Goal: Task Accomplishment & Management: Complete application form

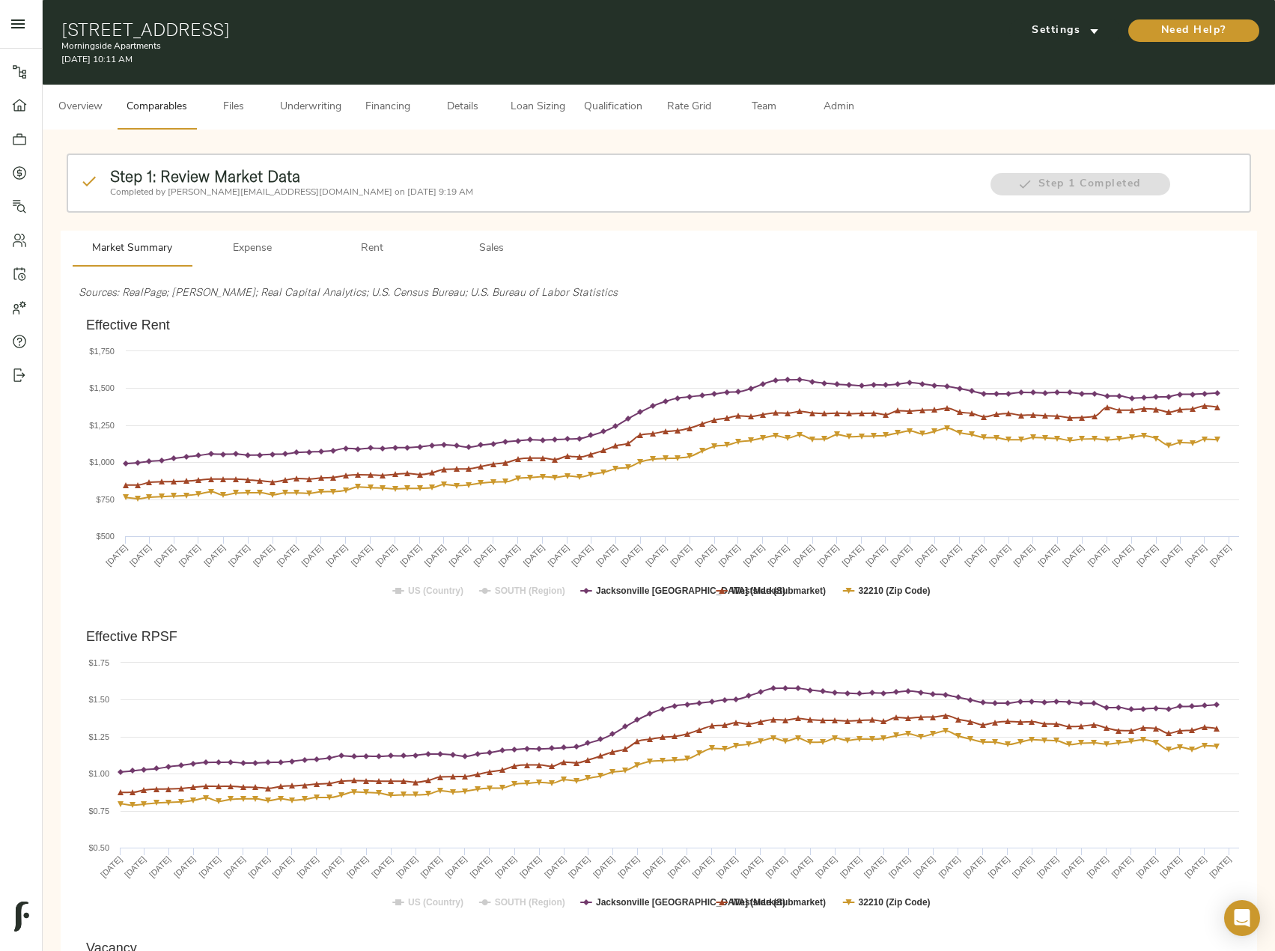
click at [243, 106] on span "Files" at bounding box center [233, 107] width 57 height 19
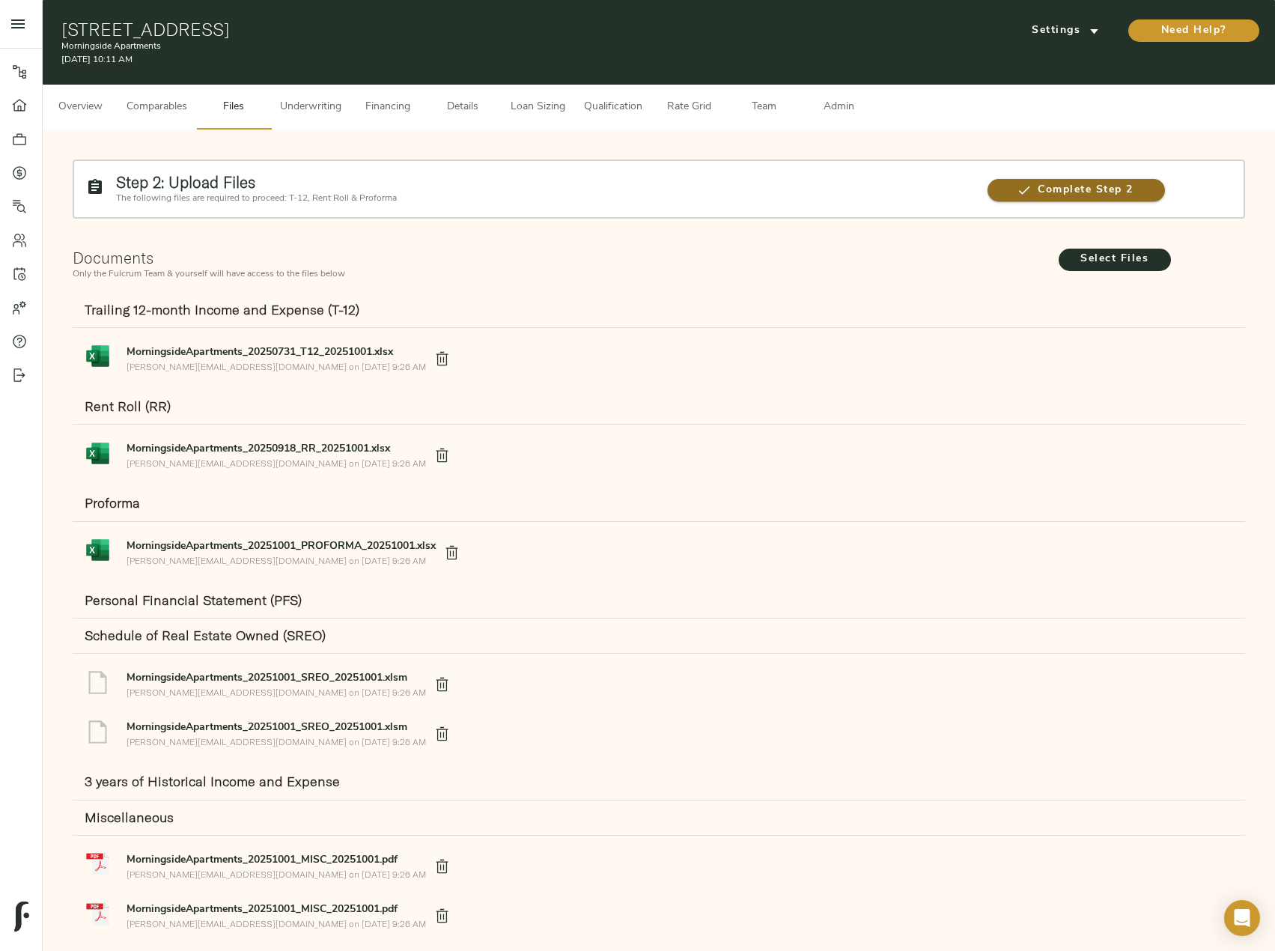
click at [1023, 181] on span "Complete Step 2" at bounding box center [1076, 190] width 177 height 19
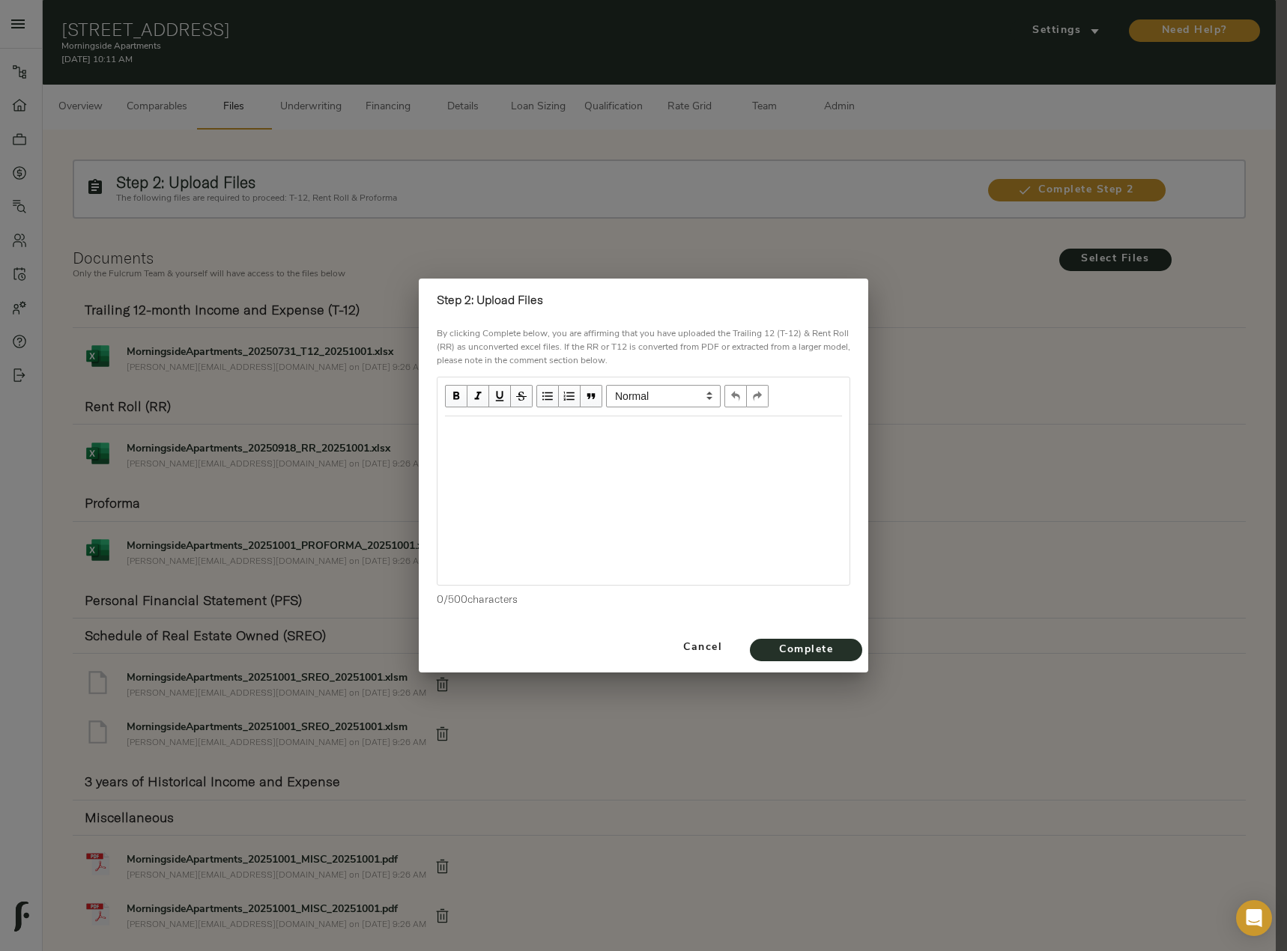
click at [535, 428] on div "Edit text" at bounding box center [643, 432] width 397 height 17
click at [848, 643] on button "Complete" at bounding box center [806, 650] width 112 height 22
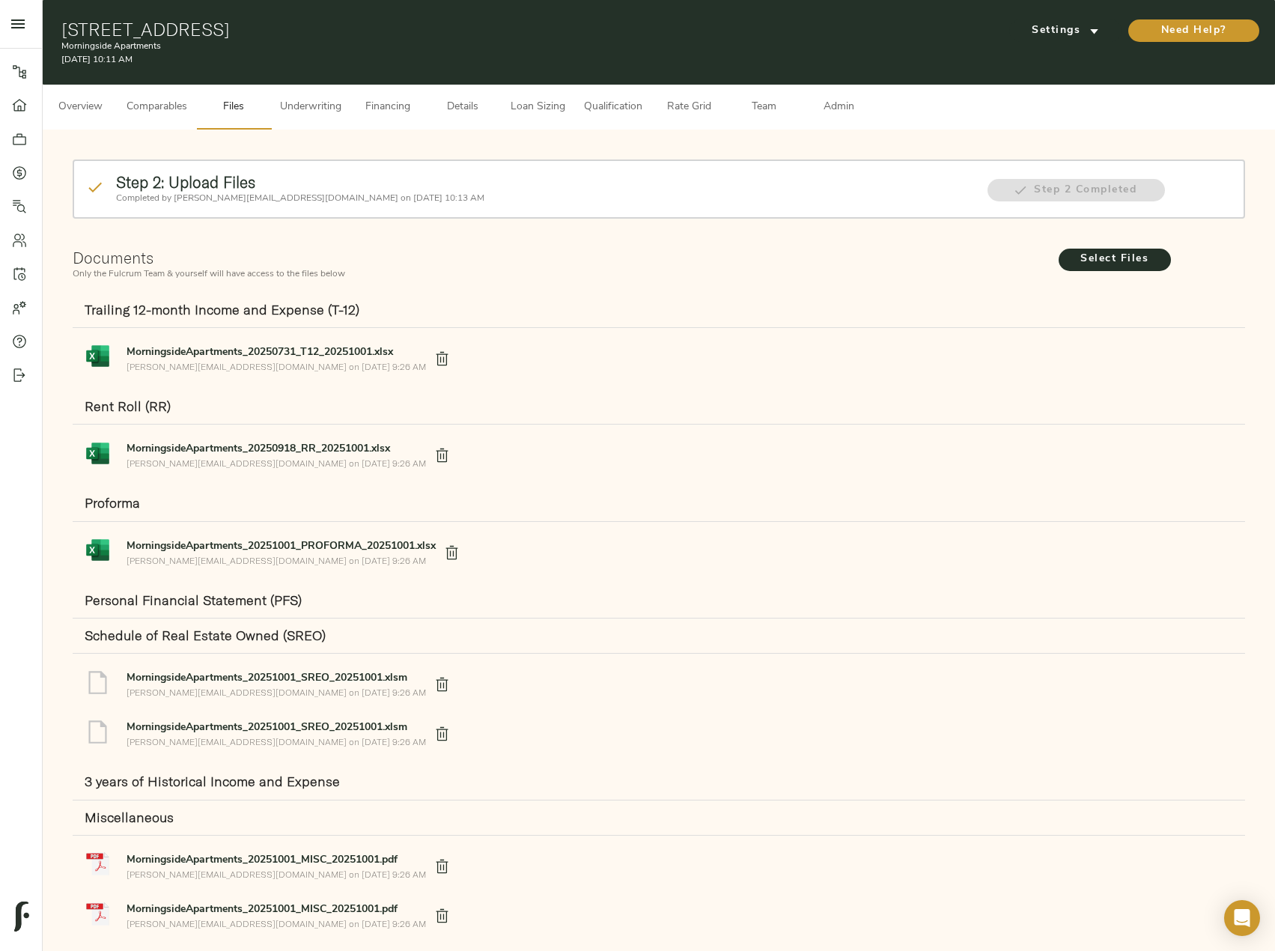
click at [332, 113] on span "Underwriting" at bounding box center [310, 107] width 61 height 19
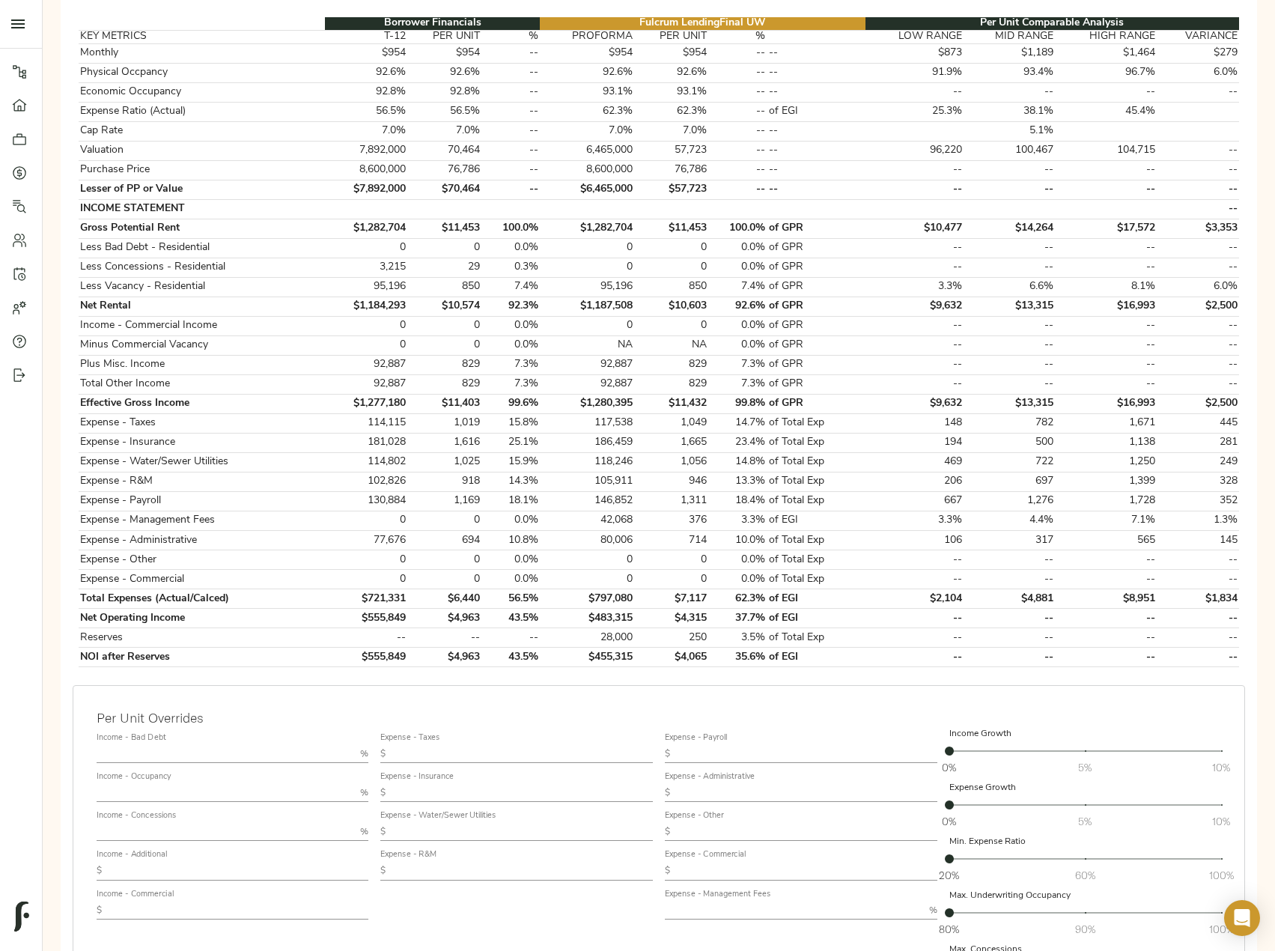
scroll to position [300, 0]
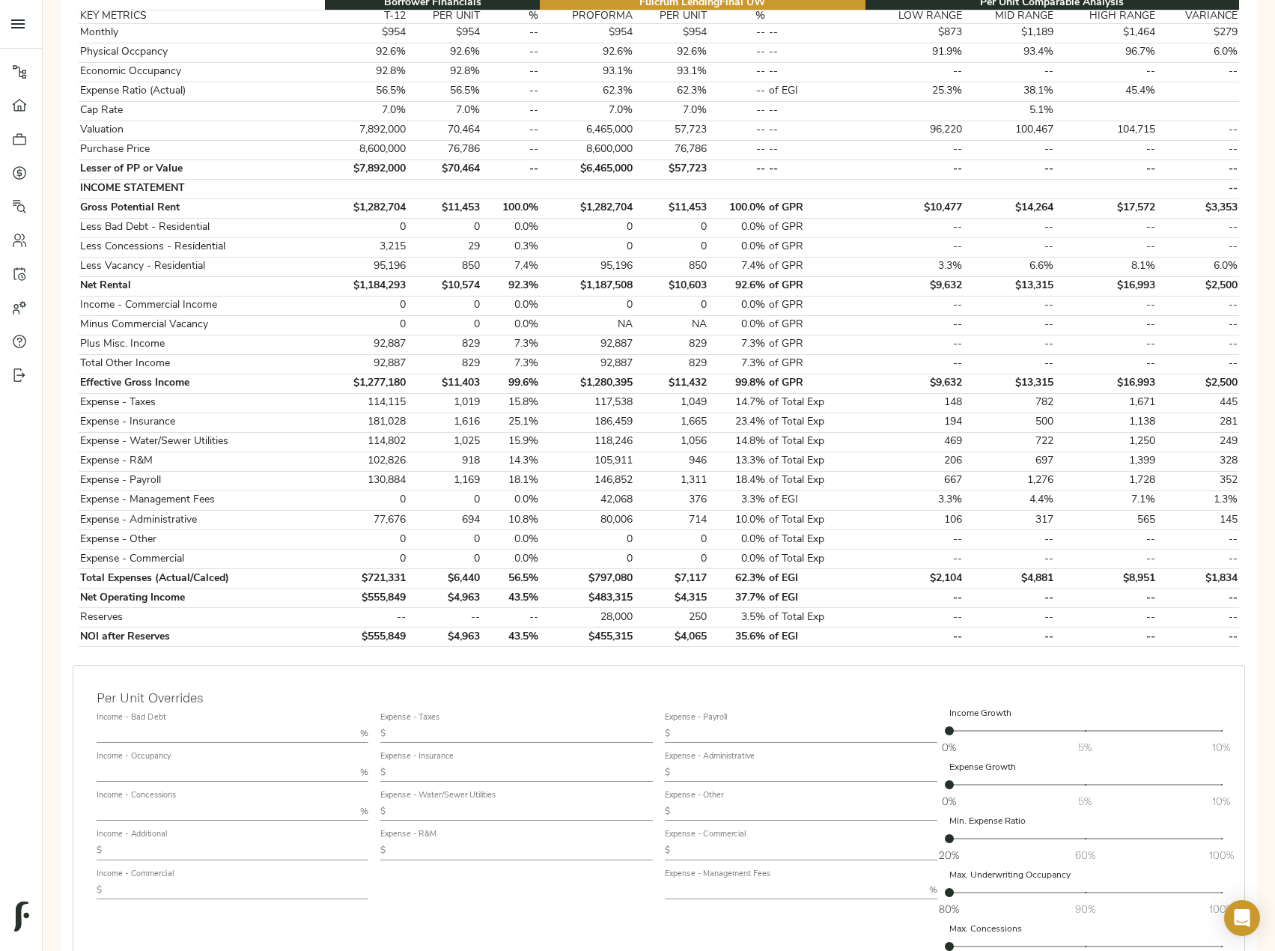
click at [165, 845] on input "text" at bounding box center [238, 851] width 261 height 18
paste input "918"
type input "918"
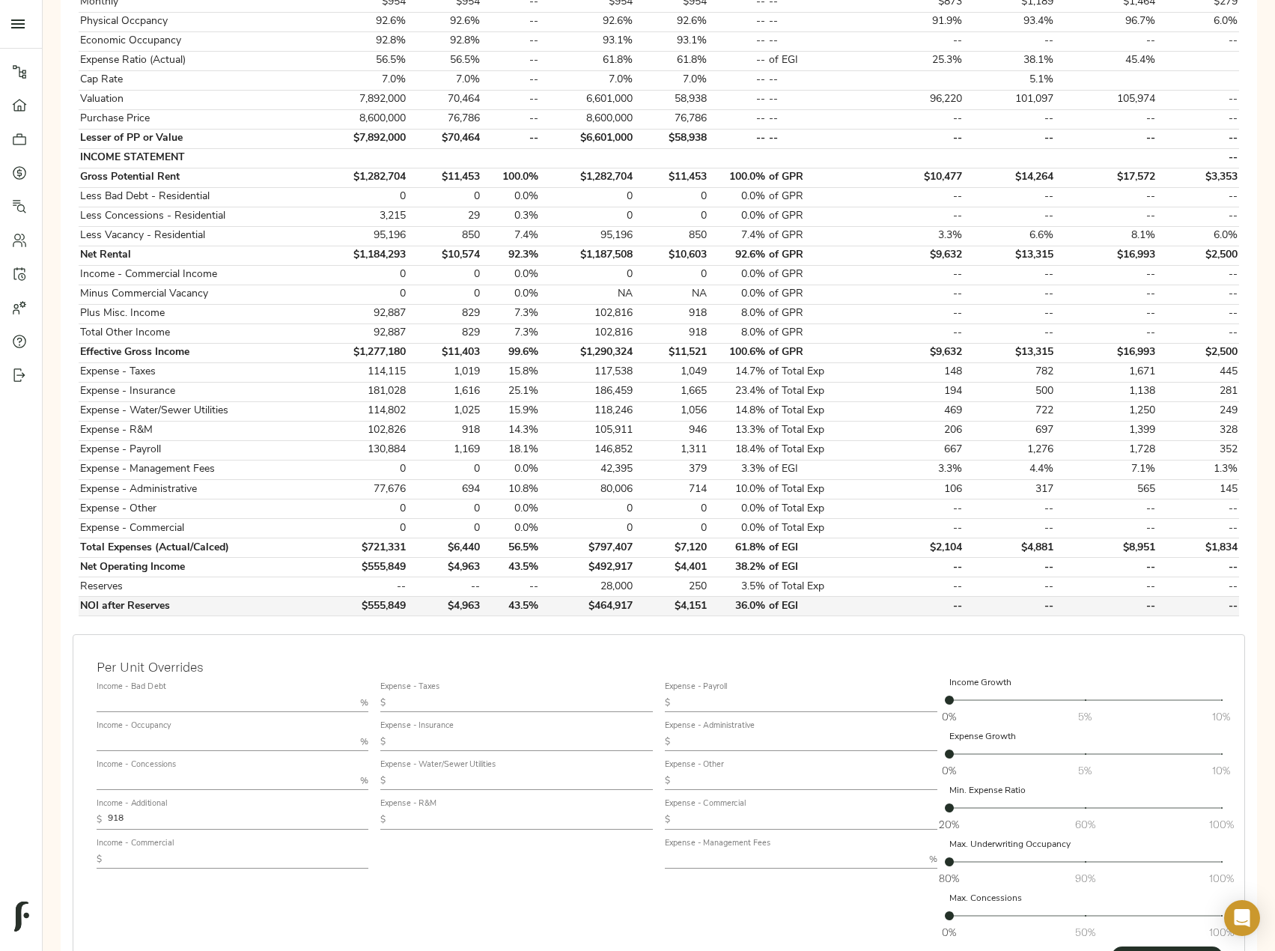
scroll to position [374, 0]
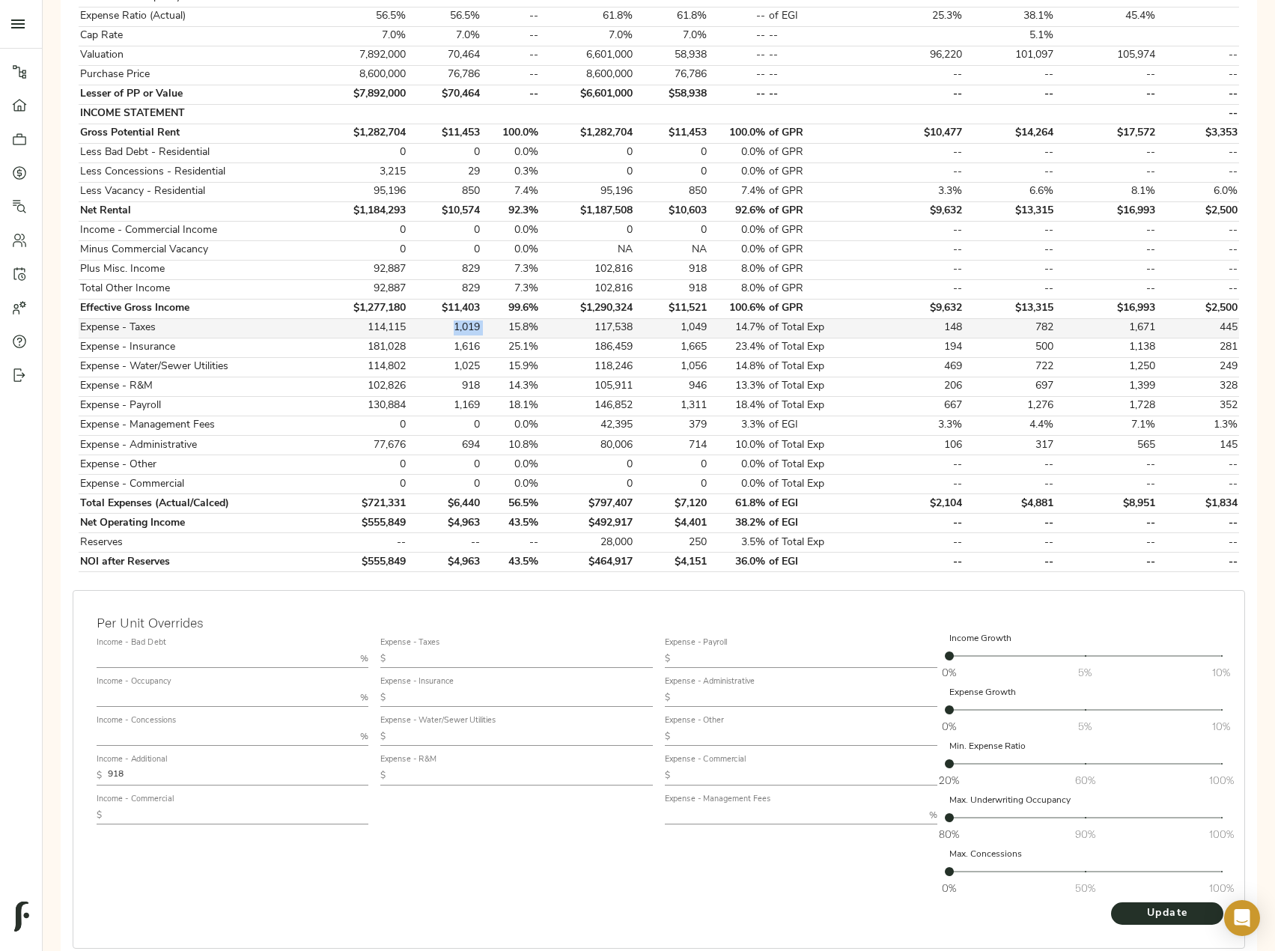
drag, startPoint x: 485, startPoint y: 325, endPoint x: 447, endPoint y: 325, distance: 38.2
click at [447, 325] on tr "Expense - Taxes 114,115 1,019 15.8% 117,538 1,049 14.7% of Total Exp 148 782 1,…" at bounding box center [659, 327] width 1161 height 19
copy td "1,019"
click at [443, 648] on div "Expense - Taxes $" at bounding box center [516, 653] width 273 height 30
click at [443, 654] on input "text" at bounding box center [522, 659] width 261 height 18
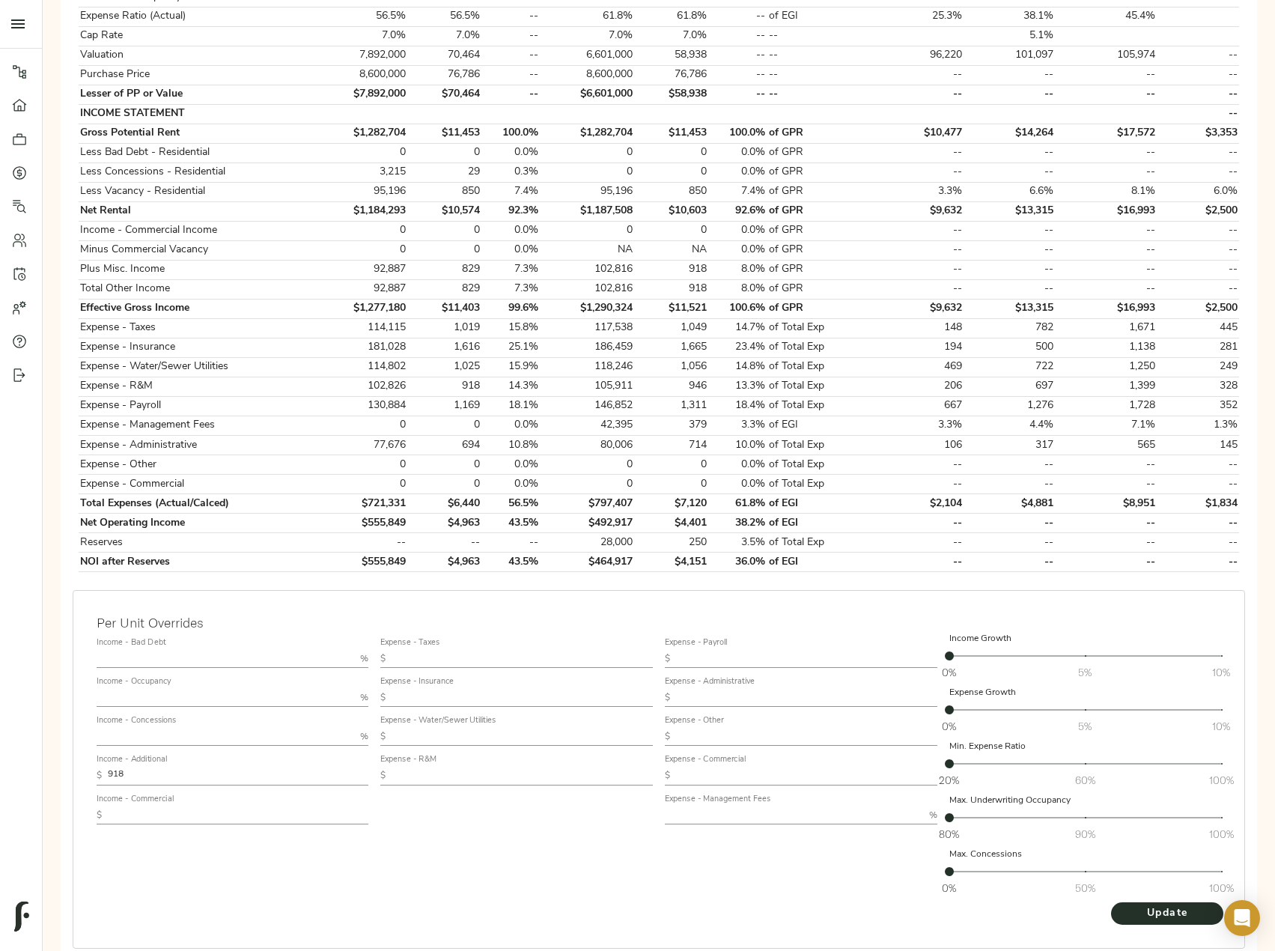
click at [441, 695] on input "text" at bounding box center [522, 698] width 261 height 18
type input "1,000"
click at [1111, 902] on button "Update" at bounding box center [1167, 913] width 112 height 22
drag, startPoint x: 127, startPoint y: 772, endPoint x: 95, endPoint y: 767, distance: 31.9
click at [97, 769] on div "$ 918" at bounding box center [233, 776] width 273 height 18
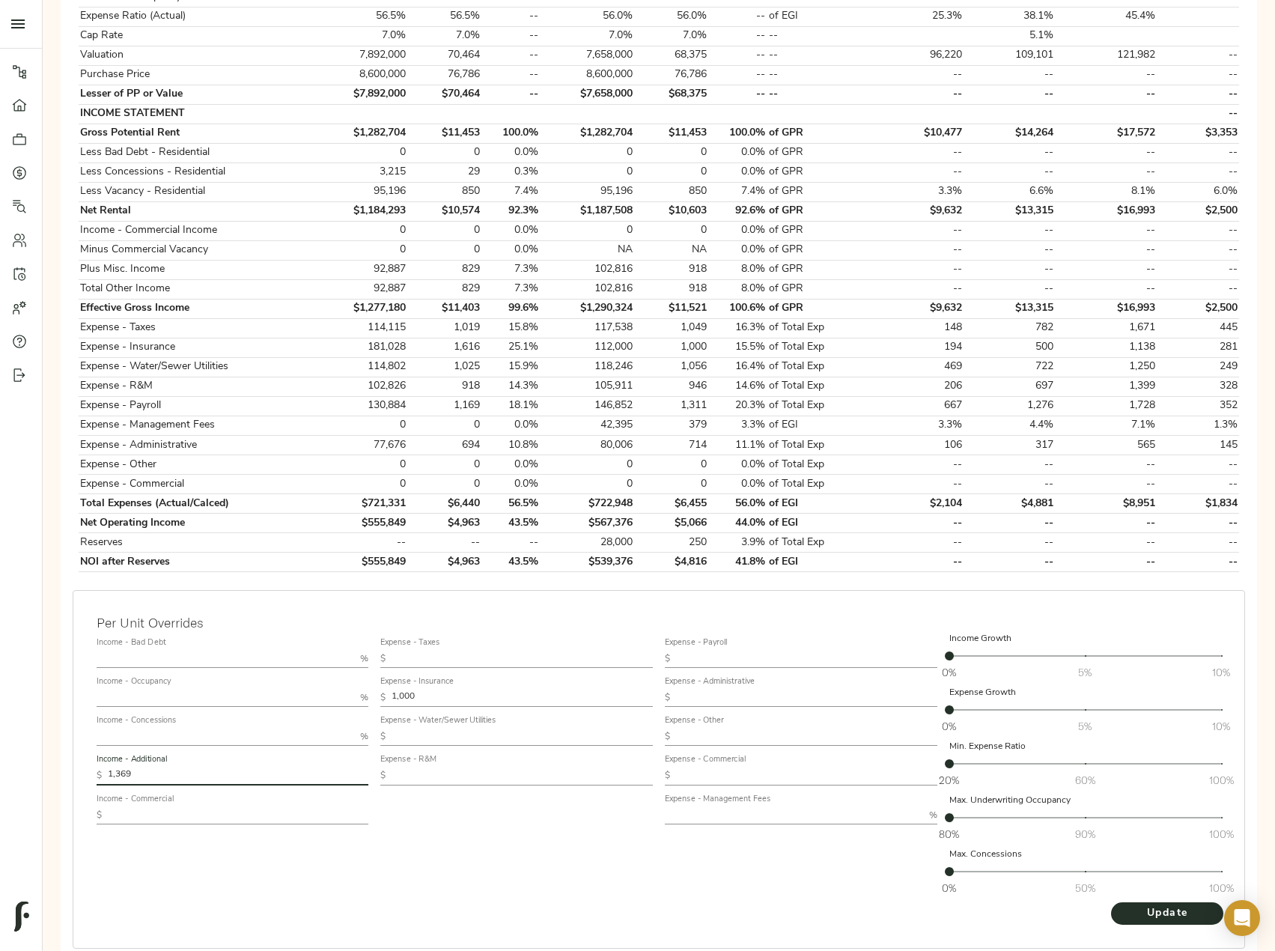
type input "1,369"
click at [1111, 902] on button "Update" at bounding box center [1167, 913] width 112 height 22
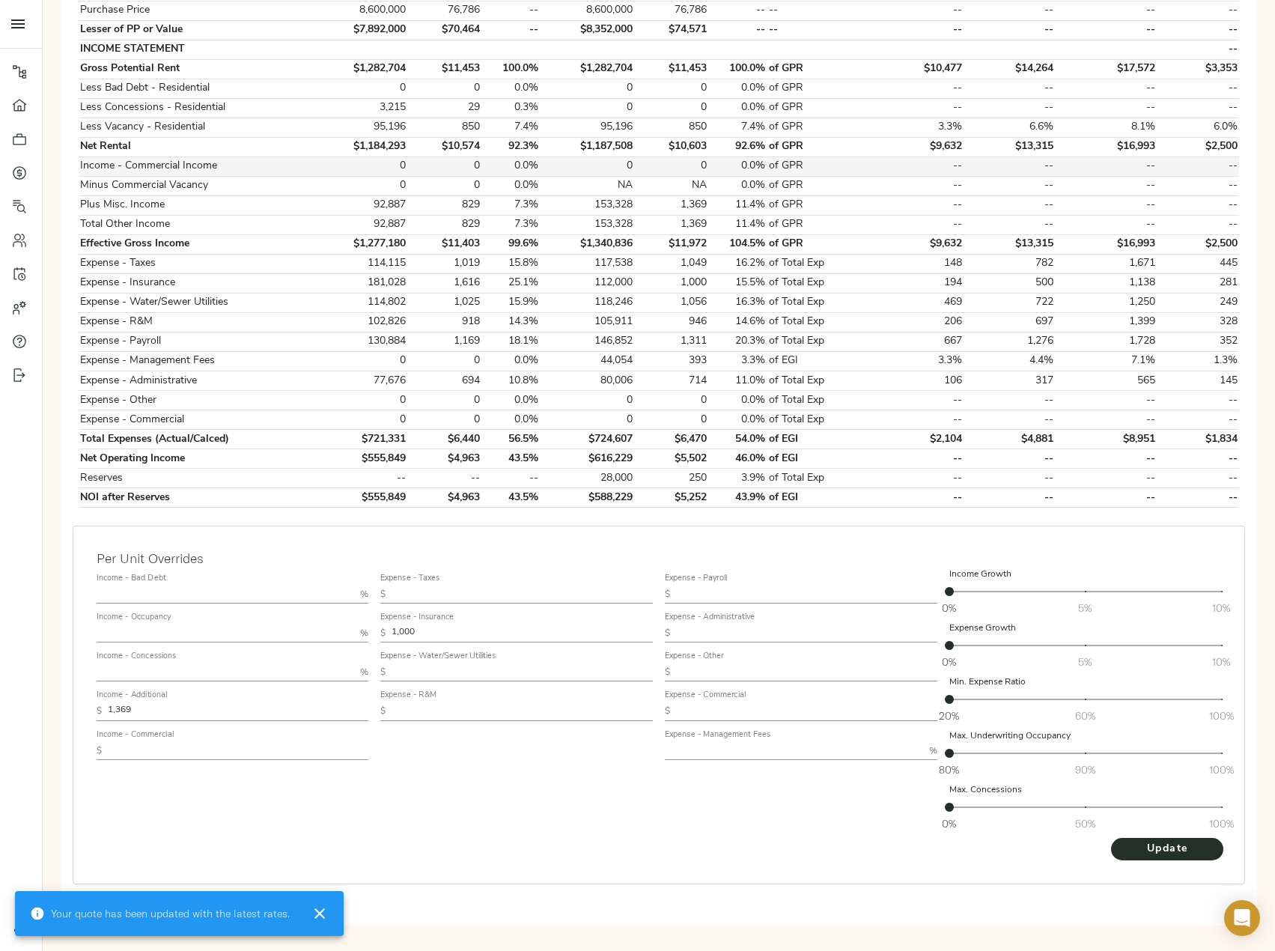
scroll to position [446, 0]
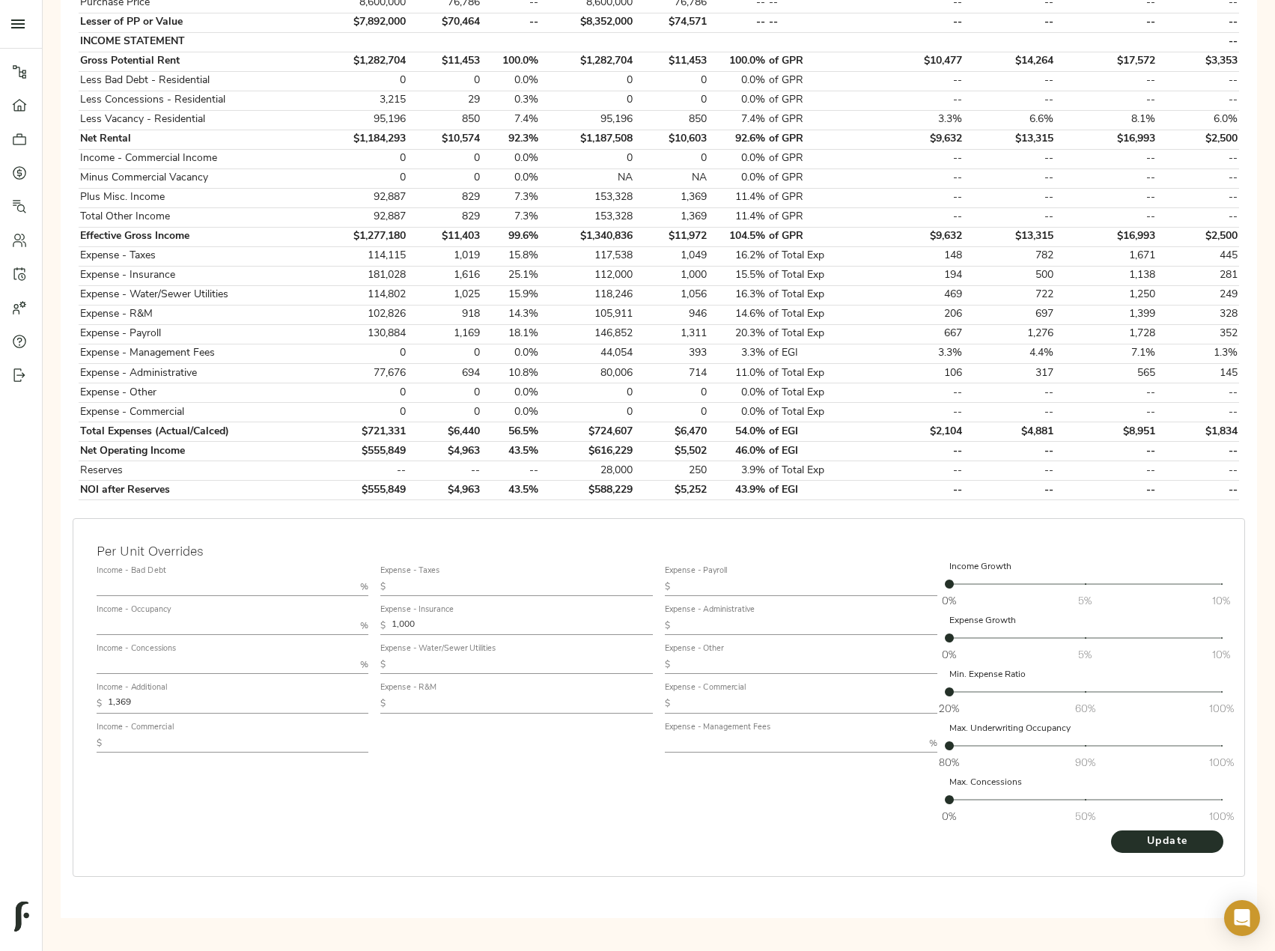
click at [158, 581] on input "text" at bounding box center [226, 587] width 258 height 18
type input "2"
click at [1111, 830] on button "Update" at bounding box center [1167, 841] width 112 height 22
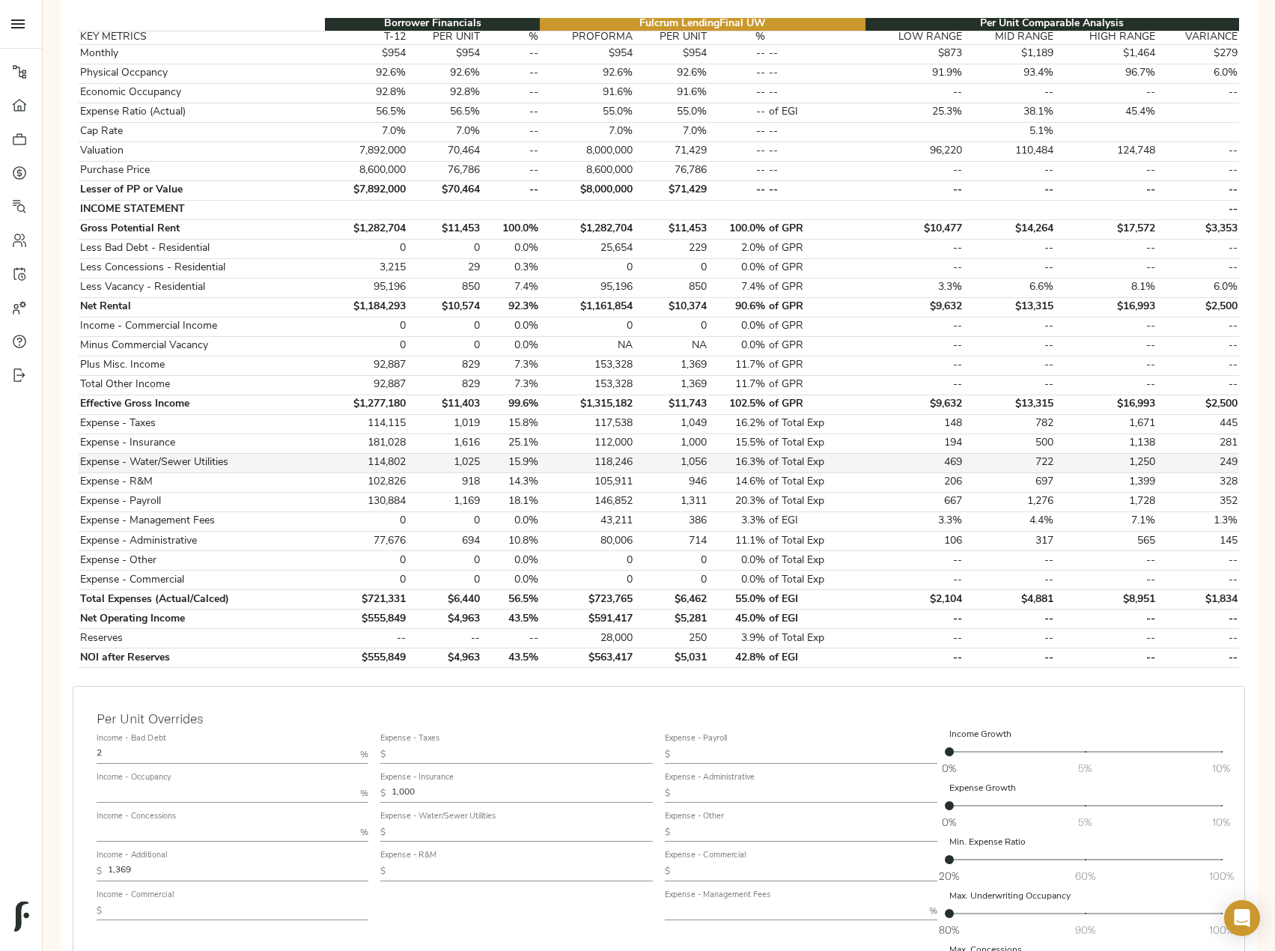
scroll to position [300, 0]
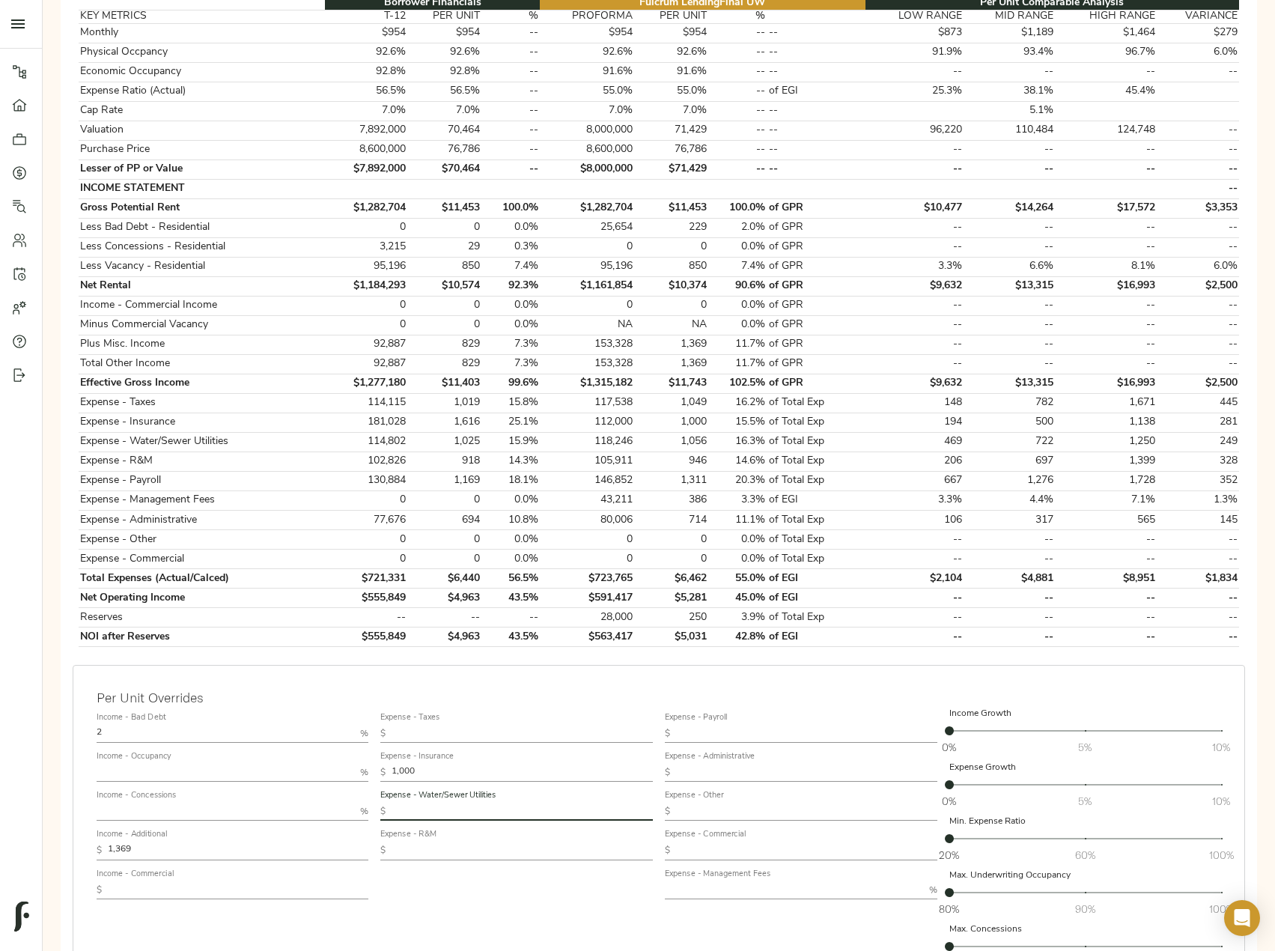
click at [482, 811] on input "text" at bounding box center [522, 812] width 261 height 18
type input "950"
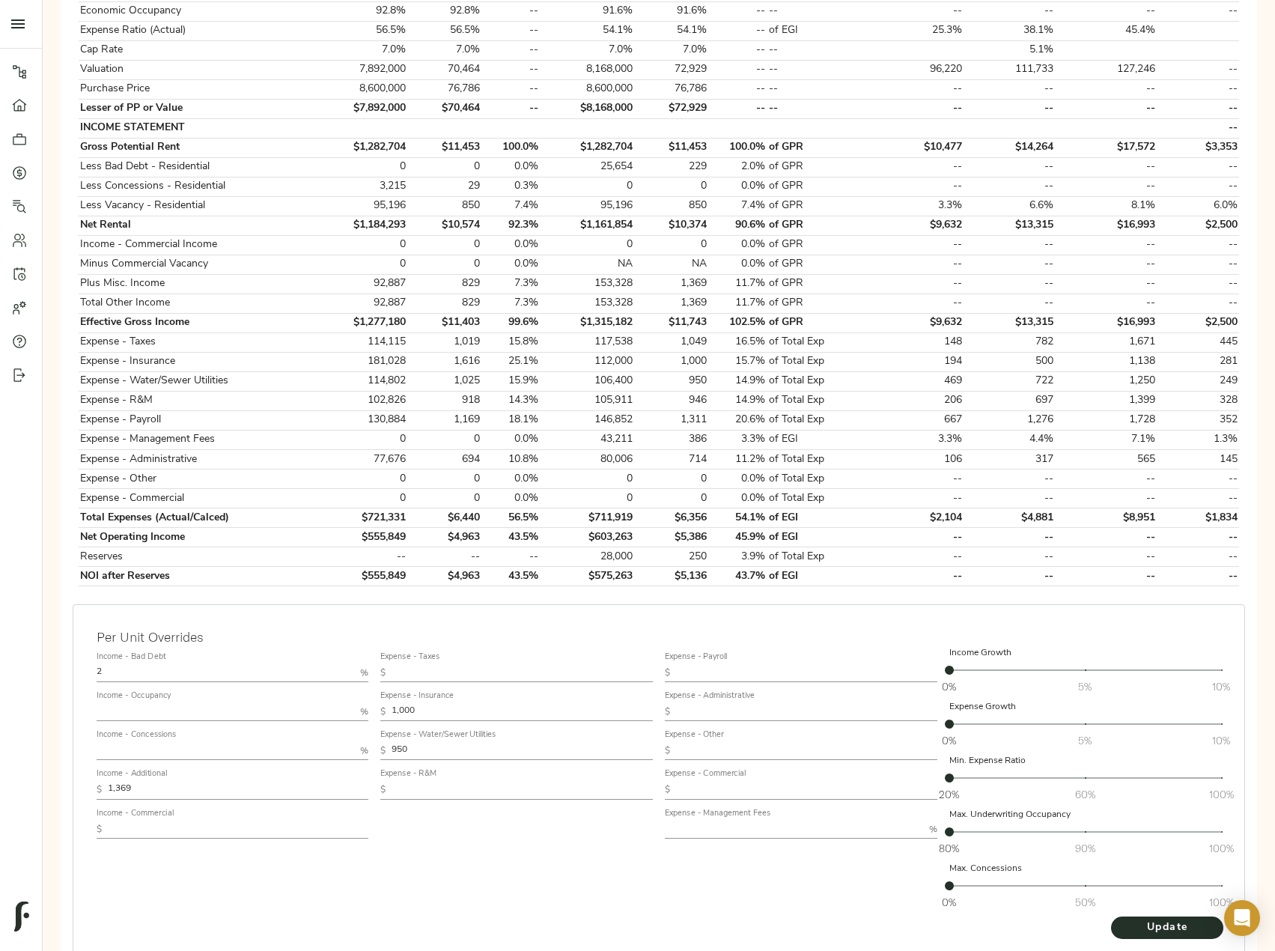
scroll to position [374, 0]
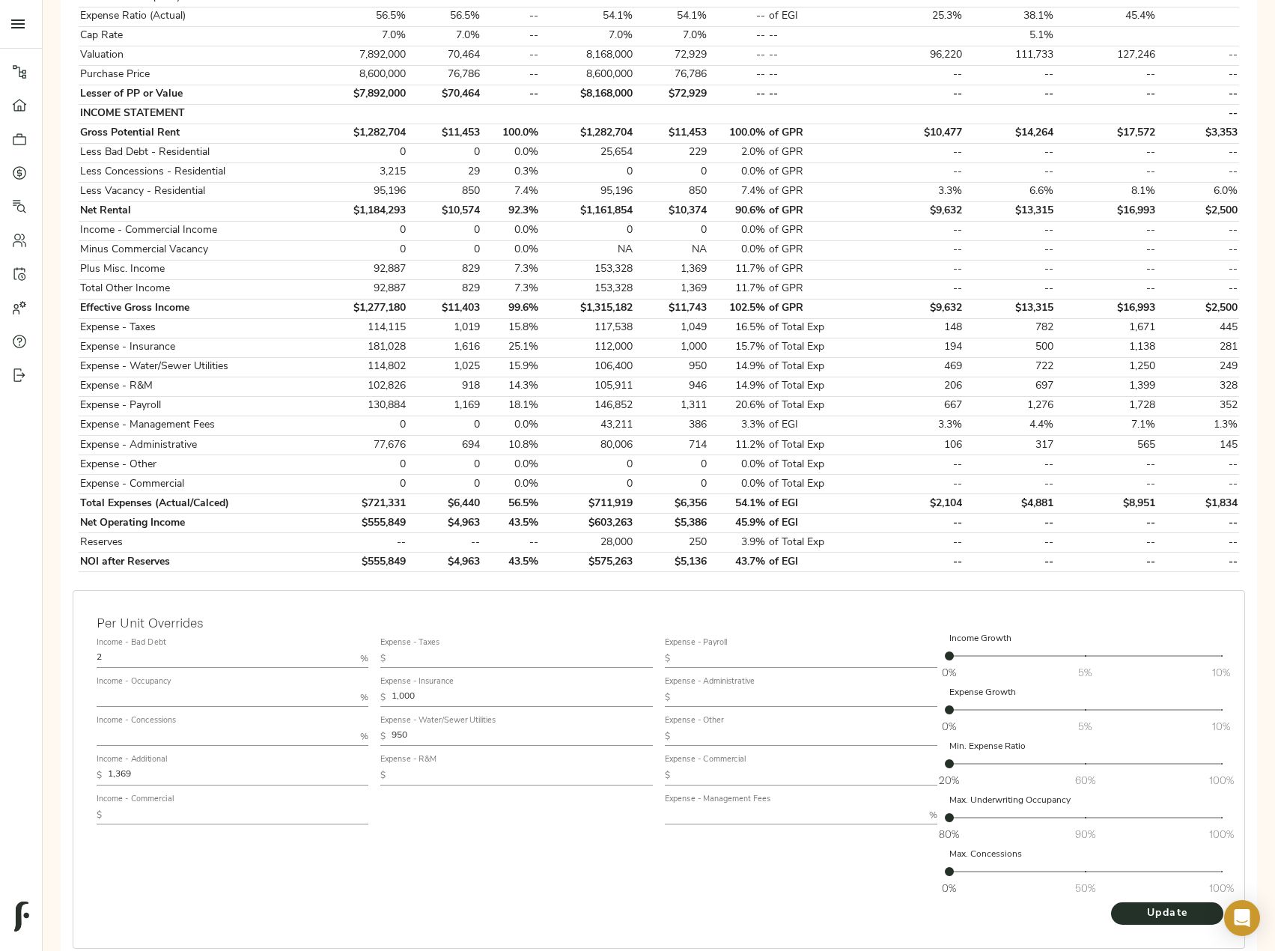
click at [735, 812] on input "text" at bounding box center [794, 815] width 258 height 18
type input "3"
click at [1111, 902] on button "Update" at bounding box center [1167, 913] width 112 height 22
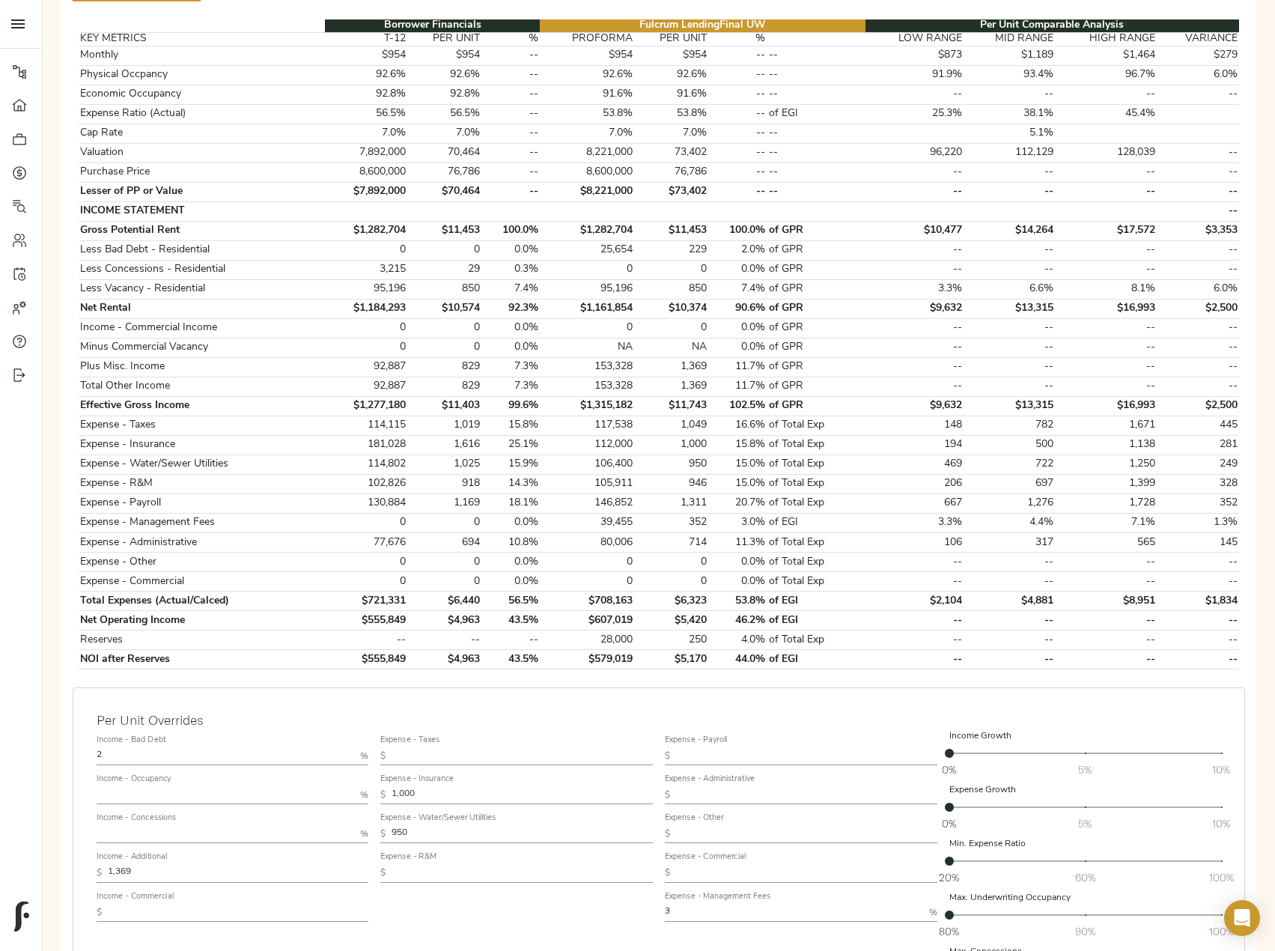
scroll to position [300, 0]
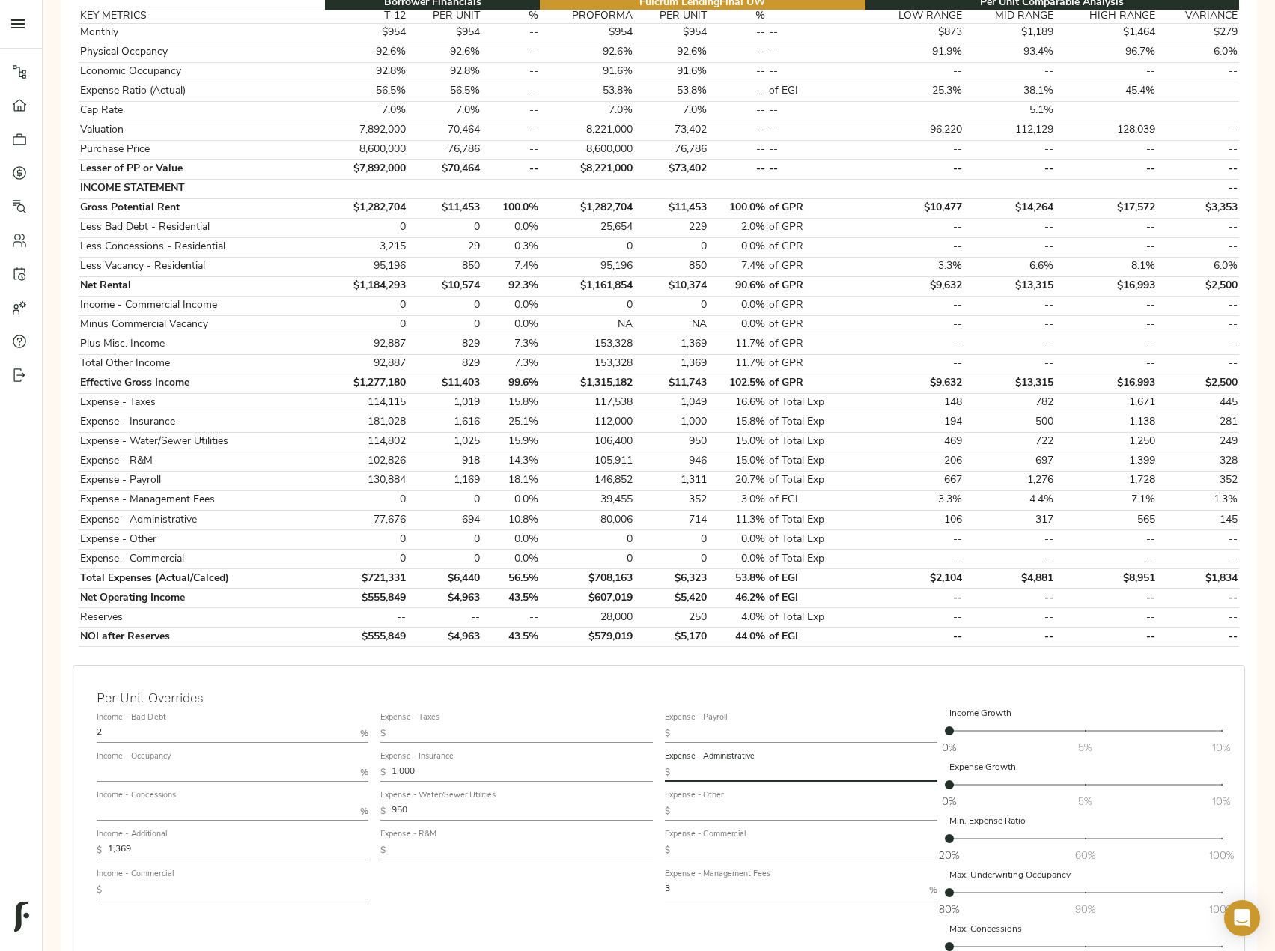
click at [703, 773] on input "text" at bounding box center [806, 773] width 261 height 18
type input "400"
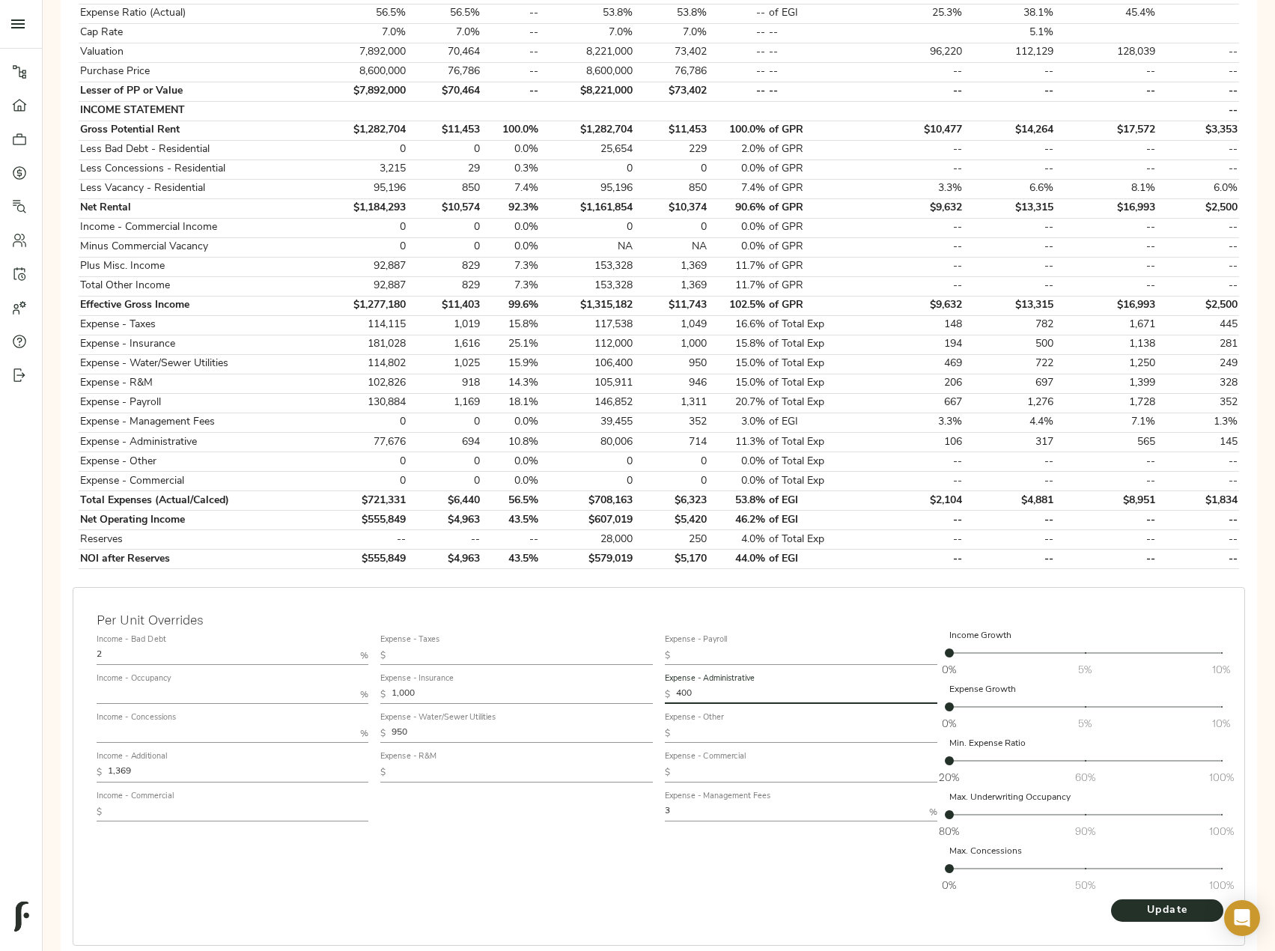
scroll to position [446, 0]
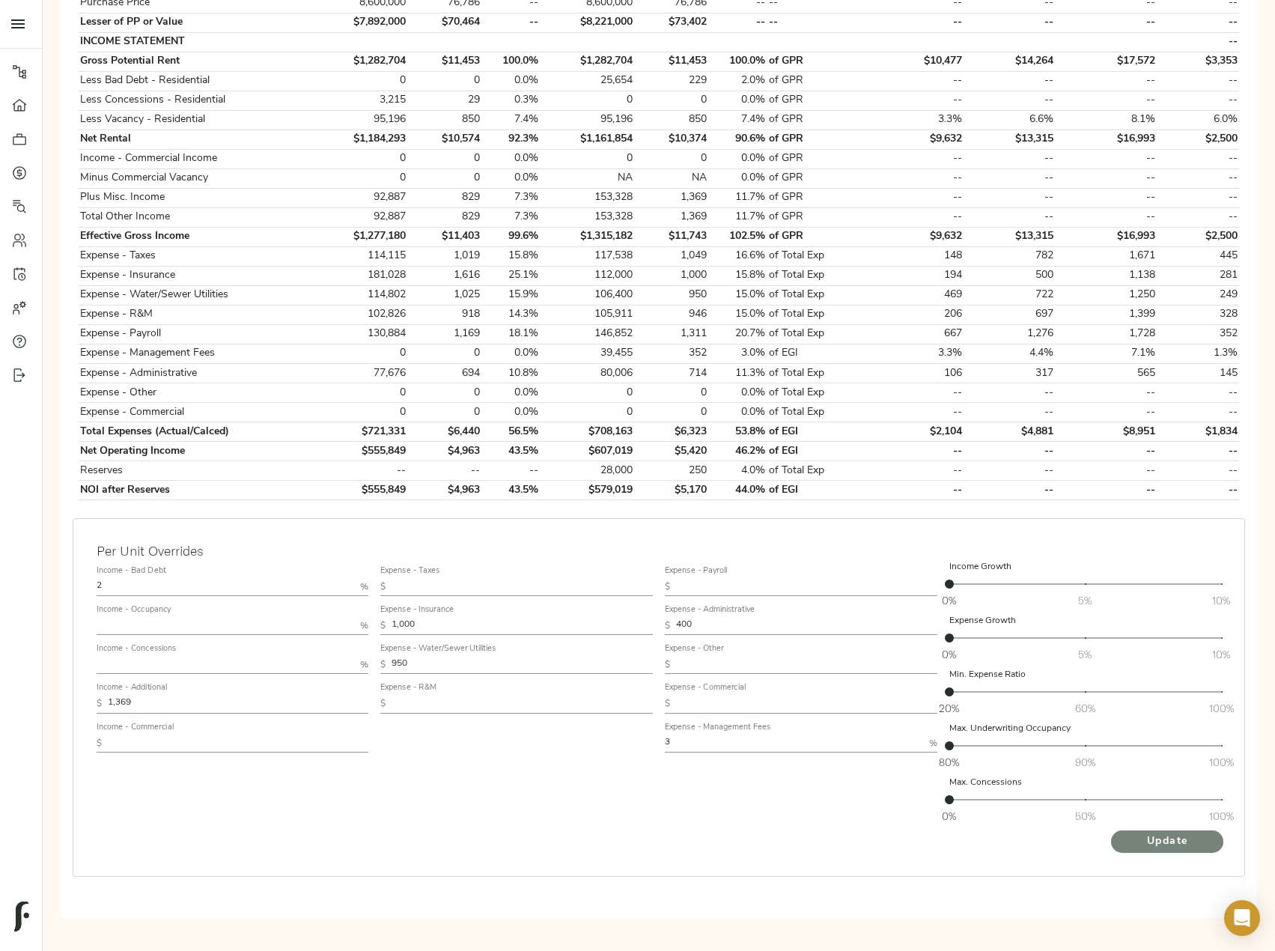
click at [1173, 840] on span "Update" at bounding box center [1167, 842] width 82 height 19
click at [1164, 841] on span "Update" at bounding box center [1167, 842] width 82 height 19
click at [661, 800] on div "Expense - Payroll $ Expense - Administrative $ 400 Expense - Other $ Expense - …" at bounding box center [801, 695] width 285 height 282
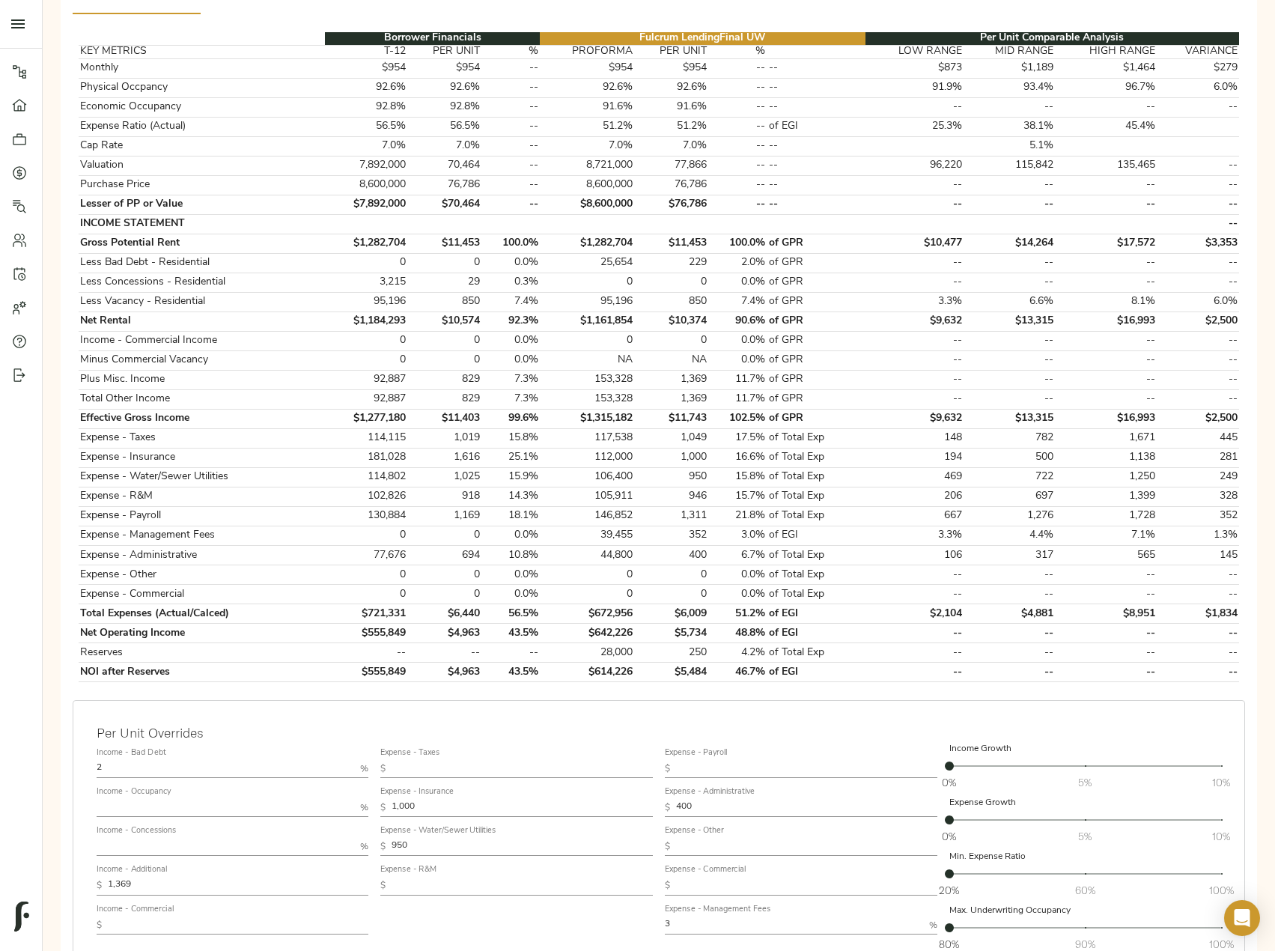
scroll to position [374, 0]
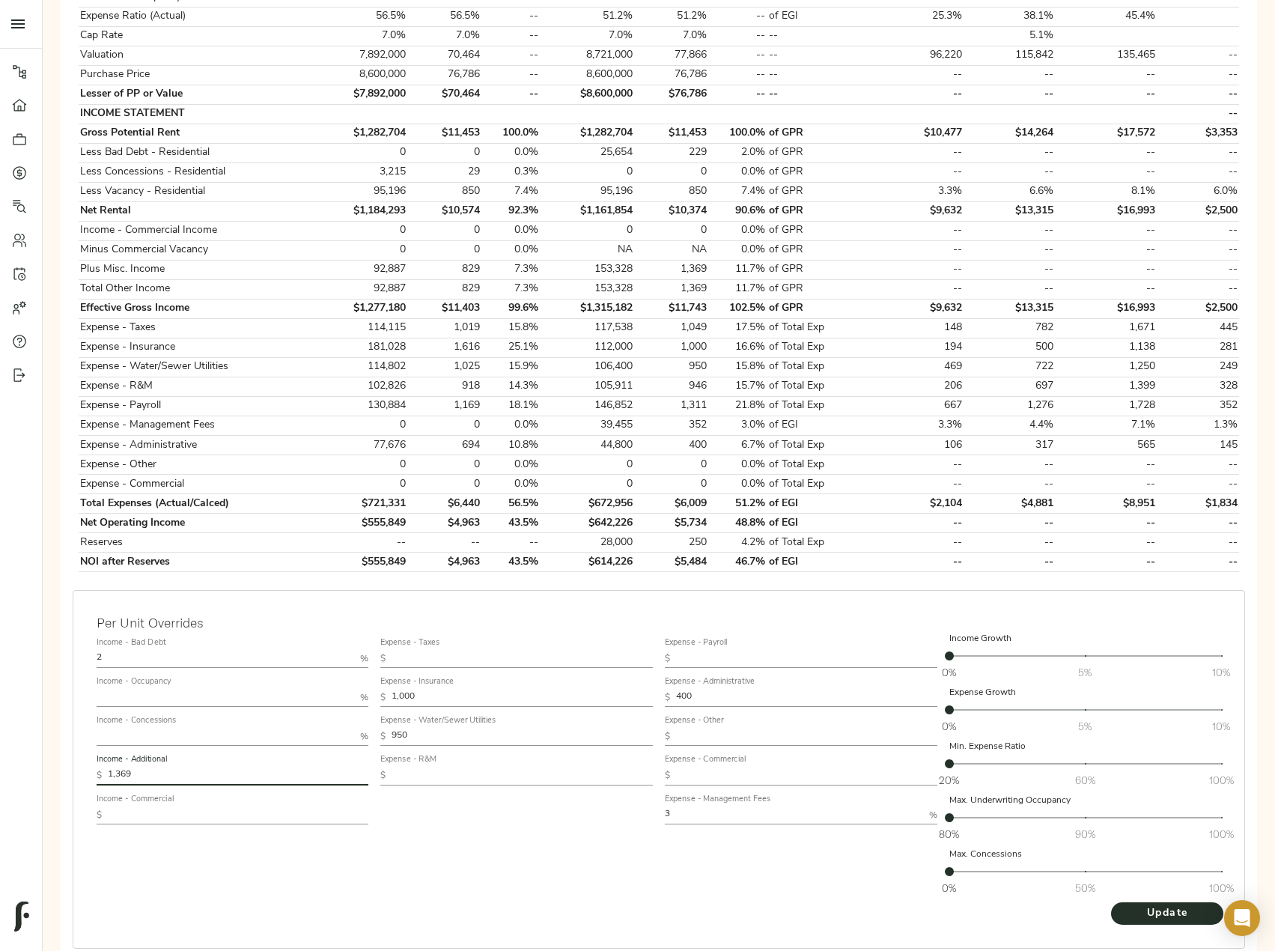
drag, startPoint x: 151, startPoint y: 776, endPoint x: 93, endPoint y: 775, distance: 58.4
click at [93, 775] on div "Income - Bad Debt 2 % Income - Occupancy % Income - Concessions % Income - Addi…" at bounding box center [233, 767] width 285 height 282
click at [162, 779] on input "1,369" at bounding box center [238, 776] width 261 height 18
drag, startPoint x: 150, startPoint y: 776, endPoint x: 84, endPoint y: 777, distance: 65.9
click at [84, 777] on div "Per Unit Overrides Income - Bad Debt 2 % Income - Occupancy % Income - Concessi…" at bounding box center [659, 769] width 1173 height 359
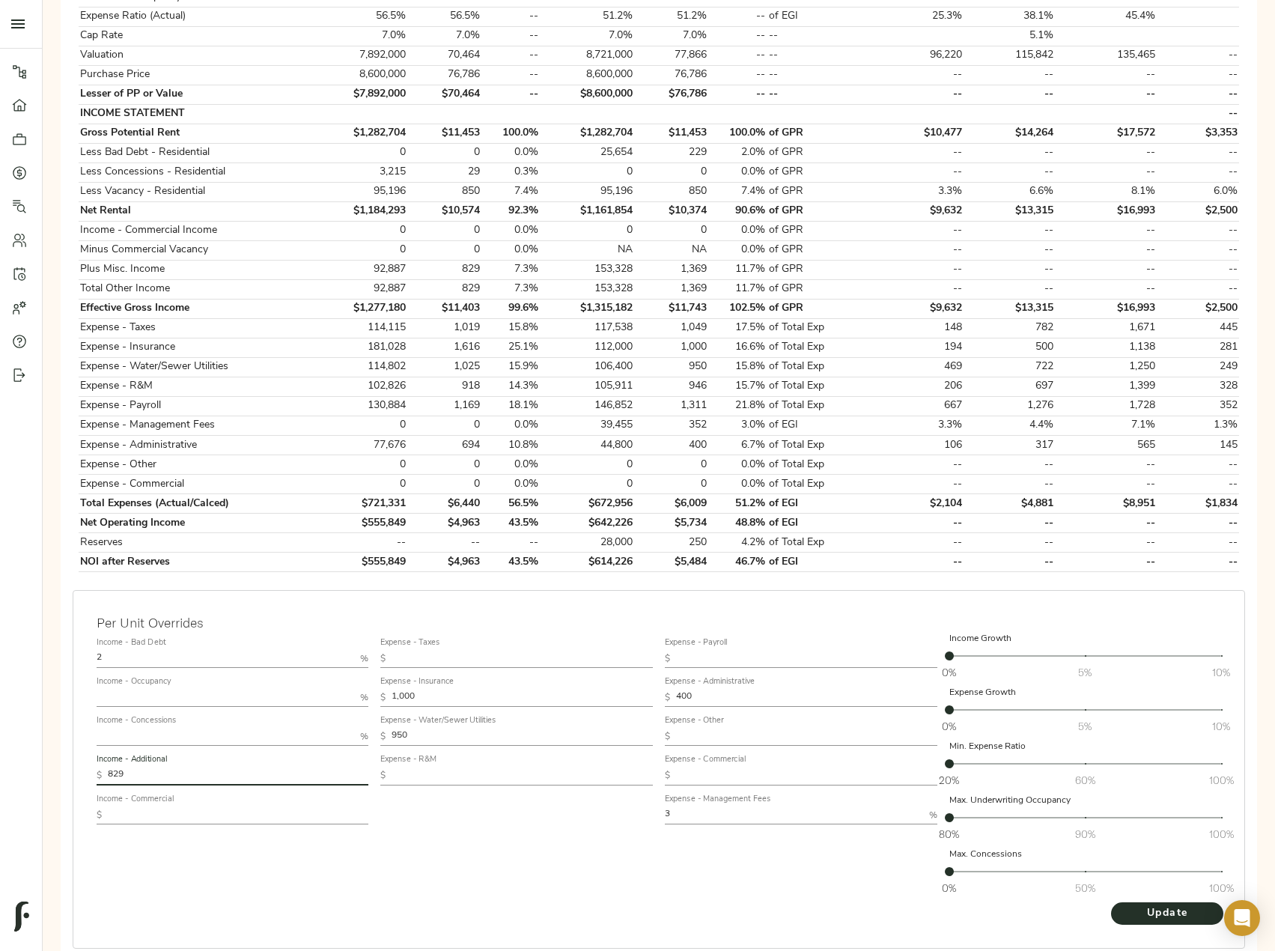
type input "829"
click at [1111, 902] on button "Update" at bounding box center [1167, 913] width 112 height 22
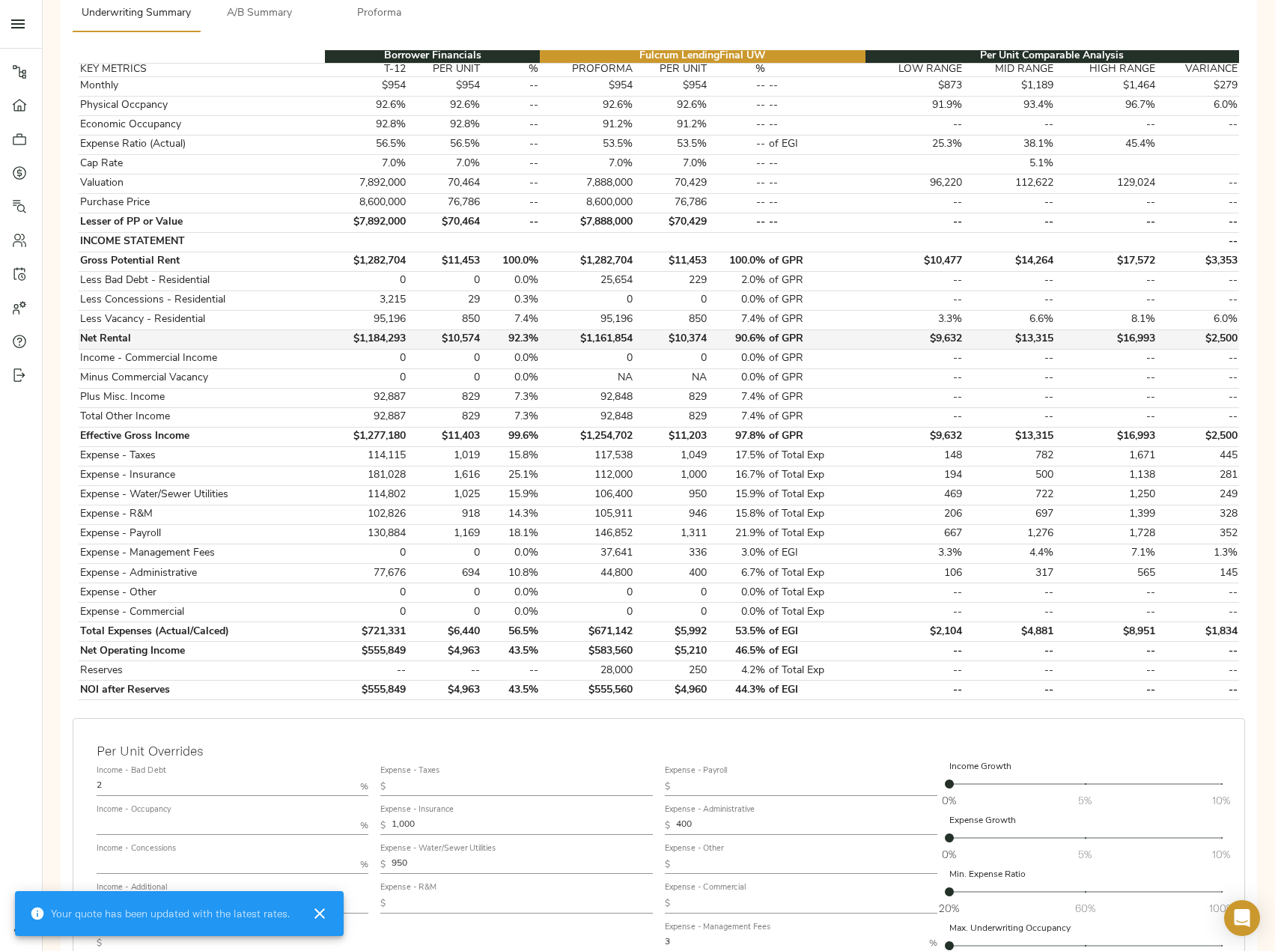
scroll to position [225, 0]
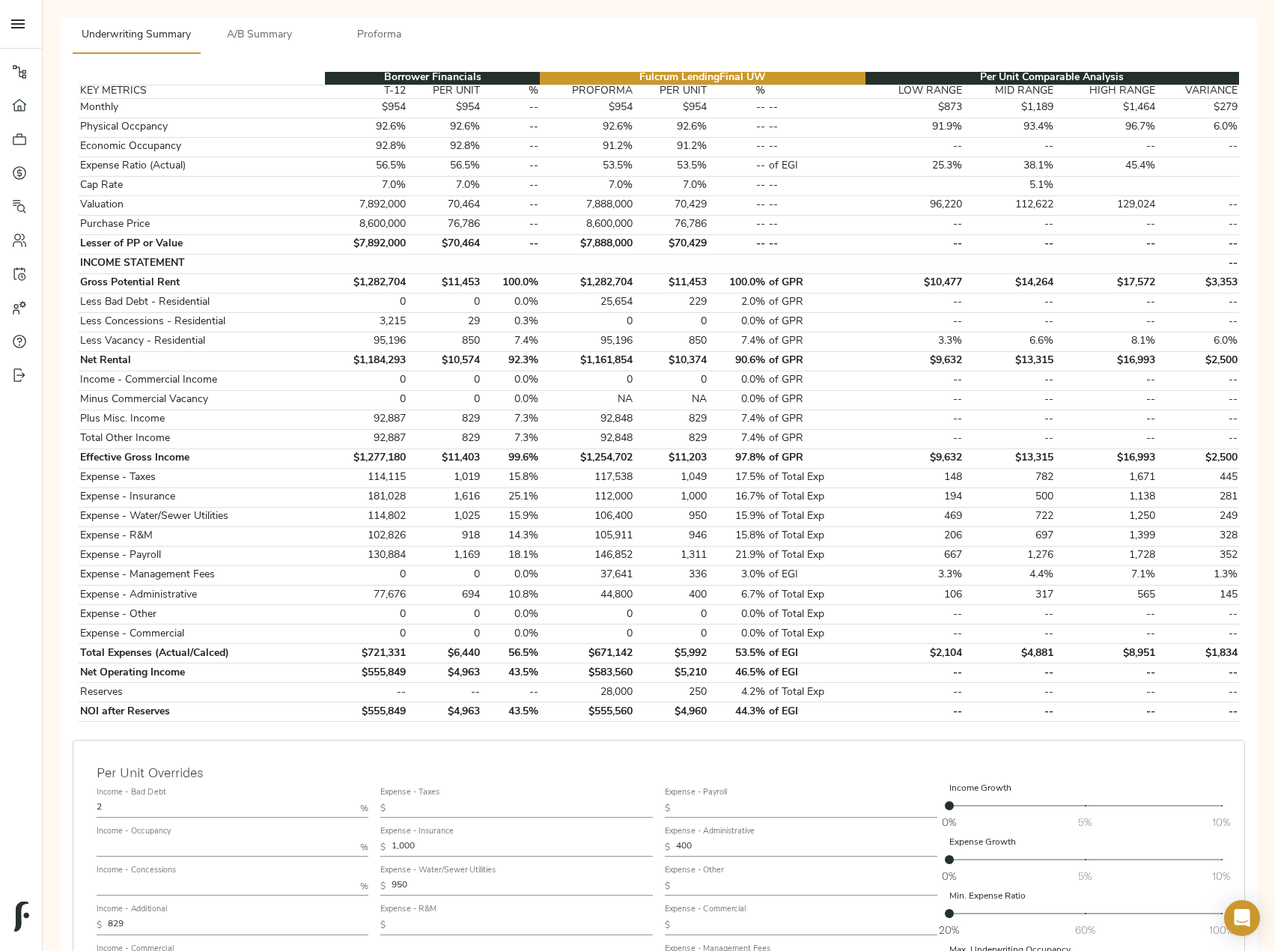
click at [138, 852] on input "text" at bounding box center [226, 848] width 258 height 18
type input "94"
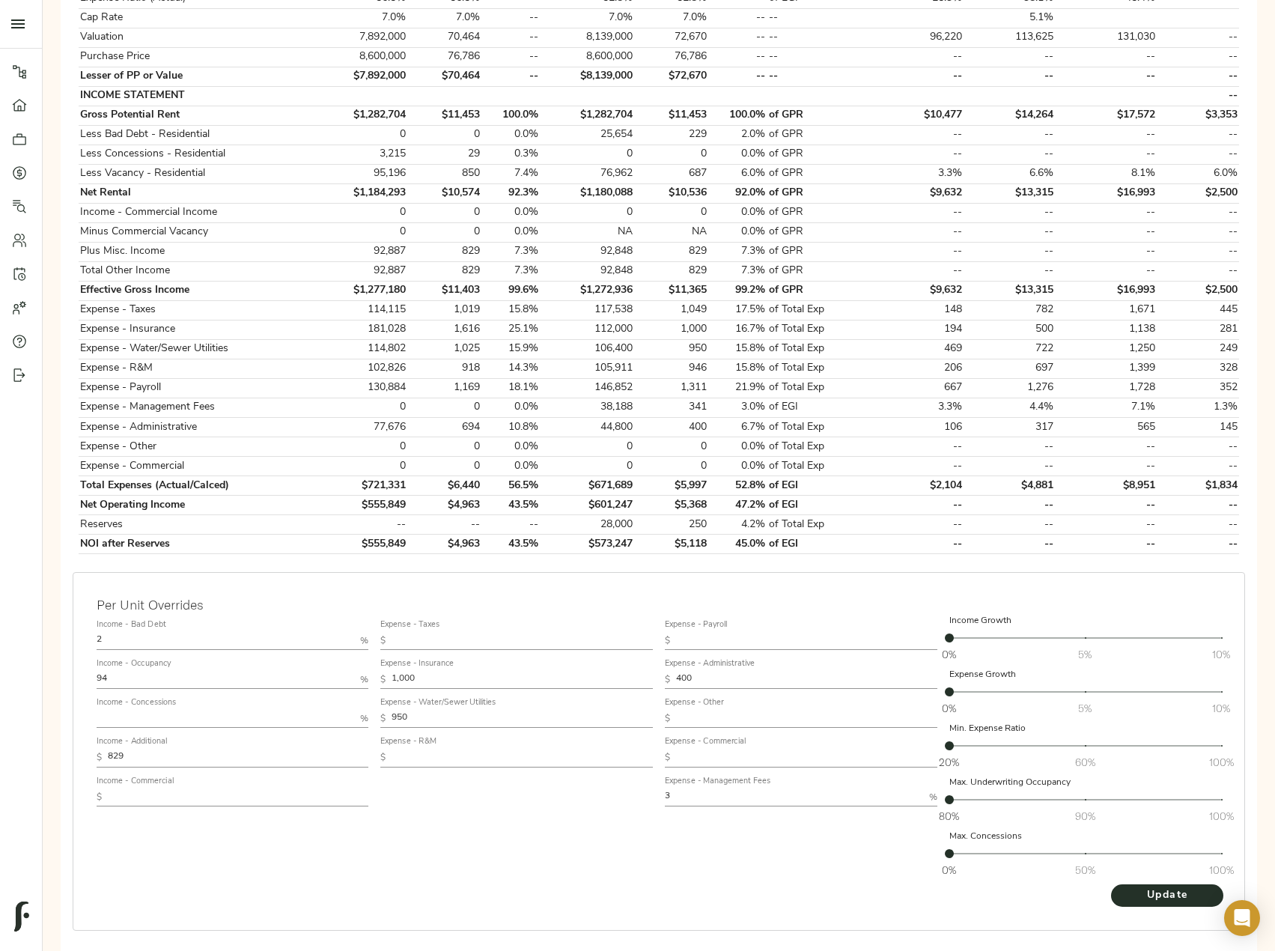
scroll to position [446, 0]
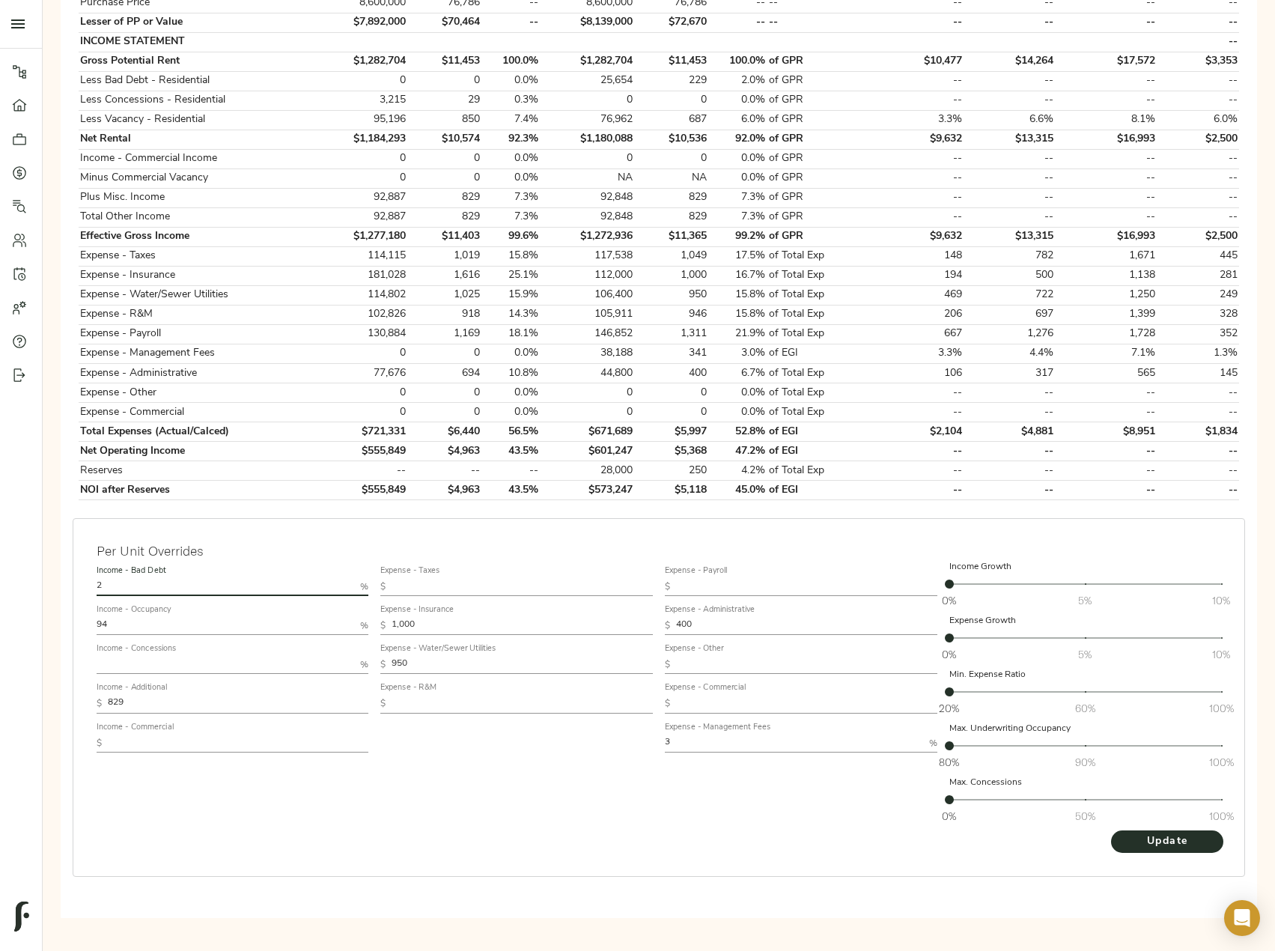
drag, startPoint x: 122, startPoint y: 586, endPoint x: 88, endPoint y: 583, distance: 34.5
click at [88, 584] on div "Per Unit Overrides Income - Bad Debt 2 % Income - Occupancy 94 % Income - Conce…" at bounding box center [659, 697] width 1173 height 359
type input "0.5"
click at [1111, 830] on button "Update" at bounding box center [1167, 841] width 112 height 22
click at [180, 661] on input "text" at bounding box center [226, 665] width 258 height 18
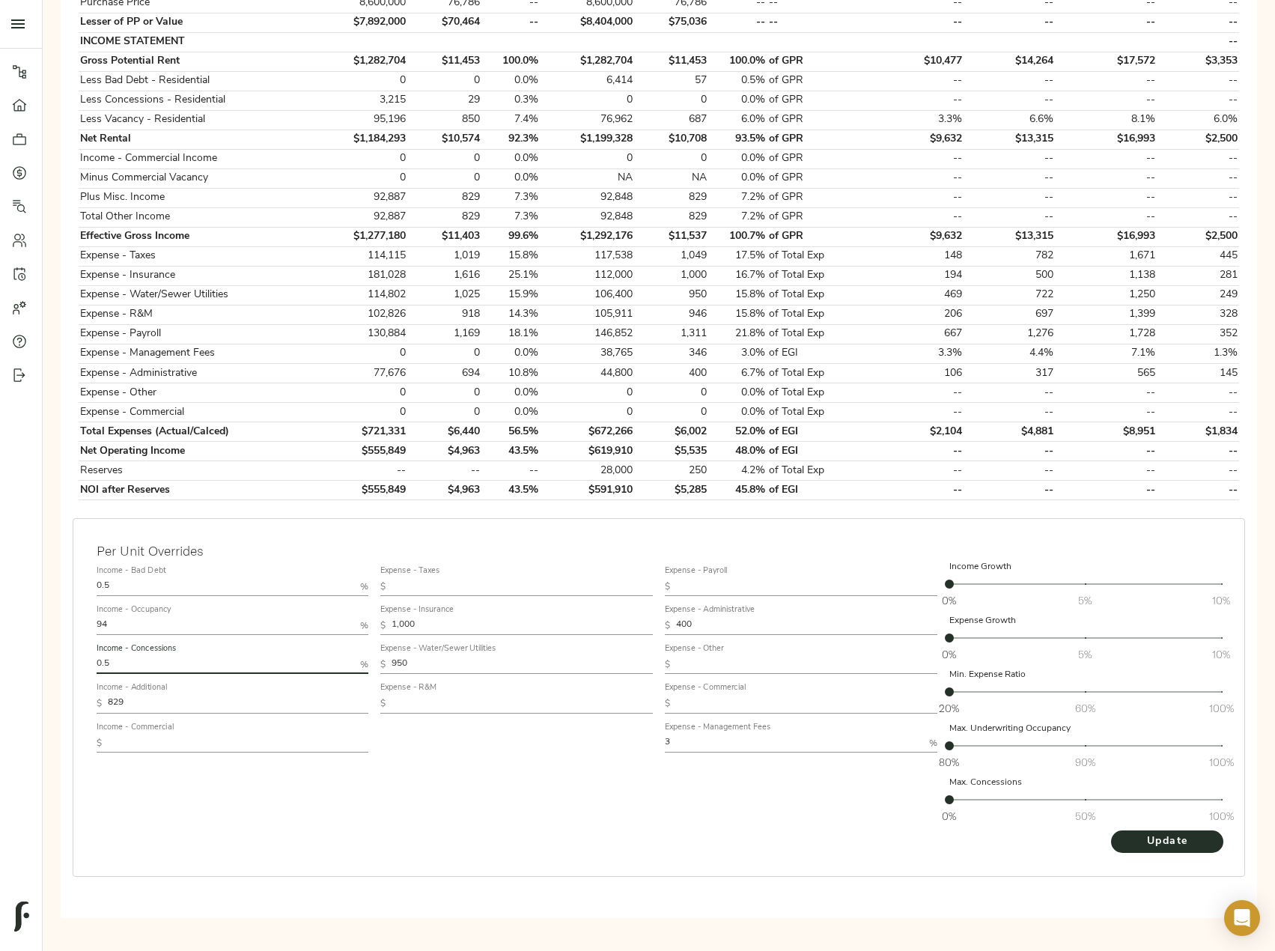
type input "0.5"
click at [1111, 830] on button "Update" at bounding box center [1167, 841] width 112 height 22
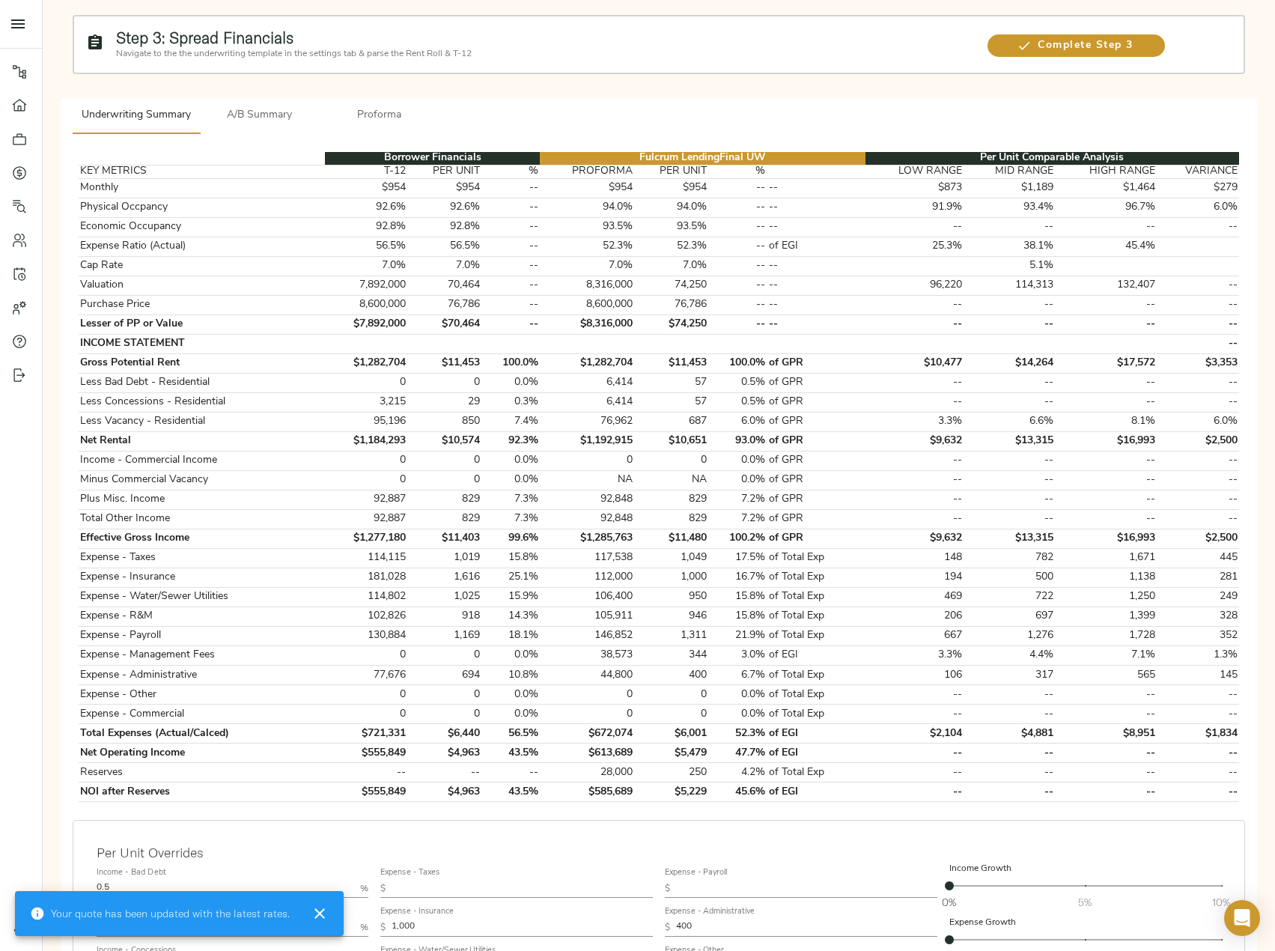
scroll to position [150, 0]
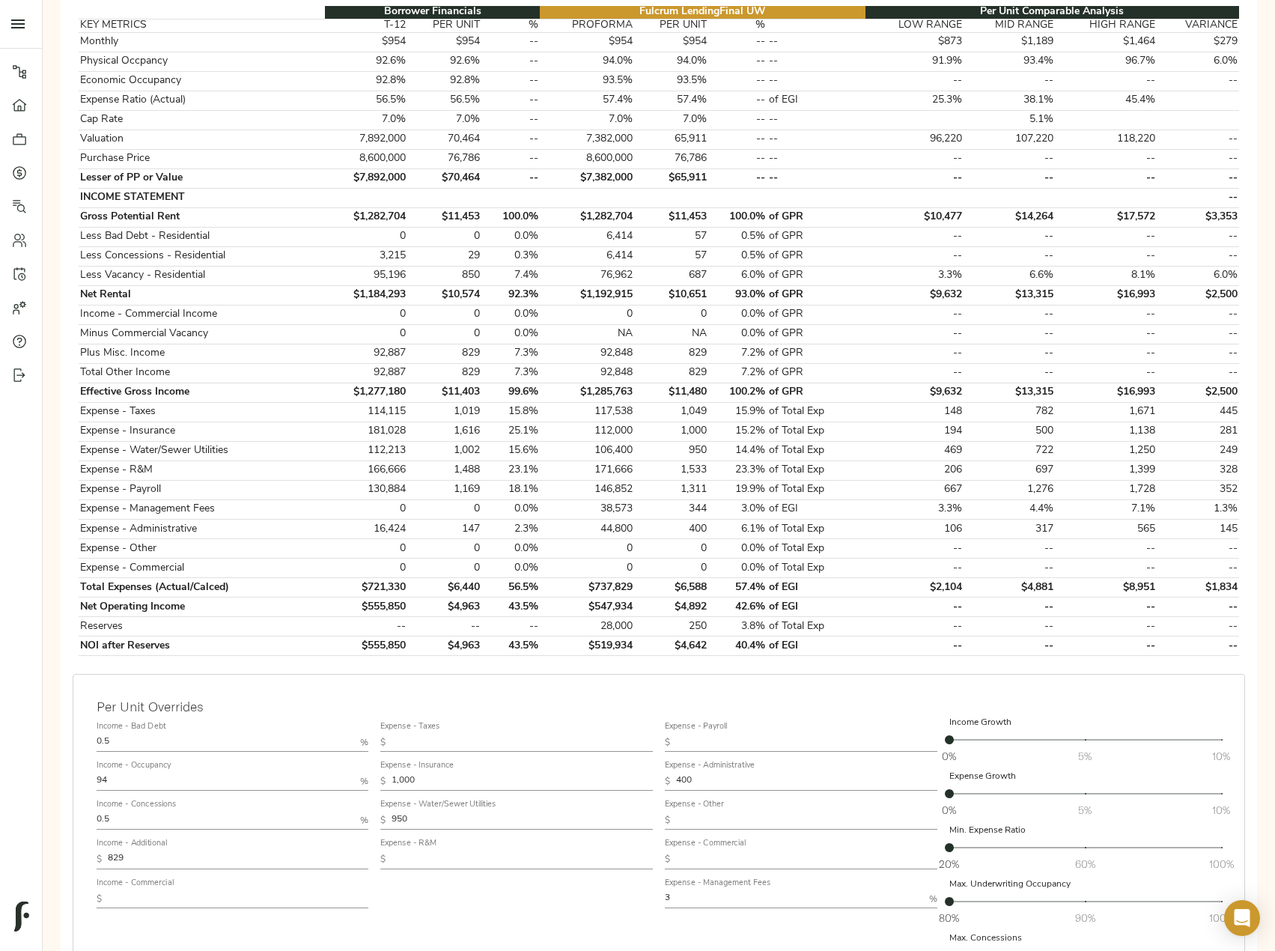
scroll to position [300, 0]
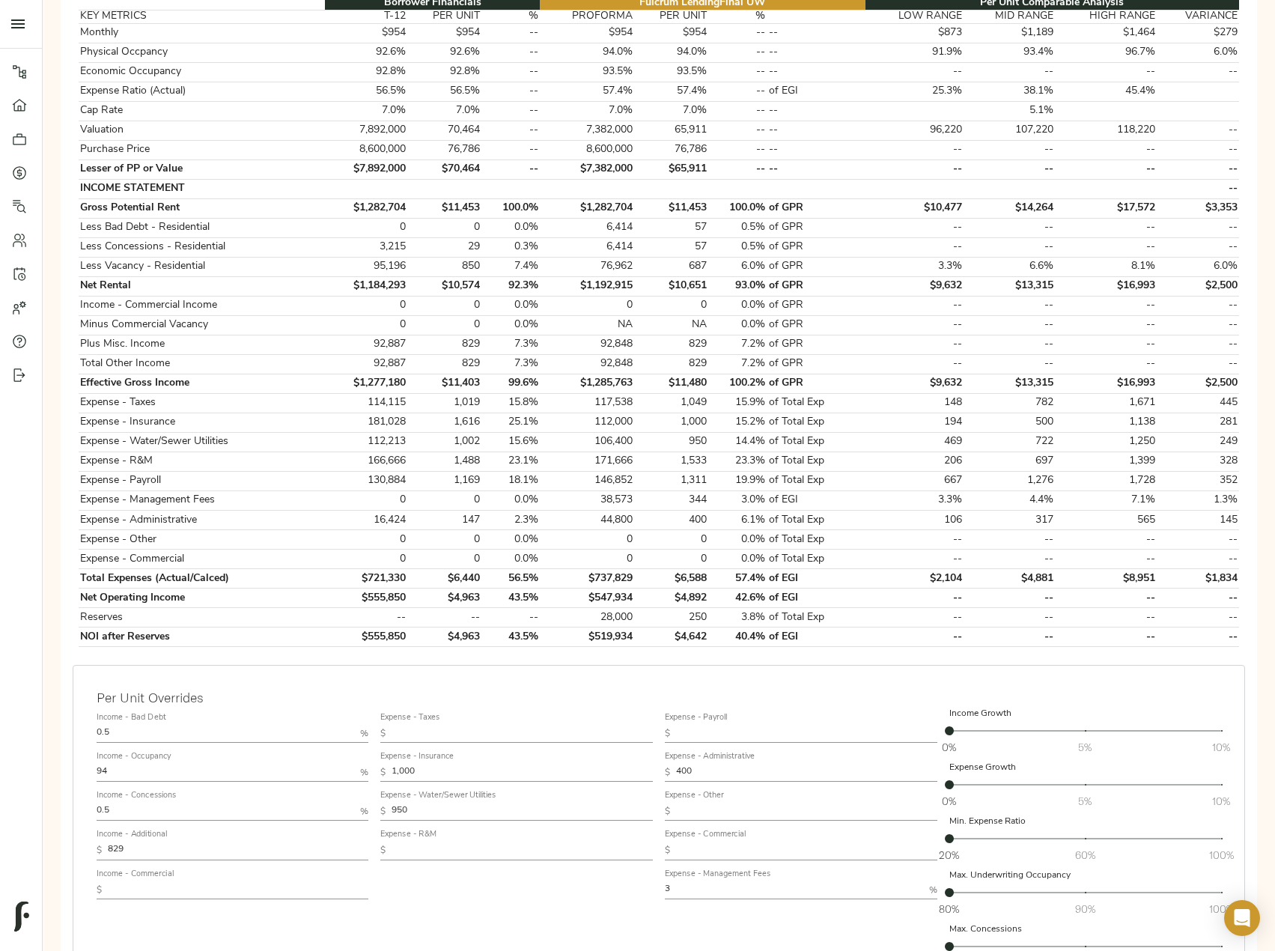
click at [434, 854] on input "text" at bounding box center [522, 851] width 261 height 18
paste input "1,272"
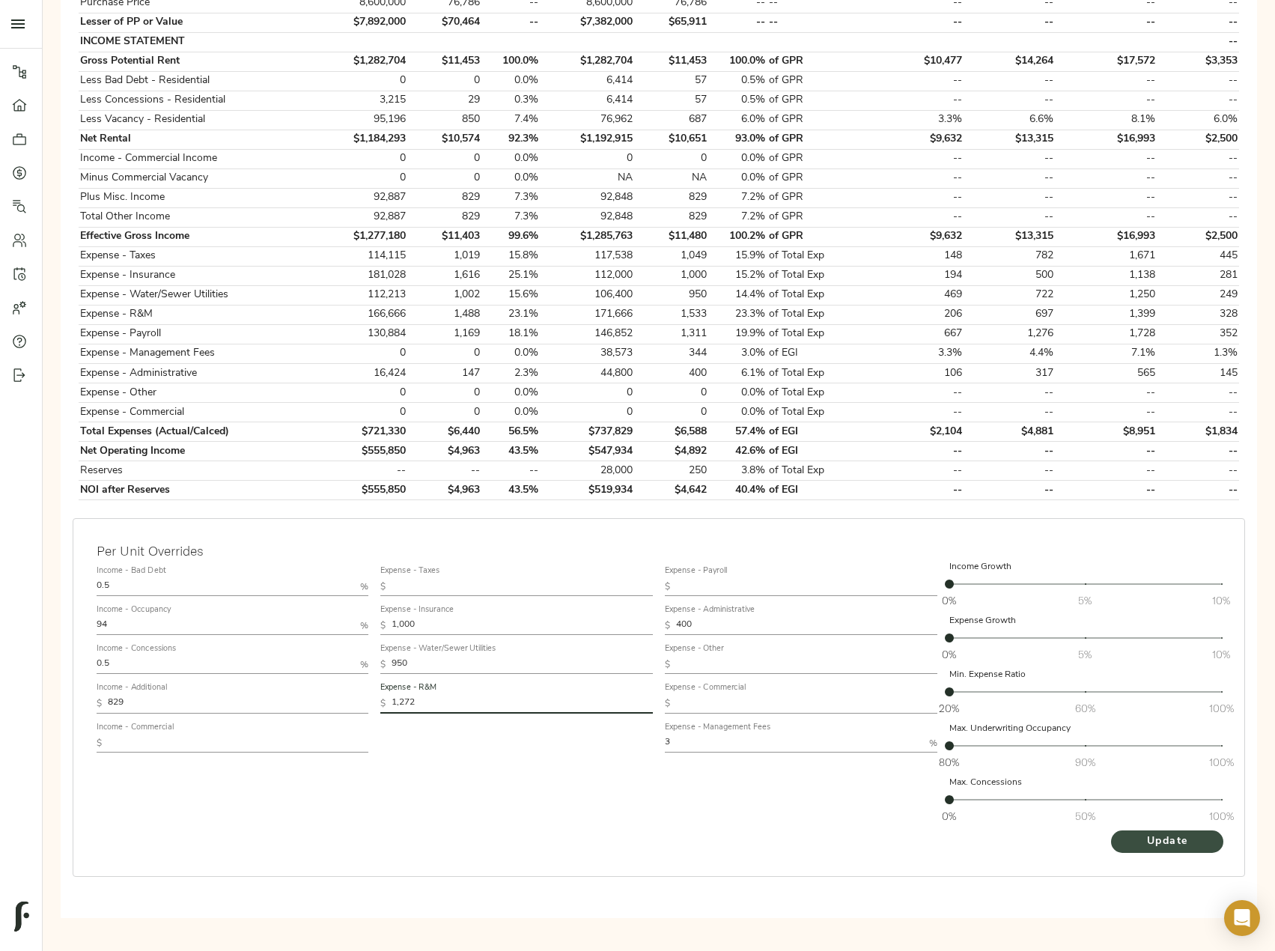
type input "1,272"
click at [1198, 842] on span "Update" at bounding box center [1167, 842] width 82 height 19
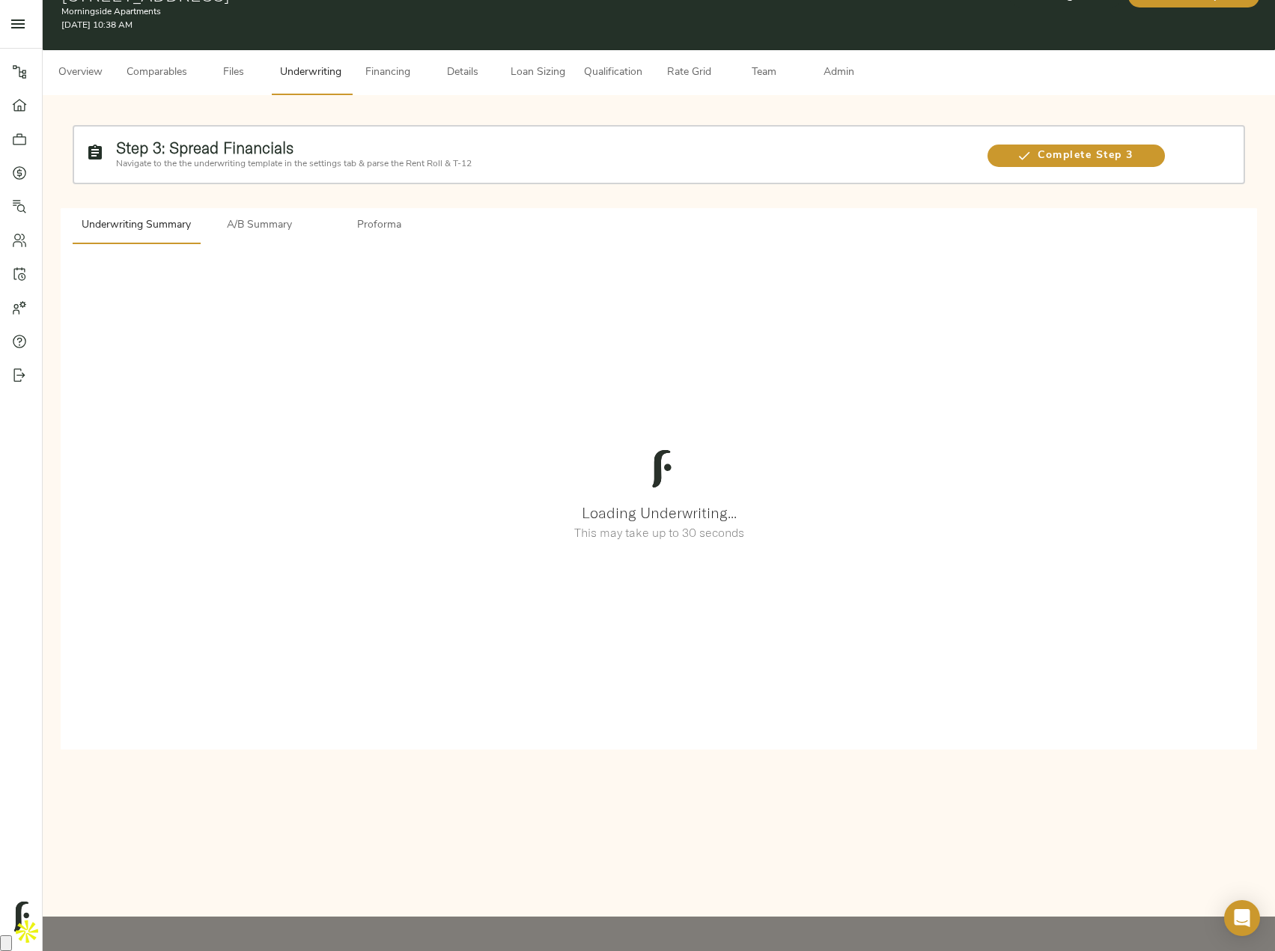
scroll to position [0, 0]
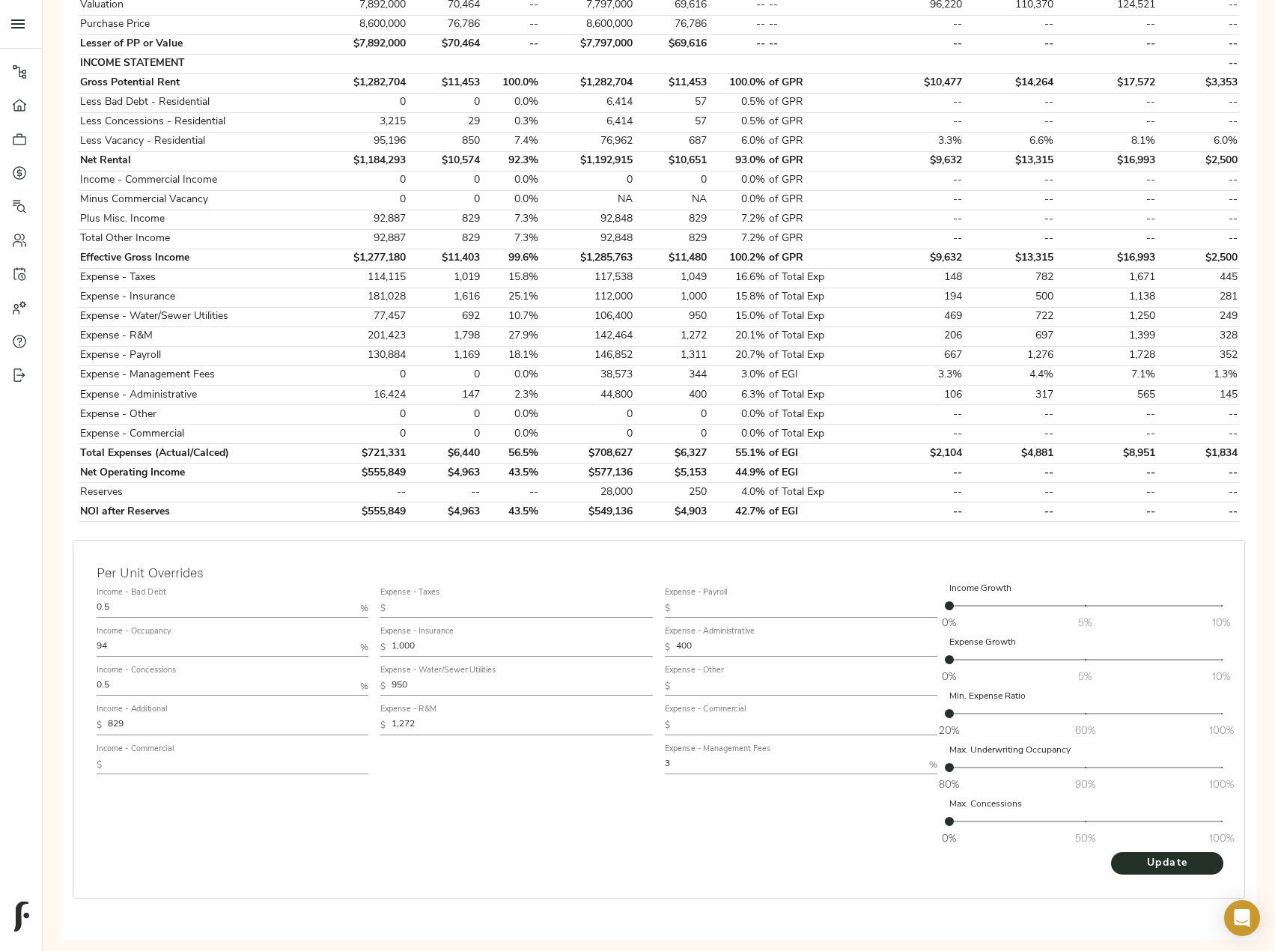
scroll to position [446, 0]
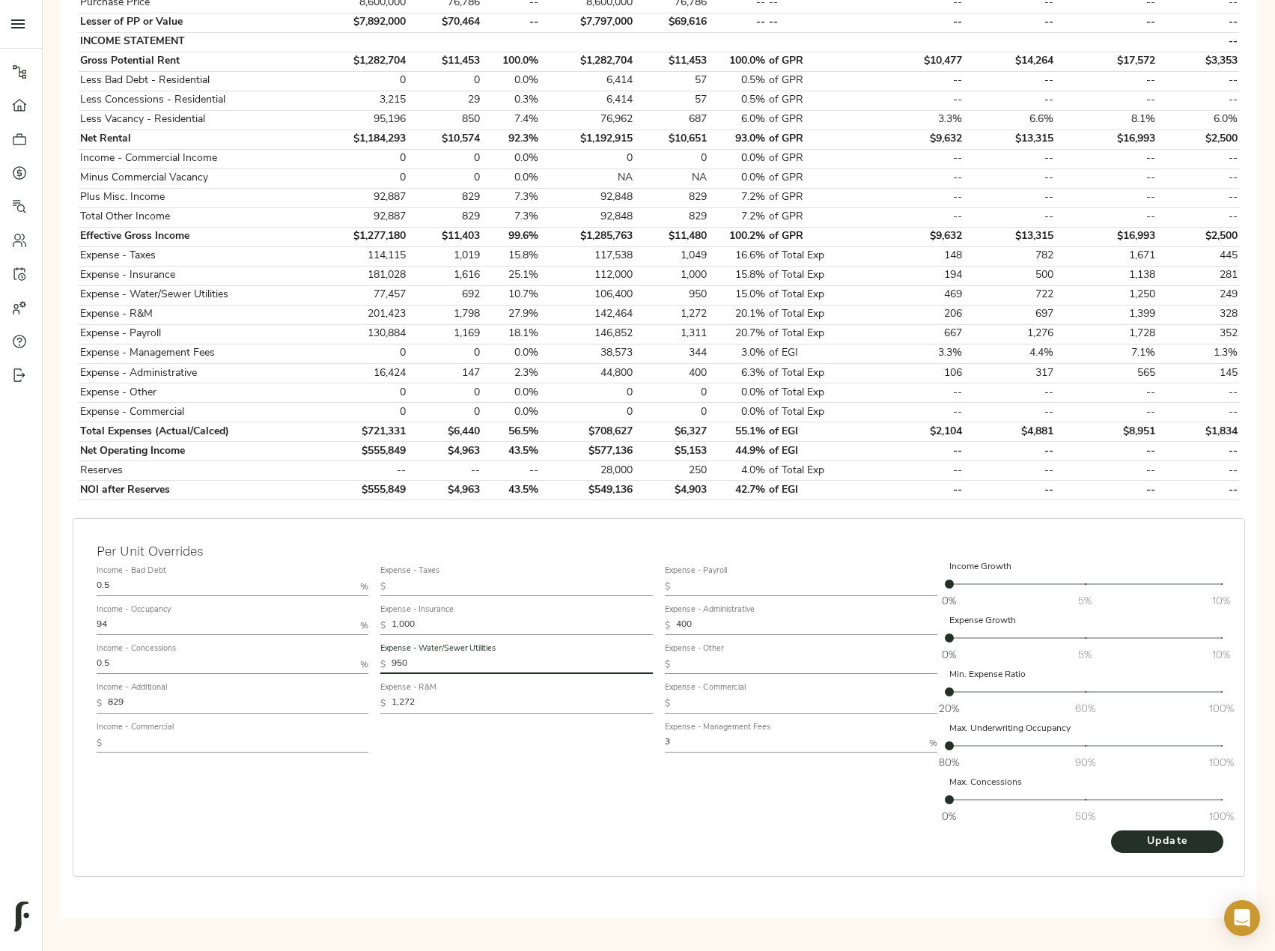
drag, startPoint x: 426, startPoint y: 662, endPoint x: 288, endPoint y: 661, distance: 137.8
click at [290, 661] on div "Income - Bad Debt 0.5 % Income - Occupancy 94 % Income - Concessions 0.5 % Inco…" at bounding box center [659, 695] width 1137 height 282
paste input "712"
type input "712"
click at [1152, 836] on span "Update" at bounding box center [1167, 842] width 82 height 19
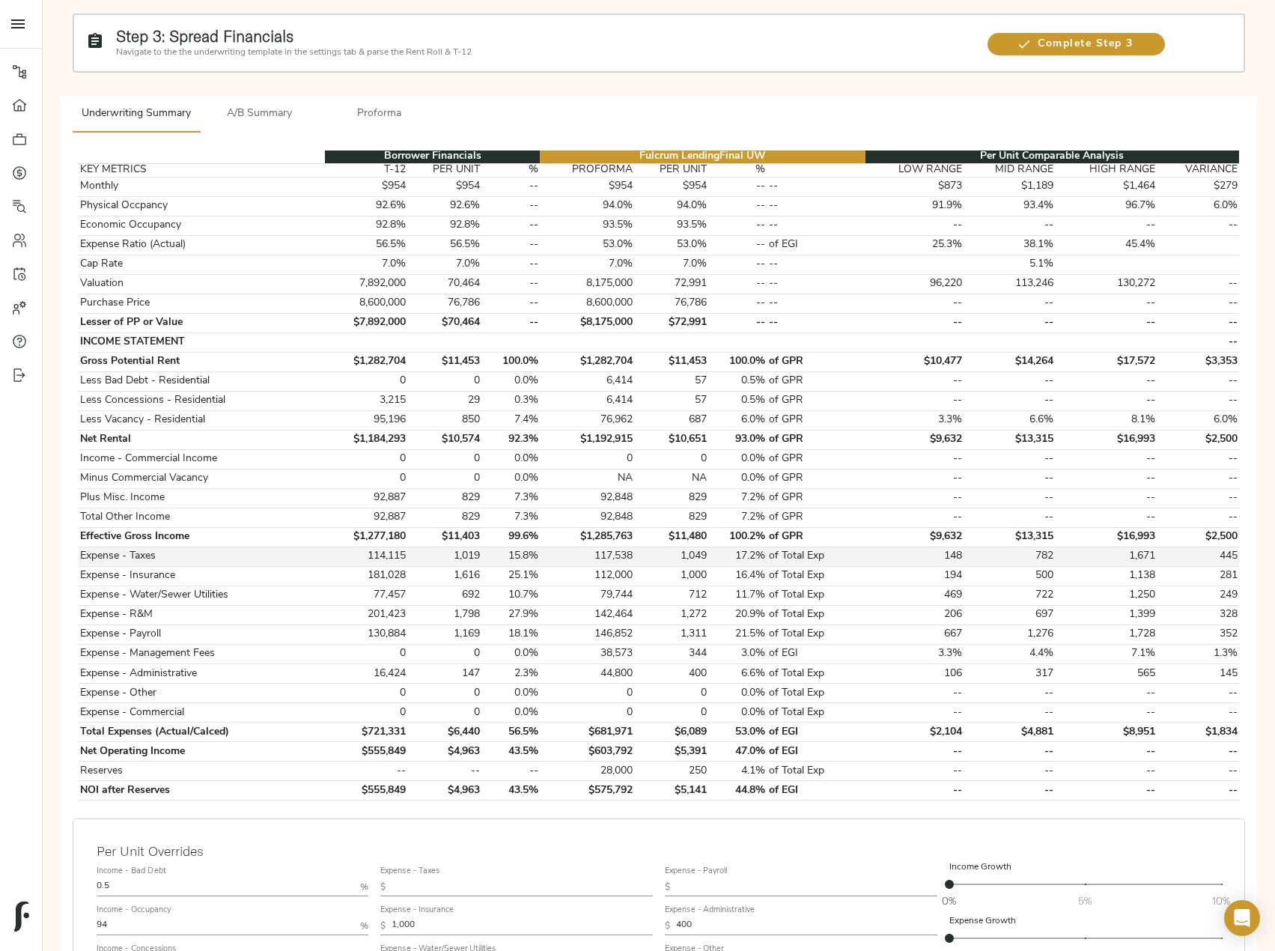
scroll to position [300, 0]
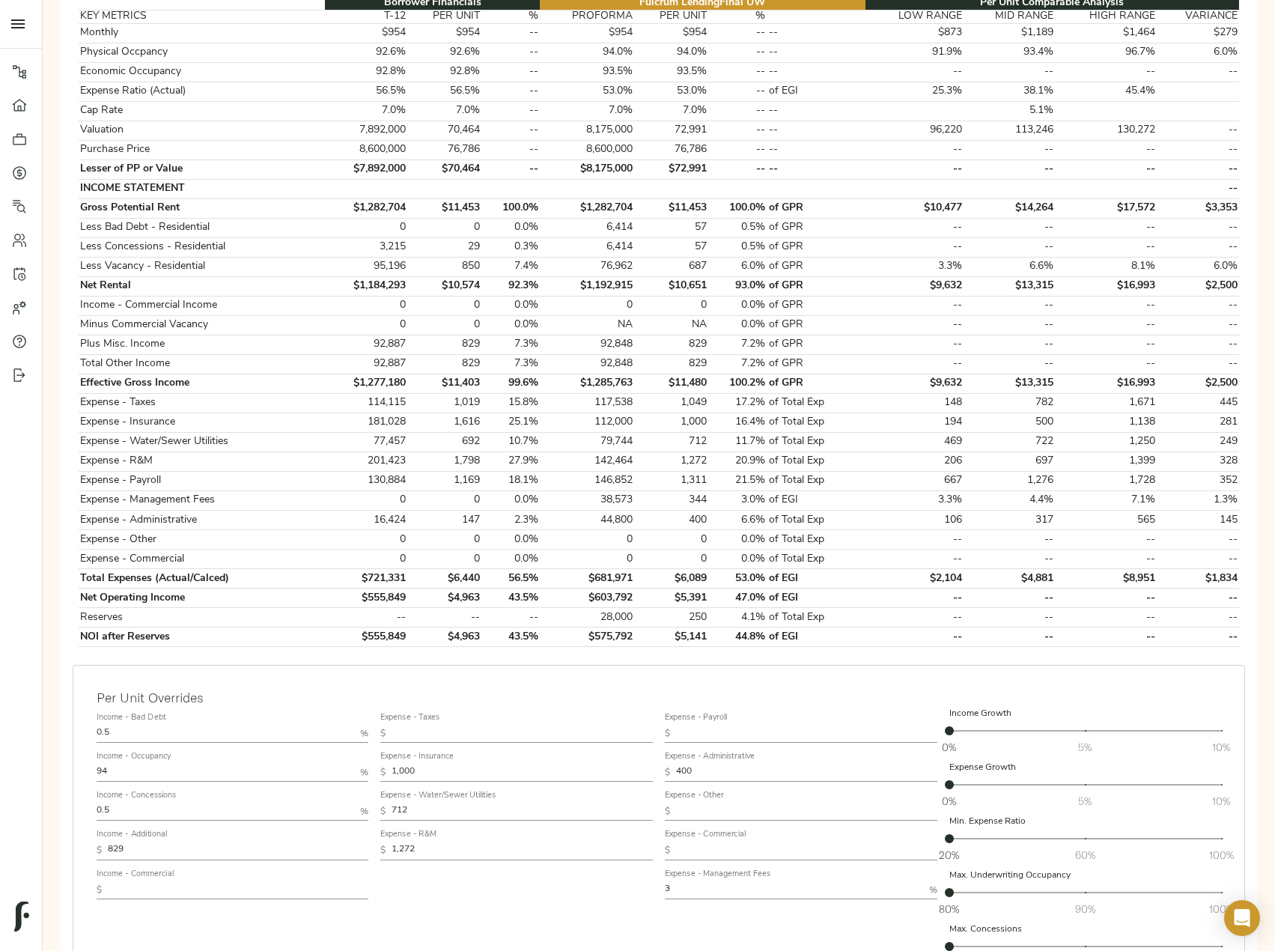
click at [708, 733] on input "text" at bounding box center [806, 734] width 261 height 18
paste input "1,078"
type input "1,078"
click at [636, 774] on div "Income - Bad Debt 0.5 % Income - Occupancy 94 % Income - Concessions 0.5 % Inco…" at bounding box center [659, 842] width 1137 height 282
paste input "314"
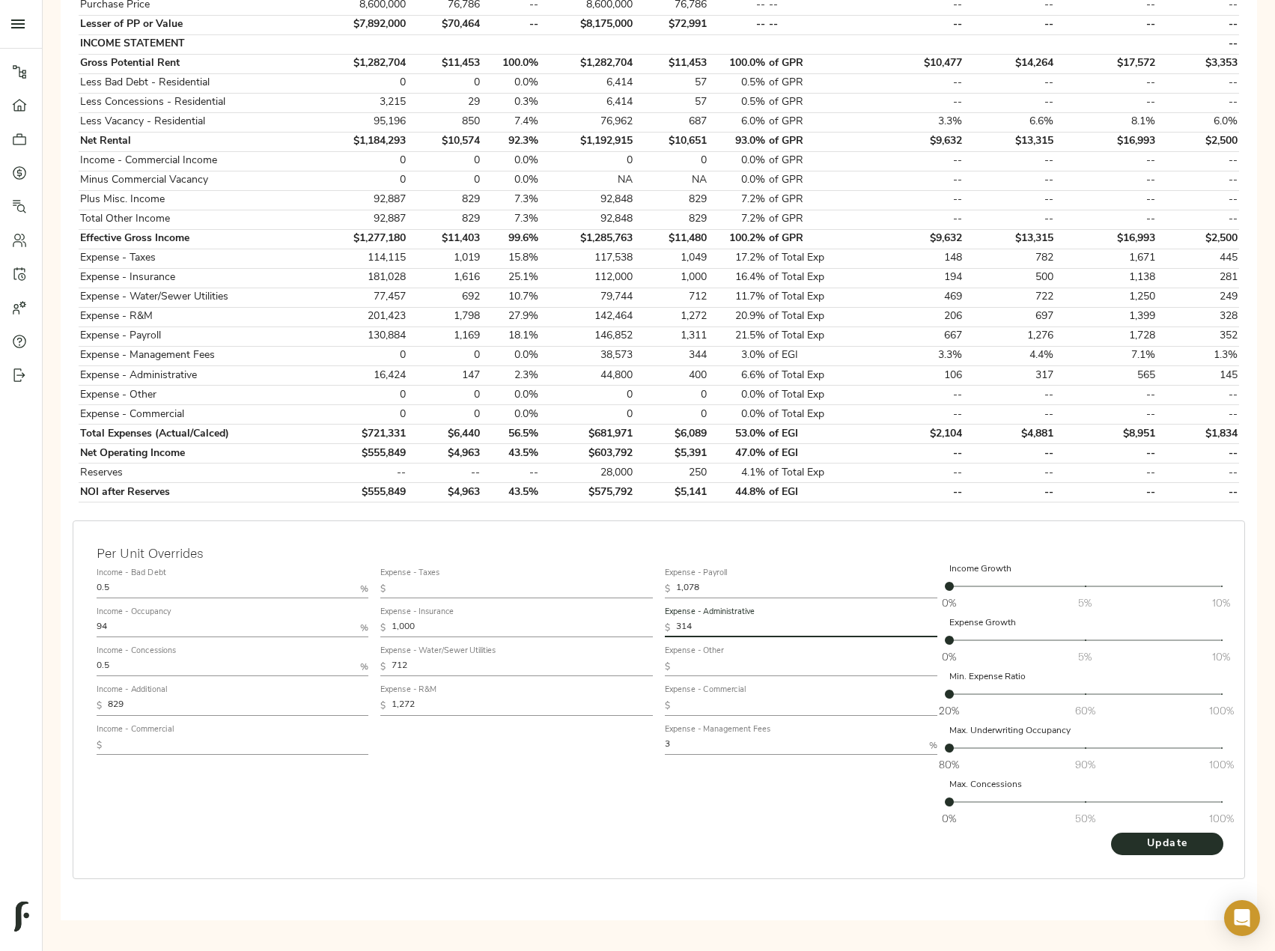
scroll to position [446, 0]
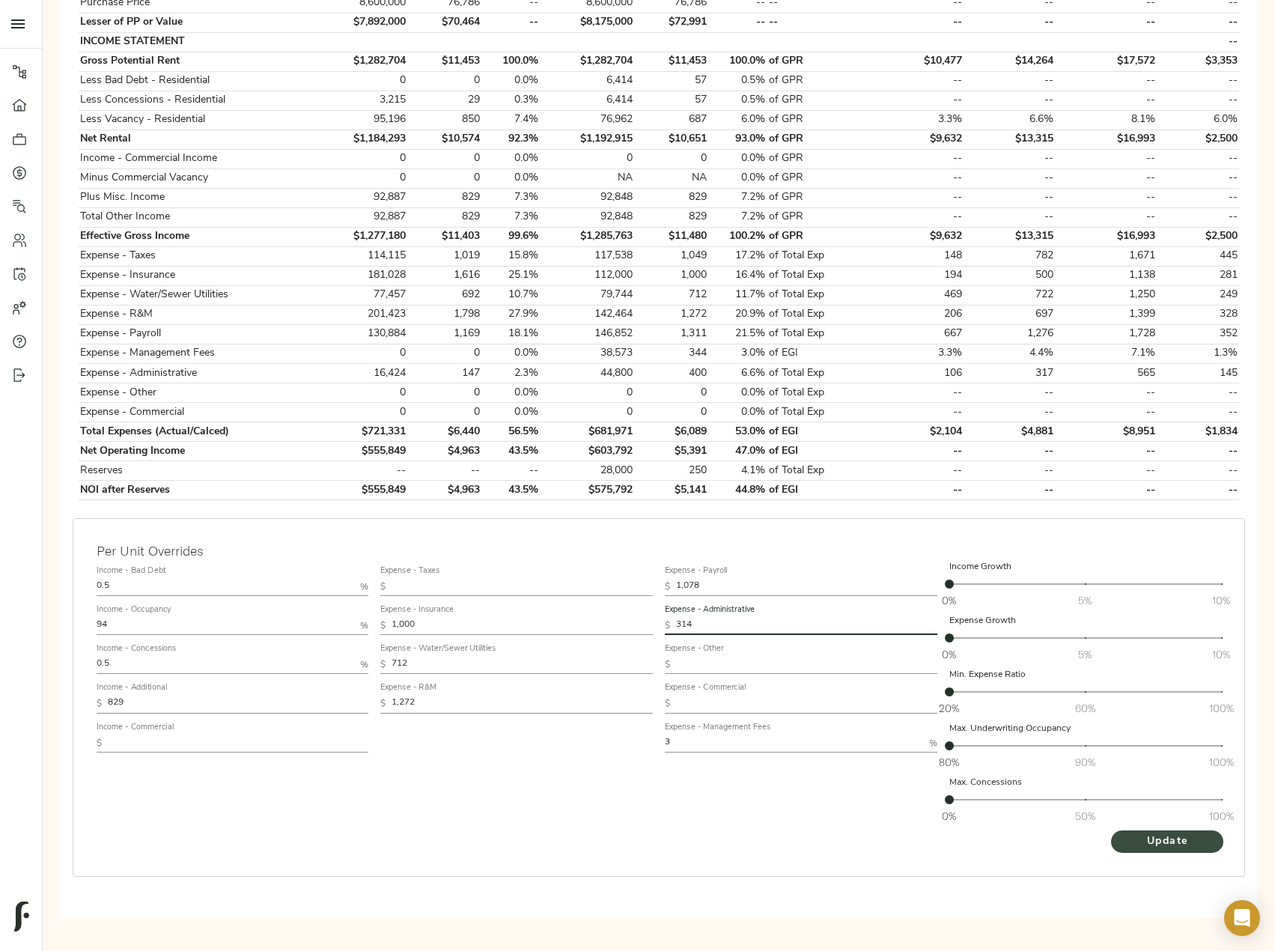
type input "314"
click at [1151, 839] on span "Update" at bounding box center [1167, 842] width 82 height 19
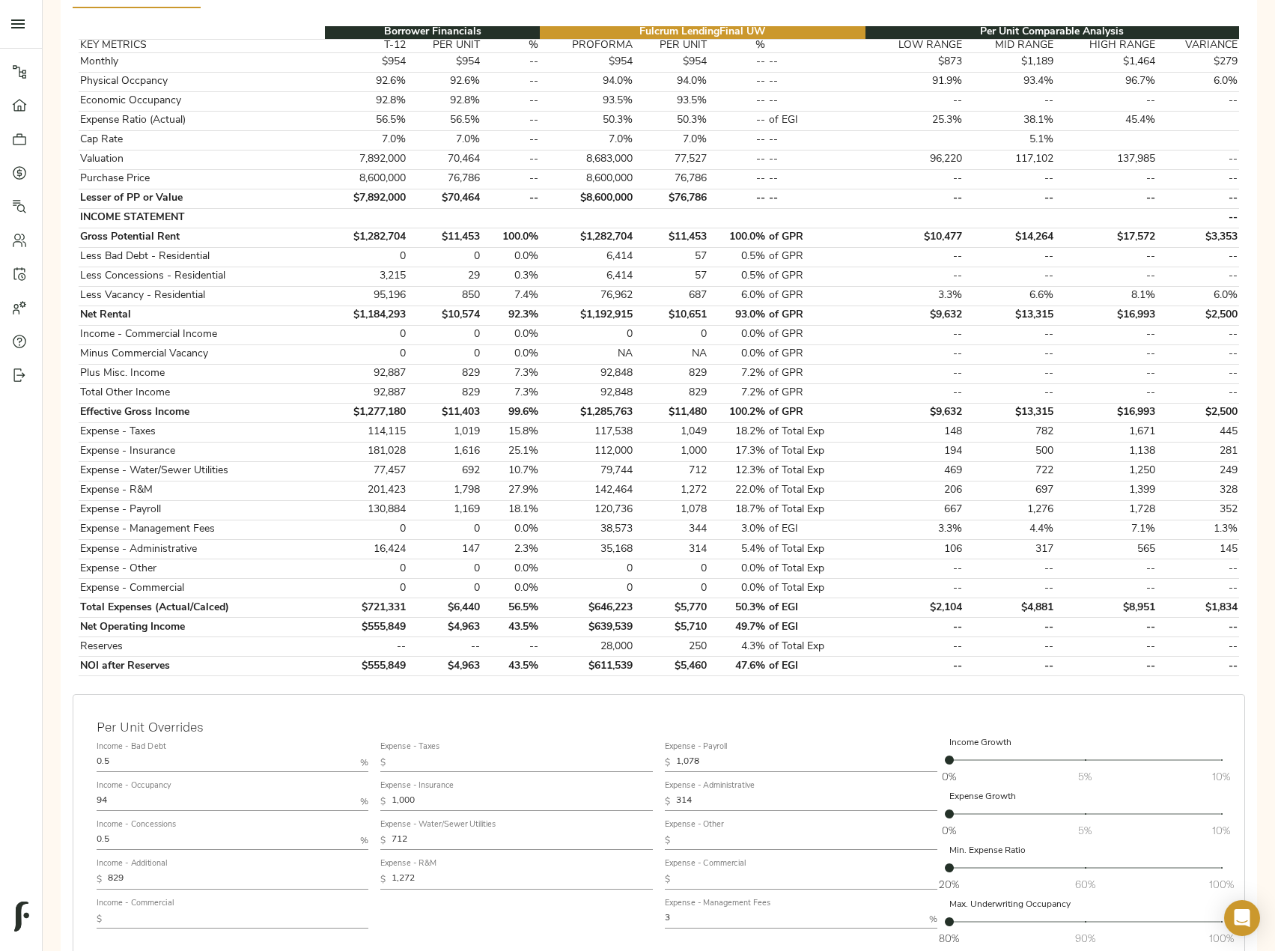
scroll to position [300, 0]
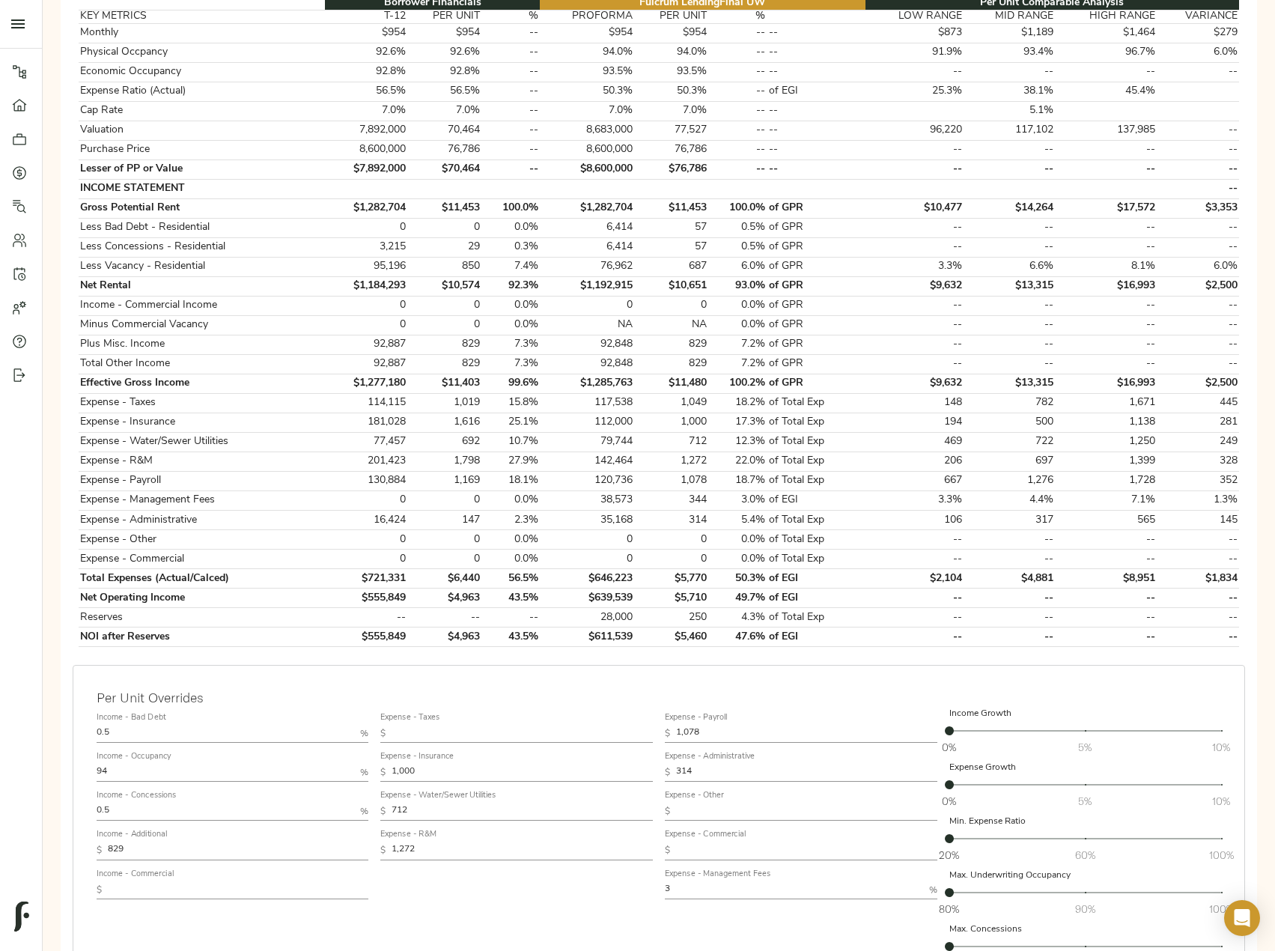
click at [441, 731] on input "text" at bounding box center [522, 734] width 261 height 18
paste input "1,124"
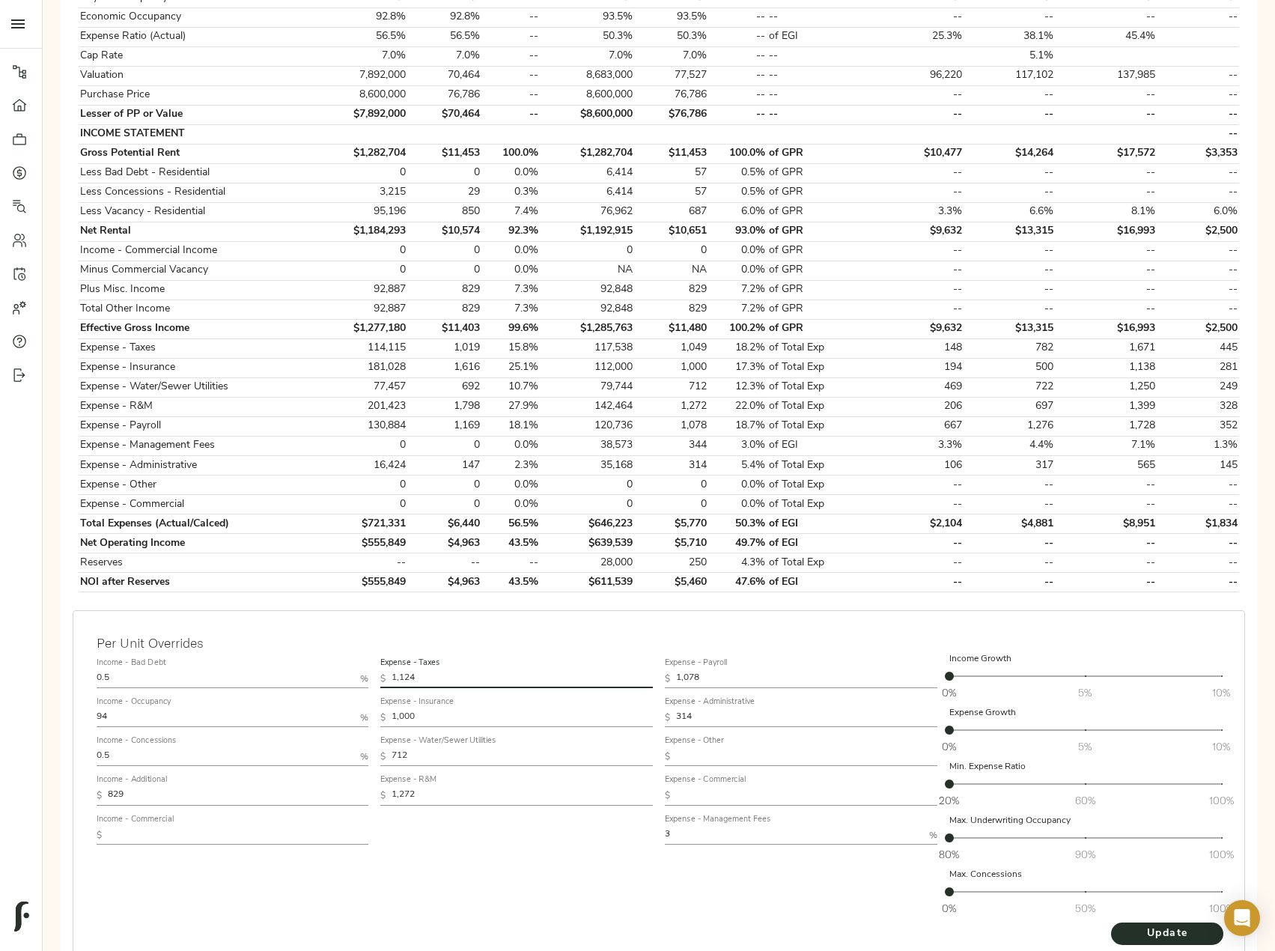
scroll to position [374, 0]
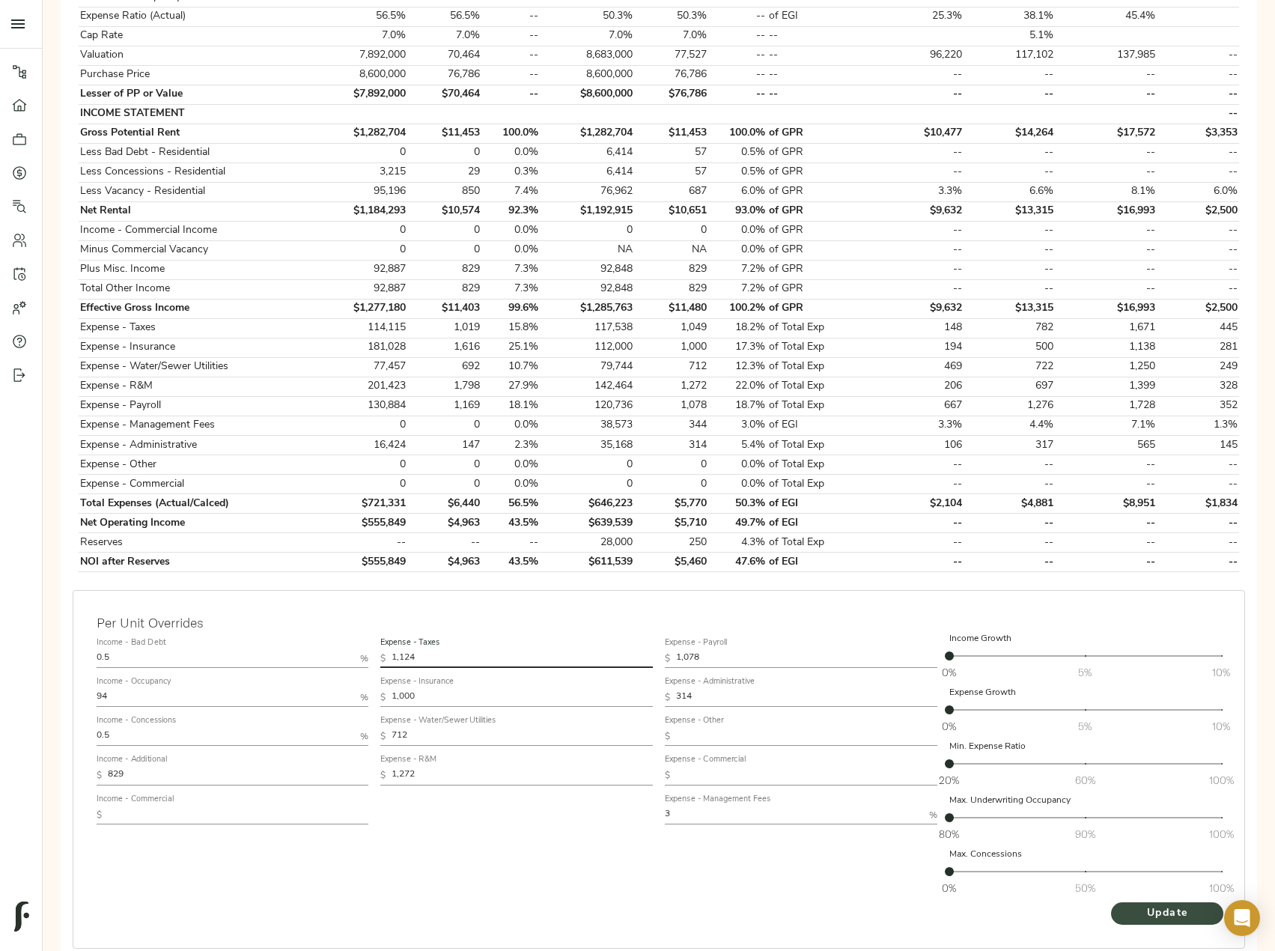
type input "1,124"
click at [1141, 908] on span "Update" at bounding box center [1167, 914] width 82 height 19
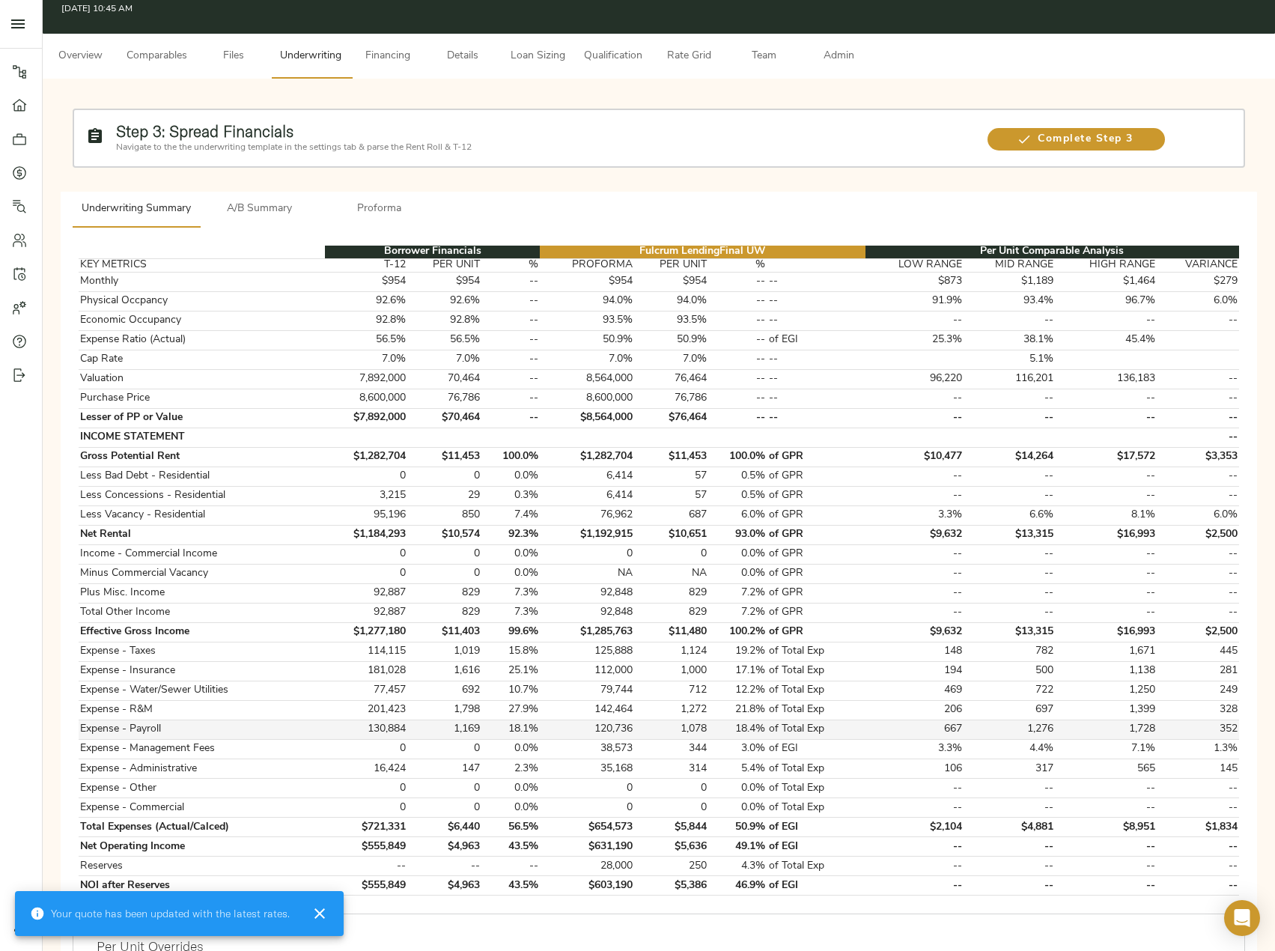
scroll to position [75, 0]
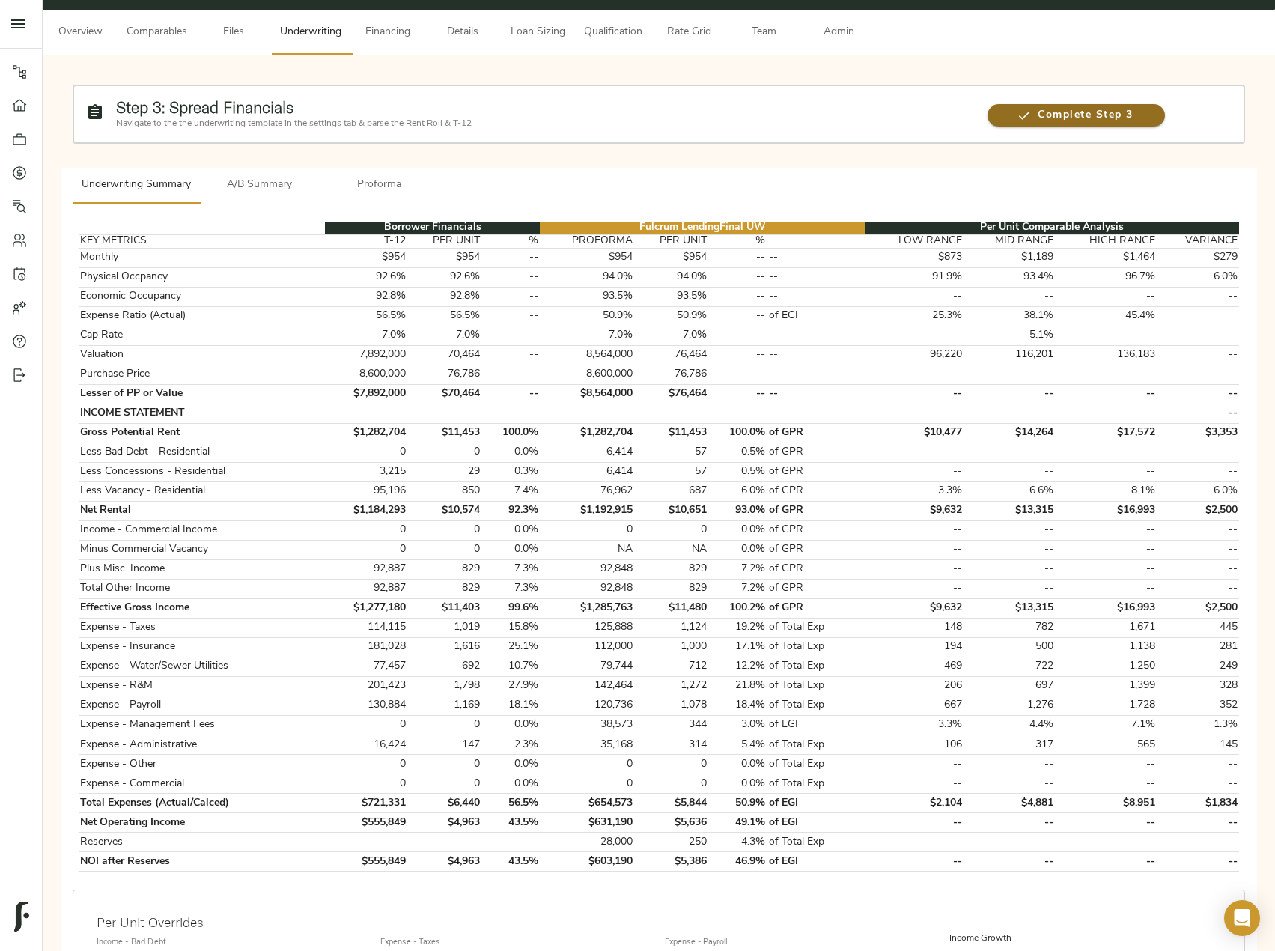
click at [1045, 122] on span "Complete Step 3" at bounding box center [1076, 115] width 177 height 19
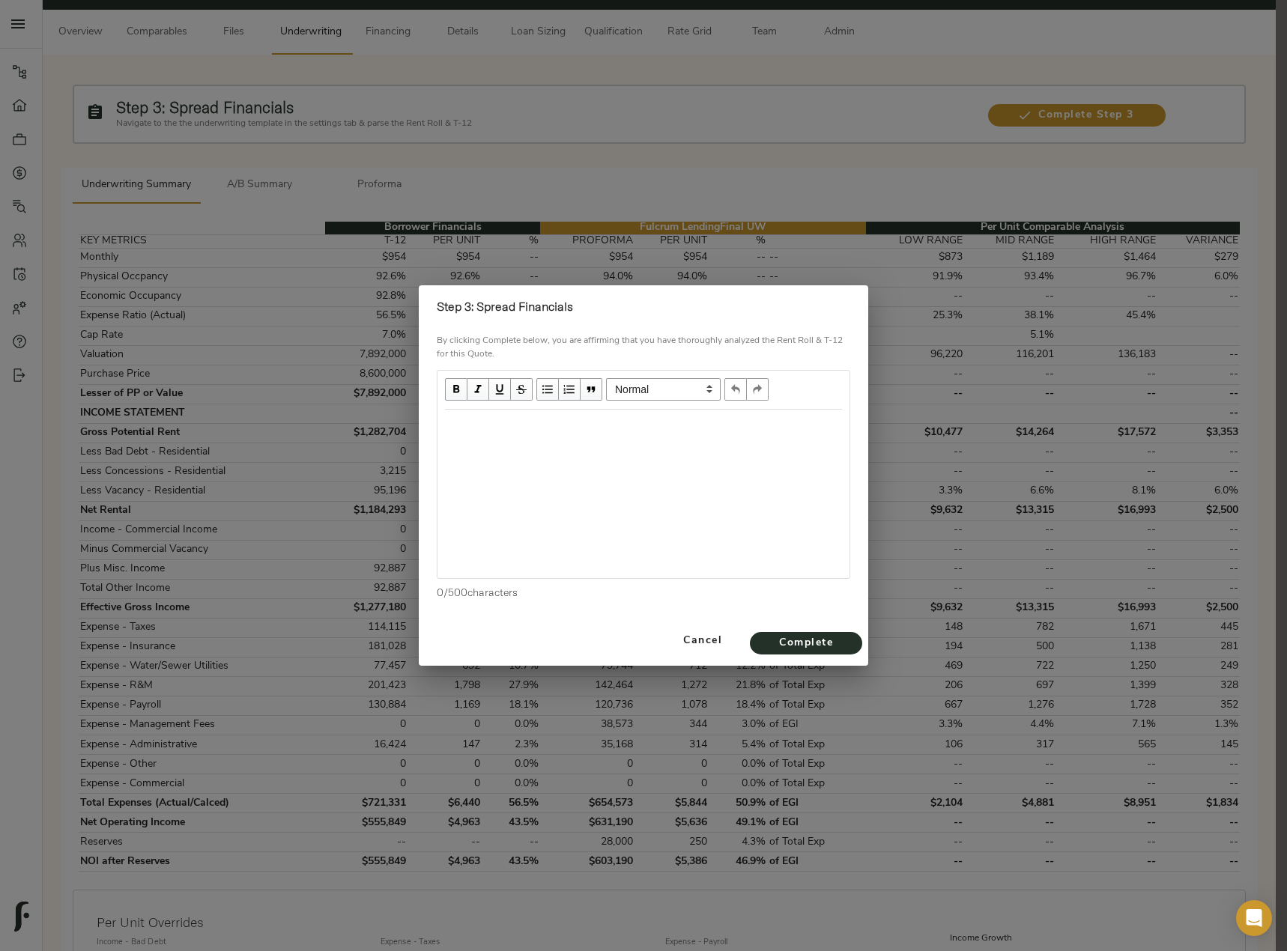
click at [618, 430] on div "Edit text" at bounding box center [643, 425] width 397 height 17
drag, startPoint x: 587, startPoint y: 310, endPoint x: 479, endPoint y: 306, distance: 108.6
click at [477, 306] on h2 "Step 3: Spread Financials" at bounding box center [643, 306] width 413 height 19
copy strong "Spread Financials"
click at [484, 450] on div at bounding box center [643, 494] width 412 height 168
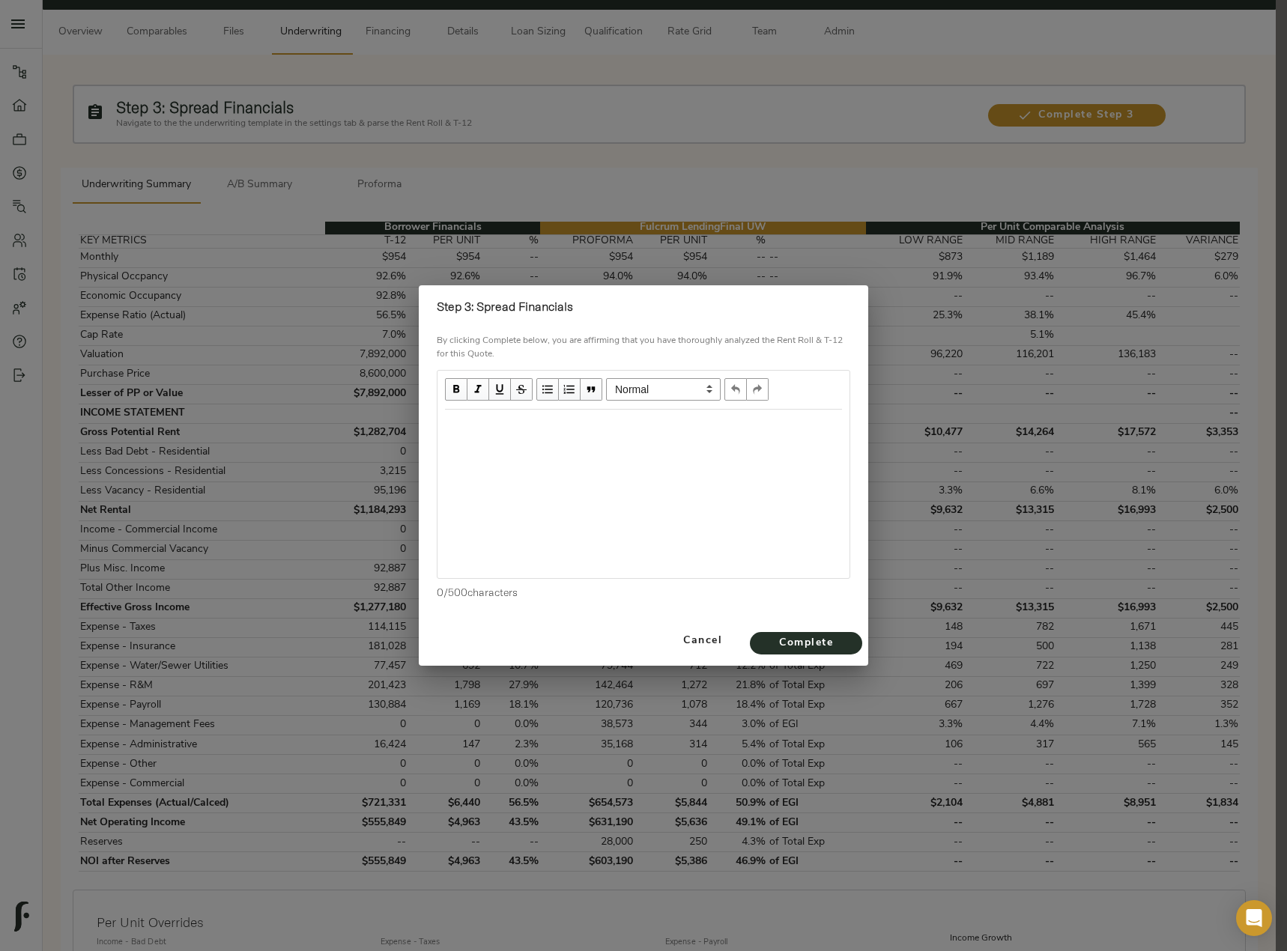
click at [496, 439] on div "Edit text" at bounding box center [643, 425] width 410 height 31
select select "unstyled"
paste div "Edit text"
drag, startPoint x: 484, startPoint y: 425, endPoint x: 435, endPoint y: 423, distance: 49.5
click at [435, 423] on div "By clicking Complete below, you are affirming that you have thoroughly analyzed…" at bounding box center [643, 472] width 449 height 288
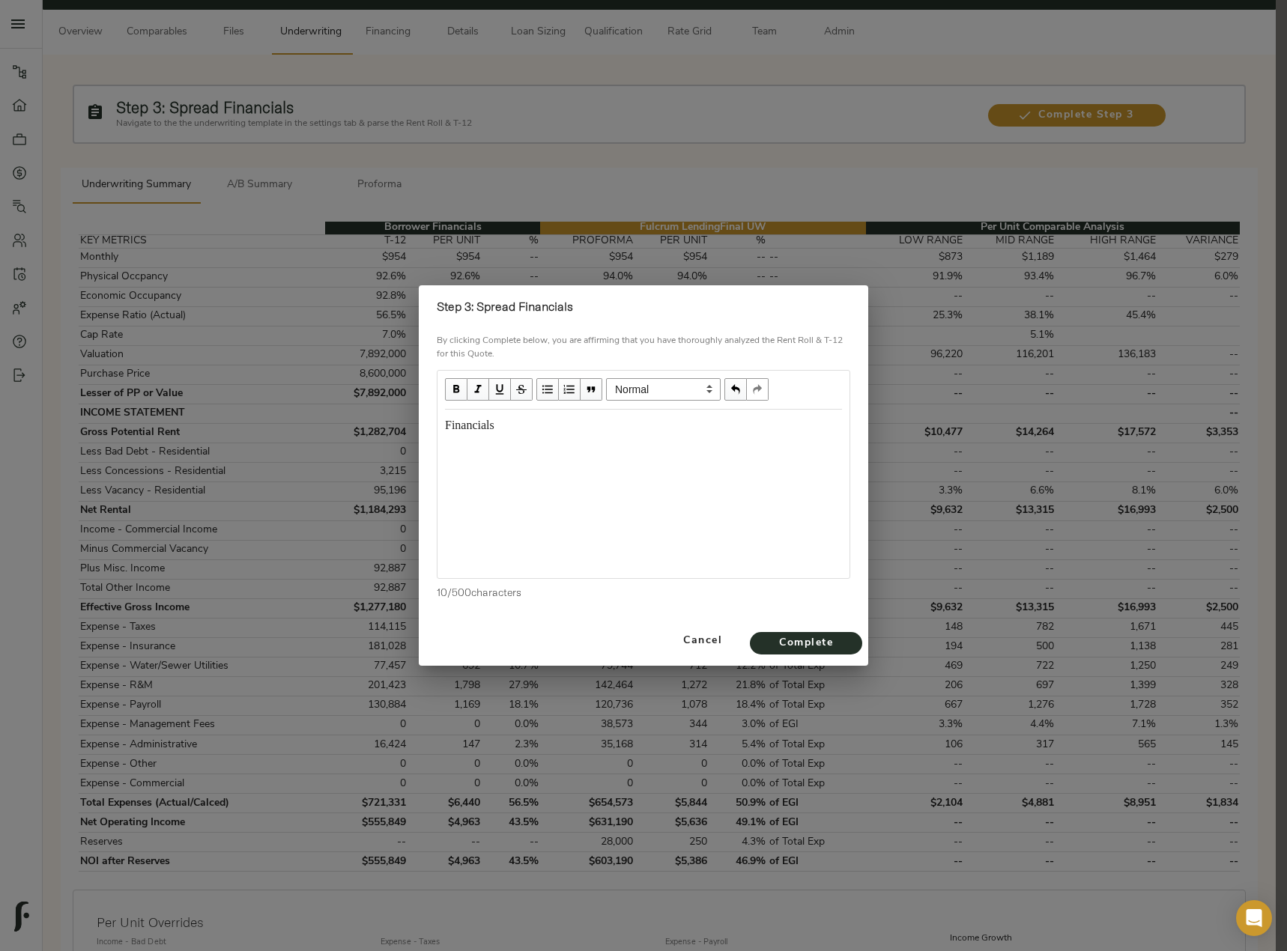
click at [519, 422] on div "Financials" at bounding box center [643, 425] width 397 height 17
click at [821, 642] on span "Complete" at bounding box center [806, 643] width 82 height 19
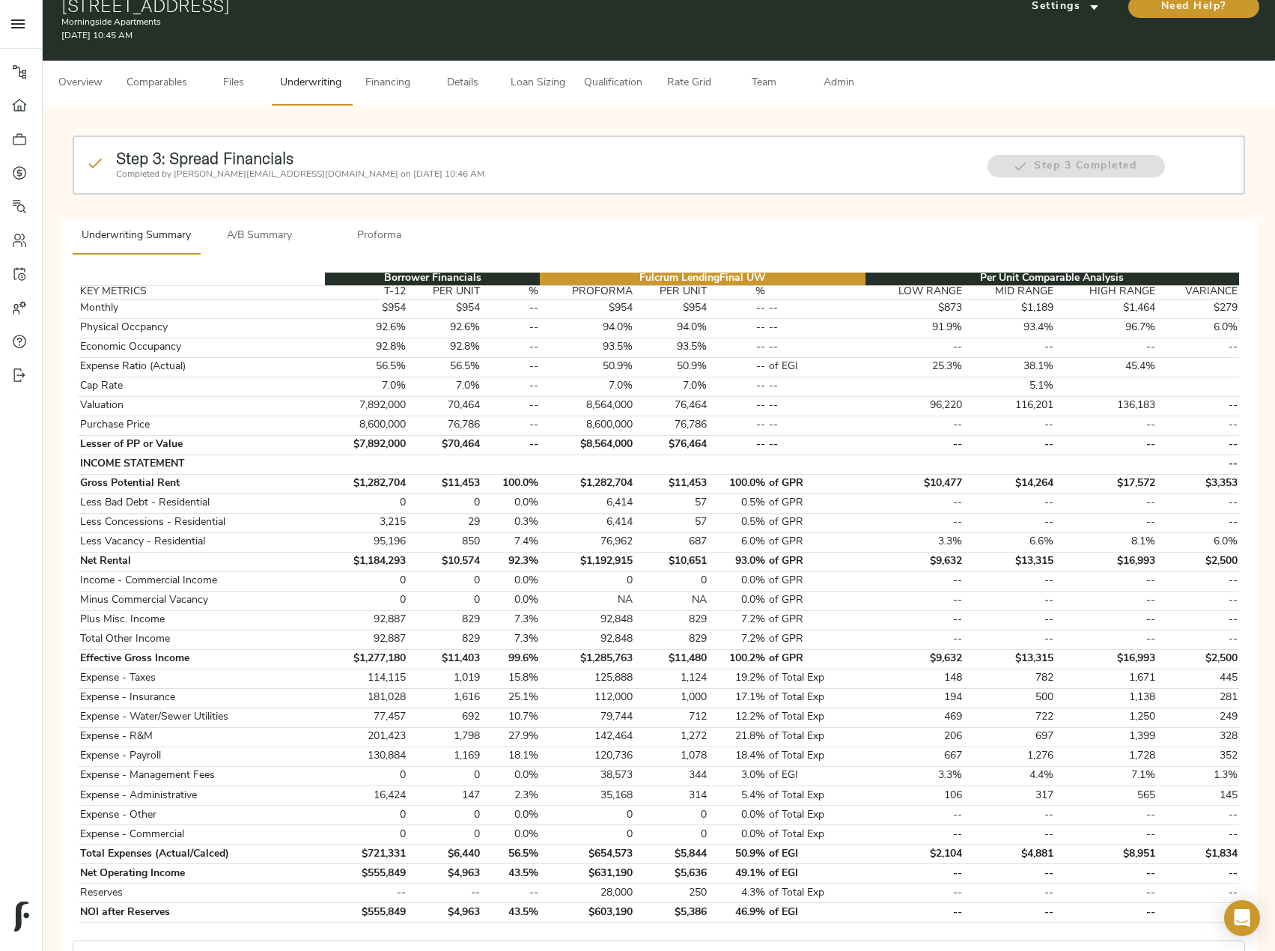
scroll to position [0, 0]
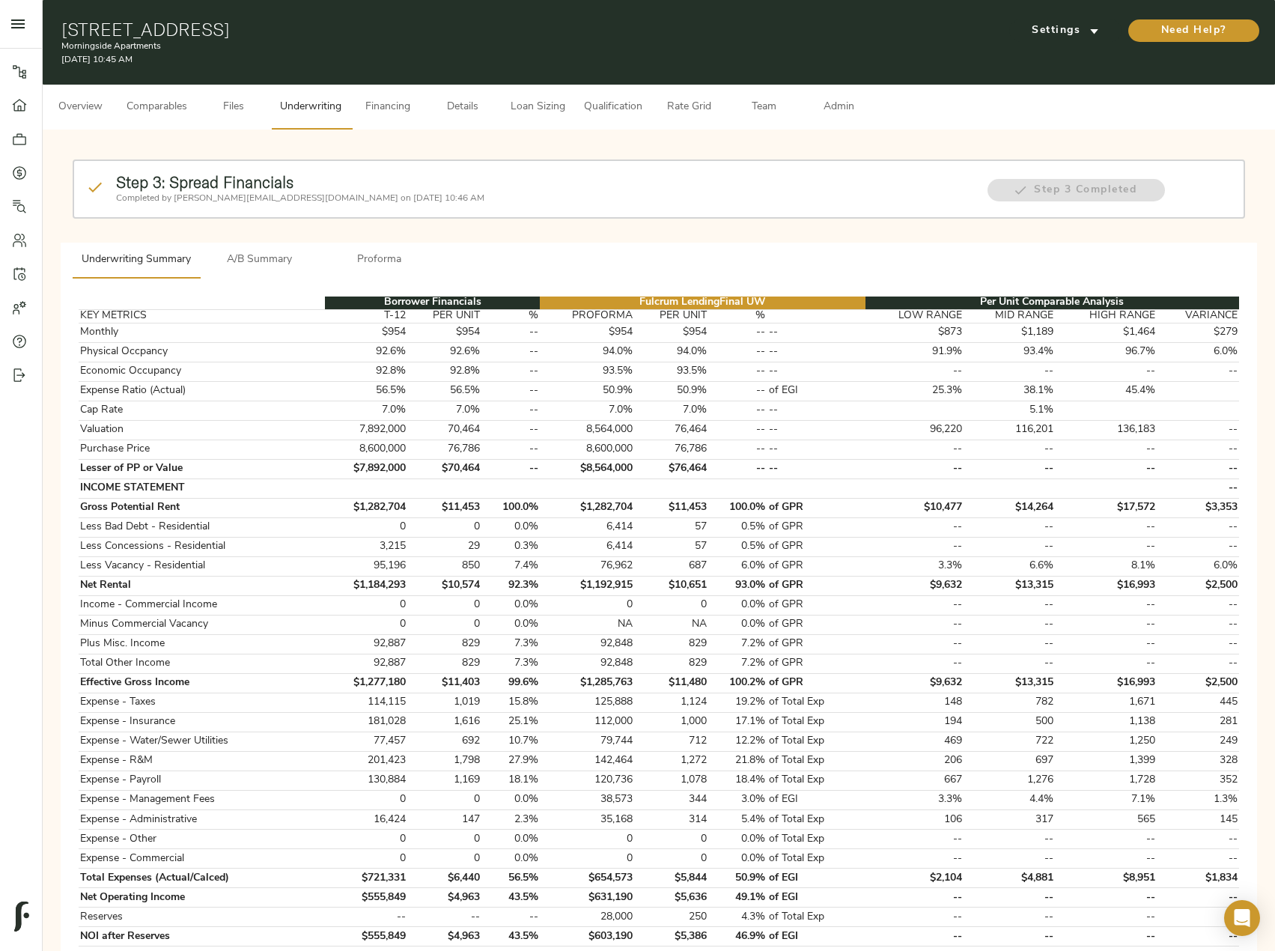
click at [845, 106] on span "Admin" at bounding box center [838, 107] width 57 height 19
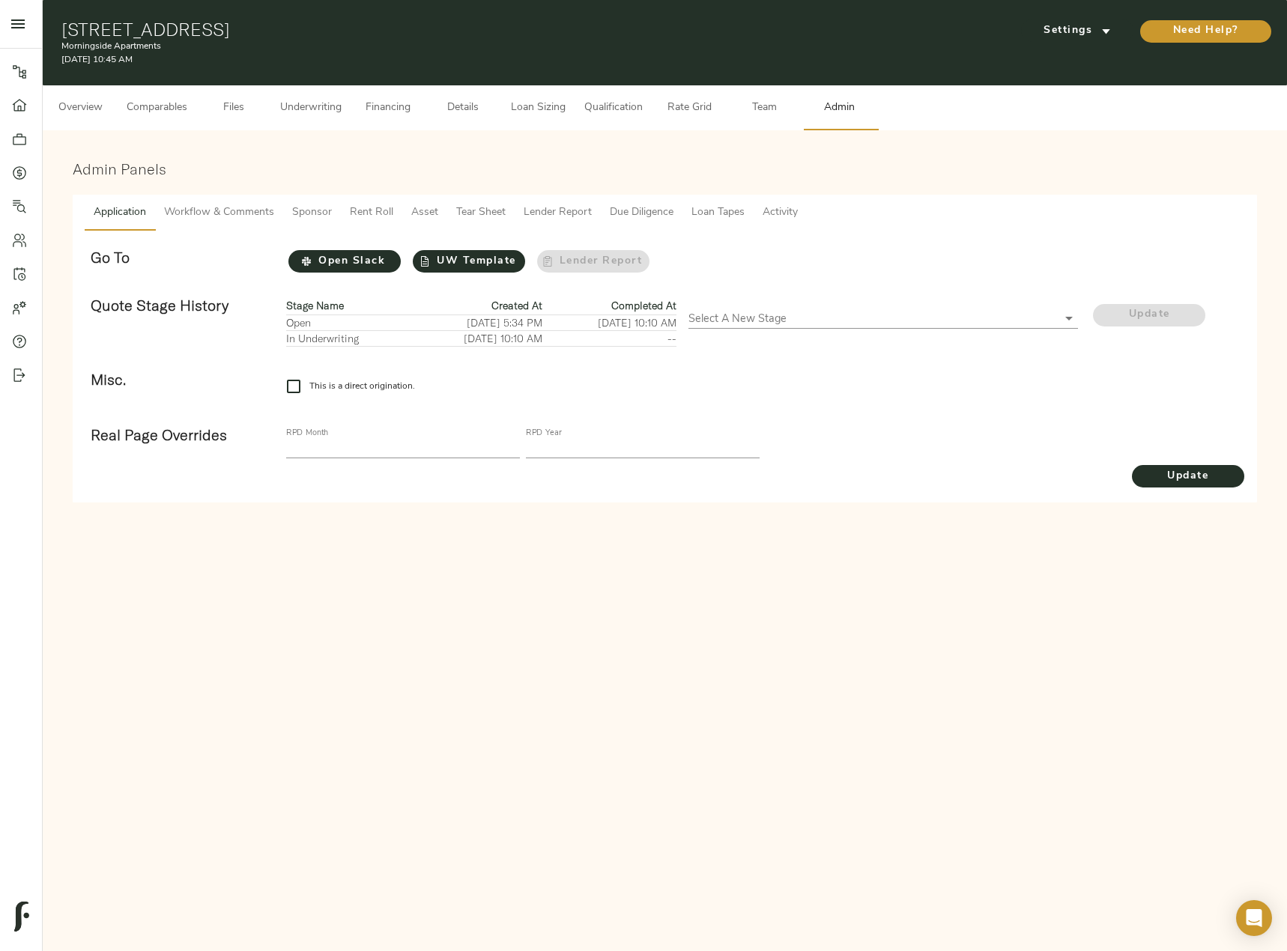
click at [223, 207] on span "Workflow & Comments" at bounding box center [219, 213] width 110 height 19
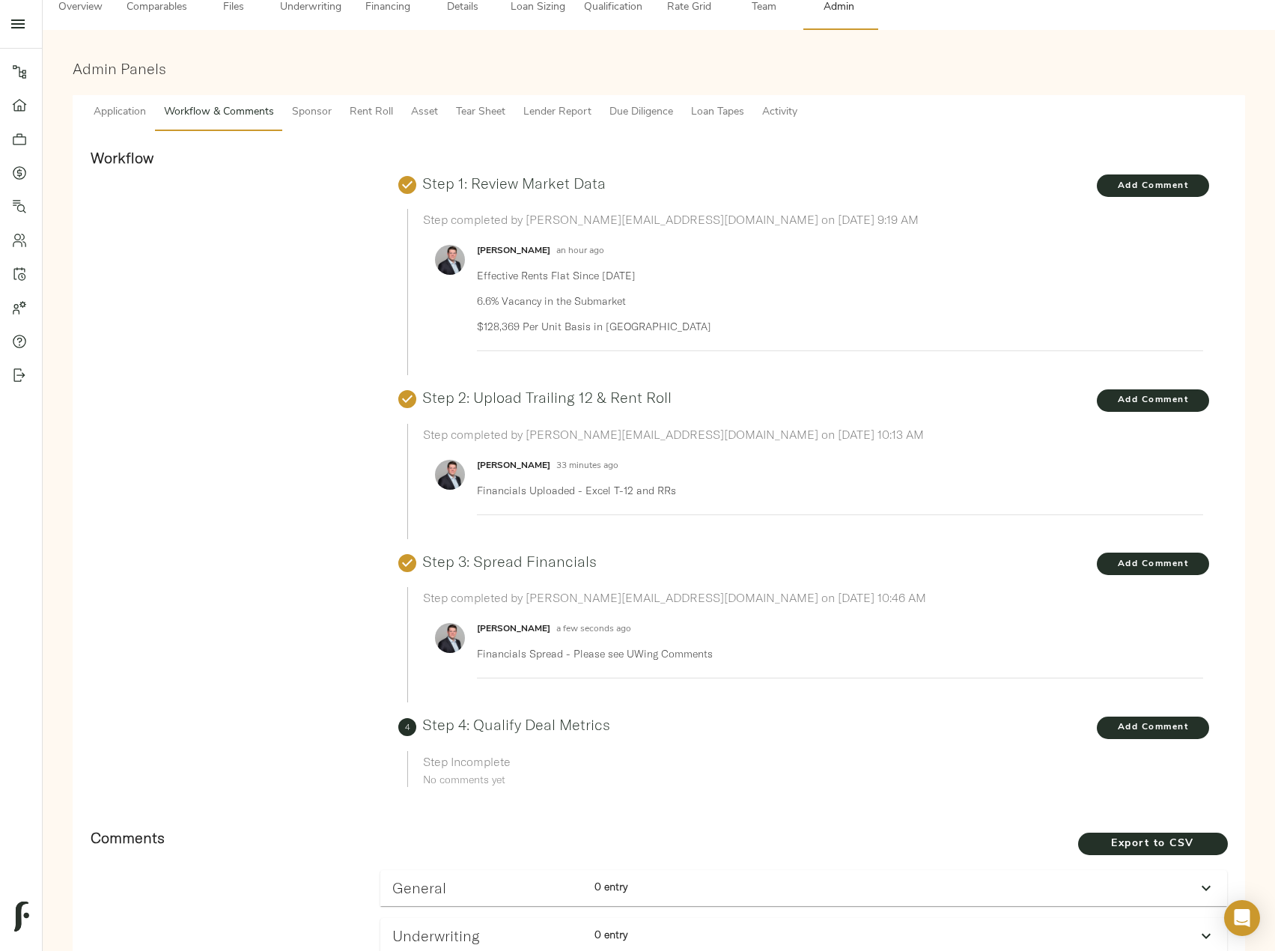
scroll to position [261, 0]
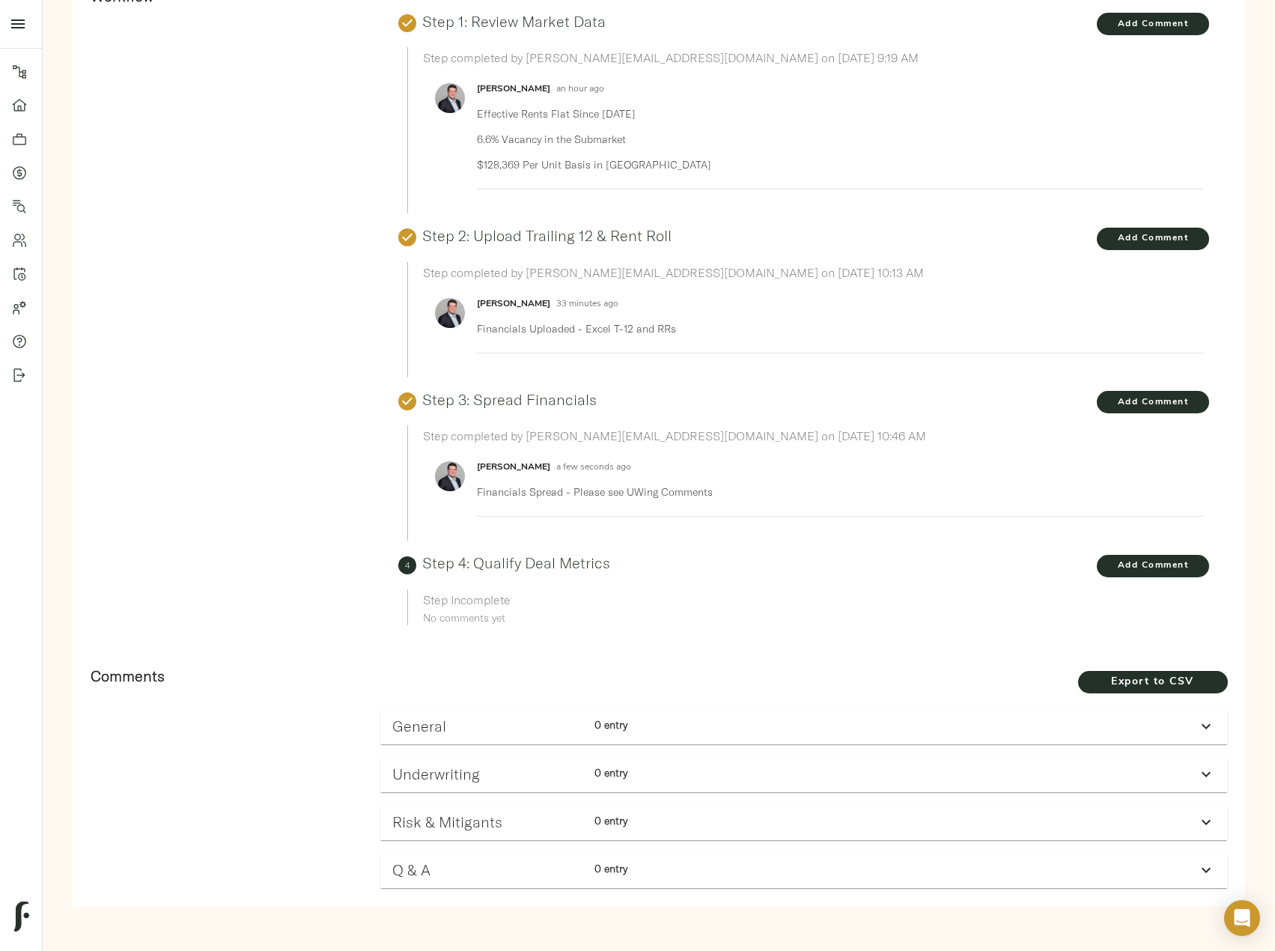
click at [1197, 771] on div at bounding box center [1206, 774] width 36 height 36
click at [1198, 771] on div at bounding box center [1206, 774] width 36 height 36
click at [1209, 775] on icon at bounding box center [1206, 774] width 18 height 18
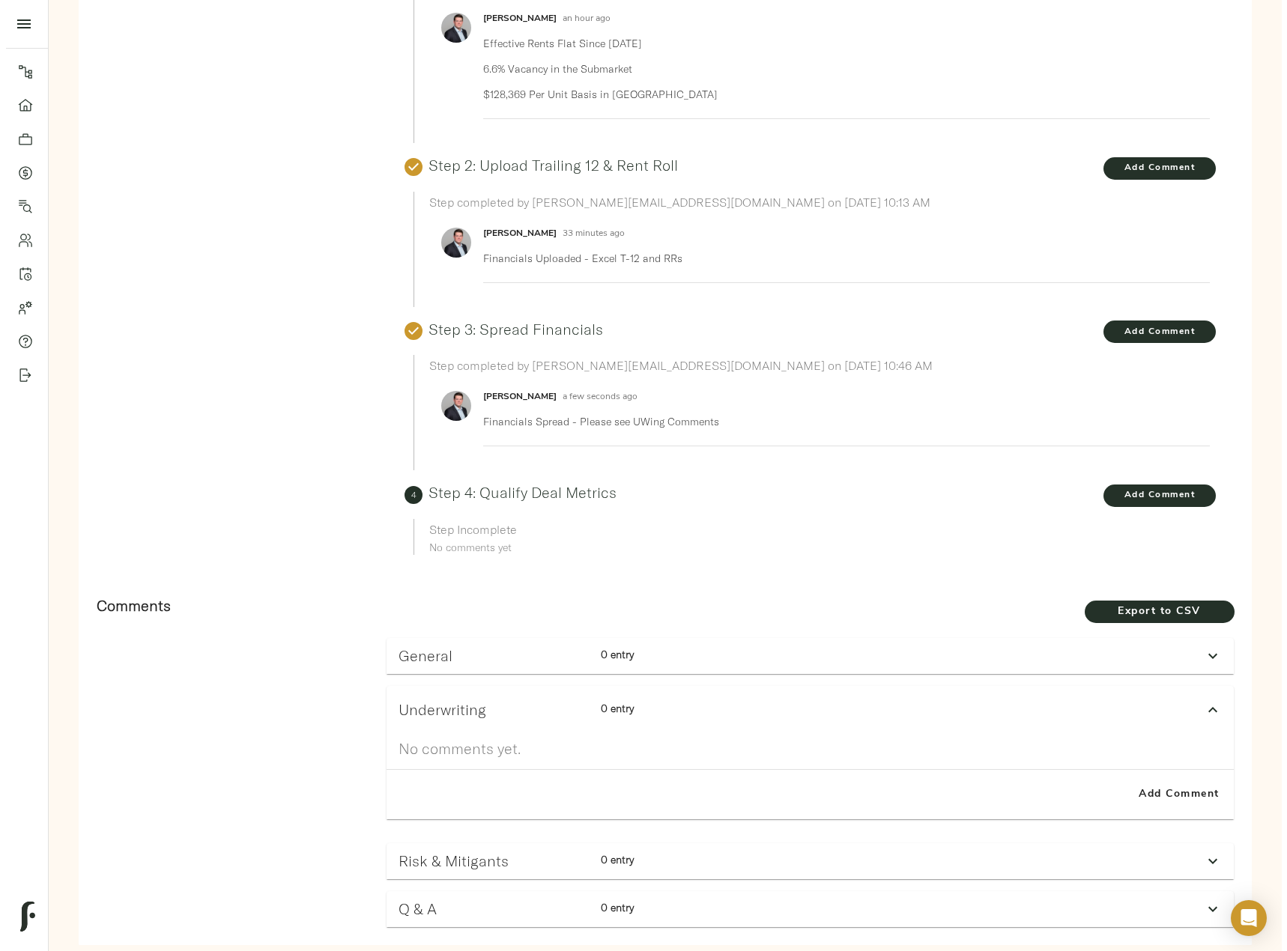
scroll to position [371, 0]
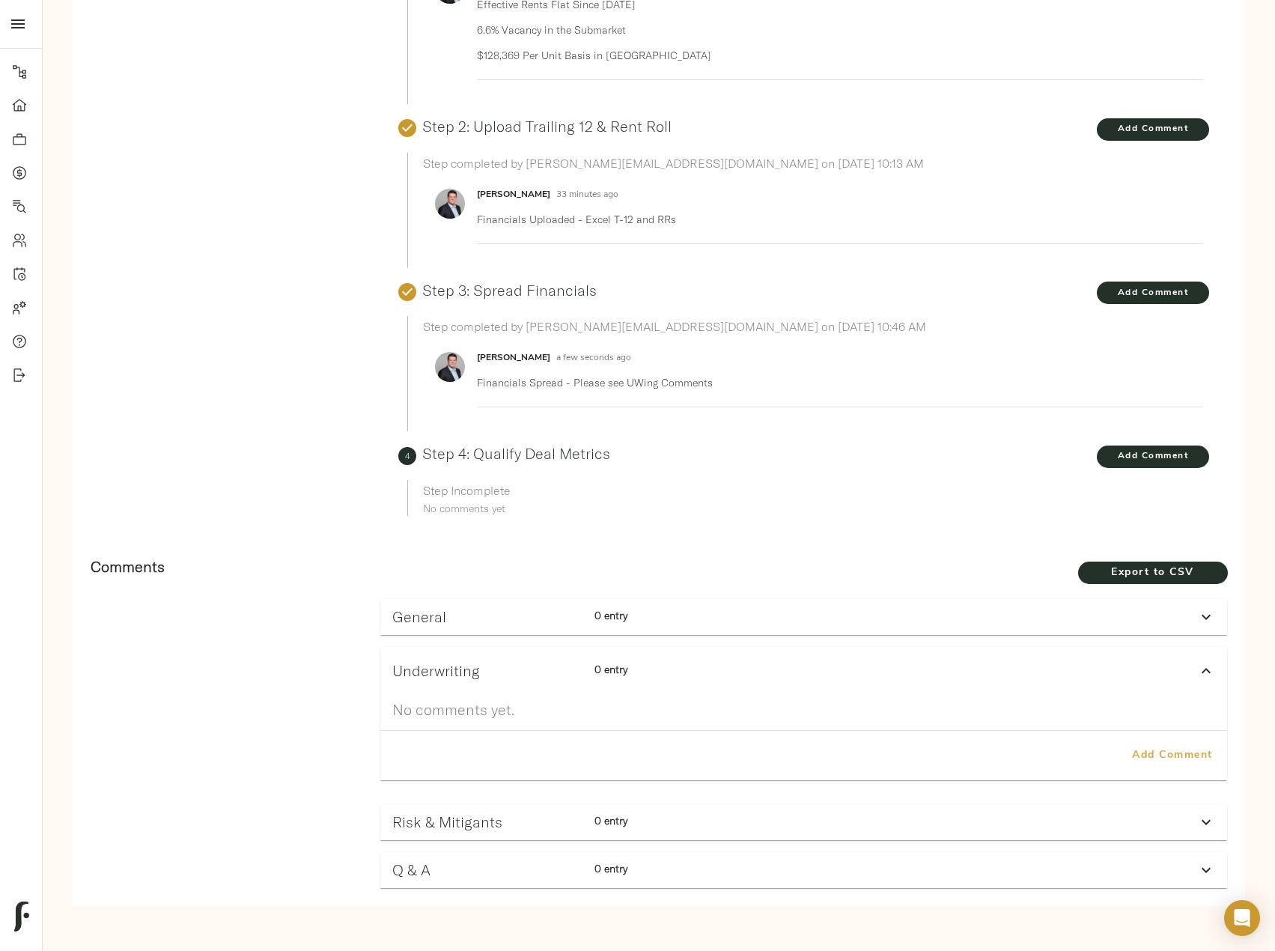
click at [1143, 747] on span "Add Comment" at bounding box center [1172, 756] width 85 height 19
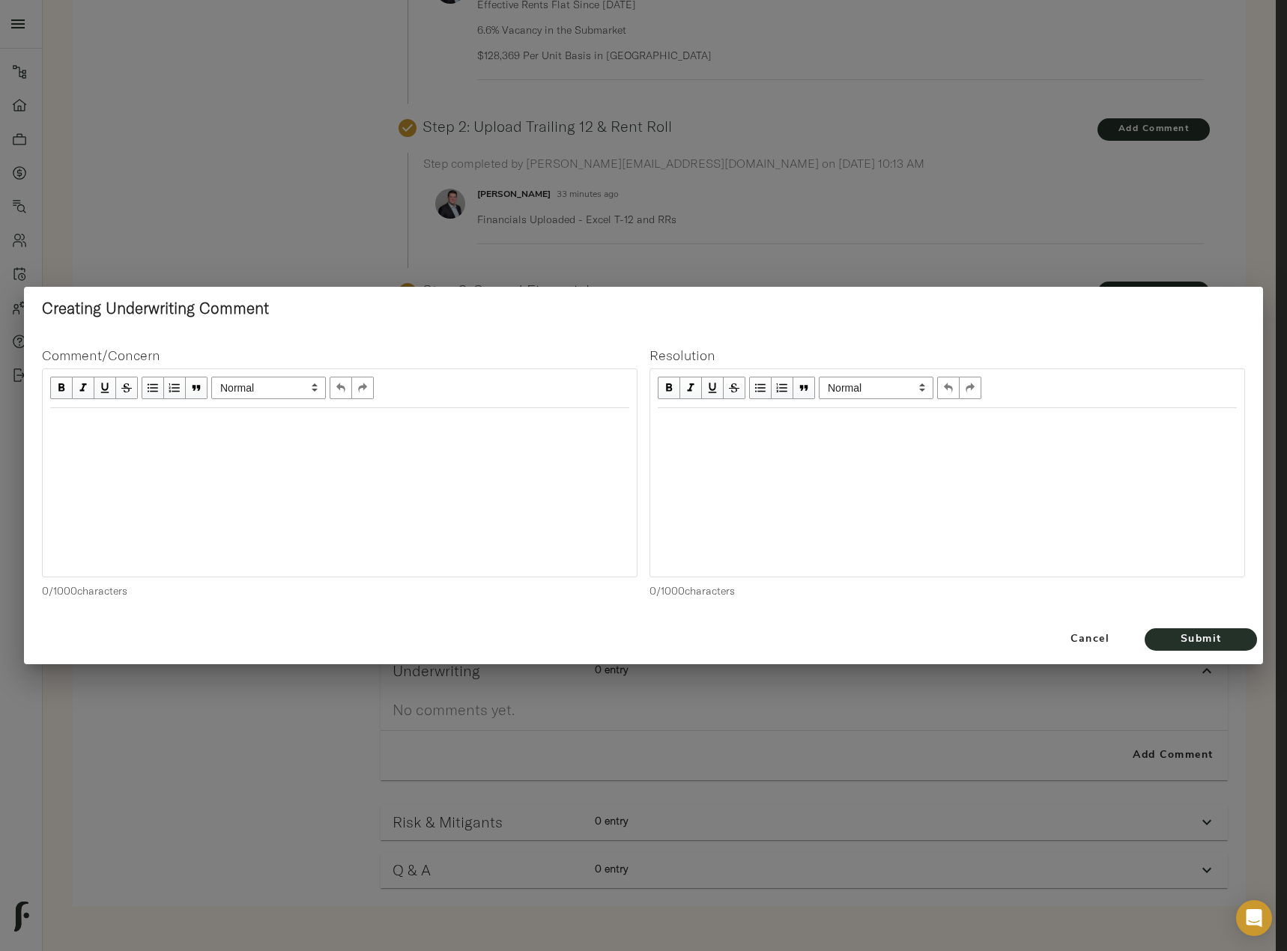
click at [160, 443] on div at bounding box center [340, 492] width 594 height 168
click at [95, 440] on div at bounding box center [340, 424] width 594 height 32
click at [73, 421] on div "Edit text" at bounding box center [339, 424] width 579 height 17
copy span "CBRE / Buyer"
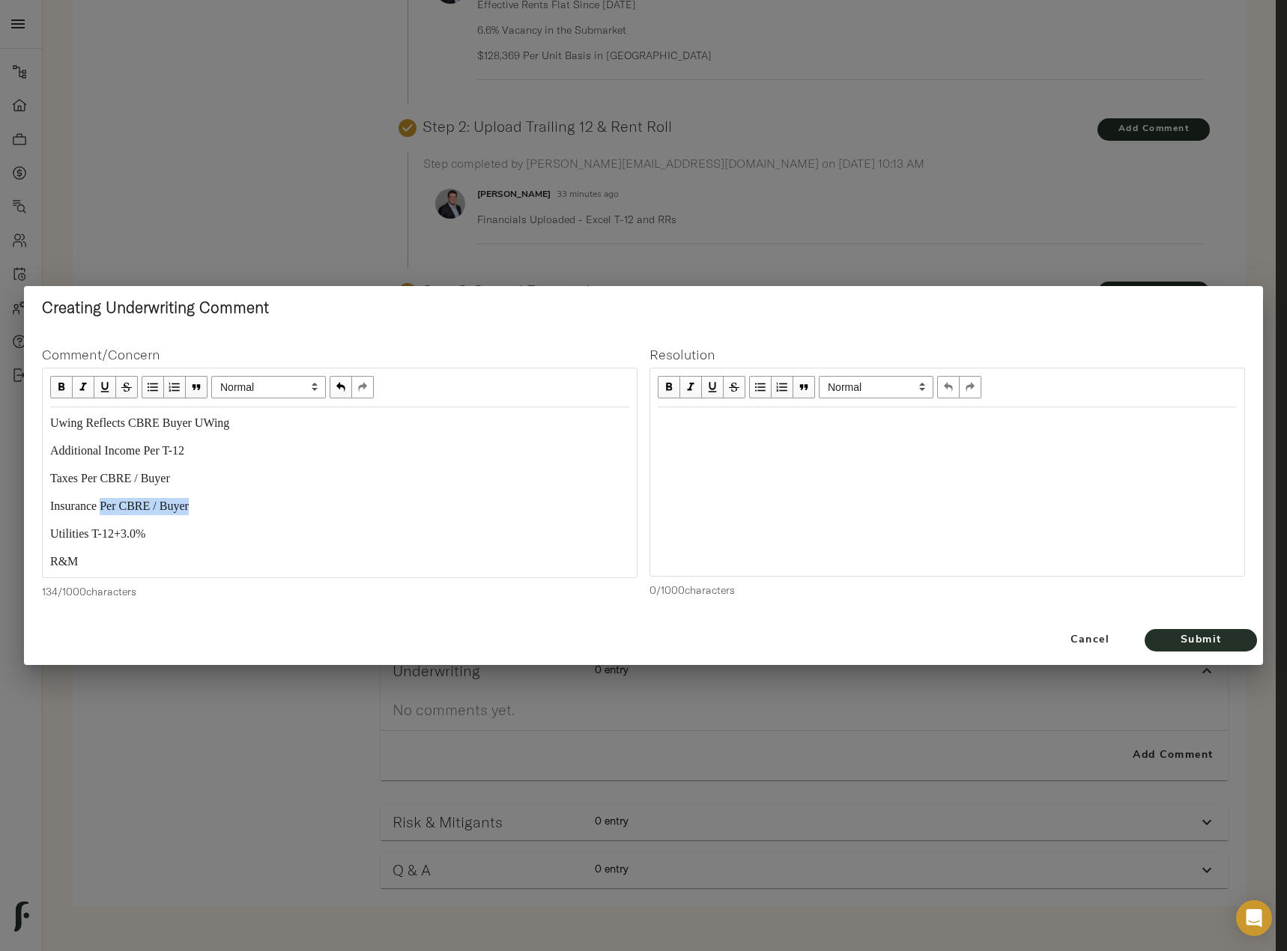
drag, startPoint x: 261, startPoint y: 508, endPoint x: 109, endPoint y: 508, distance: 151.3
click at [109, 508] on div "Insurance Per CBRE / Buyer" at bounding box center [339, 506] width 579 height 17
copy span "Per CBRE / Buyer"
click at [101, 561] on div "R&M" at bounding box center [339, 561] width 579 height 17
click at [86, 560] on span "R&M Per CBRE / Buyer" at bounding box center [111, 561] width 123 height 13
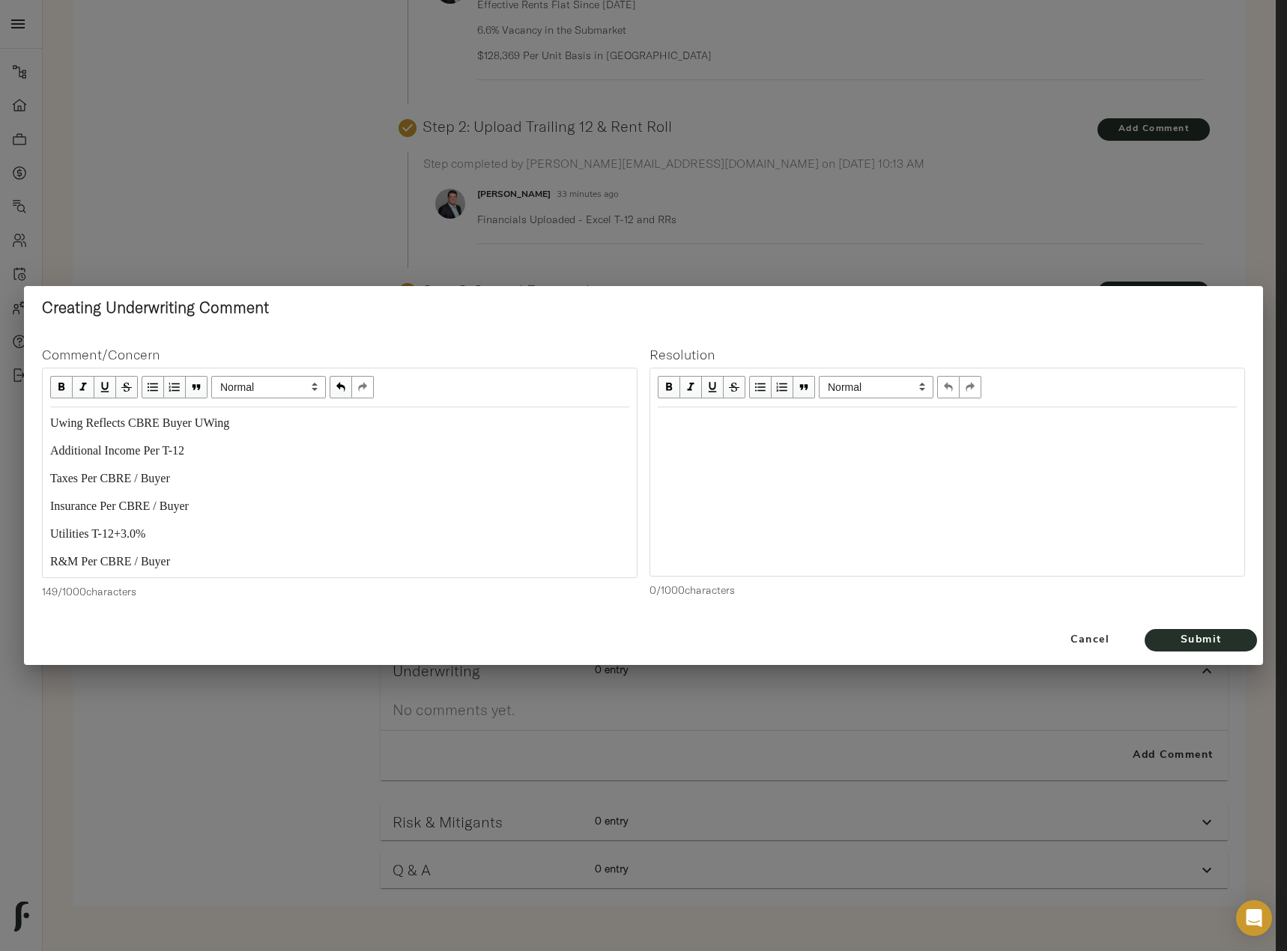
click at [225, 557] on div "R&M Per CBRE / Buyer" at bounding box center [339, 561] width 579 height 17
drag, startPoint x: 207, startPoint y: 542, endPoint x: 82, endPoint y: 532, distance: 125.4
click at [82, 532] on div "R&M Per CBRE / Buyer" at bounding box center [339, 534] width 579 height 17
copy span "Per CBRE / Buyer"
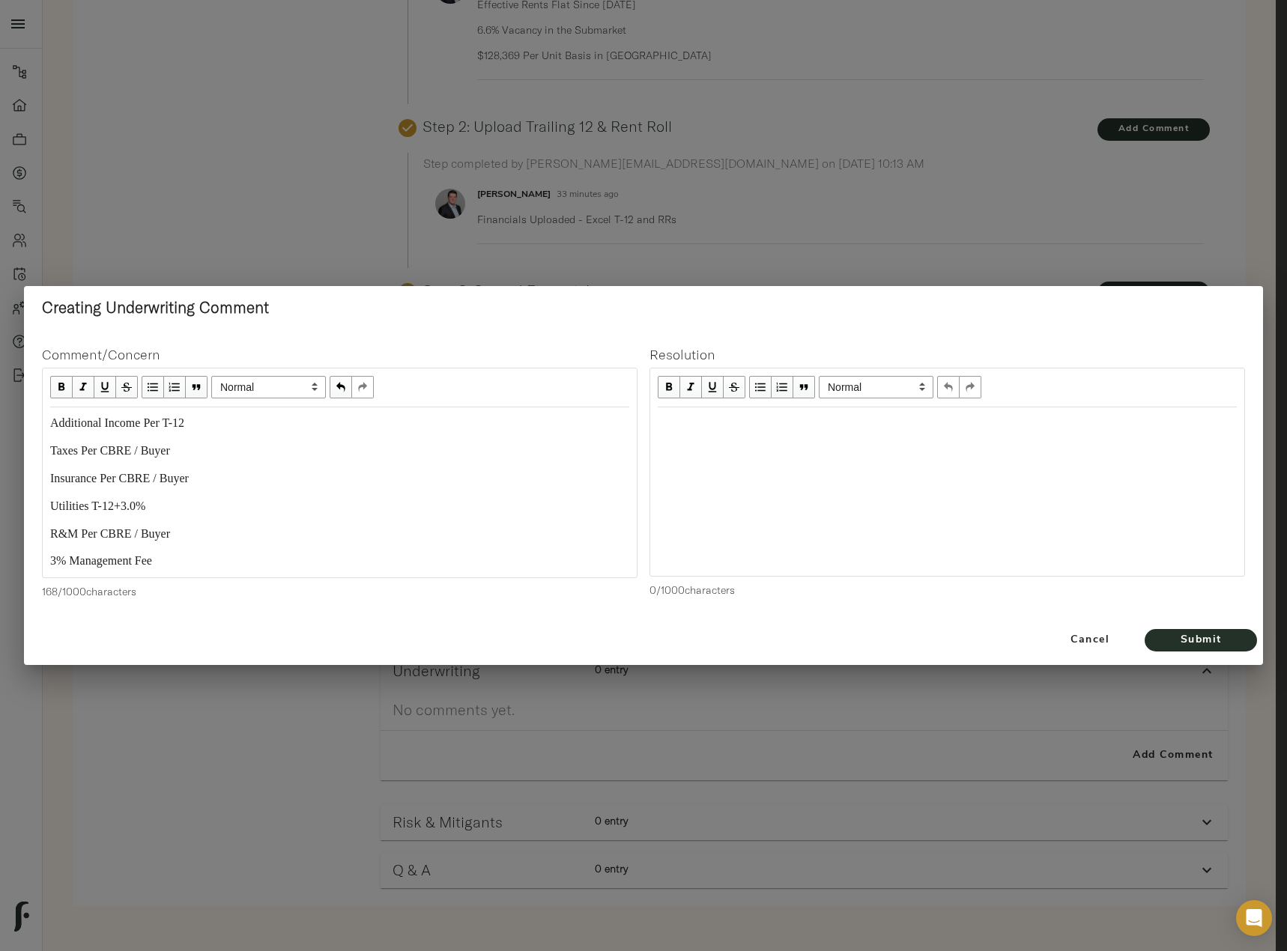
click at [180, 564] on div "3% Management Fee" at bounding box center [339, 561] width 579 height 17
click at [55, 423] on span "Additional Income Per T-12" at bounding box center [117, 422] width 134 height 13
click at [50, 425] on span "Additional Income Per T-12" at bounding box center [117, 422] width 134 height 13
click at [297, 553] on div "3% Management Fee Per CBRE / Buyer" at bounding box center [339, 561] width 579 height 17
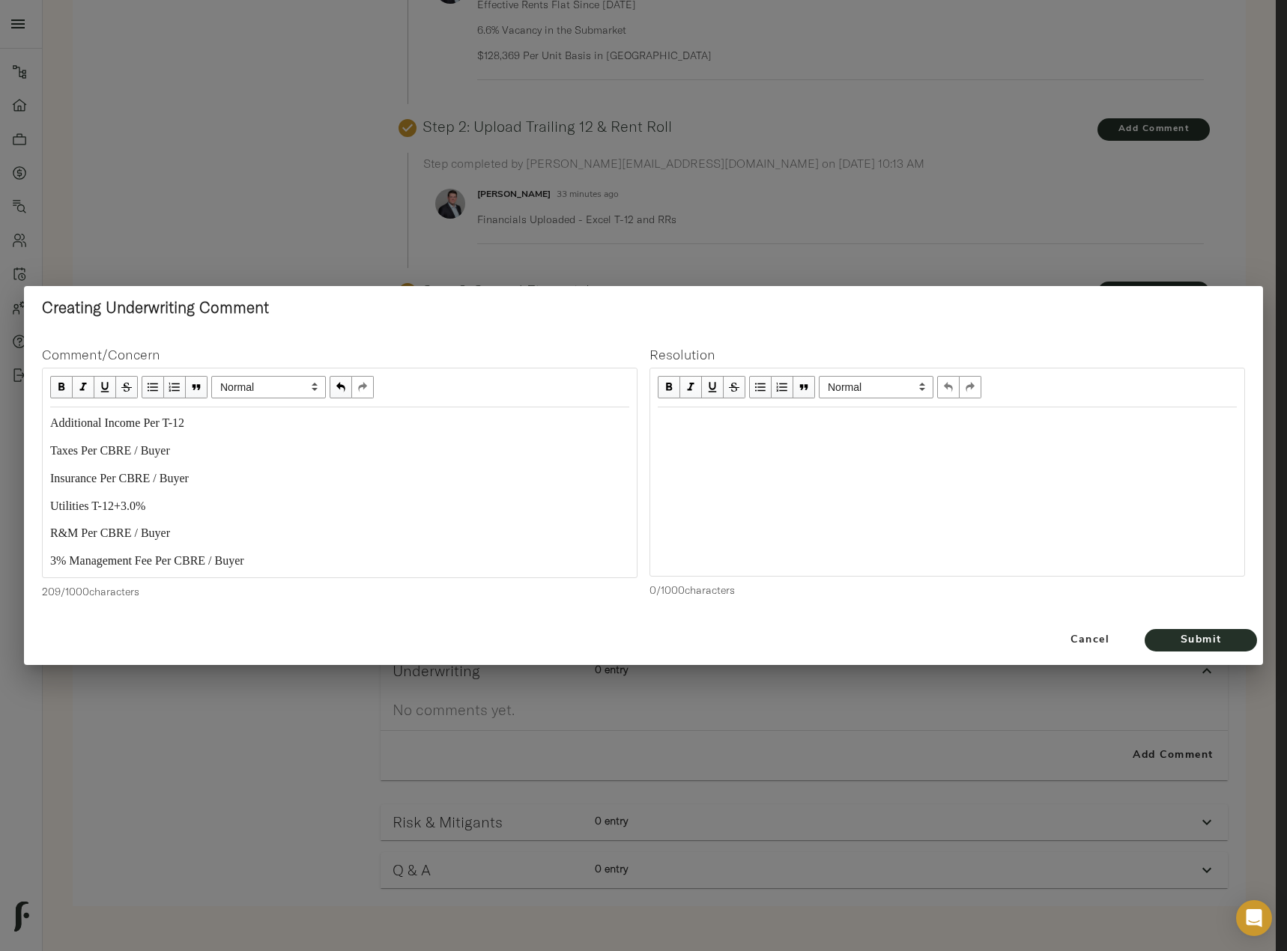
scroll to position [83, 0]
drag, startPoint x: 266, startPoint y: 531, endPoint x: 167, endPoint y: 533, distance: 98.9
click at [167, 533] on div "3% Management Fee Per CBRE / Buyer" at bounding box center [339, 533] width 579 height 17
copy span "Per CBRE / Buyer"
click at [130, 565] on div "Payroll Per" at bounding box center [339, 561] width 579 height 17
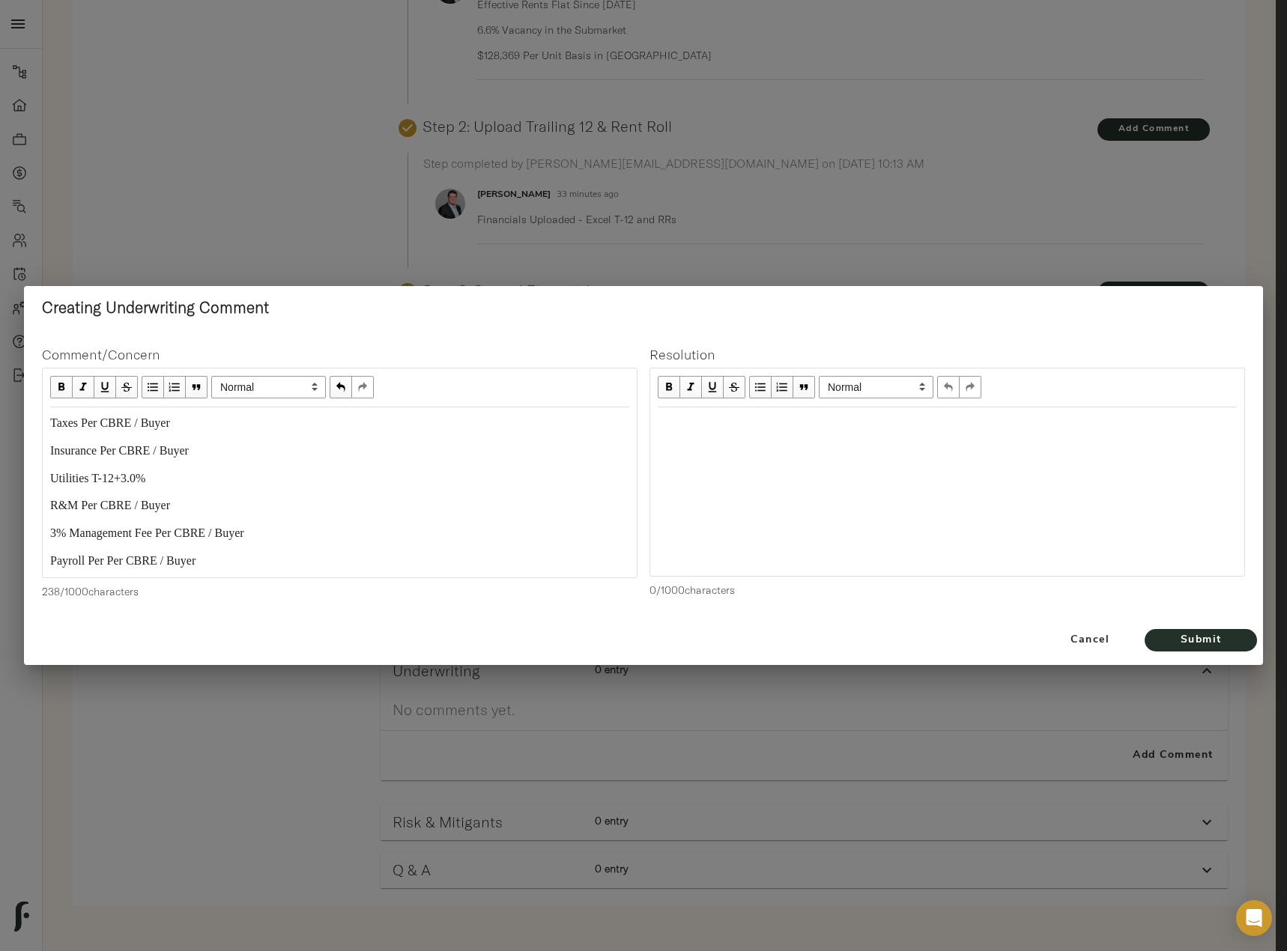
scroll to position [111, 0]
drag, startPoint x: 220, startPoint y: 539, endPoint x: 114, endPoint y: 541, distance: 106.3
click at [114, 541] on div "Payroll Per Per CBRE / Buyer" at bounding box center [339, 533] width 579 height 17
copy span "Per CBRE / Buyer"
click at [125, 562] on div "Admin Per" at bounding box center [339, 561] width 579 height 17
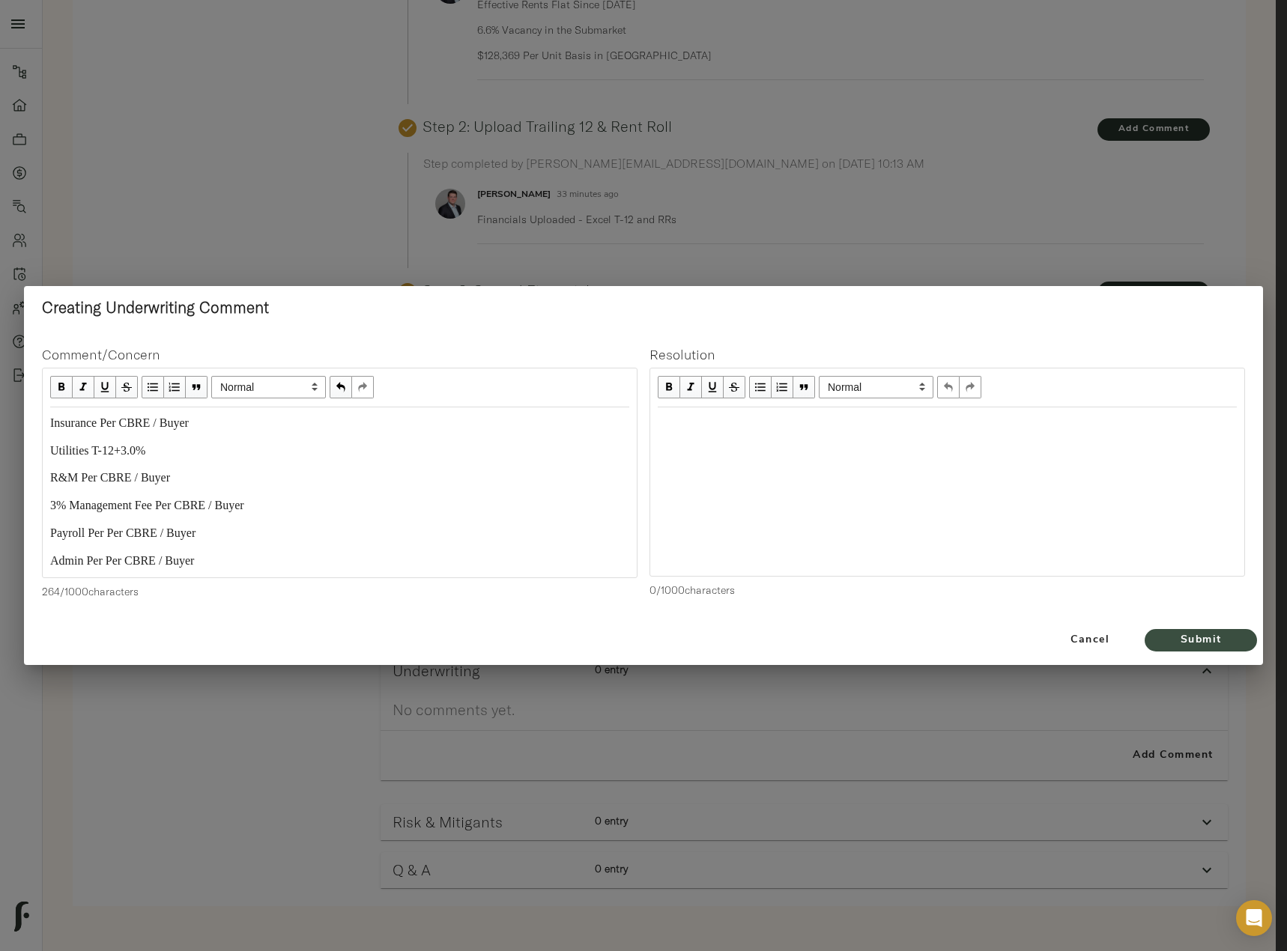
click at [1206, 640] on span "Submit" at bounding box center [1200, 640] width 82 height 19
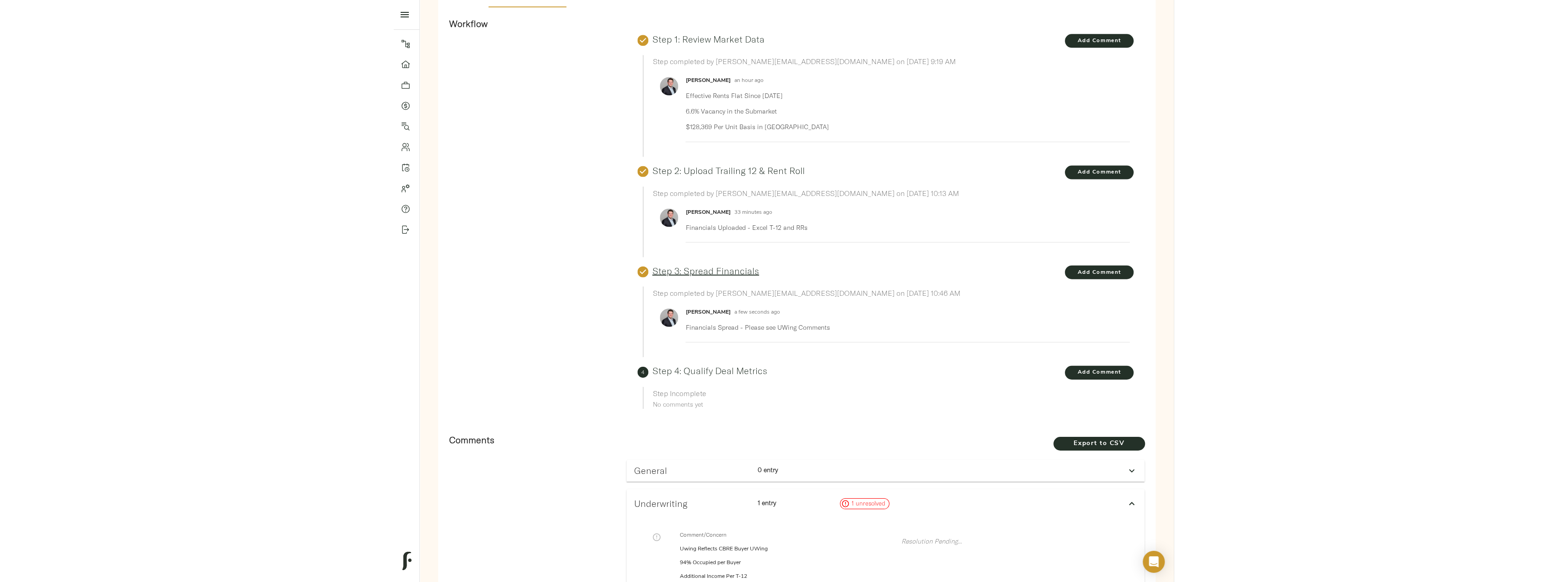
scroll to position [0, 0]
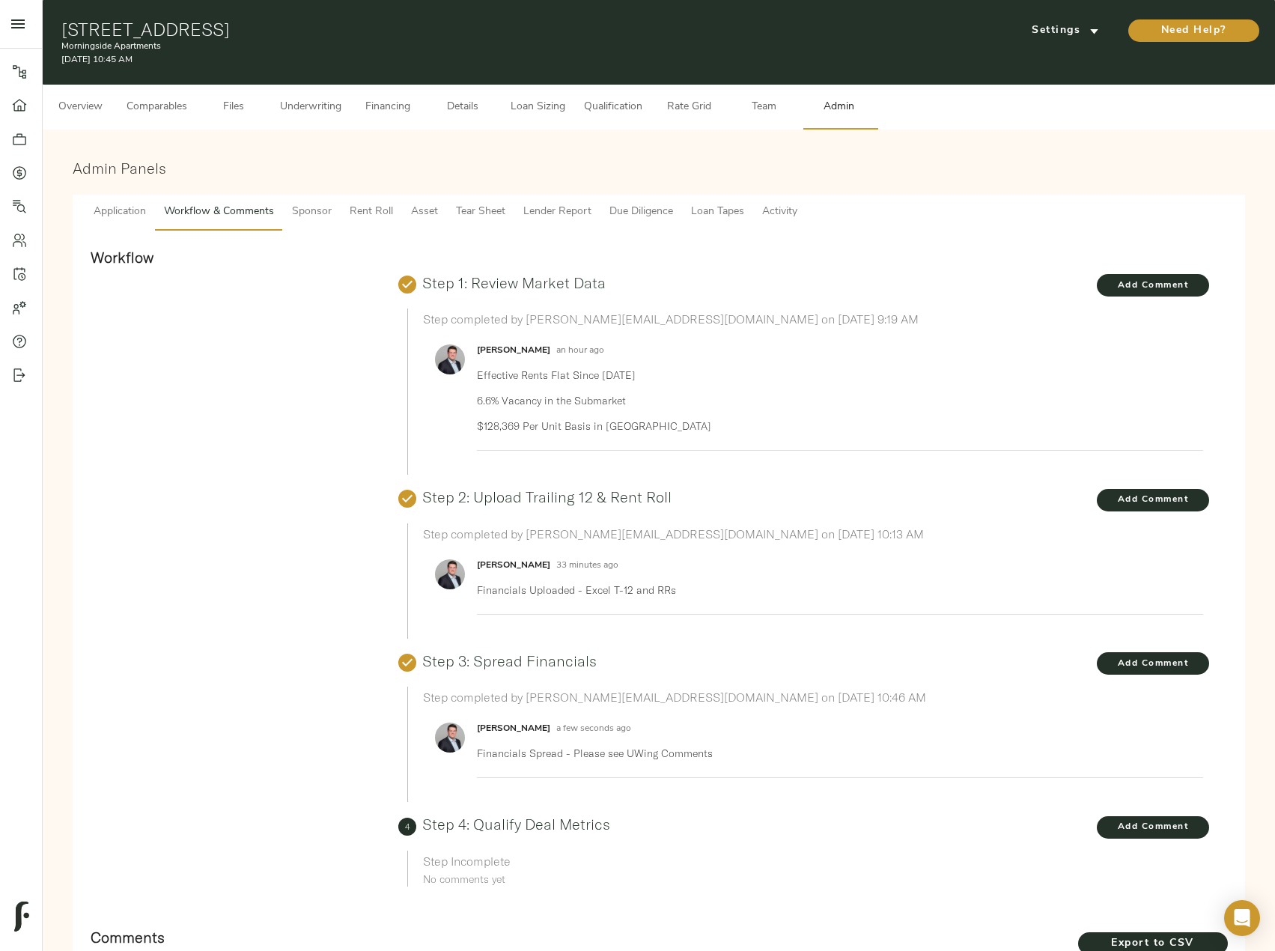
click at [455, 105] on span "Details" at bounding box center [462, 107] width 57 height 19
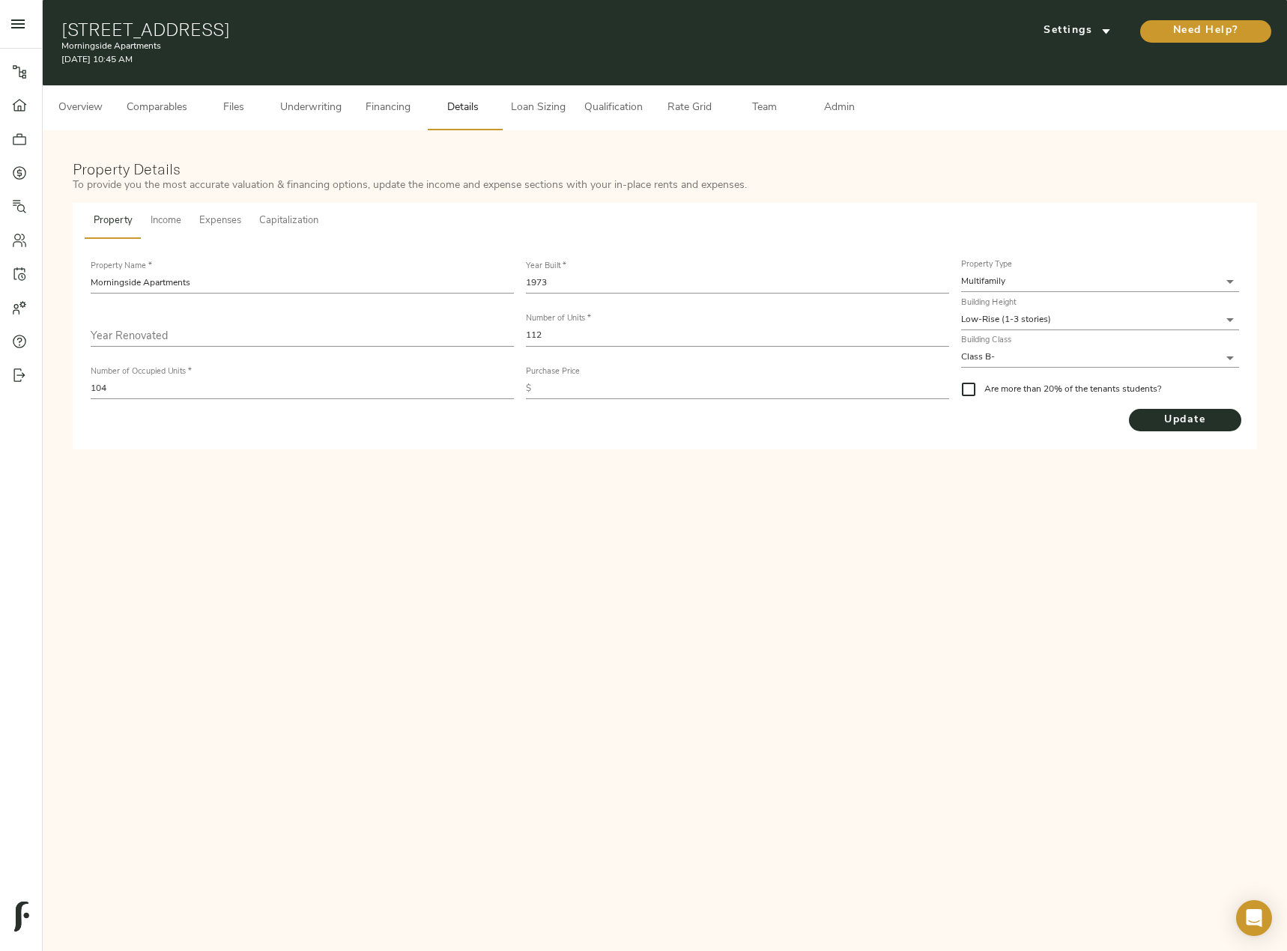
click at [215, 334] on input "text" at bounding box center [302, 336] width 423 height 20
type input "2024"
click at [1197, 422] on span "Update" at bounding box center [1184, 420] width 112 height 19
click at [362, 523] on div "Pipeline Dashboard Portfolio Quotes Search Users Activity Account Help Sign Out…" at bounding box center [643, 475] width 1287 height 951
click at [177, 112] on span "Comparables" at bounding box center [157, 108] width 61 height 19
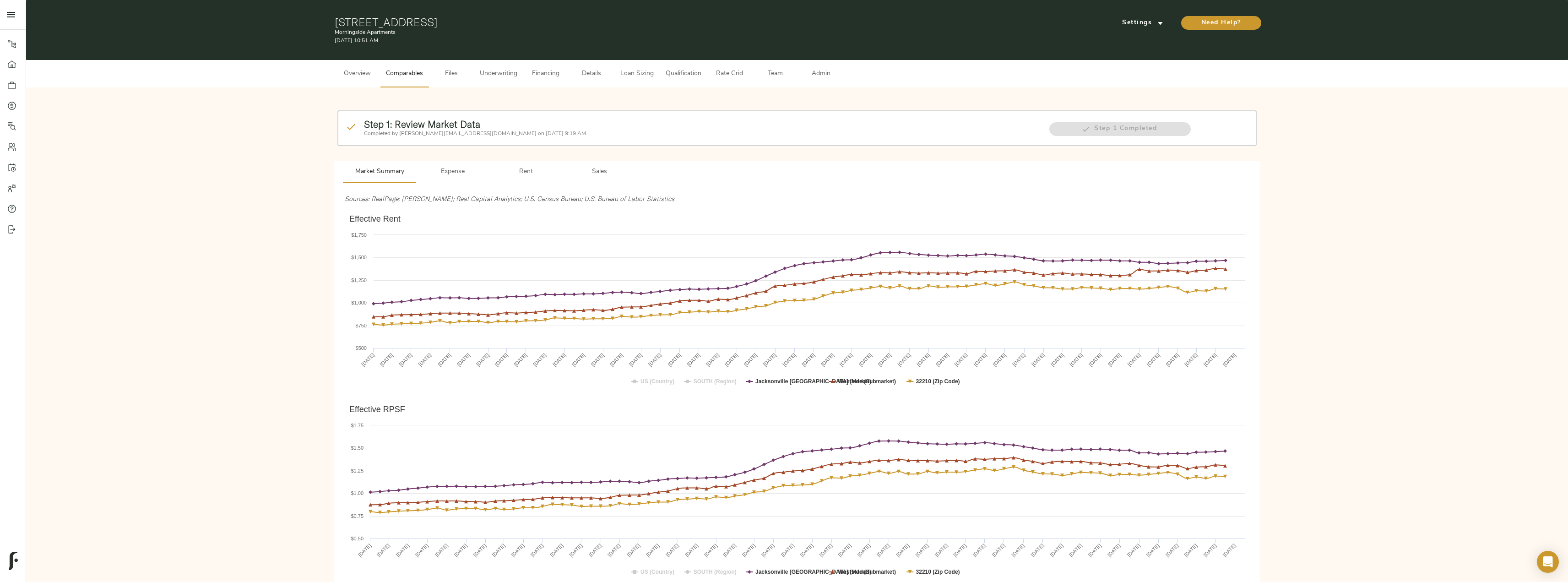
click at [525, 166] on button "Rent" at bounding box center [526, 172] width 73 height 22
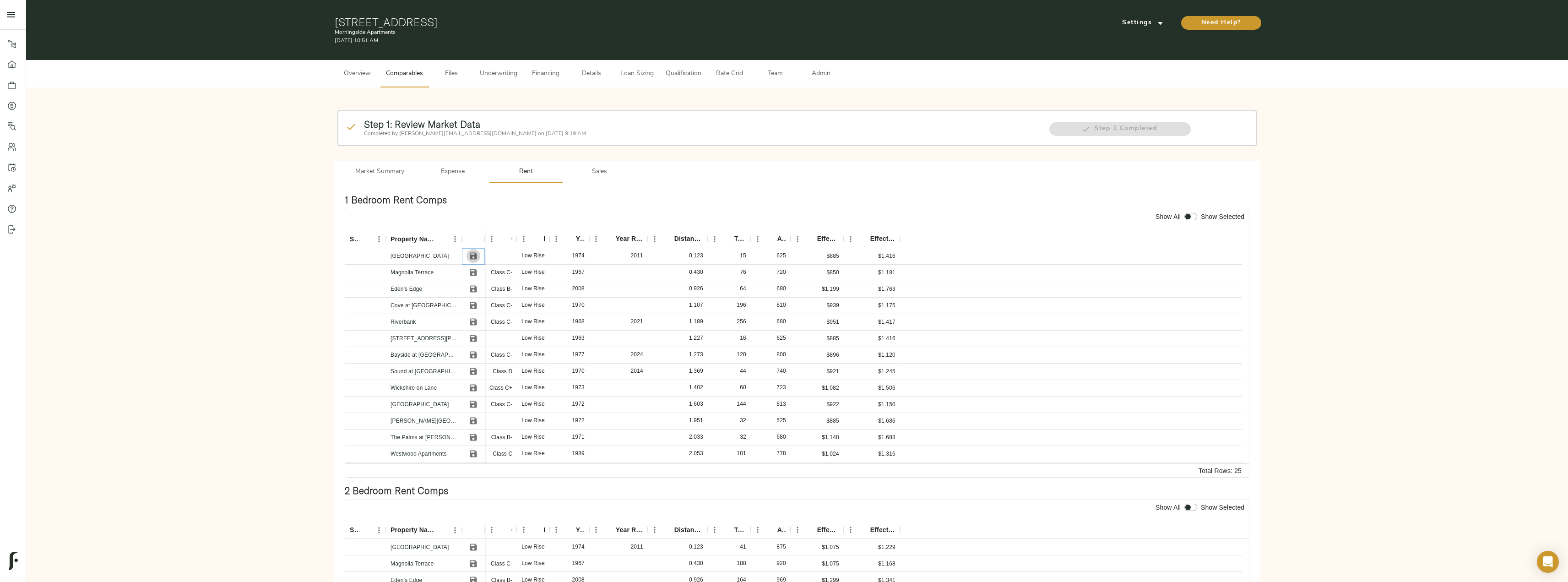
click at [475, 255] on icon "Save" at bounding box center [473, 256] width 7 height 7
click at [473, 273] on icon "Save" at bounding box center [473, 272] width 9 height 9
click at [471, 306] on icon "Save" at bounding box center [473, 305] width 7 height 7
click at [475, 271] on icon "Save" at bounding box center [473, 272] width 7 height 7
click at [474, 323] on icon "Save" at bounding box center [473, 322] width 9 height 9
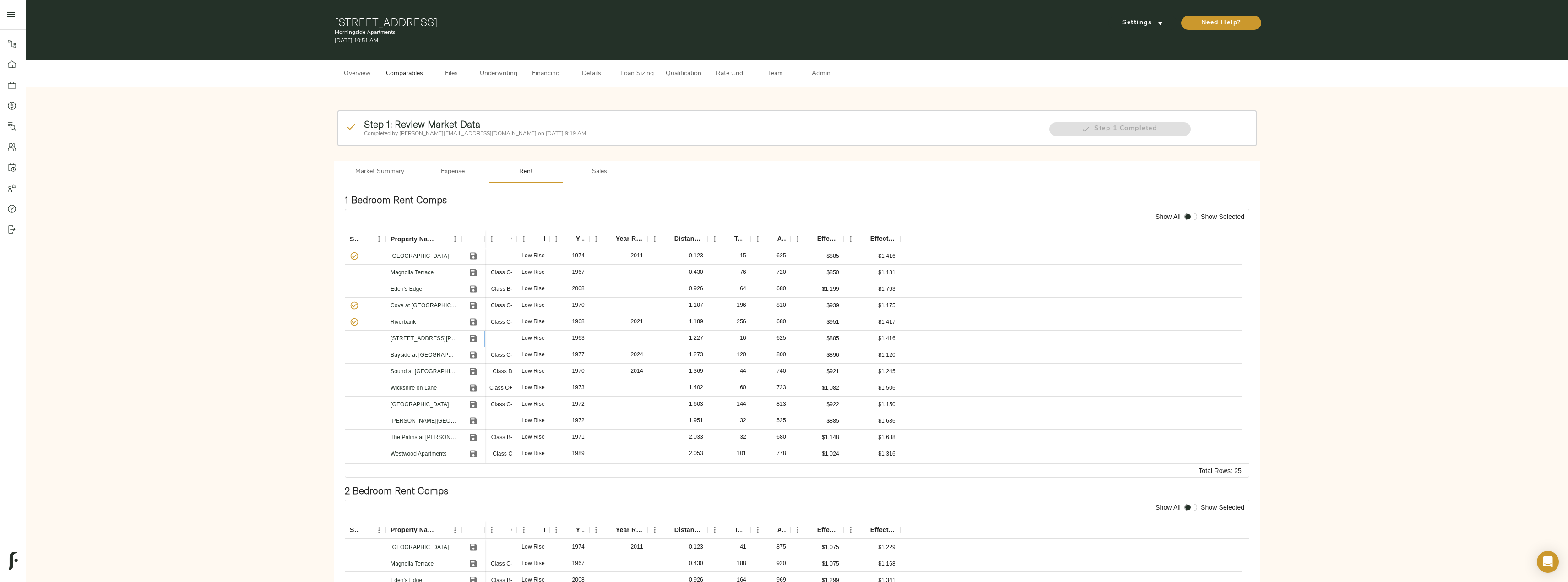
click at [473, 334] on icon "Save" at bounding box center [473, 338] width 9 height 9
click at [474, 353] on icon "Save" at bounding box center [473, 355] width 9 height 9
click at [786, 218] on input "checkbox" at bounding box center [1188, 216] width 22 height 7
checkbox input "true"
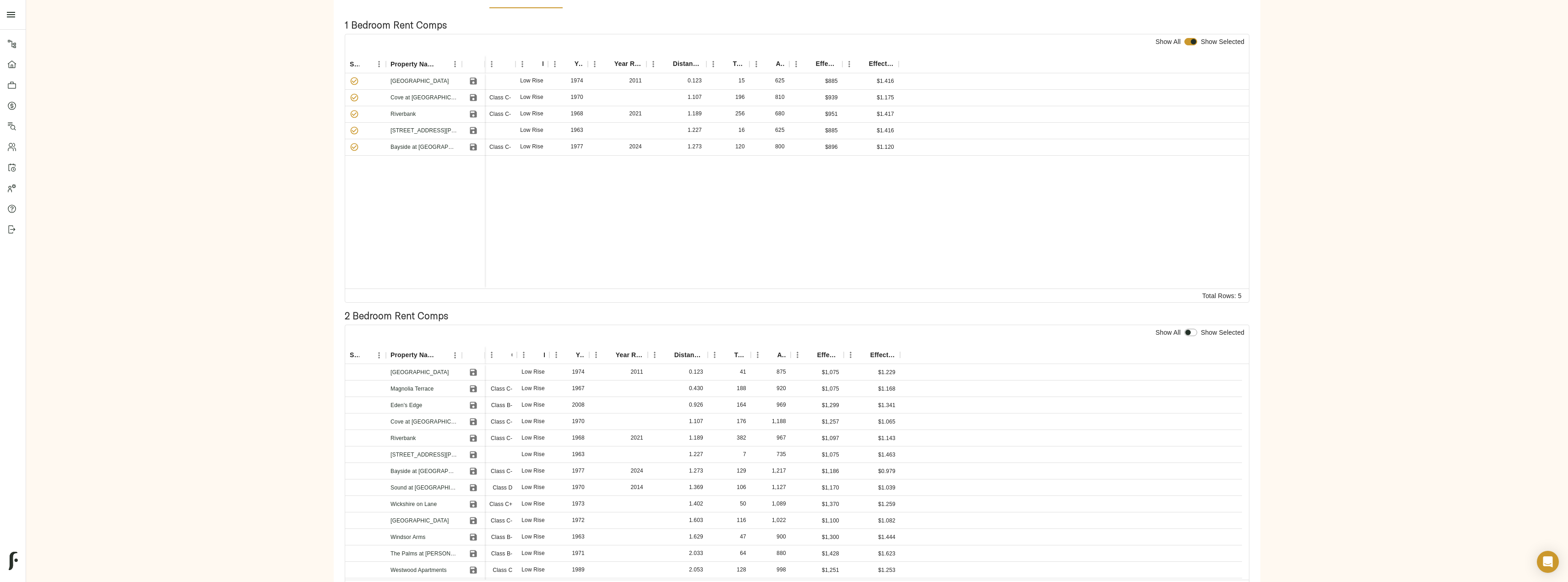
scroll to position [211, 0]
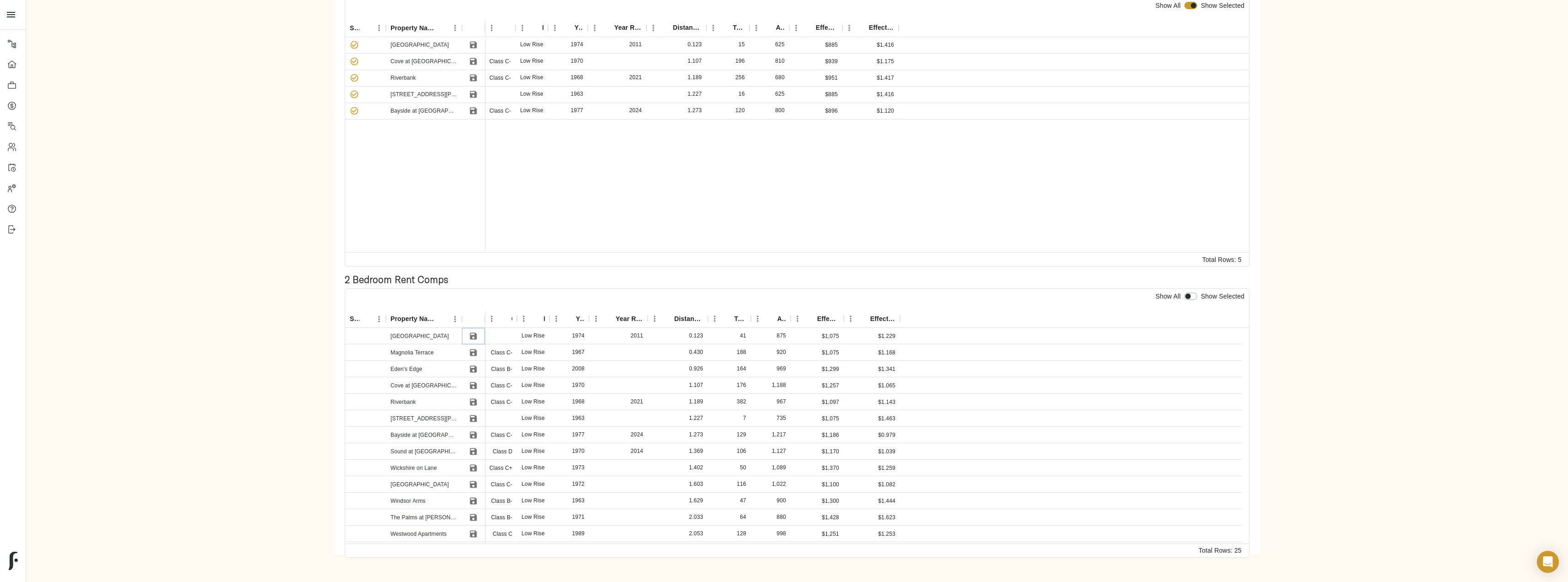
click at [472, 336] on icon "Save" at bounding box center [473, 336] width 7 height 7
click at [473, 403] on icon "Save" at bounding box center [473, 402] width 9 height 9
click at [473, 416] on icon "Save" at bounding box center [473, 418] width 9 height 9
click at [471, 449] on icon "Save" at bounding box center [473, 451] width 9 height 9
click at [474, 472] on icon "Save" at bounding box center [473, 468] width 9 height 9
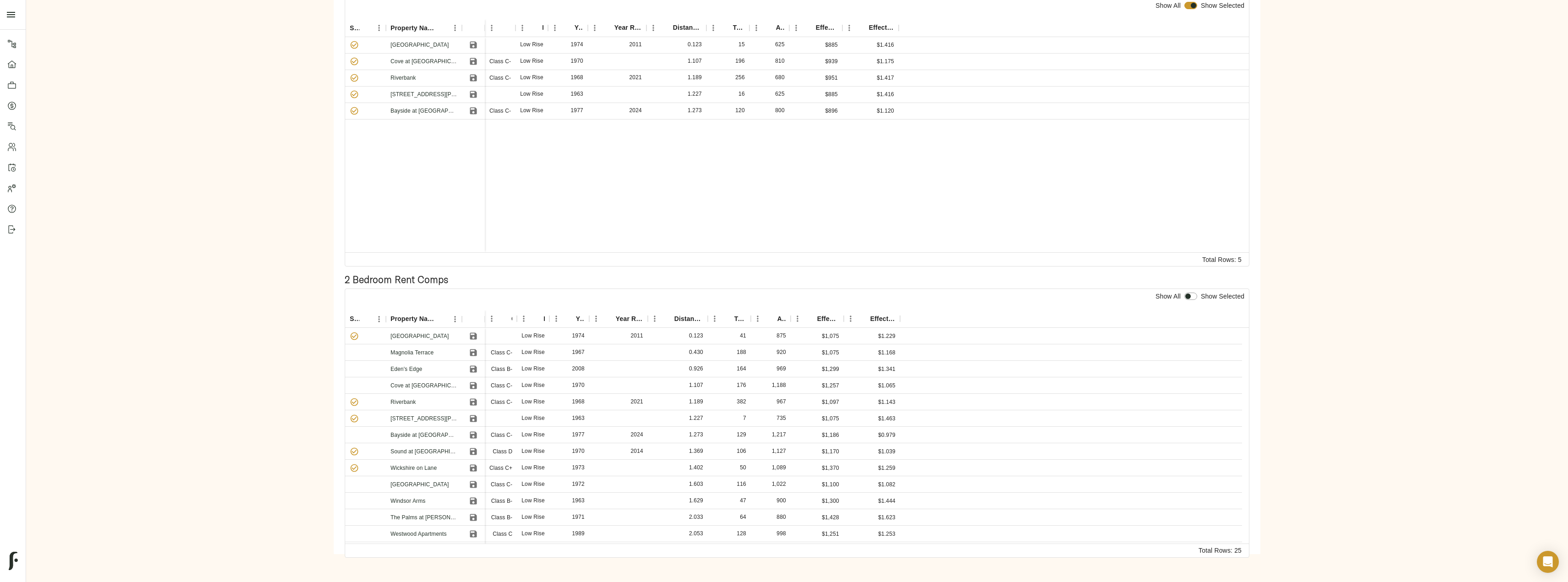
click at [786, 295] on input "checkbox" at bounding box center [1188, 297] width 22 height 7
checkbox input "true"
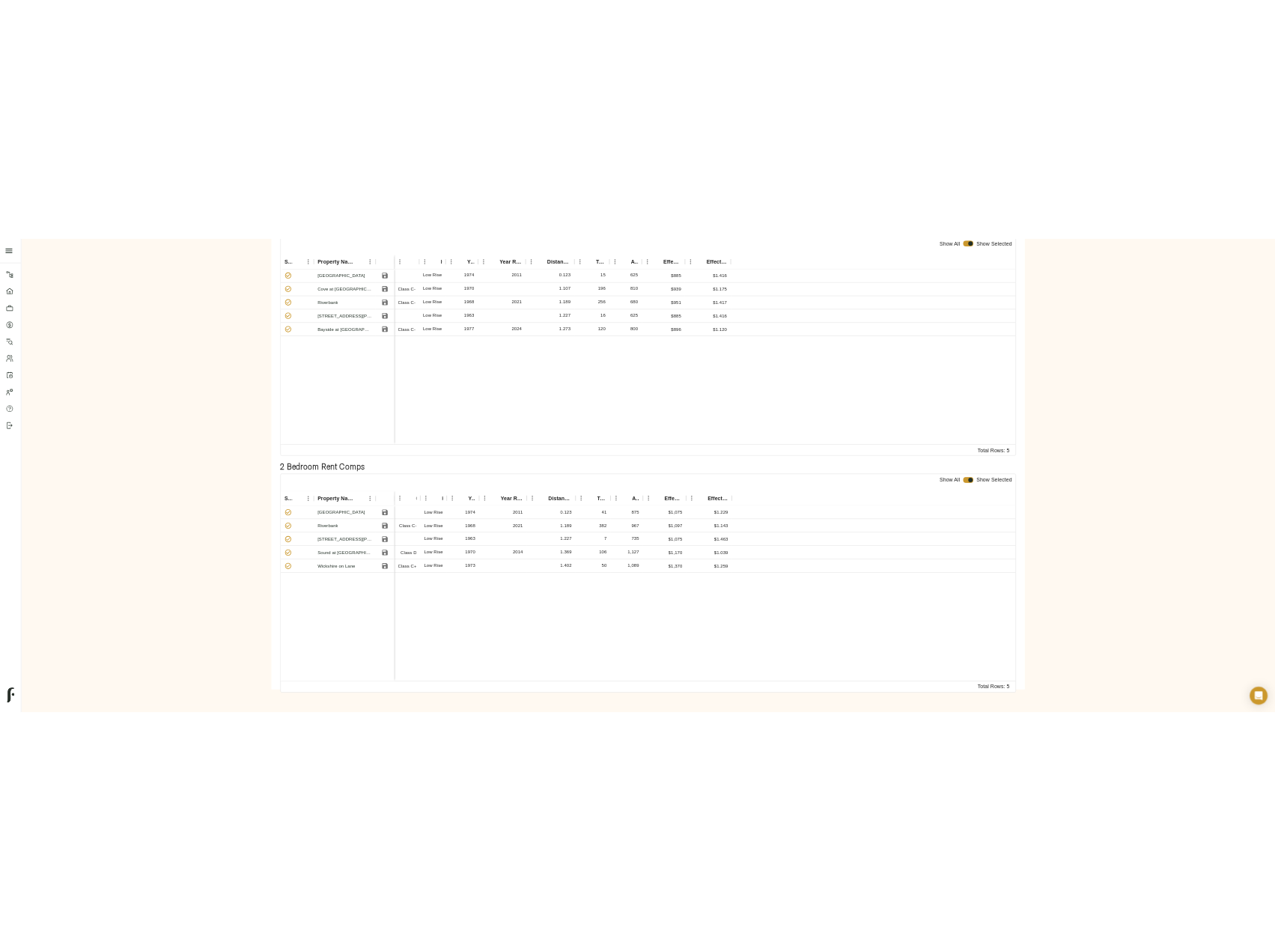
scroll to position [0, 0]
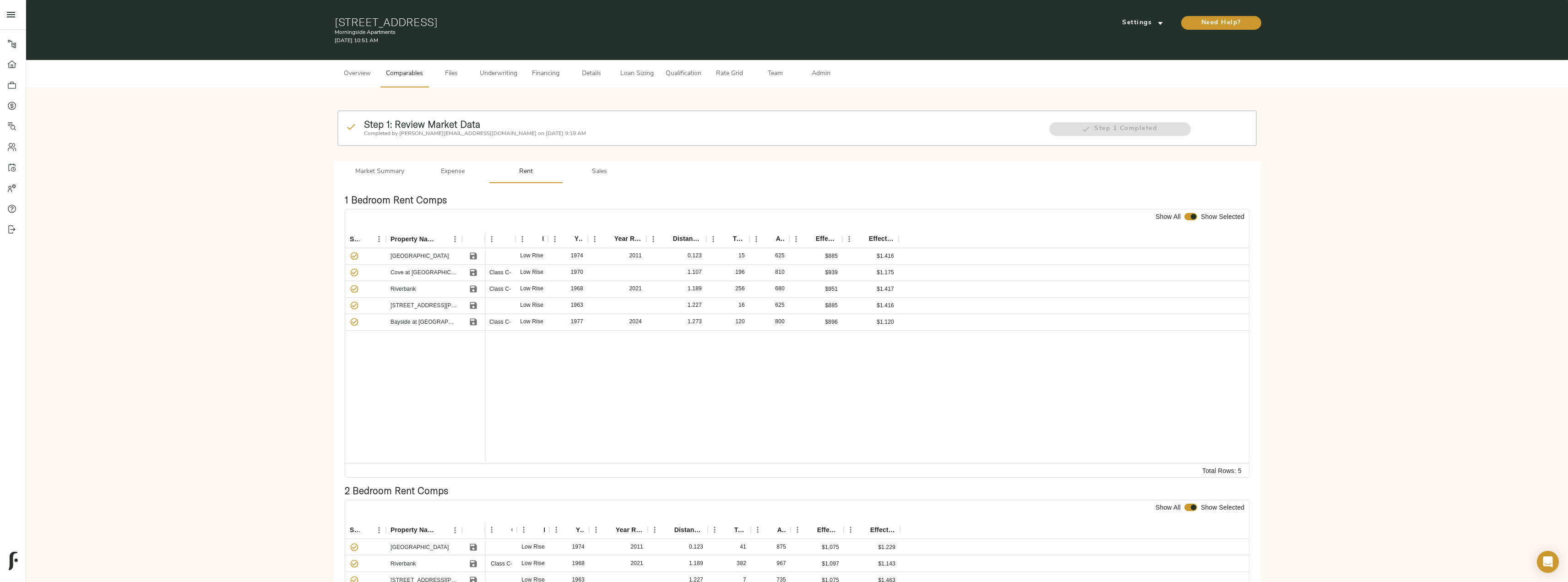
click at [607, 171] on span "Sales" at bounding box center [599, 172] width 62 height 12
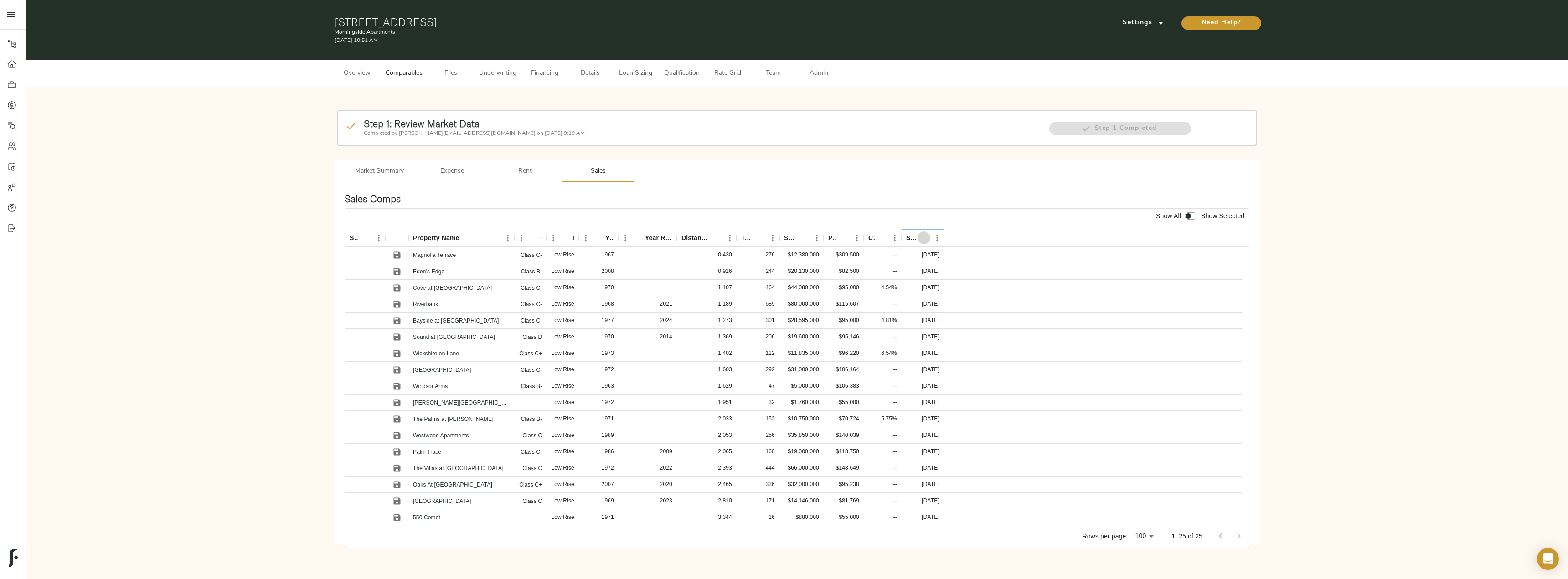
click at [783, 236] on icon "Sort" at bounding box center [923, 237] width 5 height 5
click at [397, 270] on icon "Save" at bounding box center [397, 271] width 9 height 9
click at [397, 305] on icon "Save" at bounding box center [397, 304] width 9 height 9
click at [397, 321] on icon "Save" at bounding box center [397, 320] width 7 height 7
click at [399, 340] on icon "Save" at bounding box center [397, 336] width 7 height 7
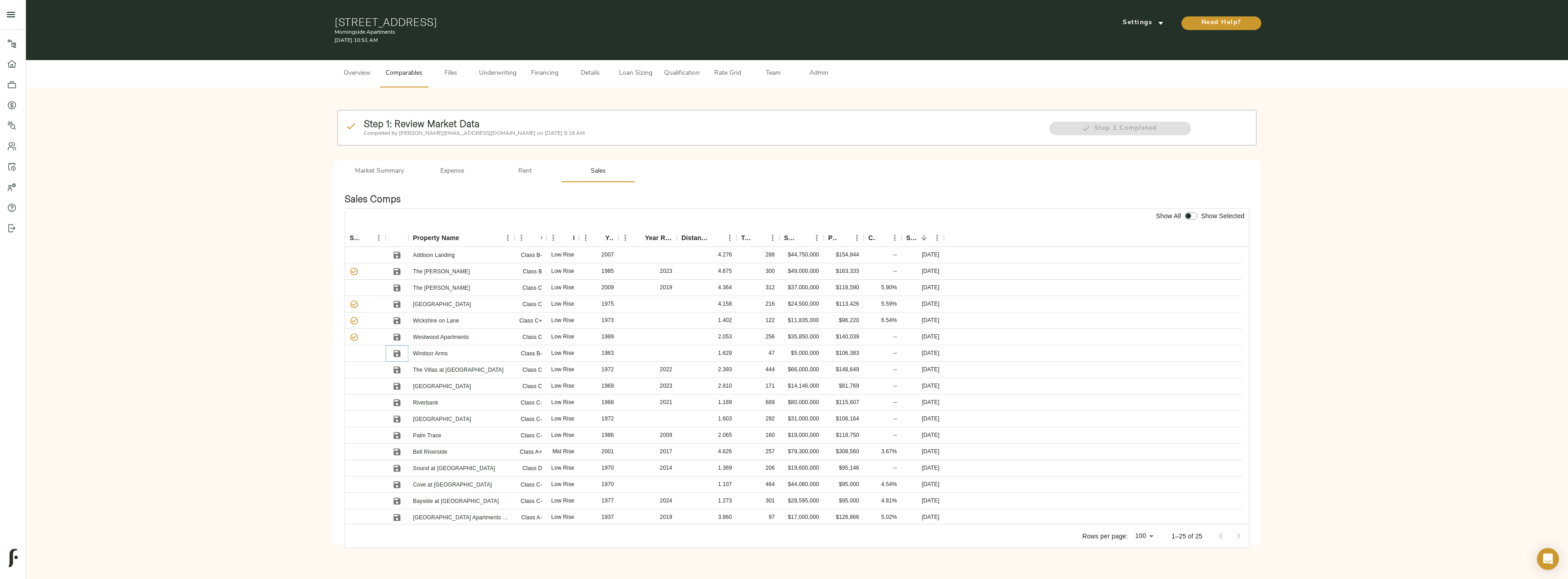
click at [399, 353] on icon "Save" at bounding box center [397, 353] width 7 height 7
click at [396, 369] on icon "Save" at bounding box center [397, 369] width 7 height 7
click at [783, 217] on input "checkbox" at bounding box center [1188, 216] width 22 height 7
checkbox input "true"
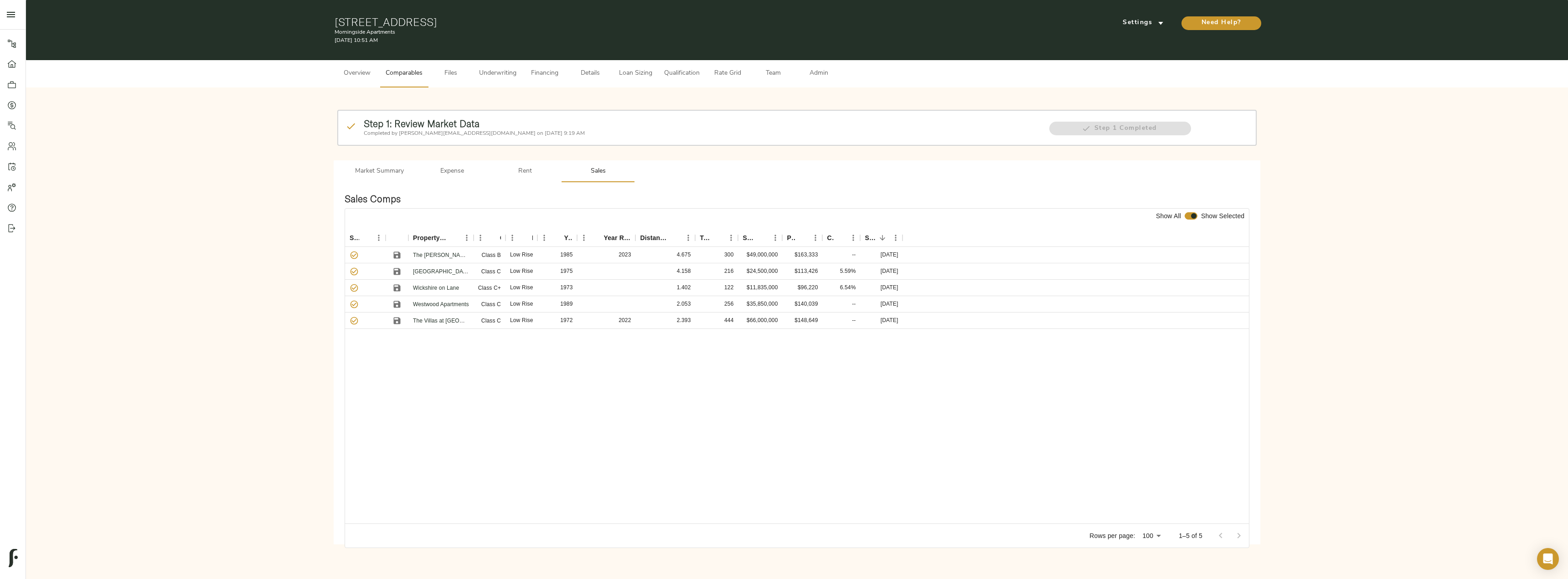
click at [783, 74] on span "Admin" at bounding box center [819, 74] width 35 height 12
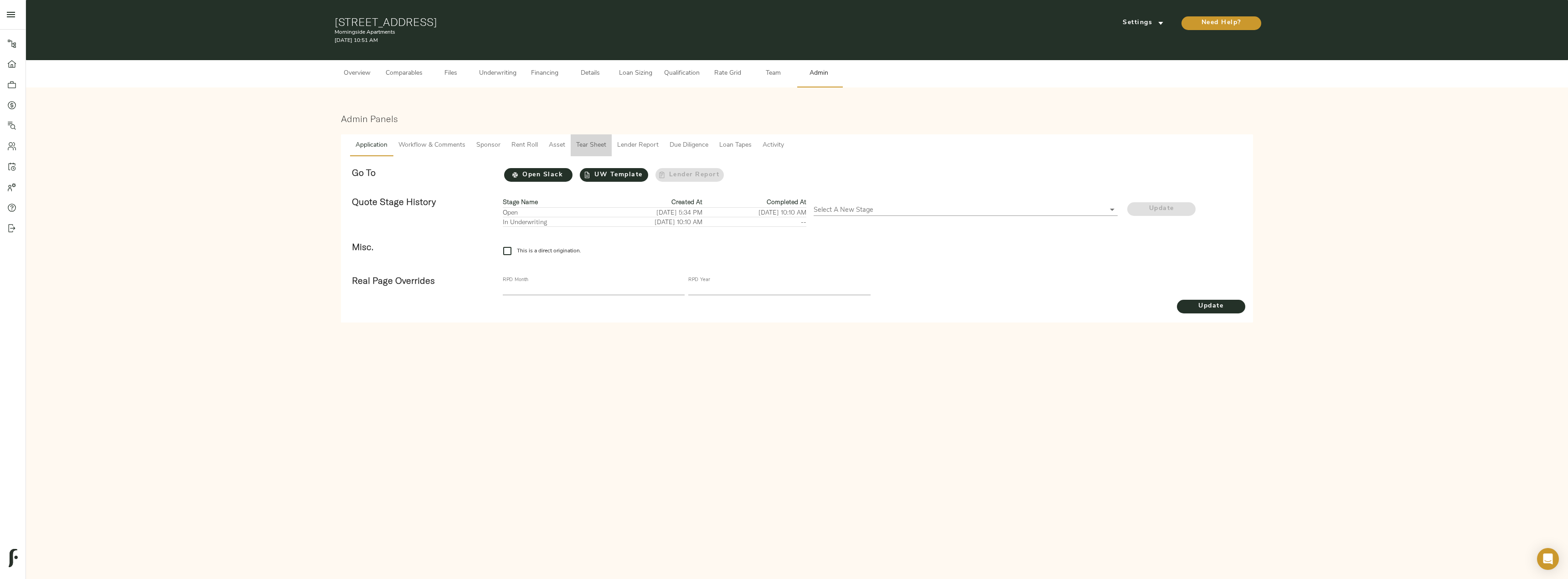
click at [583, 137] on button "Tear Sheet" at bounding box center [591, 145] width 41 height 22
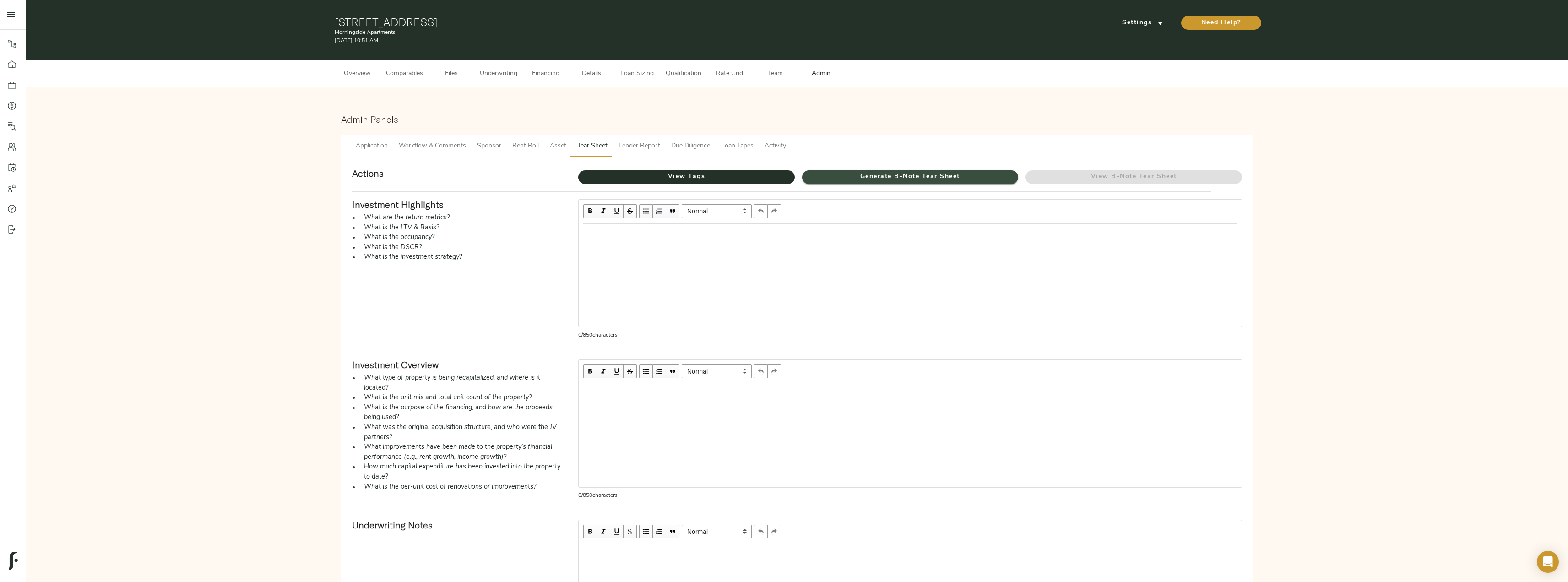
click at [786, 179] on span "Generate B-Note Tear Sheet" at bounding box center [910, 177] width 216 height 12
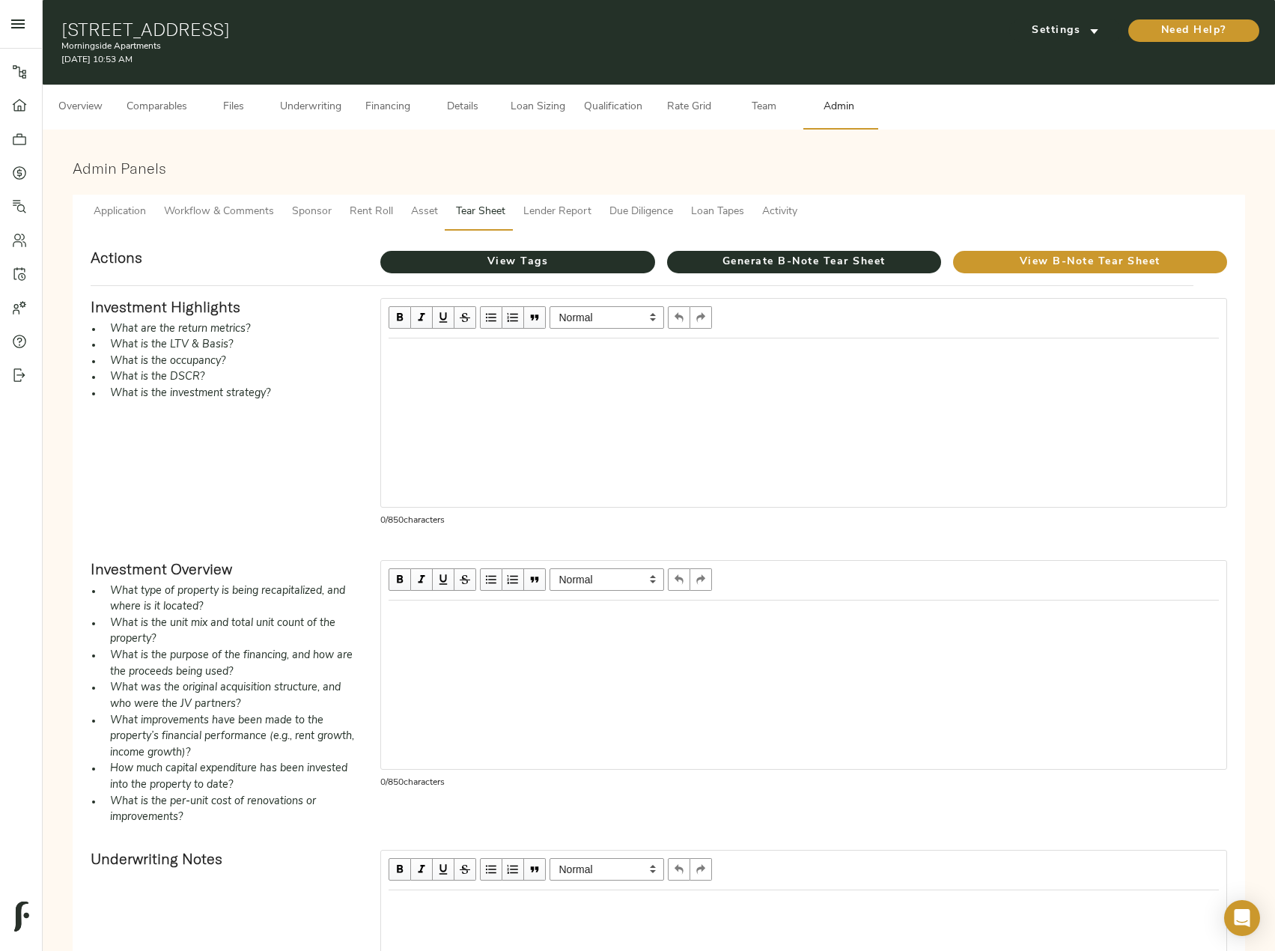
click at [550, 106] on span "Loan Sizing" at bounding box center [537, 107] width 57 height 19
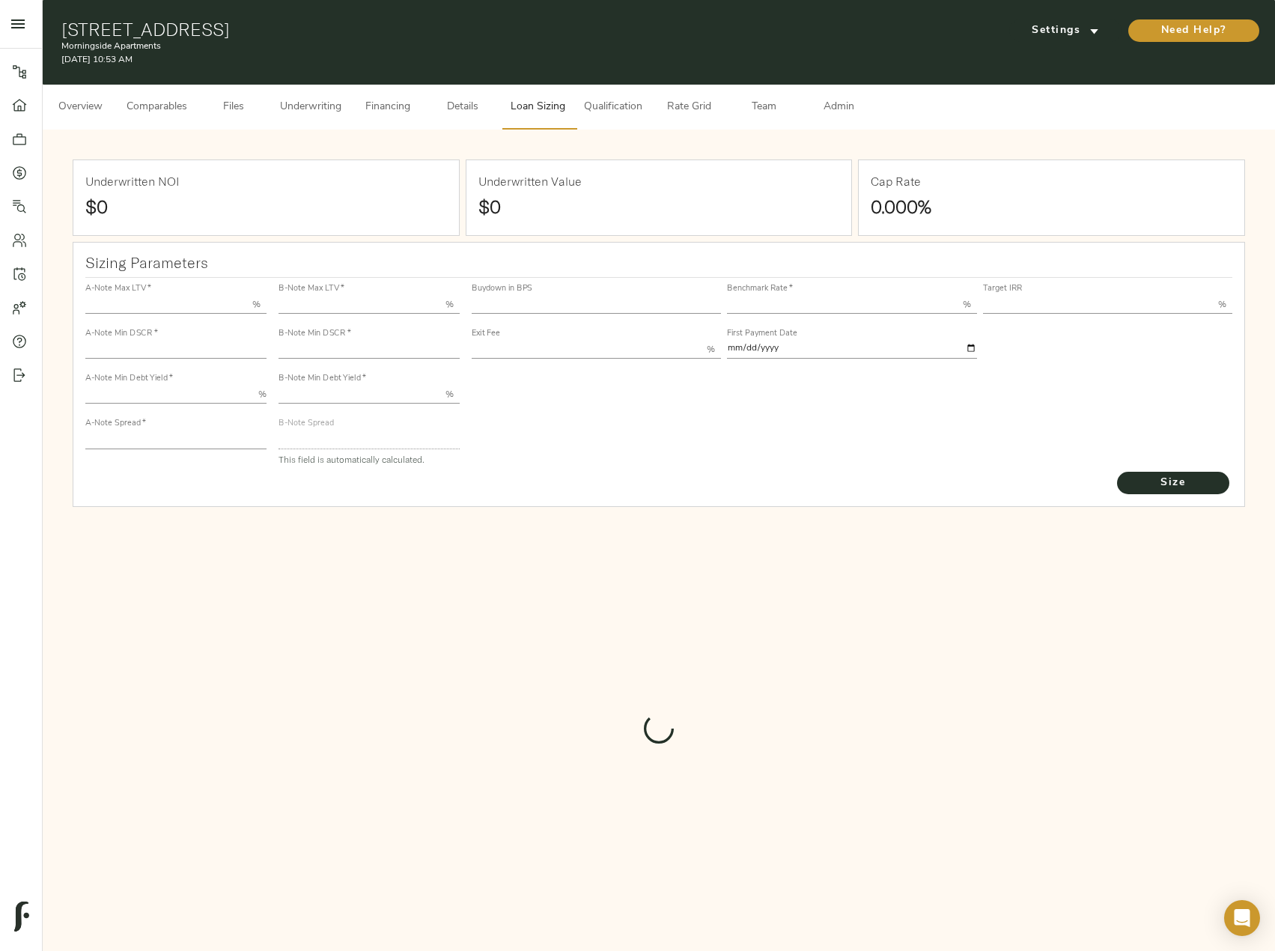
type input "55.000"
type input "1.4"
type input "10.00"
type input "245"
type input "80.000"
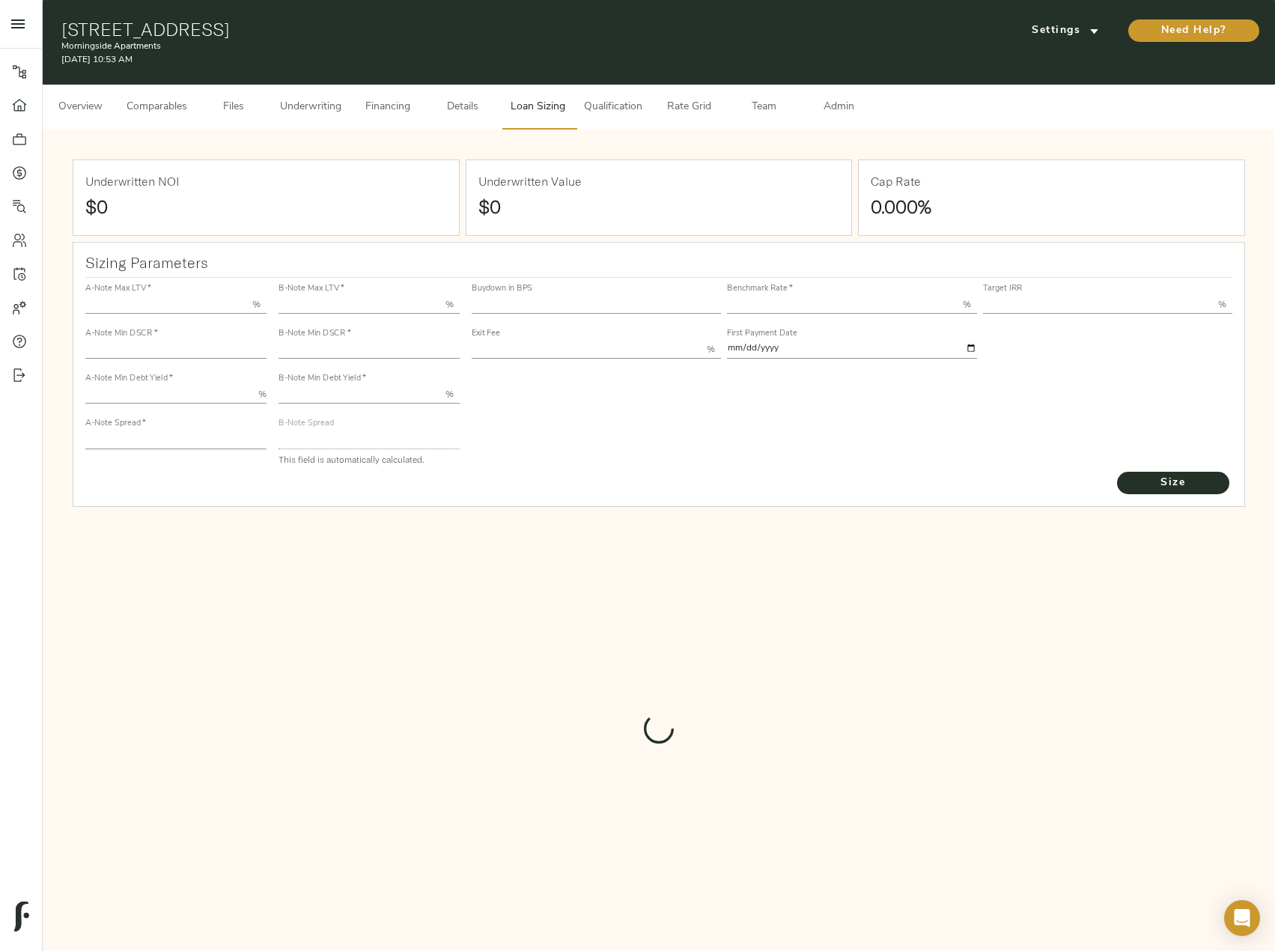
type input "1"
type input "2.00"
type input "829"
type input "0"
type input "3.68"
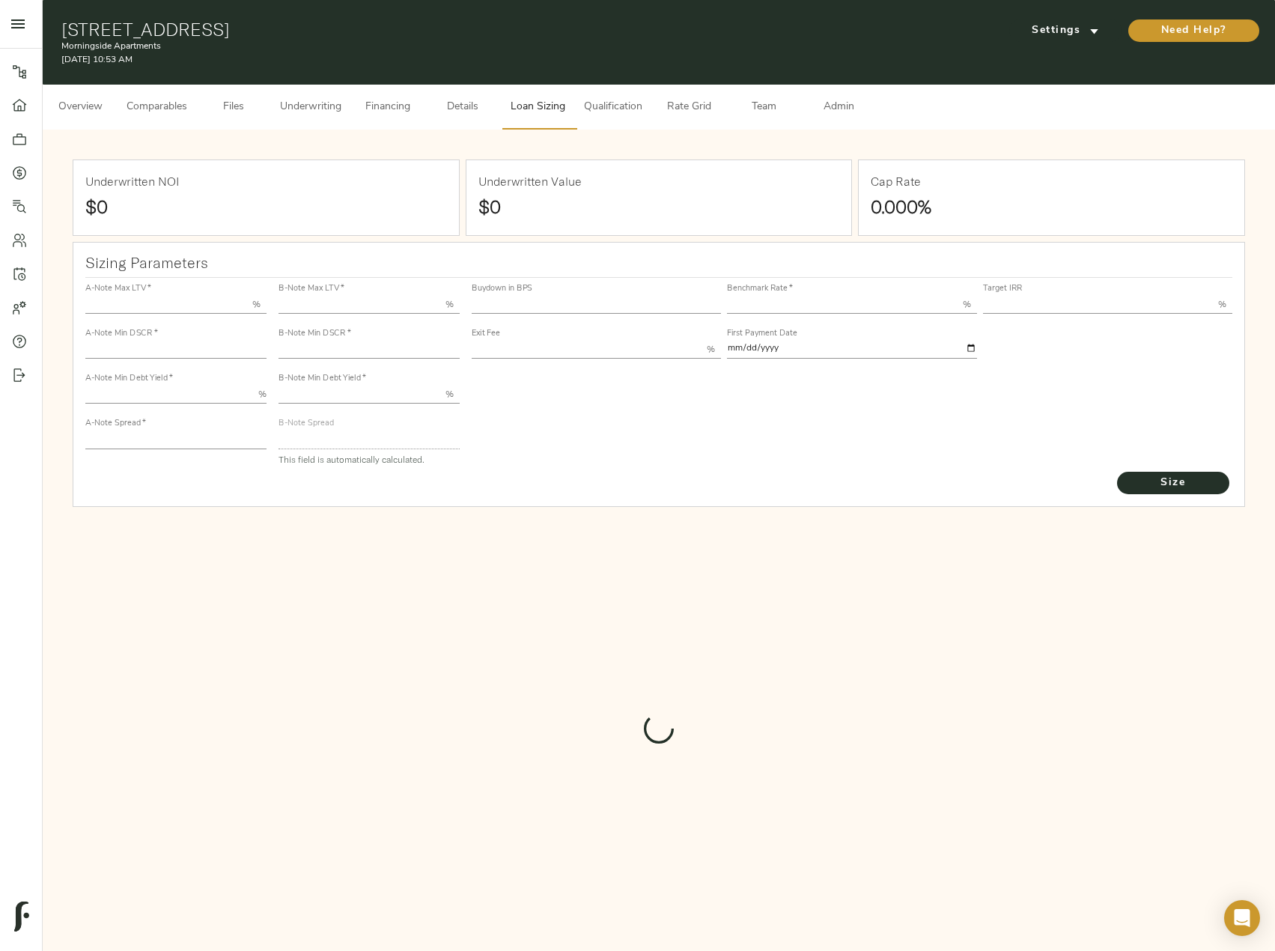
type input "13.00"
type input "1.00"
type input "2025-10-01"
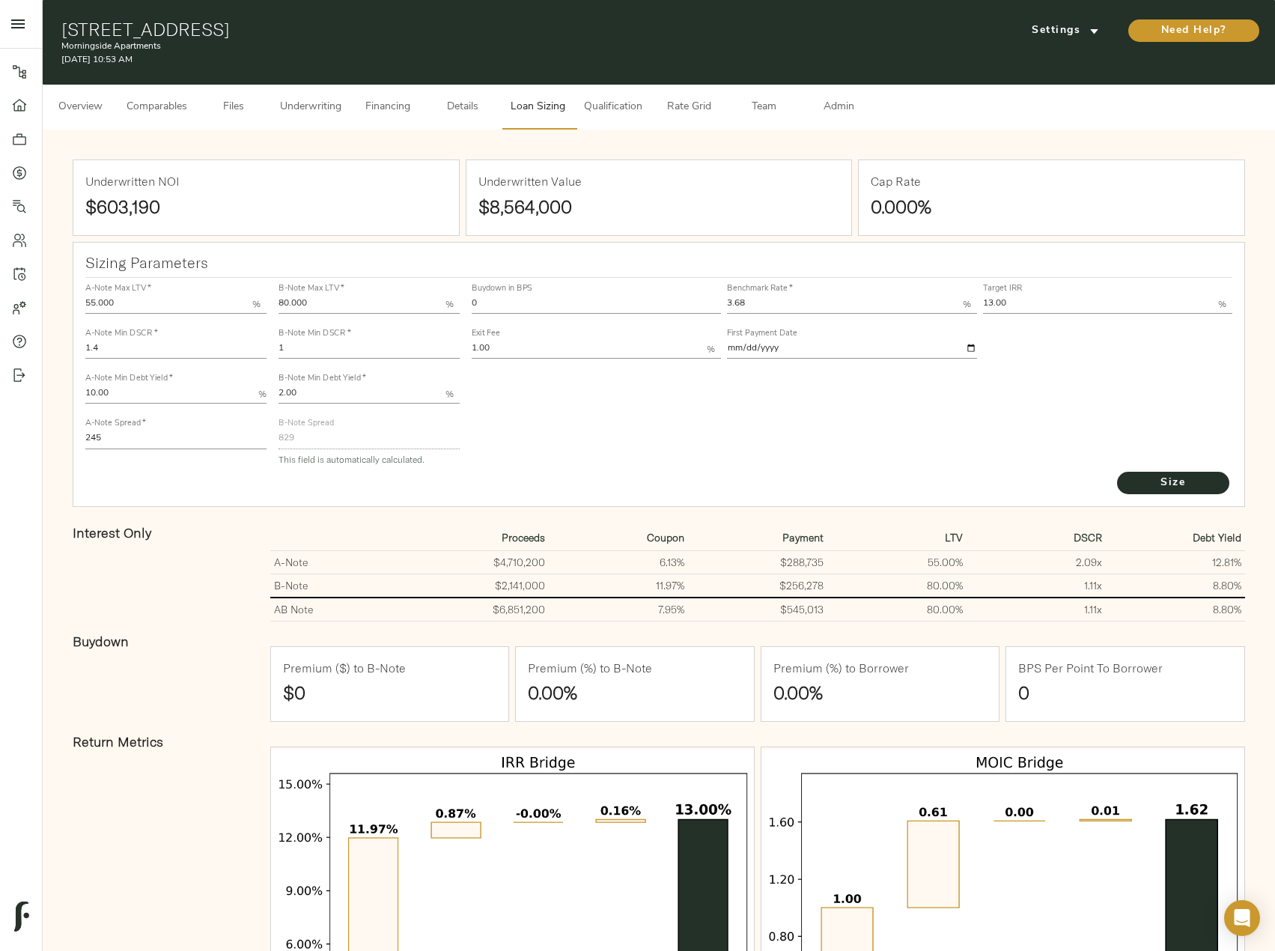
click at [190, 103] on button "Comparables" at bounding box center [157, 107] width 79 height 45
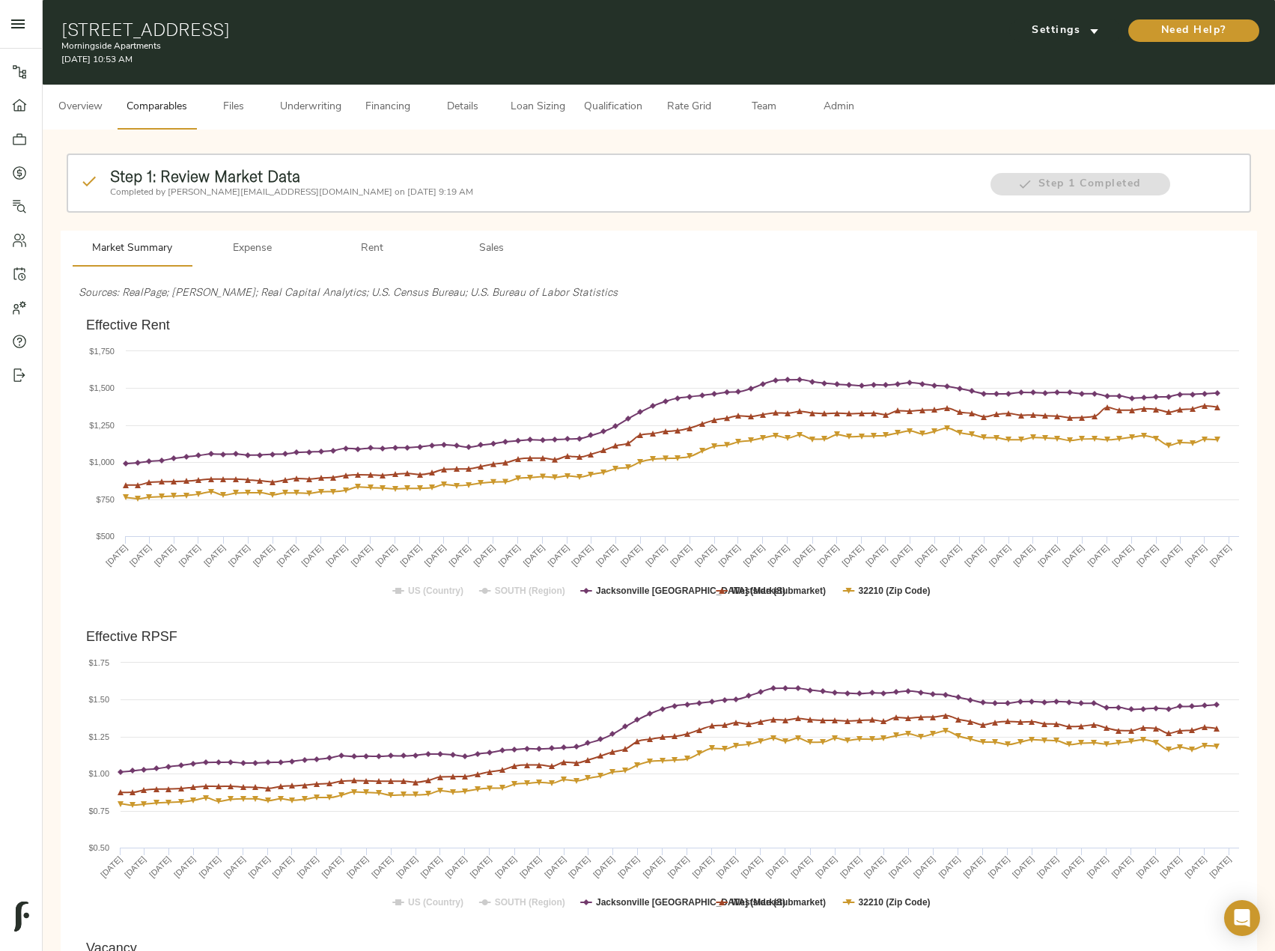
drag, startPoint x: 383, startPoint y: 114, endPoint x: 397, endPoint y: 128, distance: 19.6
click at [383, 114] on span "Financing" at bounding box center [387, 107] width 57 height 19
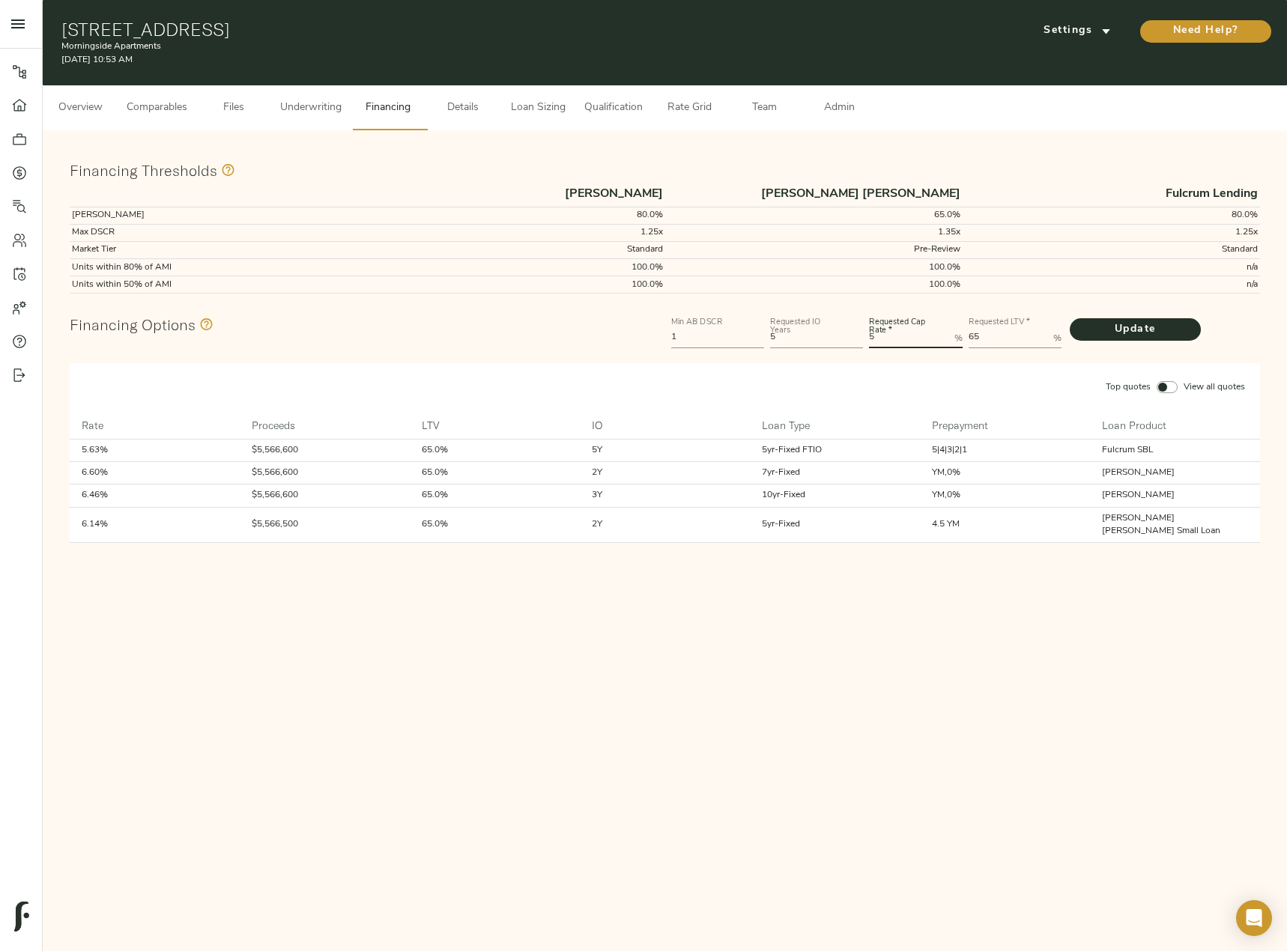
drag, startPoint x: 866, startPoint y: 337, endPoint x: 844, endPoint y: 337, distance: 22.5
click at [844, 337] on div "Min AB DSCR 1 Requested IO Years 5 Requested Cap Rate   * 5 % Requested LTV   *…" at bounding box center [965, 331] width 595 height 45
type Rate "6"
drag, startPoint x: 1008, startPoint y: 342, endPoint x: 950, endPoint y: 325, distance: 60.2
click at [950, 325] on div "Min AB DSCR 1 Requested IO Years 5 Requested Cap Rate   * 6 % Requested LTV   *…" at bounding box center [965, 331] width 595 height 45
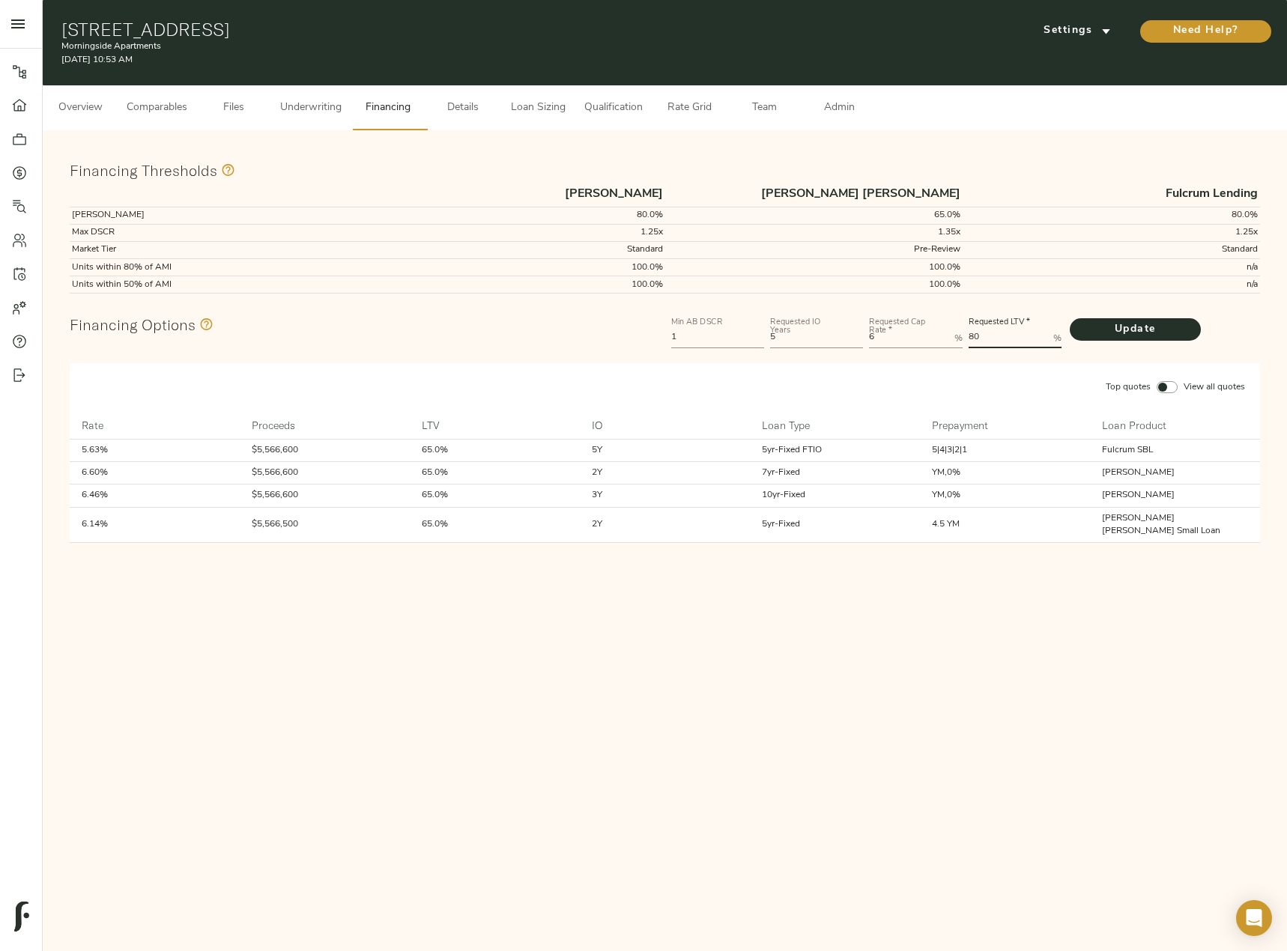
type LTV "80"
click at [1069, 318] on button "Update" at bounding box center [1134, 329] width 131 height 22
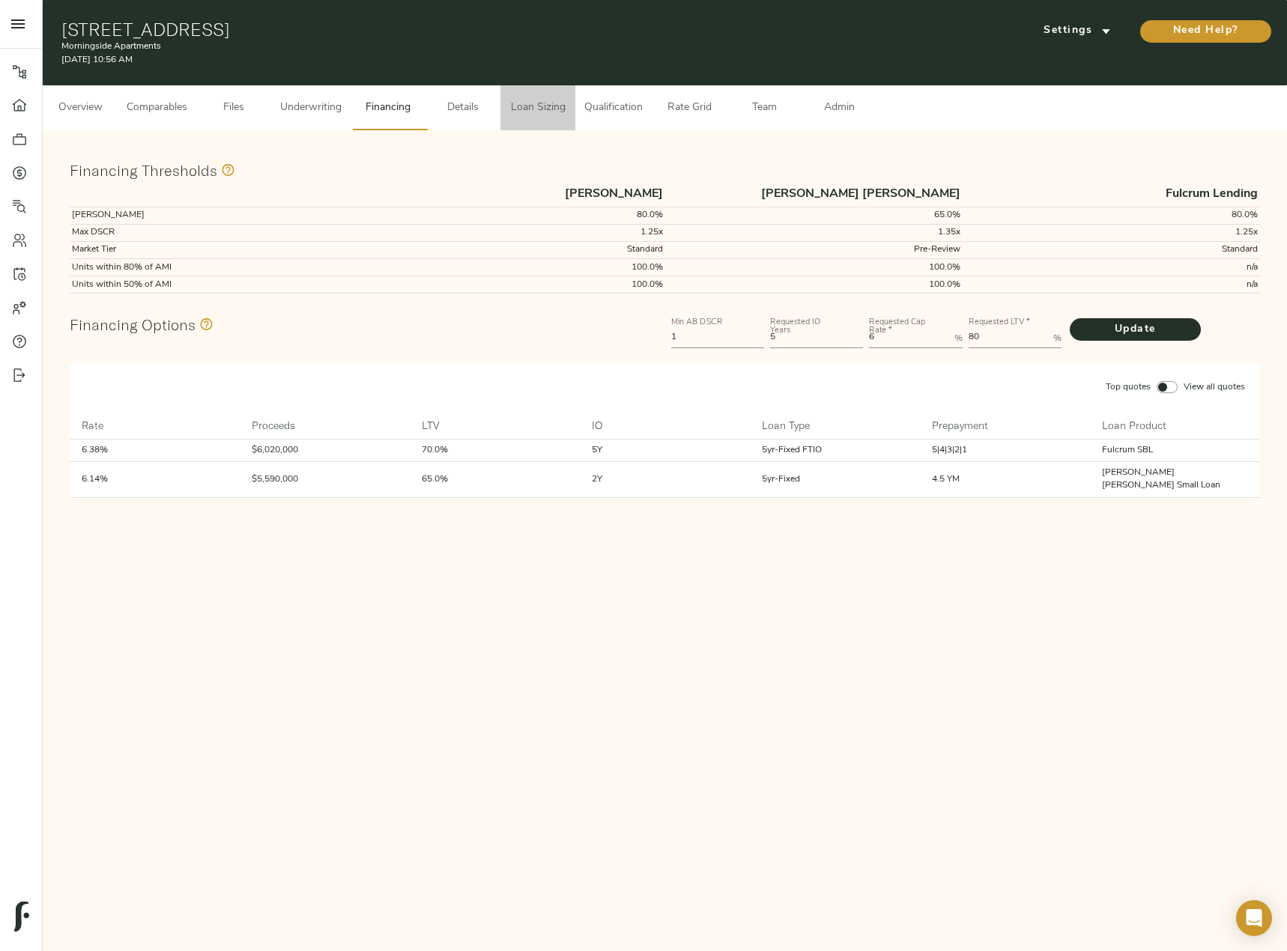
click at [525, 102] on span "Loan Sizing" at bounding box center [537, 108] width 57 height 19
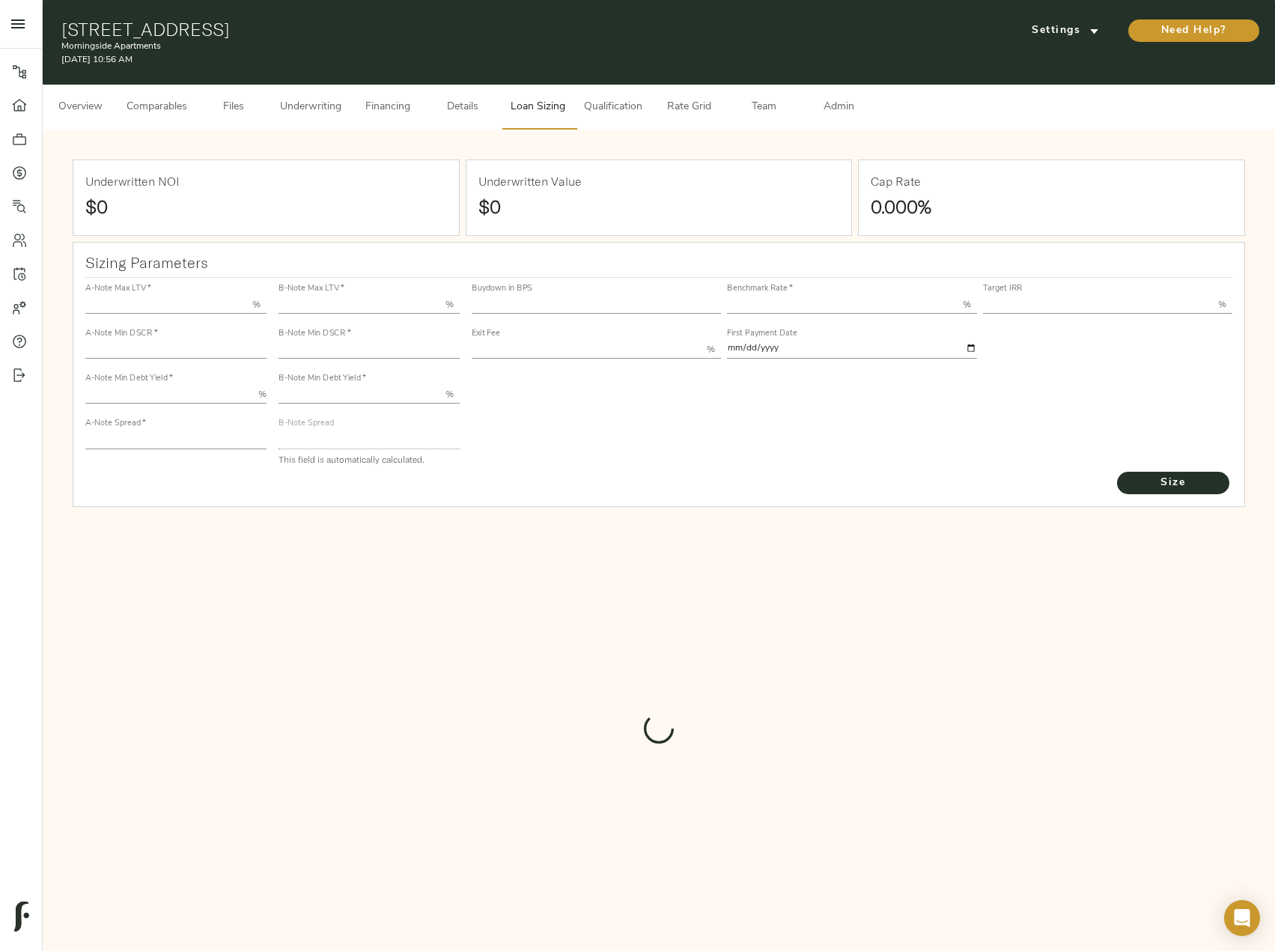
type input "55.000"
type input "1.4"
type input "10.00"
type input "245"
type input "80.000"
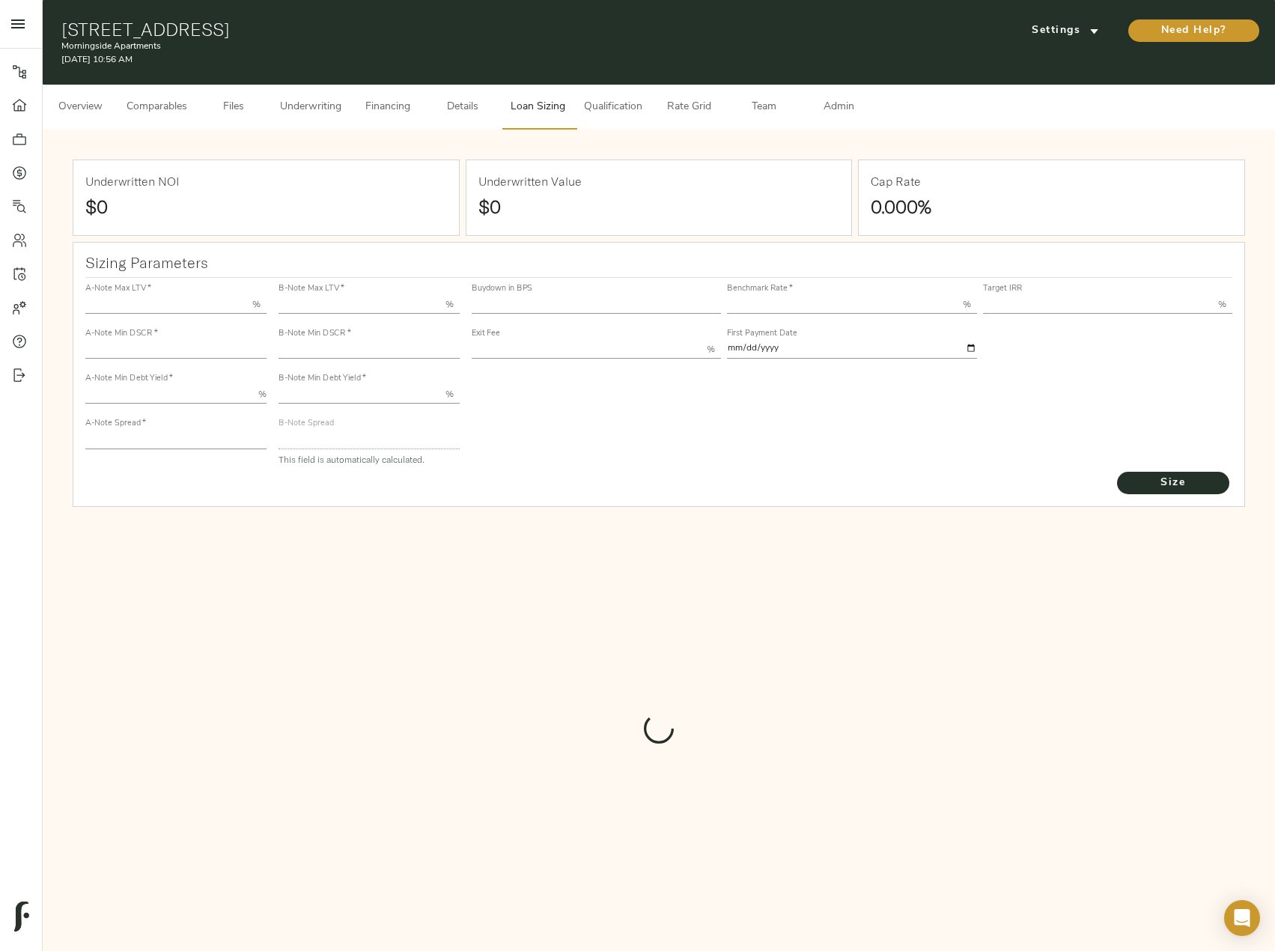
type input "1"
type input "2.00"
type input "829"
type input "0"
type input "3.68"
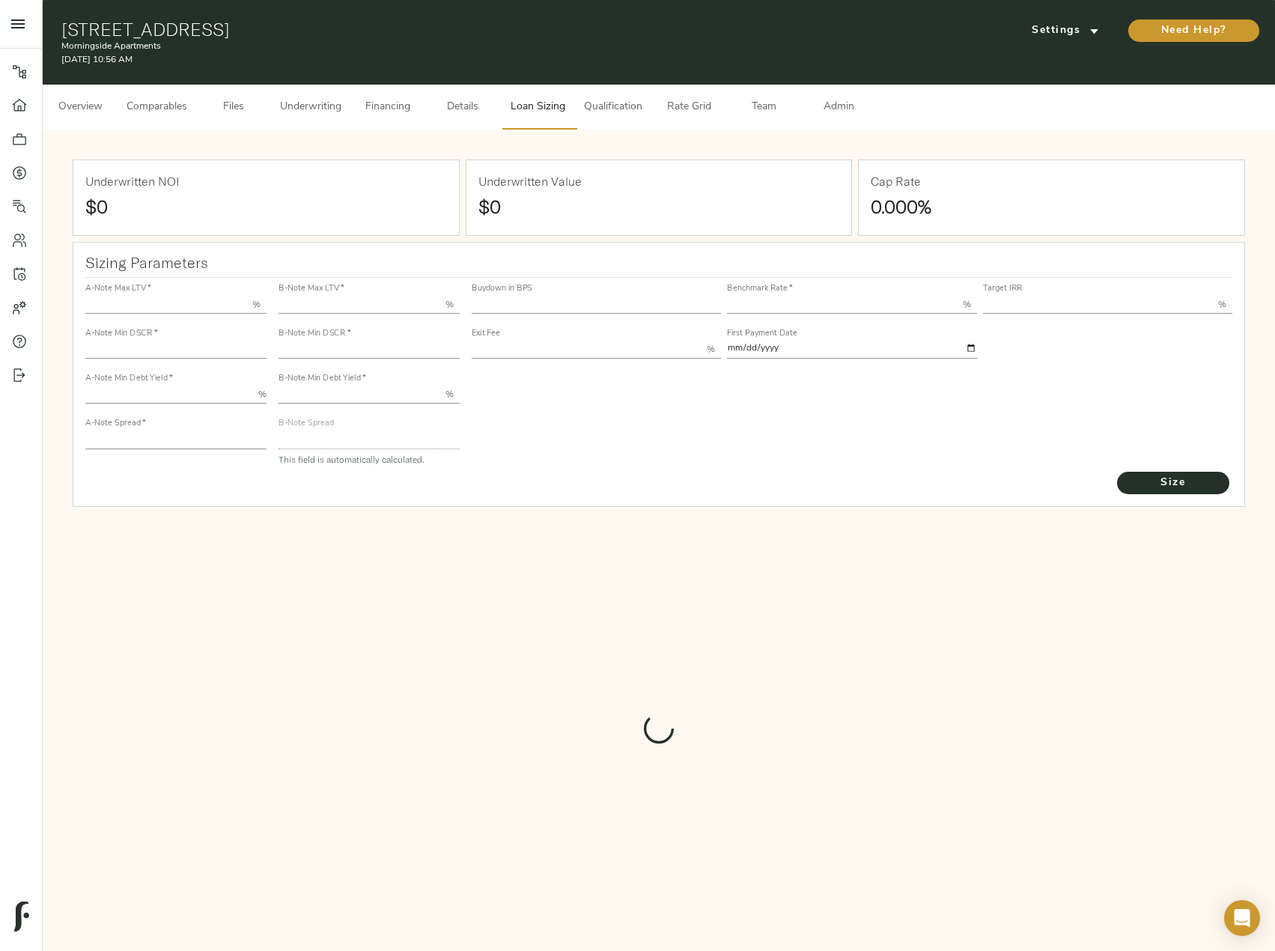
type input "13.00"
type input "1.00"
type input "2025-10-01"
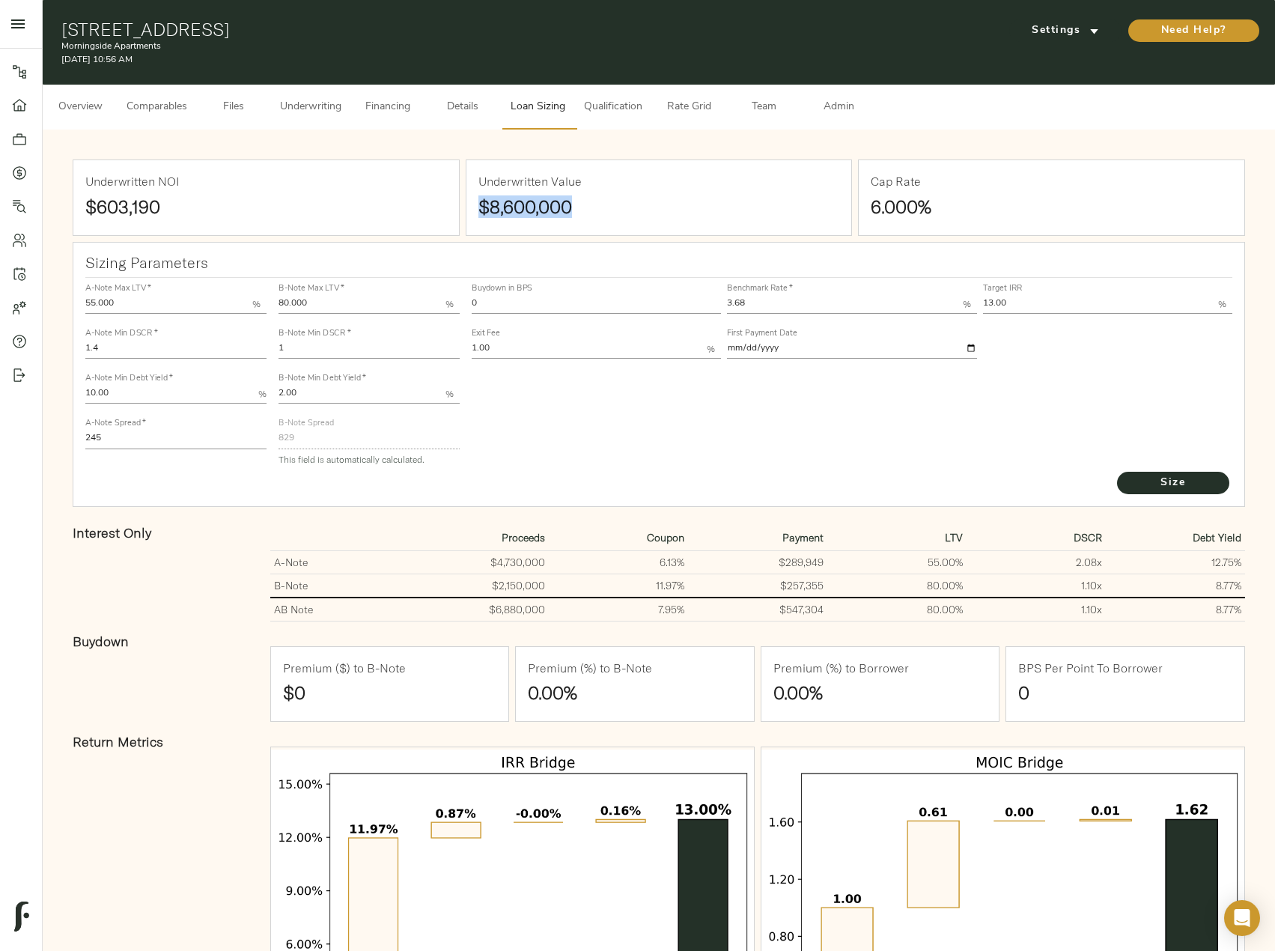
drag, startPoint x: 482, startPoint y: 204, endPoint x: 584, endPoint y: 204, distance: 102.6
click at [584, 204] on h1 "$8,600,000" at bounding box center [660, 206] width 362 height 21
click at [374, 107] on span "Financing" at bounding box center [387, 107] width 57 height 19
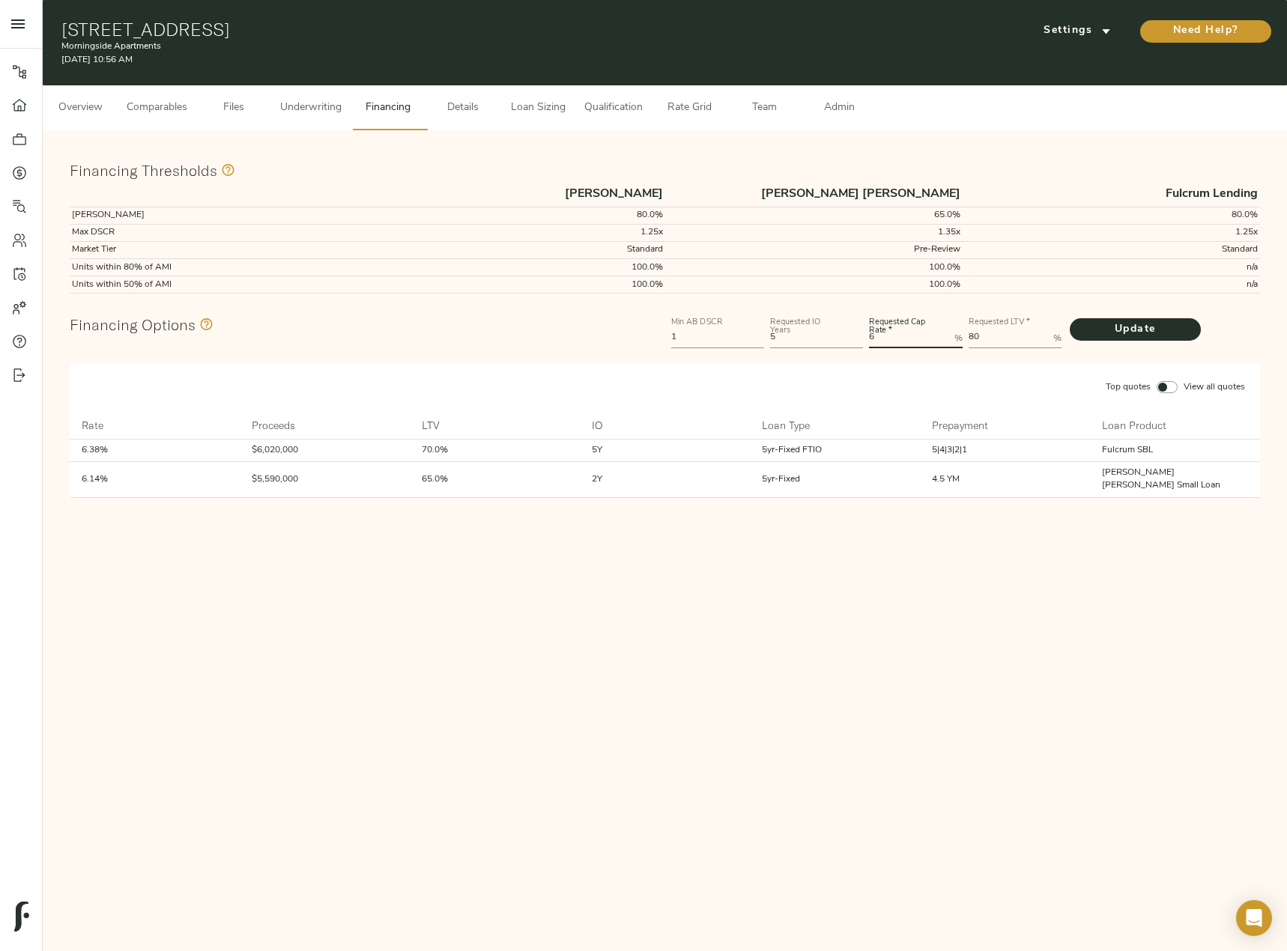
drag, startPoint x: 887, startPoint y: 342, endPoint x: 847, endPoint y: 342, distance: 40.4
click at [847, 342] on div "Min AB DSCR 1 Requested IO Years 5 Requested Cap Rate   * 6 % Requested LTV   *…" at bounding box center [965, 331] width 595 height 45
type Rate "7"
click at [1069, 318] on button "Update" at bounding box center [1134, 329] width 131 height 22
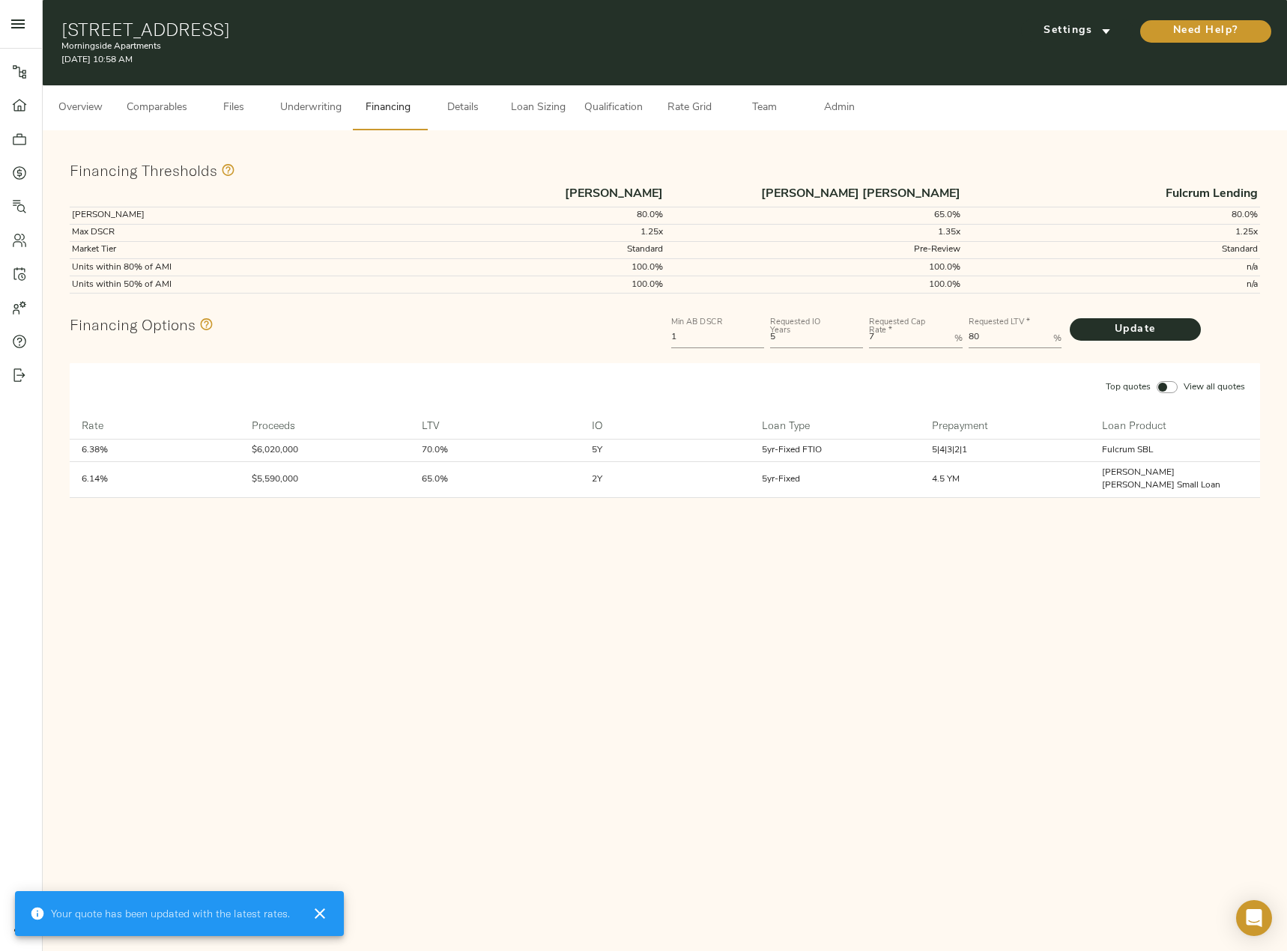
click at [520, 101] on span "Loan Sizing" at bounding box center [537, 108] width 57 height 19
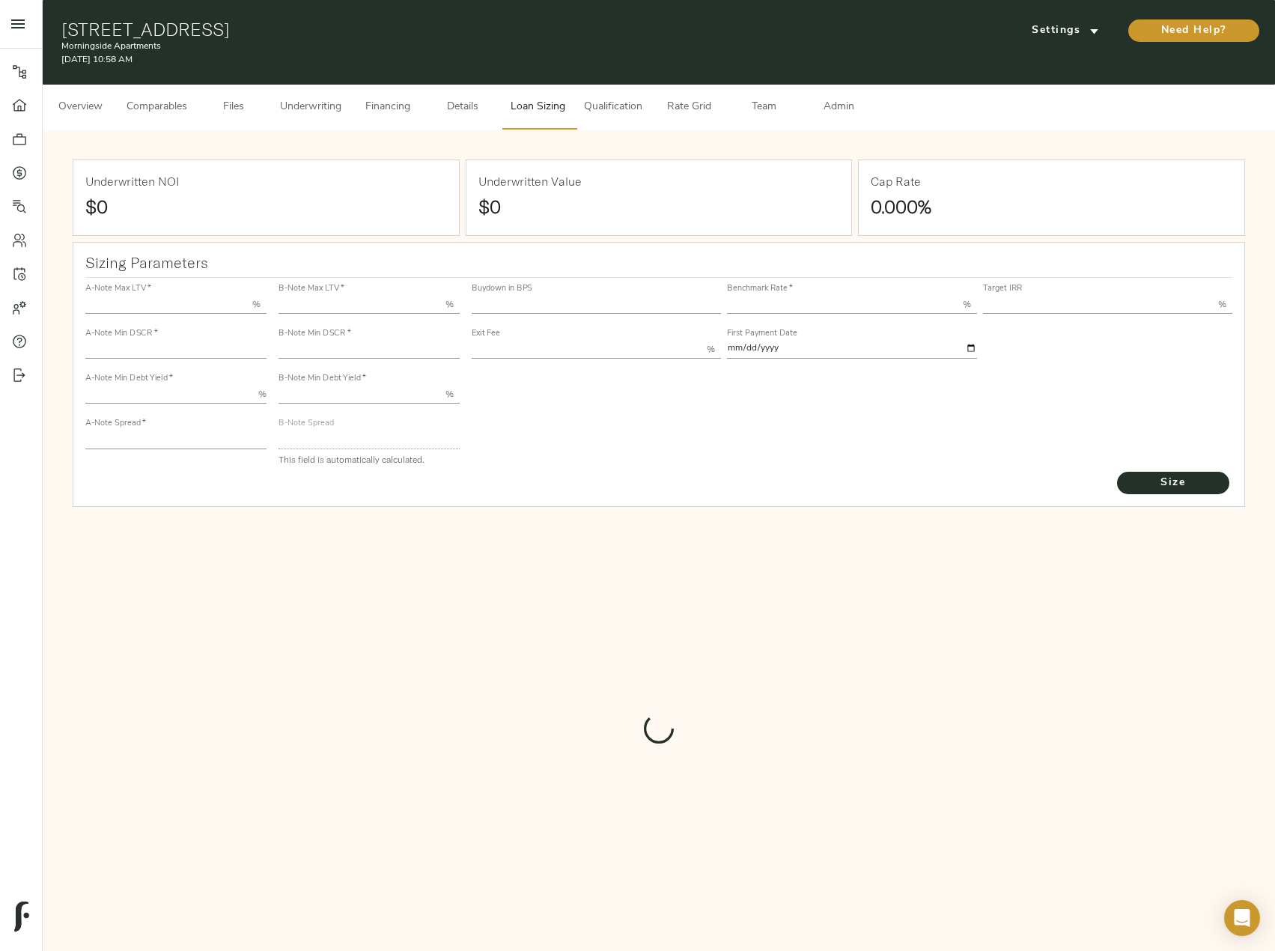
type input "55.000"
type input "1.4"
type input "10.00"
type input "245"
type input "80.000"
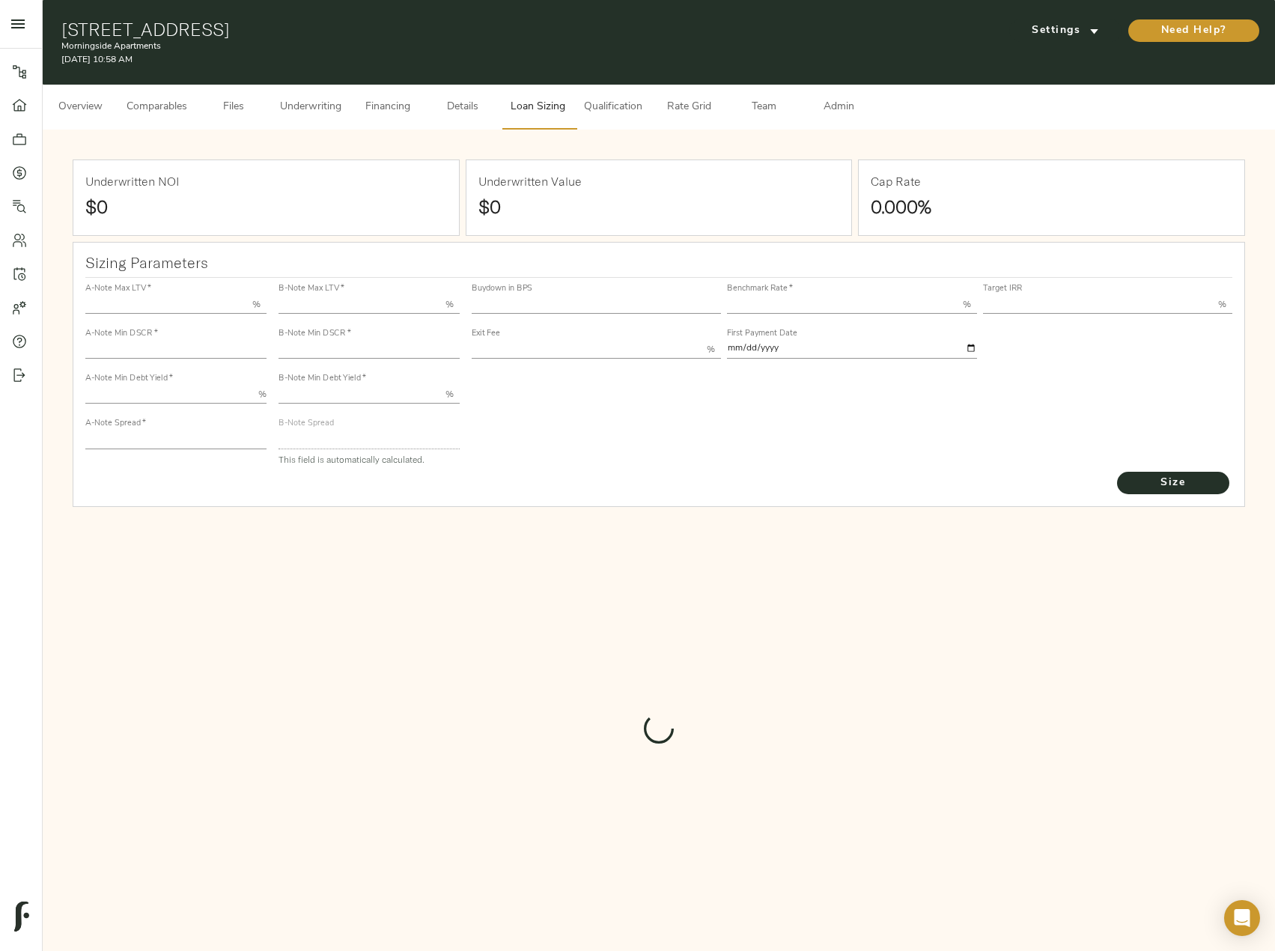
type input "1"
type input "2.00"
type input "829"
type input "0"
type input "3.68"
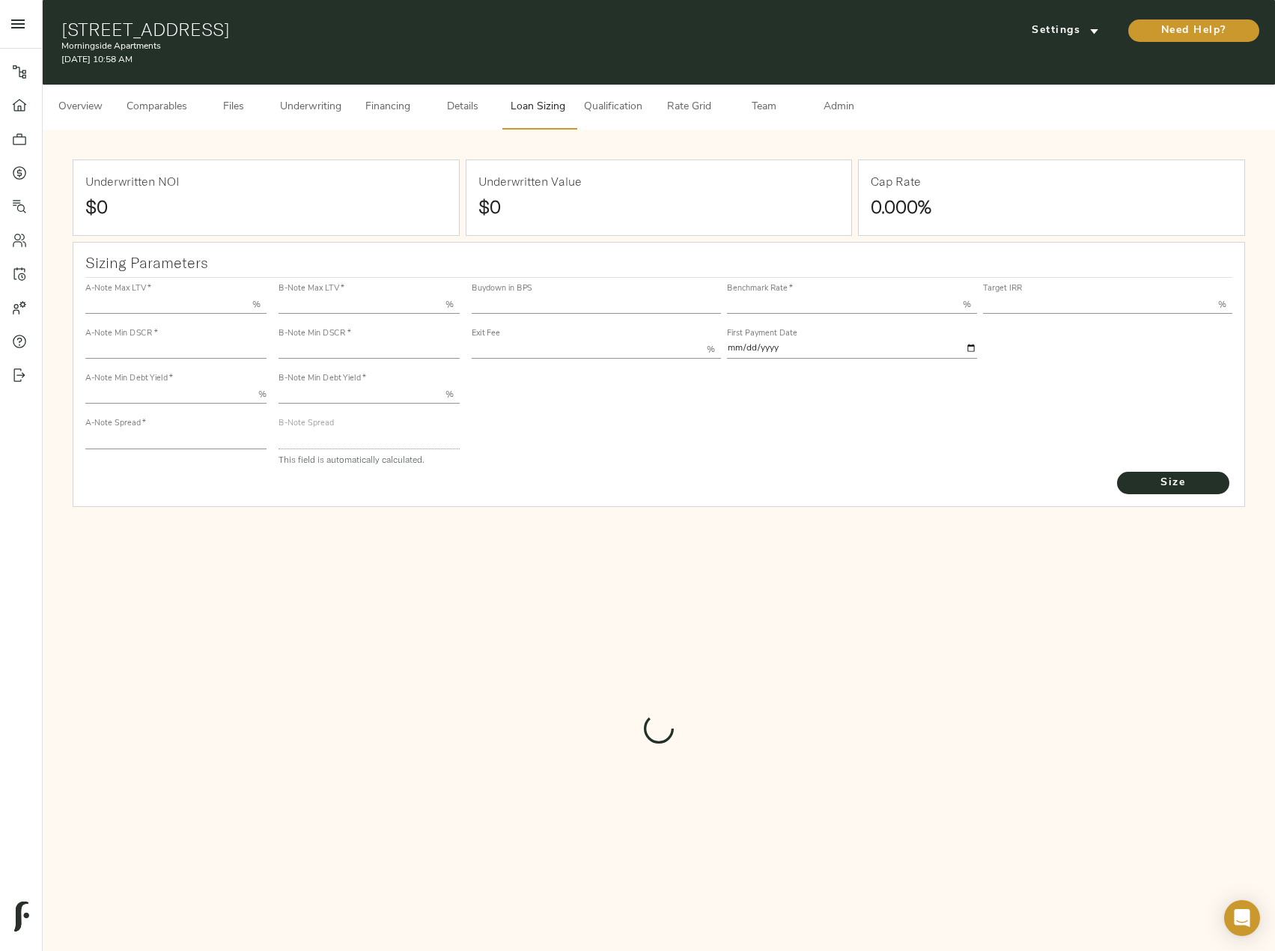
type input "13.00"
type input "1.00"
type input "2025-10-01"
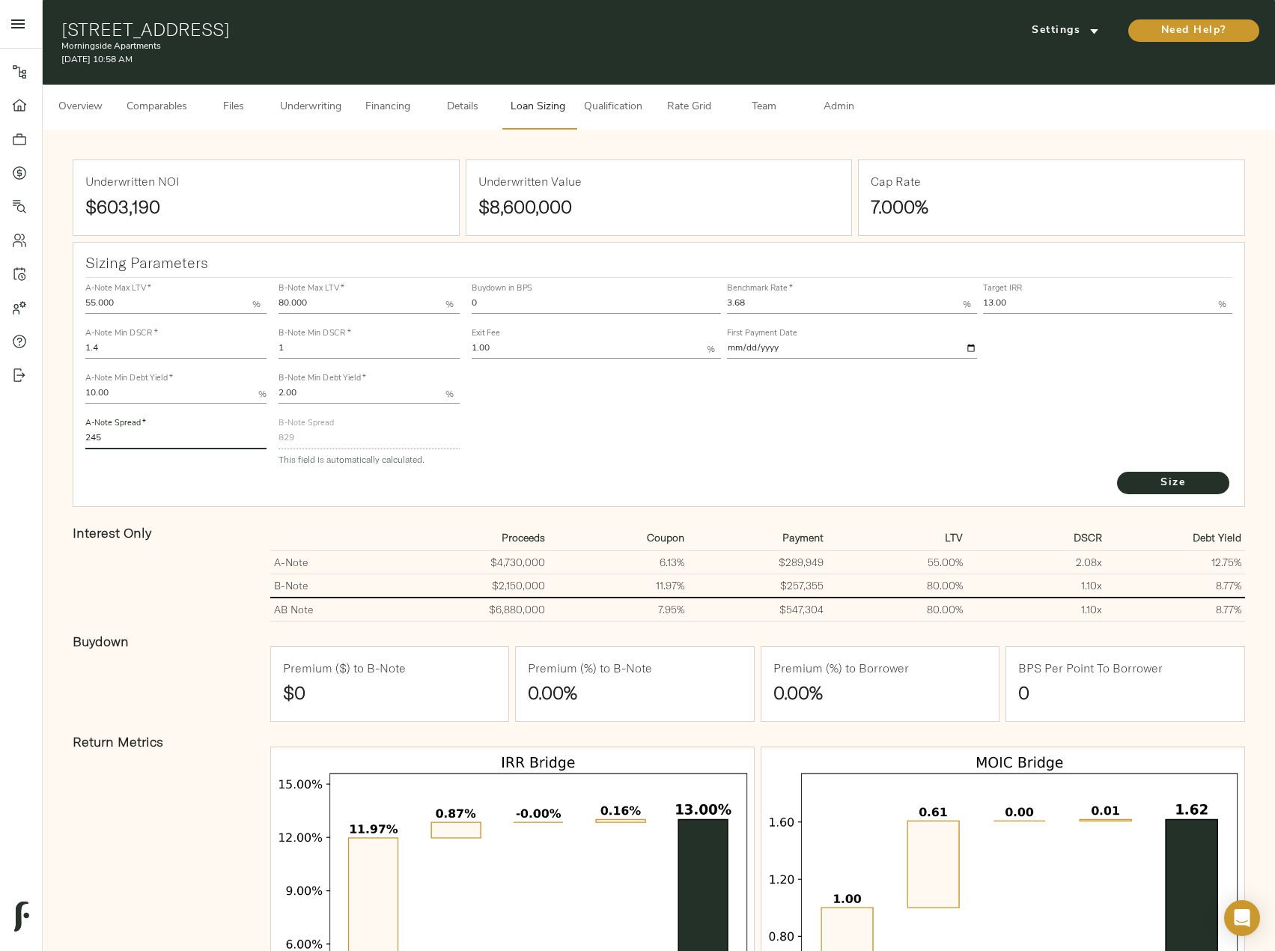
drag, startPoint x: 113, startPoint y: 446, endPoint x: 30, endPoint y: 432, distance: 84.3
click at [30, 432] on div "Pipeline Dashboard Portfolio Quotes Search Users Activity Account Help Sign Out…" at bounding box center [637, 561] width 1275 height 1122
type input "235"
click at [1117, 472] on button "Size" at bounding box center [1173, 483] width 112 height 22
drag, startPoint x: 303, startPoint y: 341, endPoint x: 234, endPoint y: 328, distance: 70.9
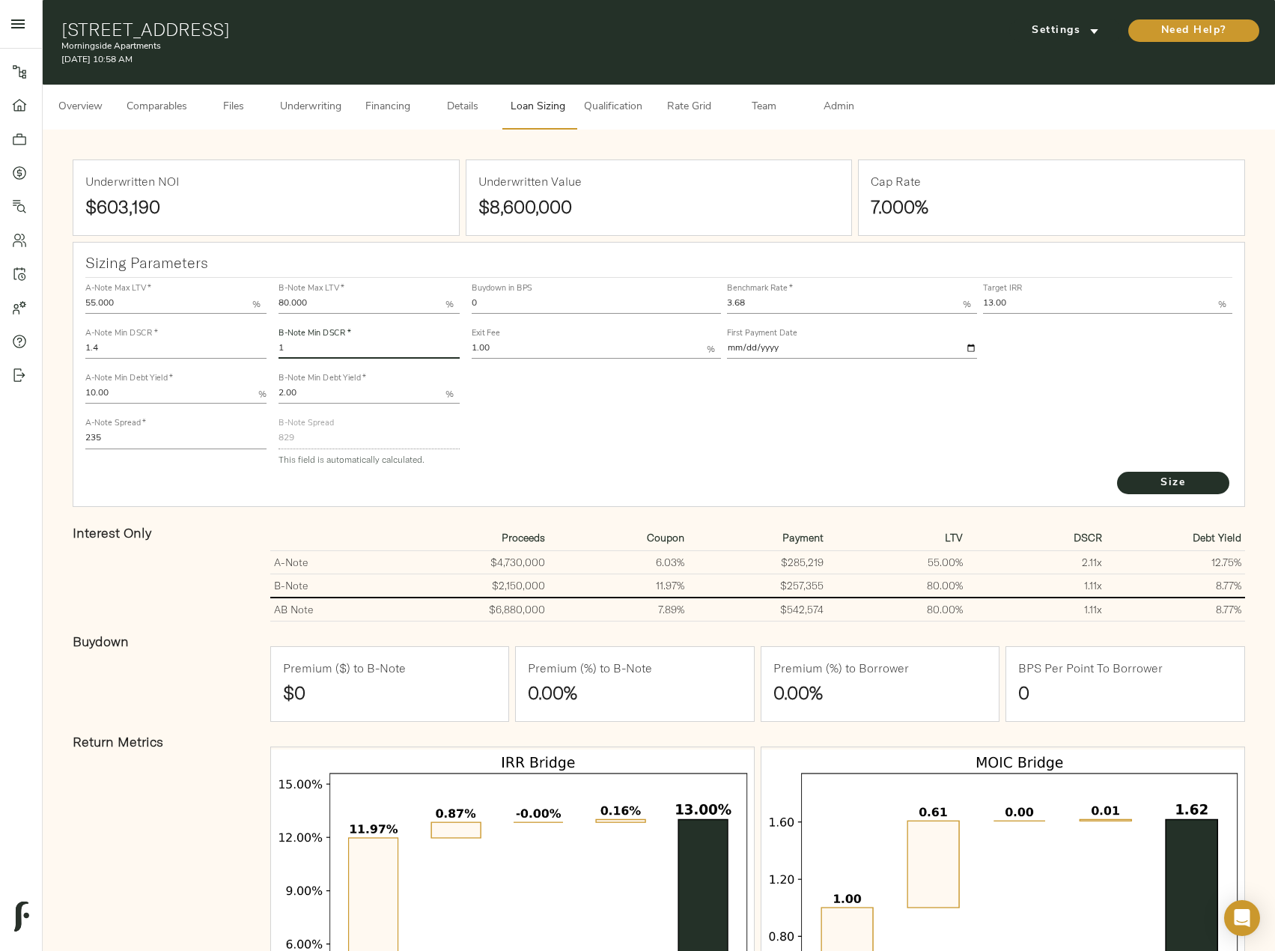
click at [234, 328] on div "A-Note Max LTV   * 55.000 % A-Note Min DSCR   * 1.4 A-Note Min Debt Yield   * 1…" at bounding box center [659, 374] width 1160 height 204
type input "1.2"
click at [1117, 472] on button "Size" at bounding box center [1173, 483] width 112 height 22
click at [1167, 479] on span "Size" at bounding box center [1173, 483] width 82 height 19
drag, startPoint x: 100, startPoint y: 439, endPoint x: 49, endPoint y: 439, distance: 50.9
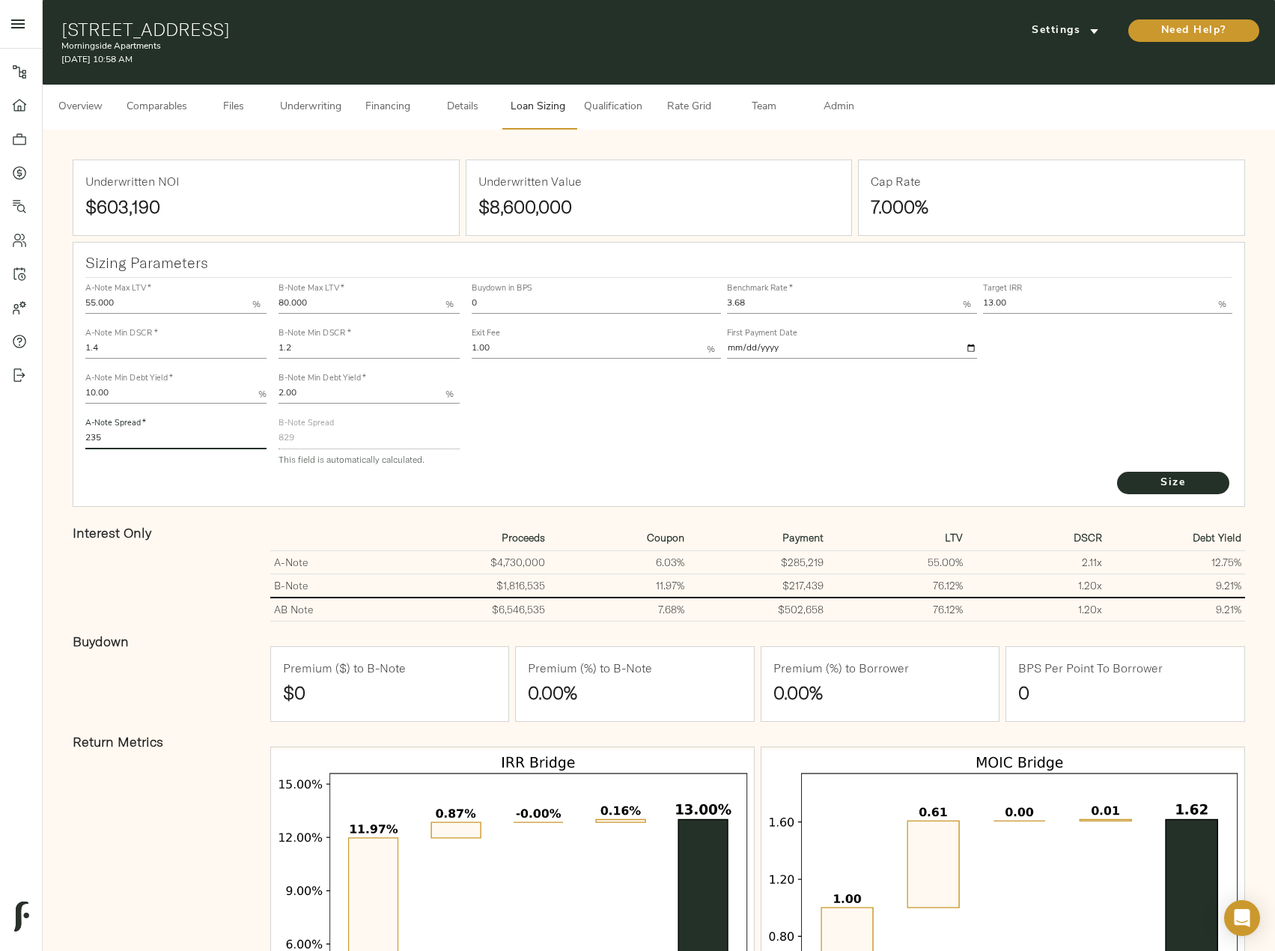
click at [49, 439] on div "Underwritten NOI $603,190 Underwritten Value $8,600,000 Cap Rate 7.000% Sizing …" at bounding box center [659, 625] width 1233 height 991
type input "220"
click at [1117, 472] on button "Size" at bounding box center [1173, 483] width 112 height 22
click at [391, 110] on span "Financing" at bounding box center [387, 107] width 57 height 19
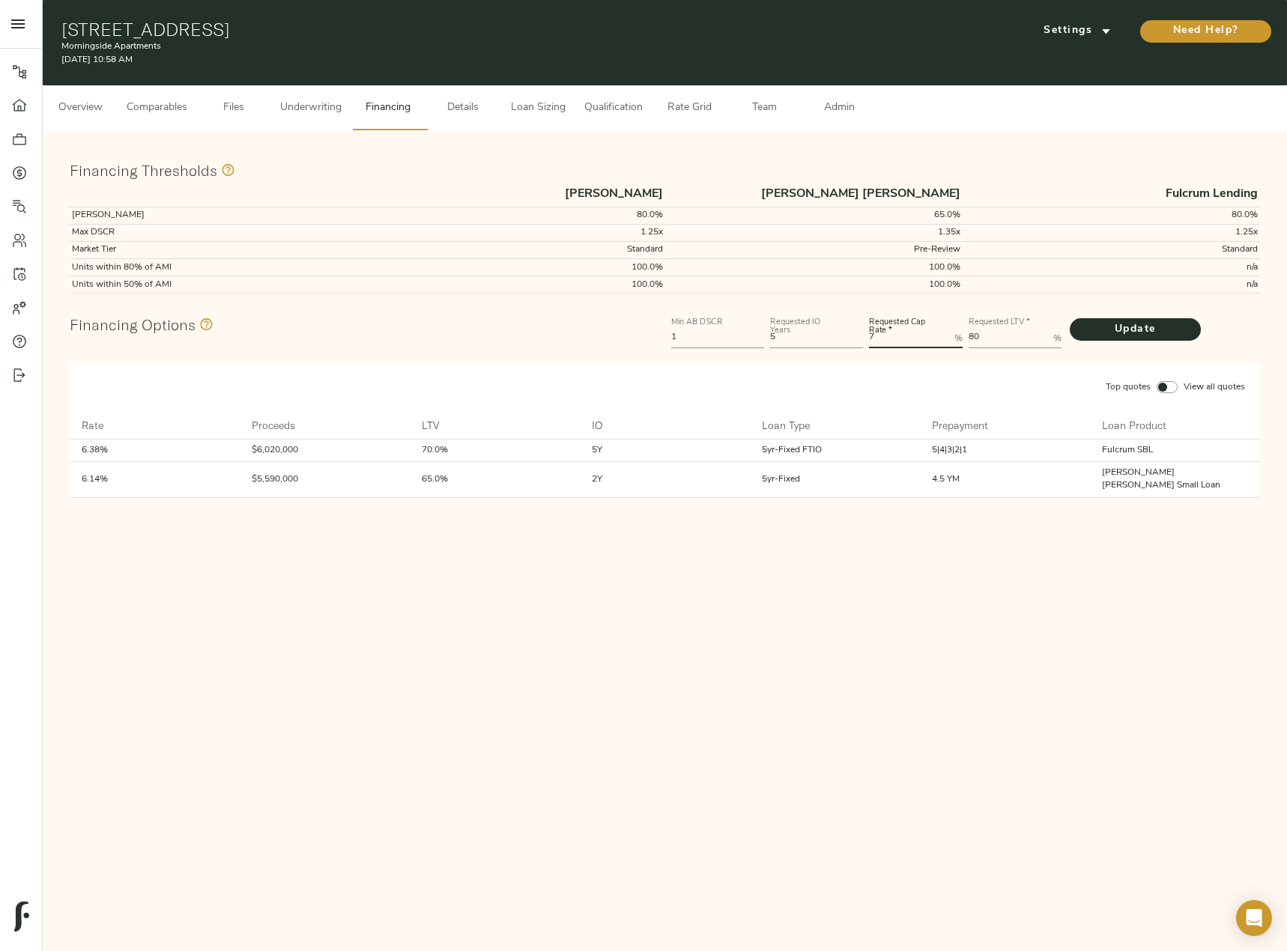
drag, startPoint x: 835, startPoint y: 339, endPoint x: 824, endPoint y: 339, distance: 10.5
click at [824, 339] on div "Min AB DSCR 1 Requested IO Years 5 Requested Cap Rate   * 7 % Requested LTV   *…" at bounding box center [965, 331] width 595 height 45
type Rate "6"
click at [1069, 318] on button "Update" at bounding box center [1134, 329] width 131 height 22
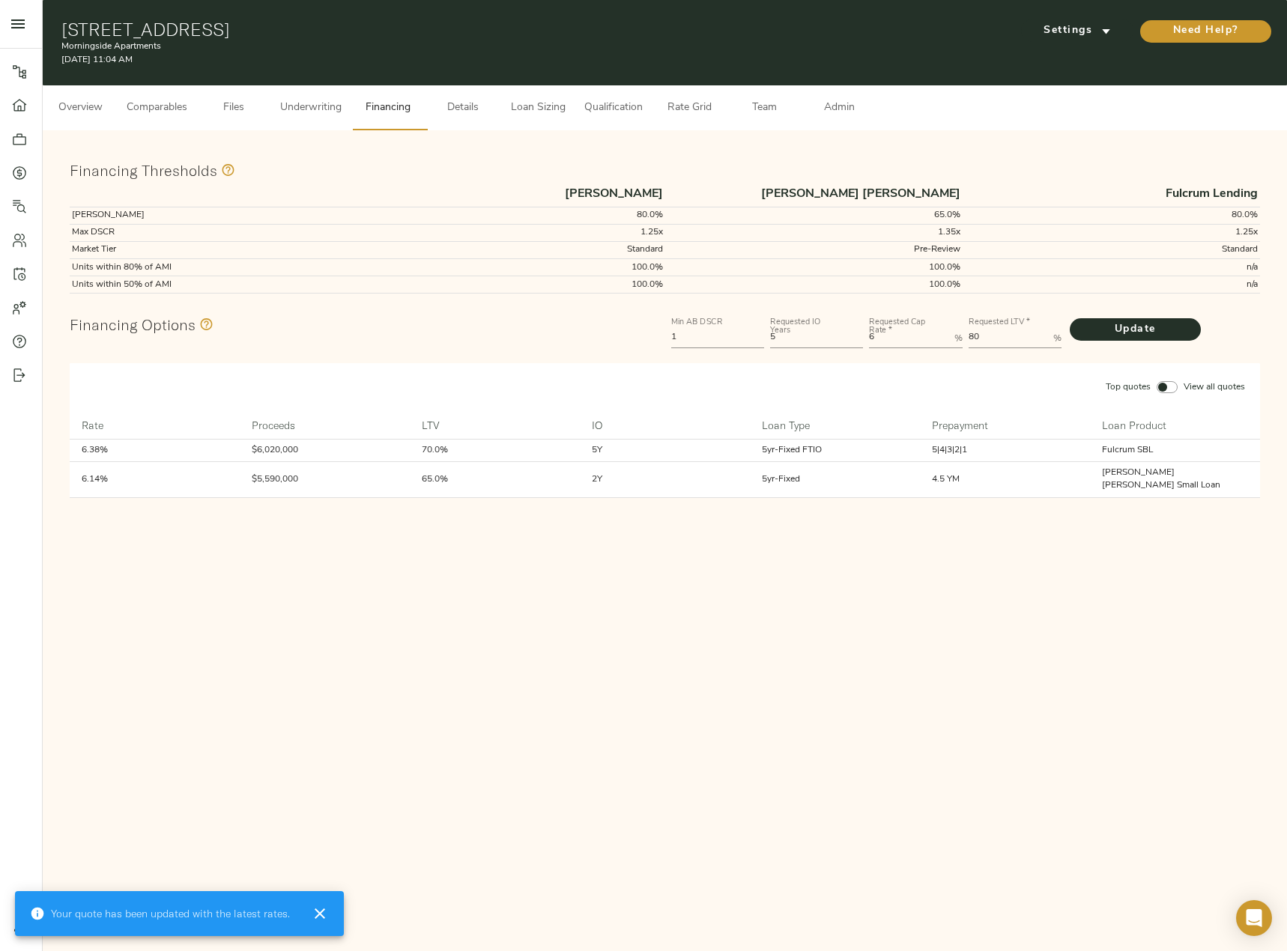
click at [552, 112] on span "Loan Sizing" at bounding box center [537, 108] width 57 height 19
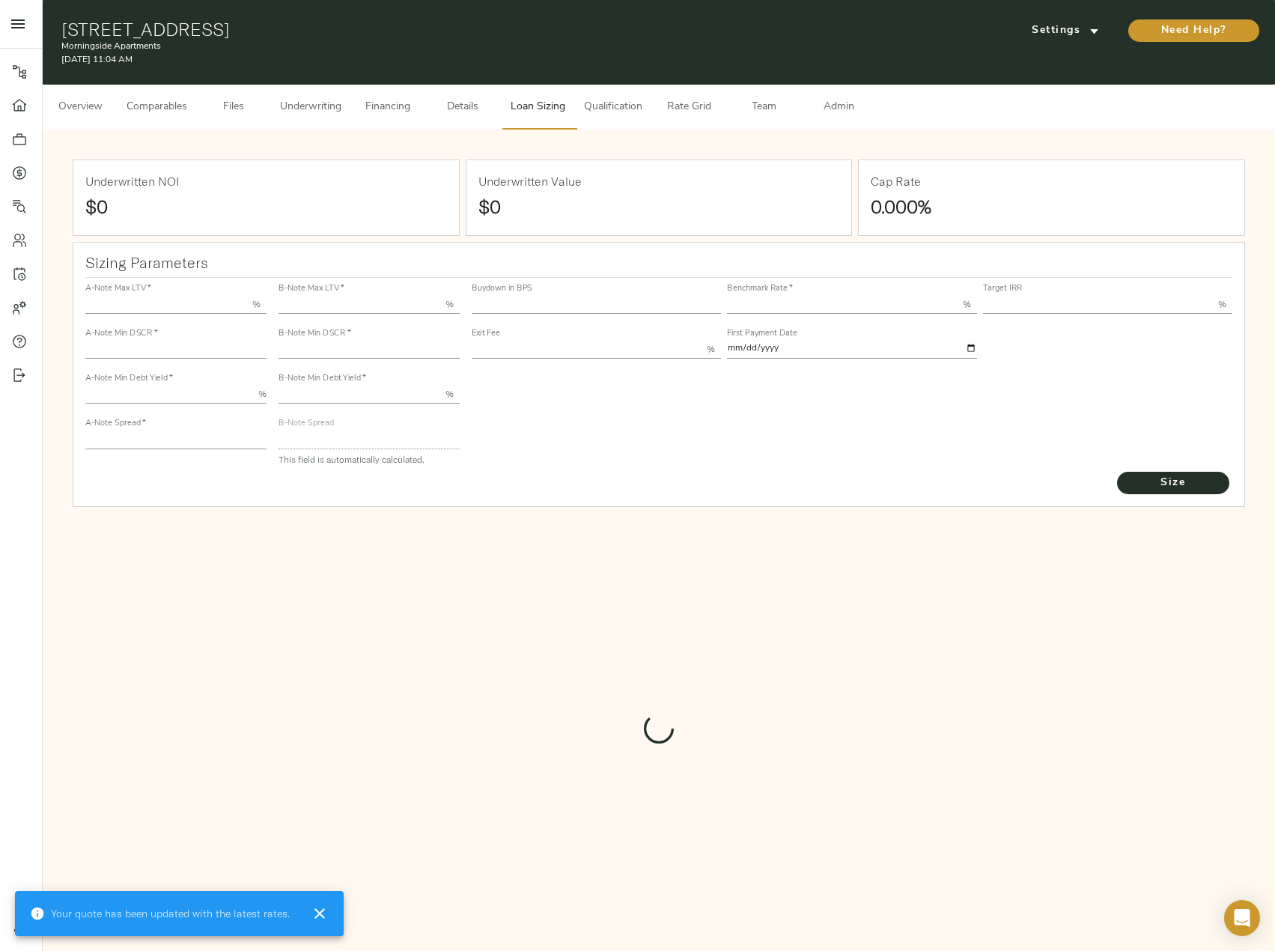
type input "55.000"
type input "1.4"
type input "10.00"
type input "220"
type input "80.000"
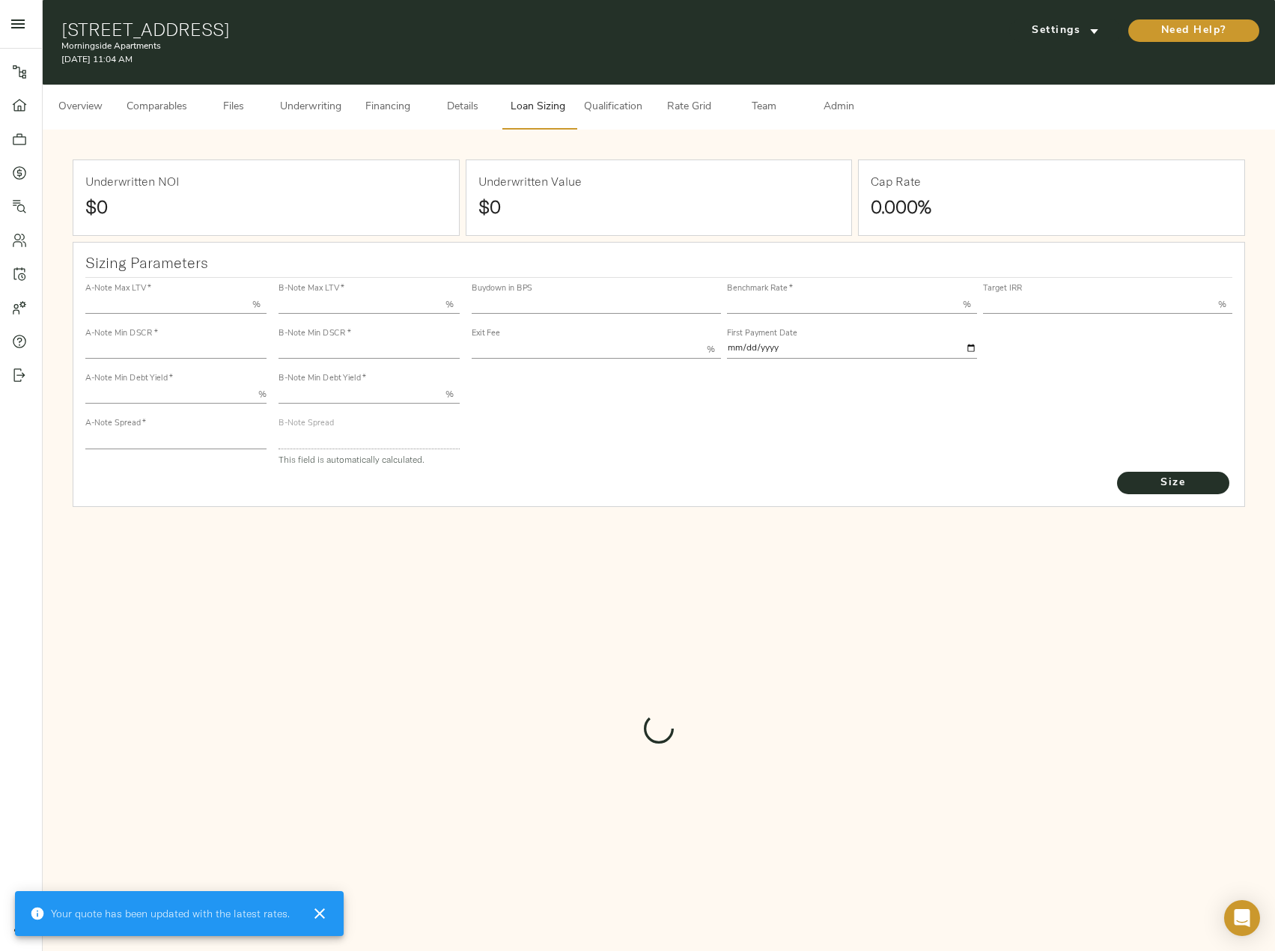
type input "1.2"
type input "2.00"
type input "829"
type input "0"
type input "3.68"
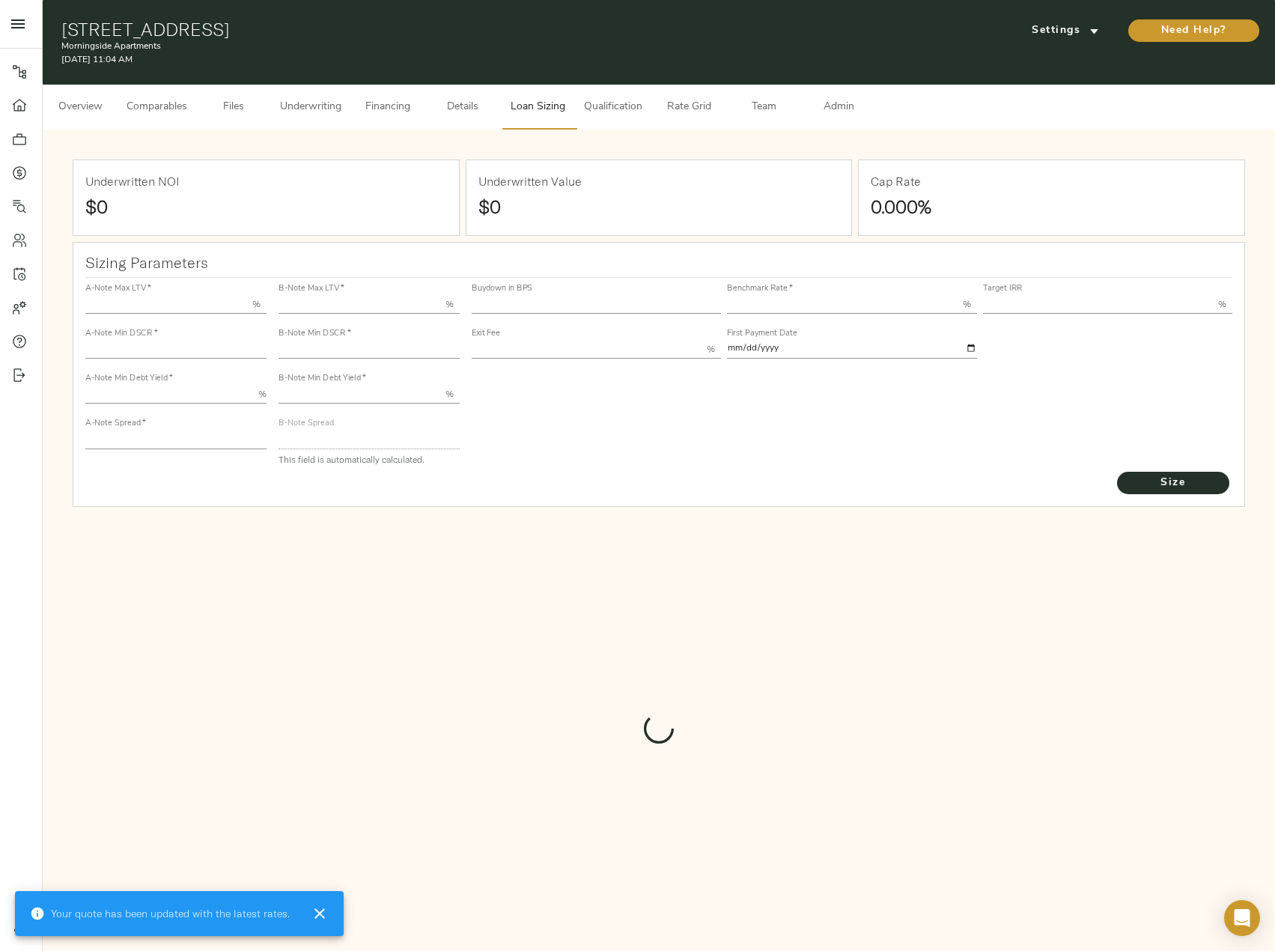
type input "13.00"
type input "1.00"
type input "2025-10-01"
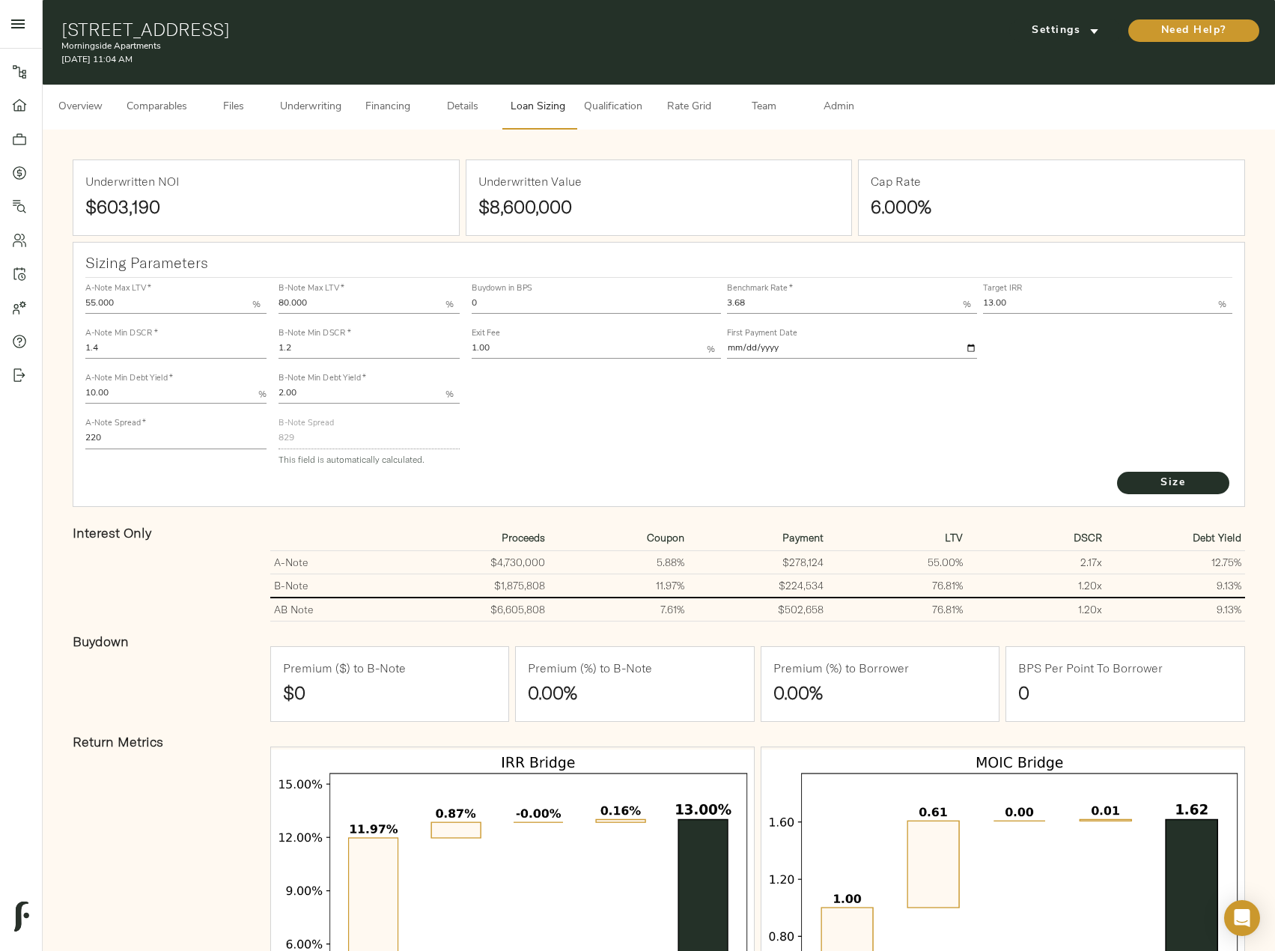
click at [401, 99] on span "Financing" at bounding box center [387, 107] width 57 height 19
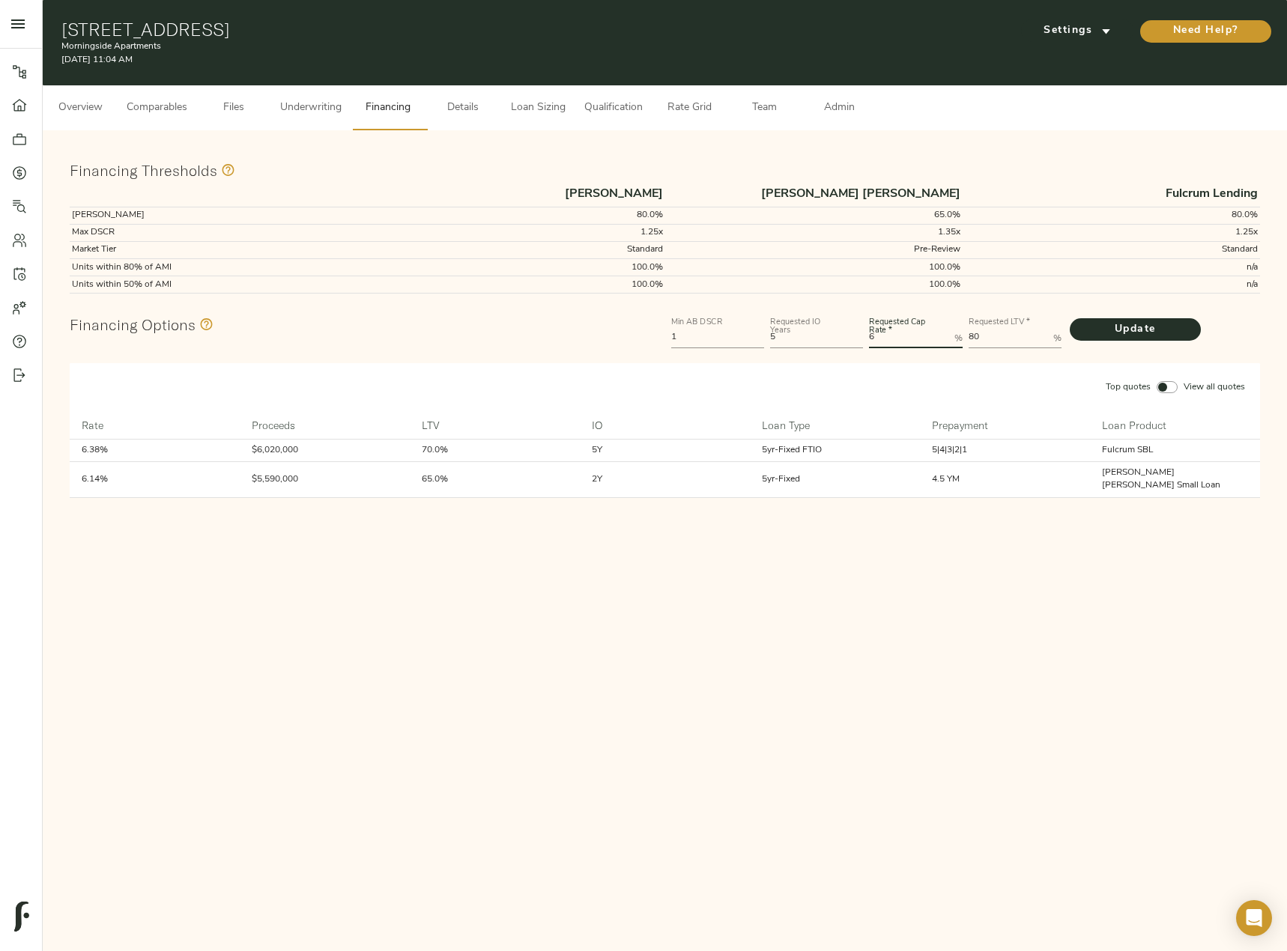
drag, startPoint x: 900, startPoint y: 341, endPoint x: 853, endPoint y: 341, distance: 47.2
click at [853, 341] on div "Min AB DSCR 1 Requested IO Years 5 Requested Cap Rate   * 6 % Requested LTV   *…" at bounding box center [965, 331] width 595 height 45
type Rate "7"
click at [1069, 318] on button "Update" at bounding box center [1134, 329] width 131 height 22
click at [603, 110] on span "Qualification" at bounding box center [613, 108] width 58 height 19
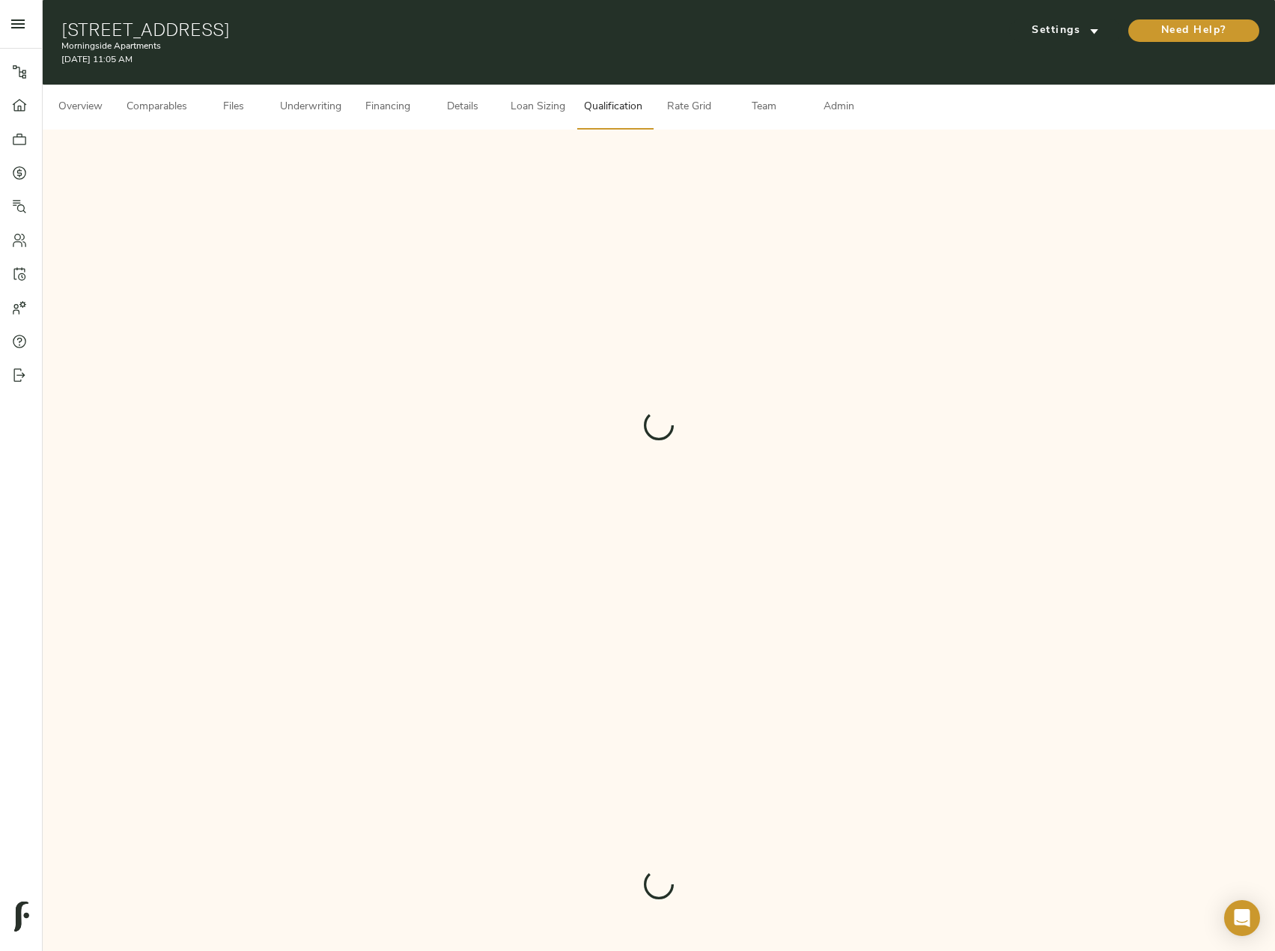
click at [547, 103] on span "Loan Sizing" at bounding box center [537, 107] width 57 height 19
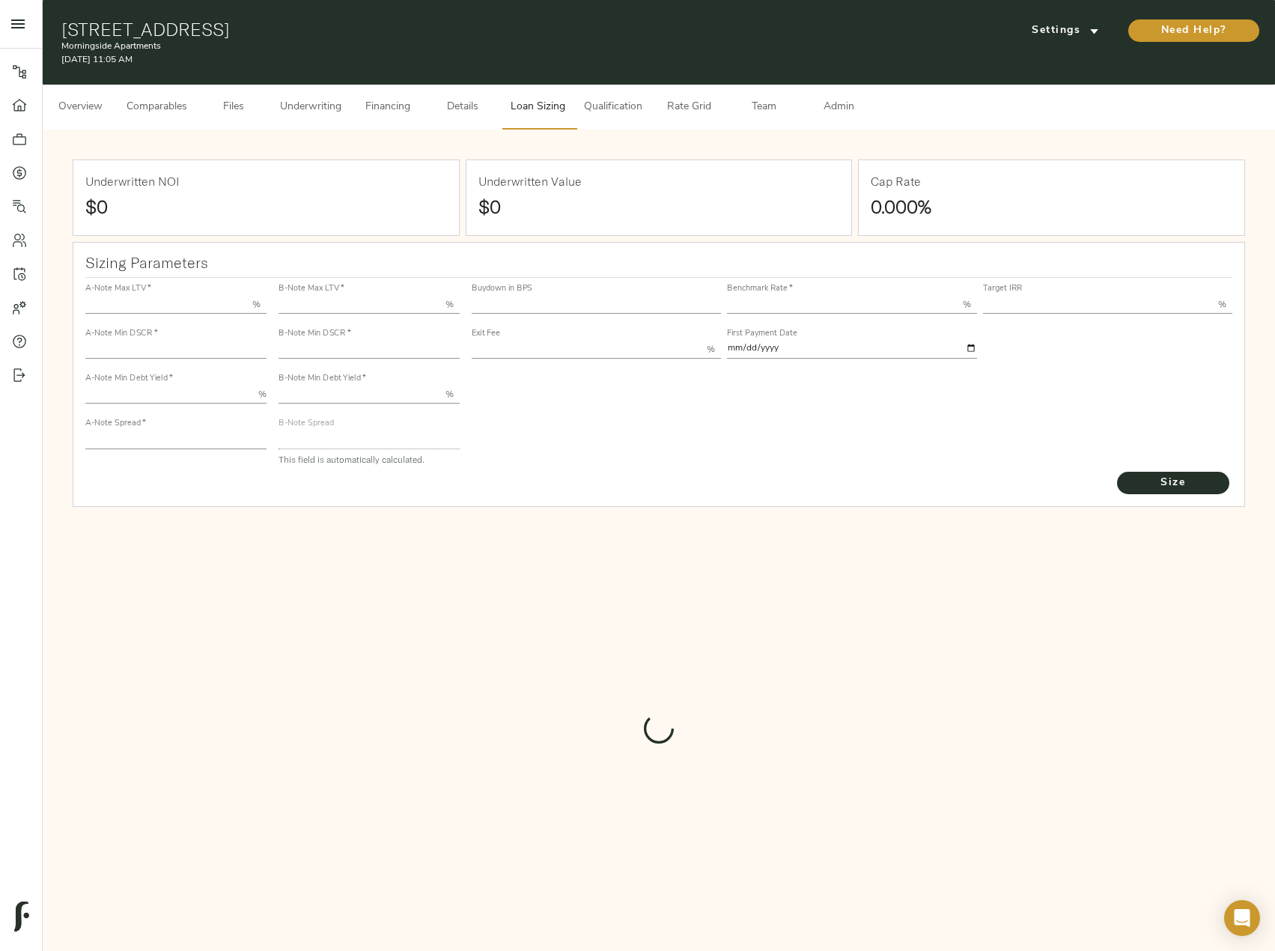
type input "55.000"
type input "1.4"
type input "10.00"
type input "220"
type input "80.000"
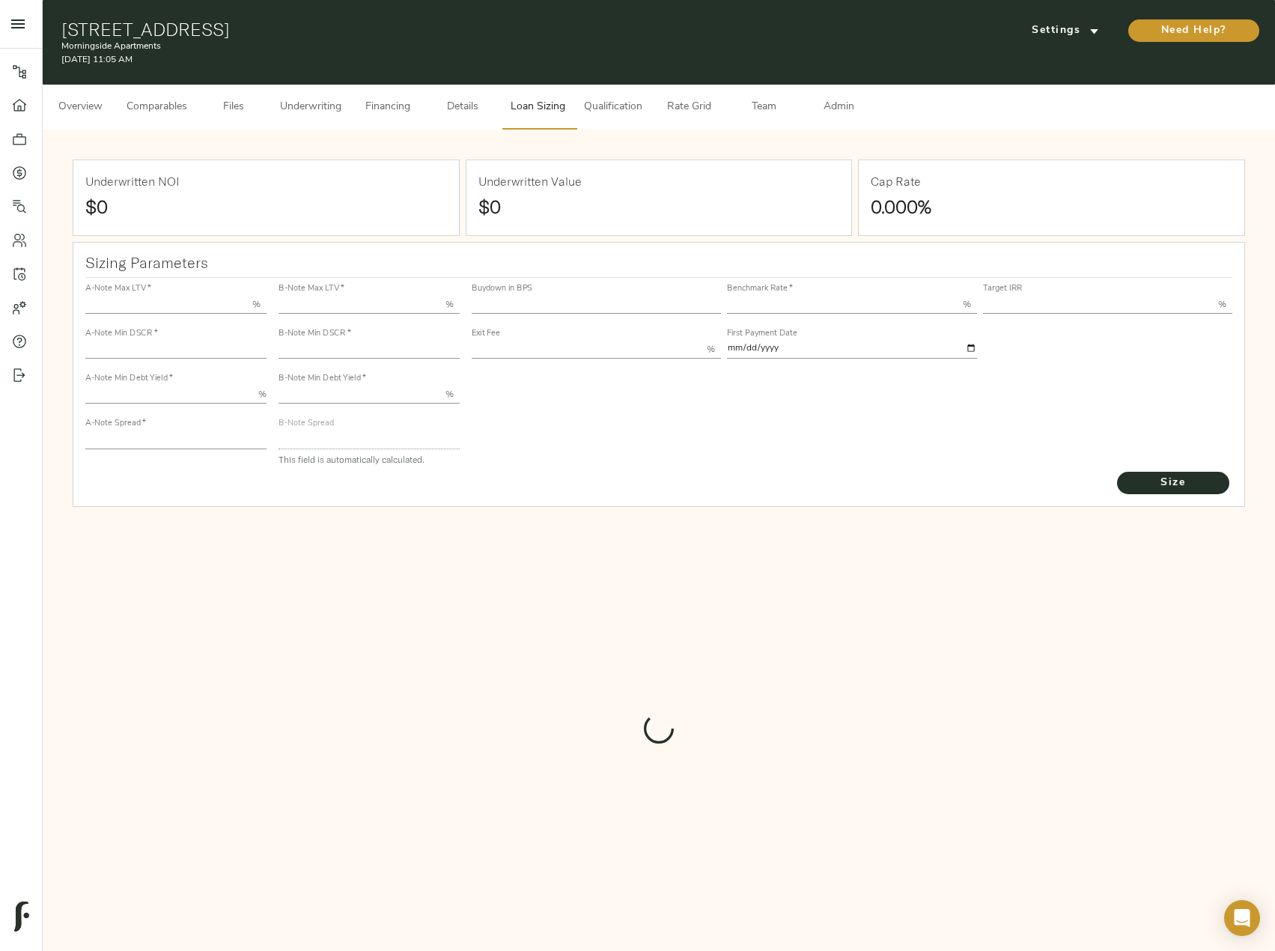
type input "1.2"
type input "2.00"
type input "829"
type input "0"
type input "3.68"
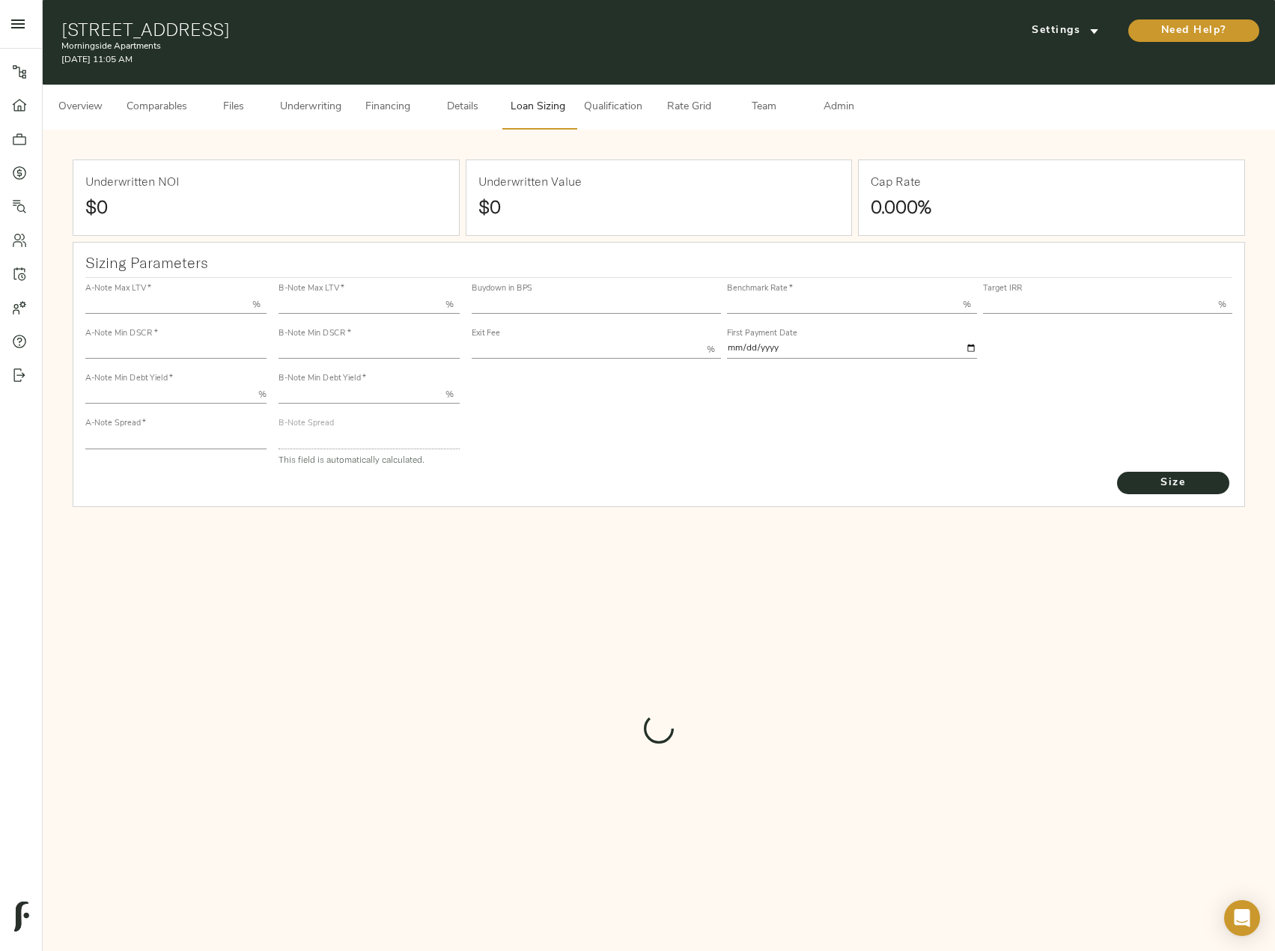
type input "13.00"
type input "1.00"
type input "2025-10-01"
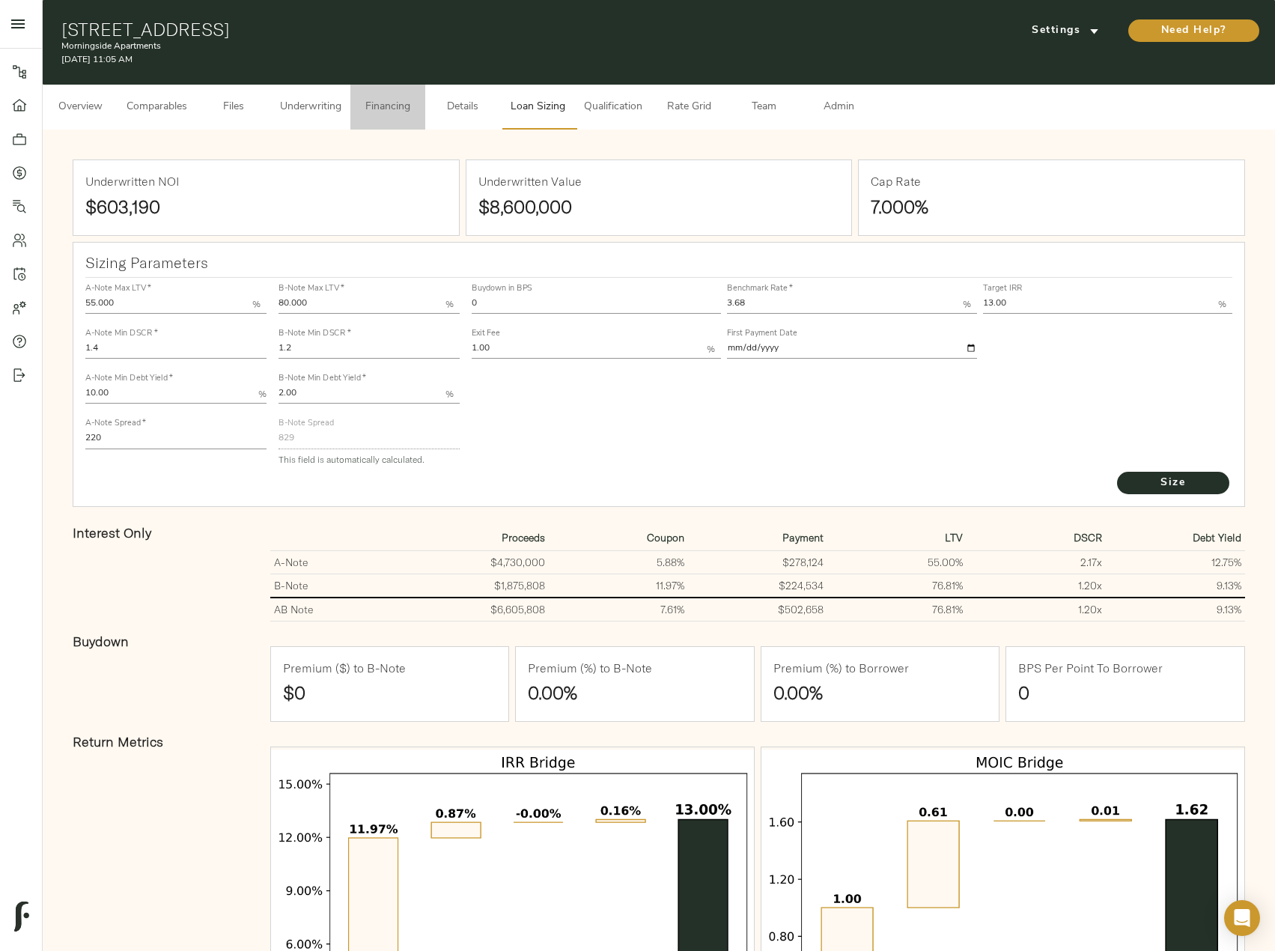
click at [399, 115] on span "Financing" at bounding box center [387, 107] width 57 height 19
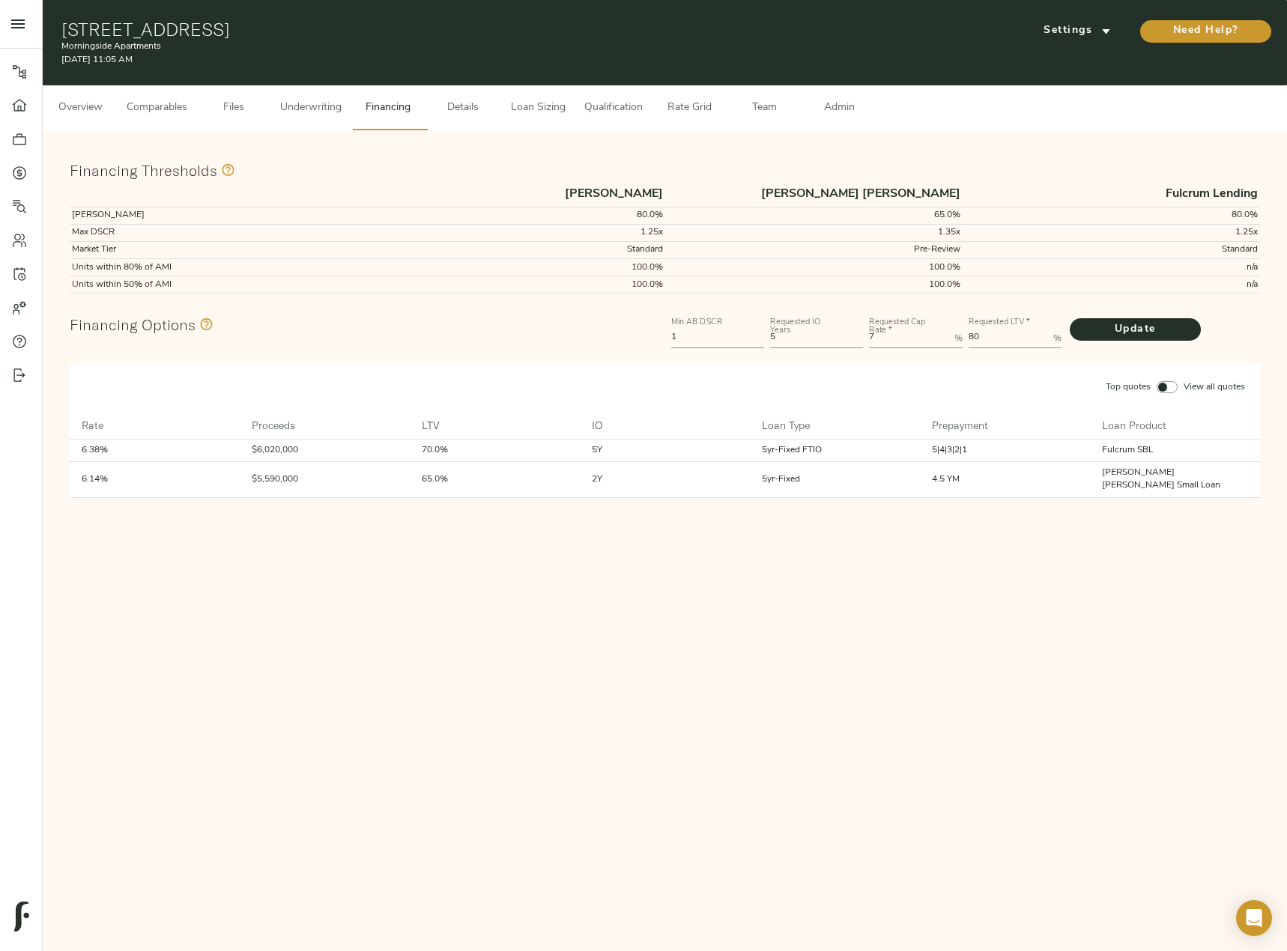
click at [905, 329] on Rate-label "Requested Cap Rate   *" at bounding box center [904, 327] width 70 height 16
click at [905, 329] on Rate "7" at bounding box center [908, 338] width 79 height 18
click at [905, 329] on Rate-label "Requested Cap Rate   *" at bounding box center [904, 327] width 70 height 16
click at [905, 329] on Rate "7" at bounding box center [908, 338] width 79 height 18
drag, startPoint x: 891, startPoint y: 337, endPoint x: 846, endPoint y: 337, distance: 44.9
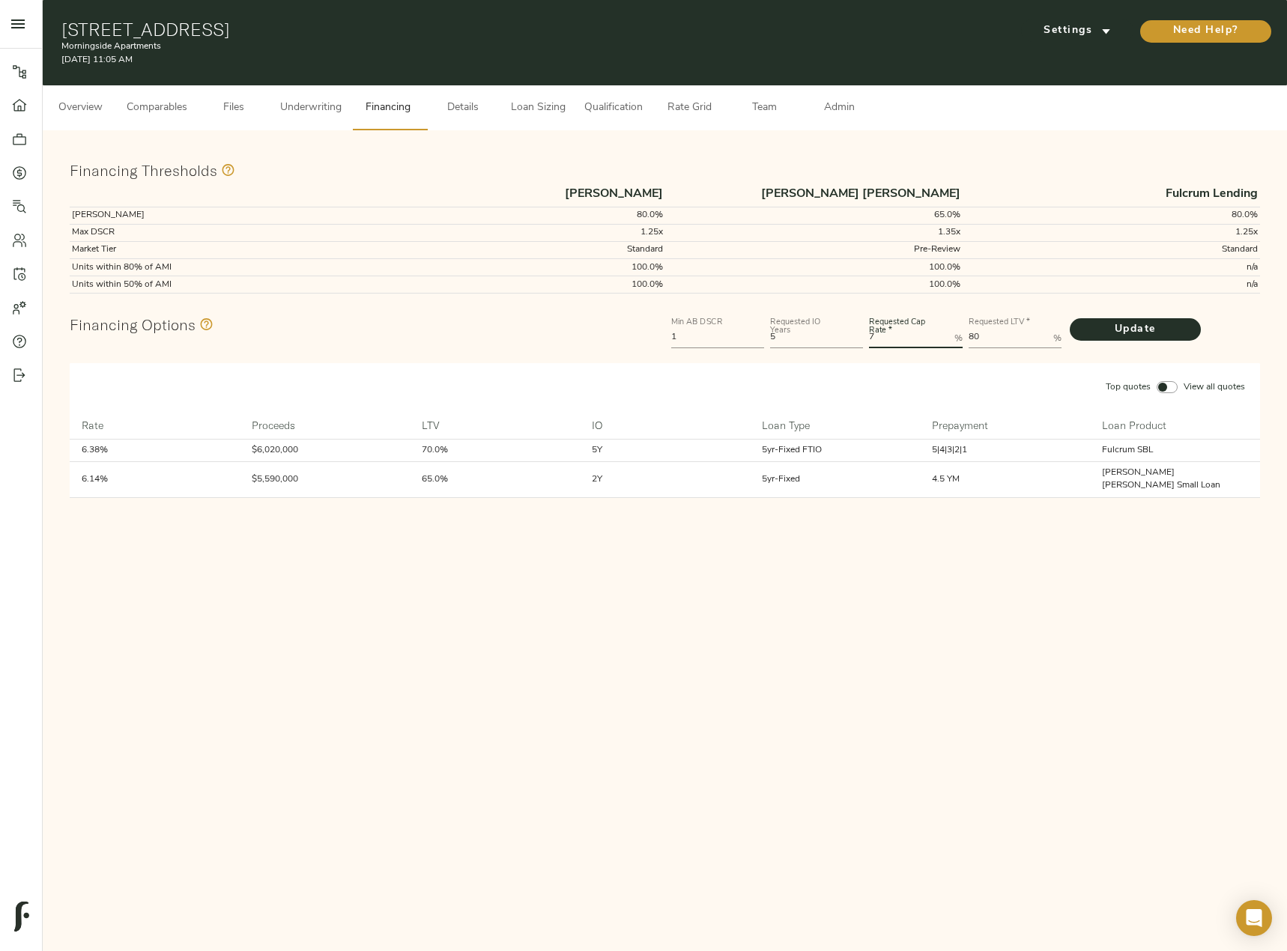
click at [846, 337] on div "Min AB DSCR 1 Requested IO Years 5 Requested Cap Rate   * 7 % Requested LTV   *…" at bounding box center [965, 331] width 595 height 45
type Rate "6"
click at [1069, 318] on button "Update" at bounding box center [1134, 329] width 131 height 22
click at [520, 103] on span "Loan Sizing" at bounding box center [537, 108] width 57 height 19
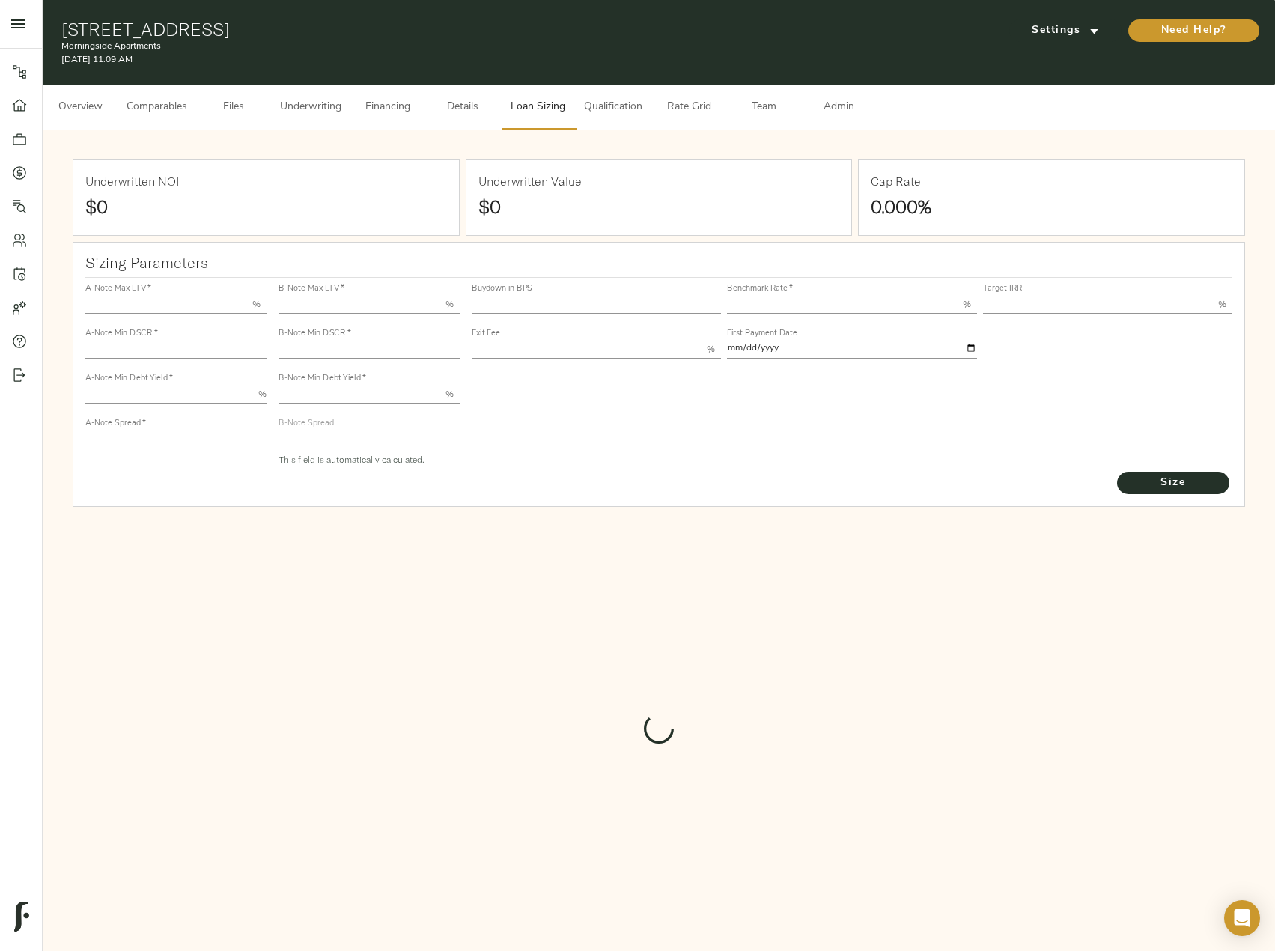
type input "55.000"
type input "1.4"
type input "10.00"
type input "220"
type input "80.000"
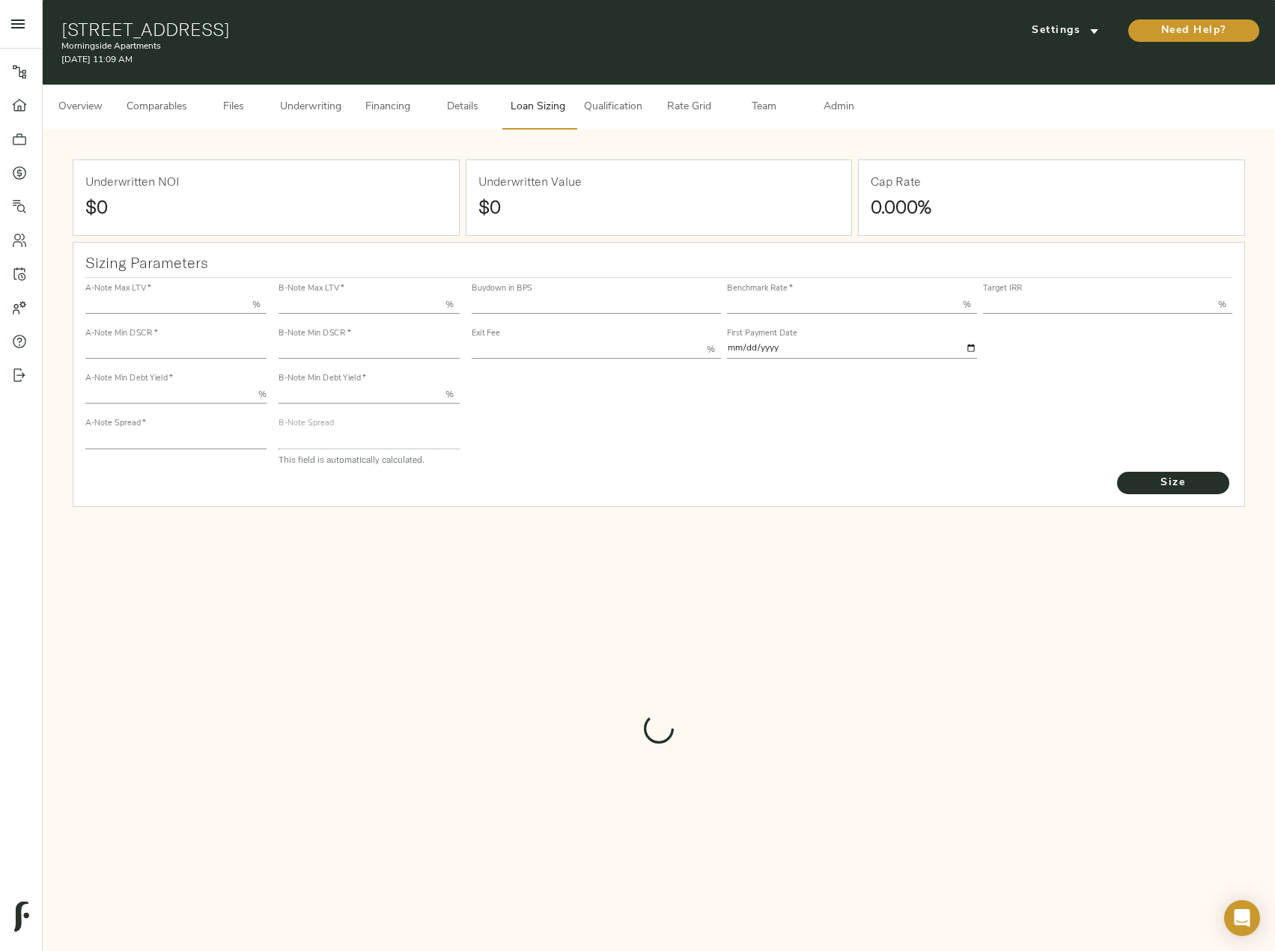
type input "1.2"
type input "2.00"
type input "829"
type input "0"
type input "3.68"
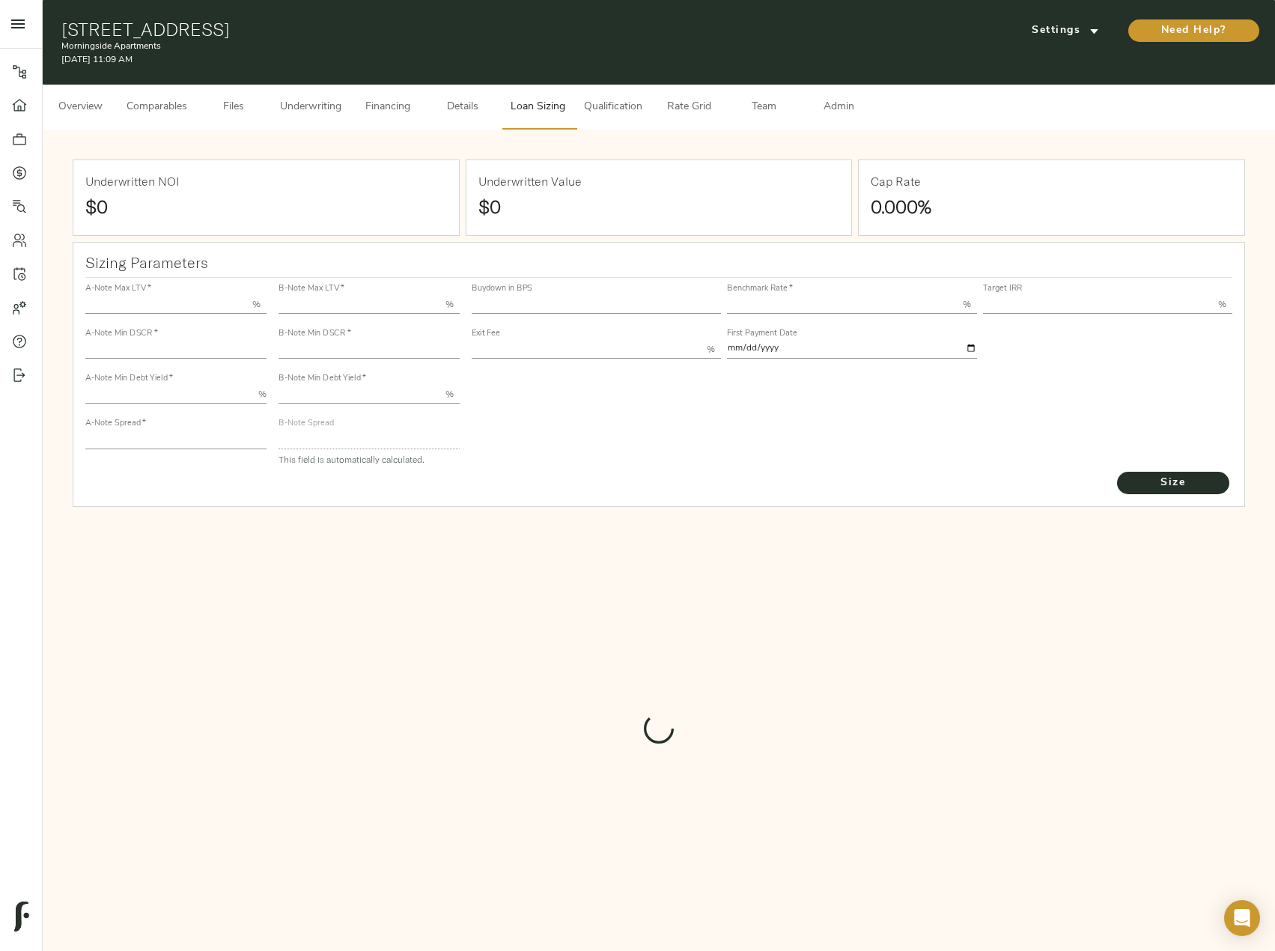
type input "13.00"
type input "1.00"
type input "2025-10-01"
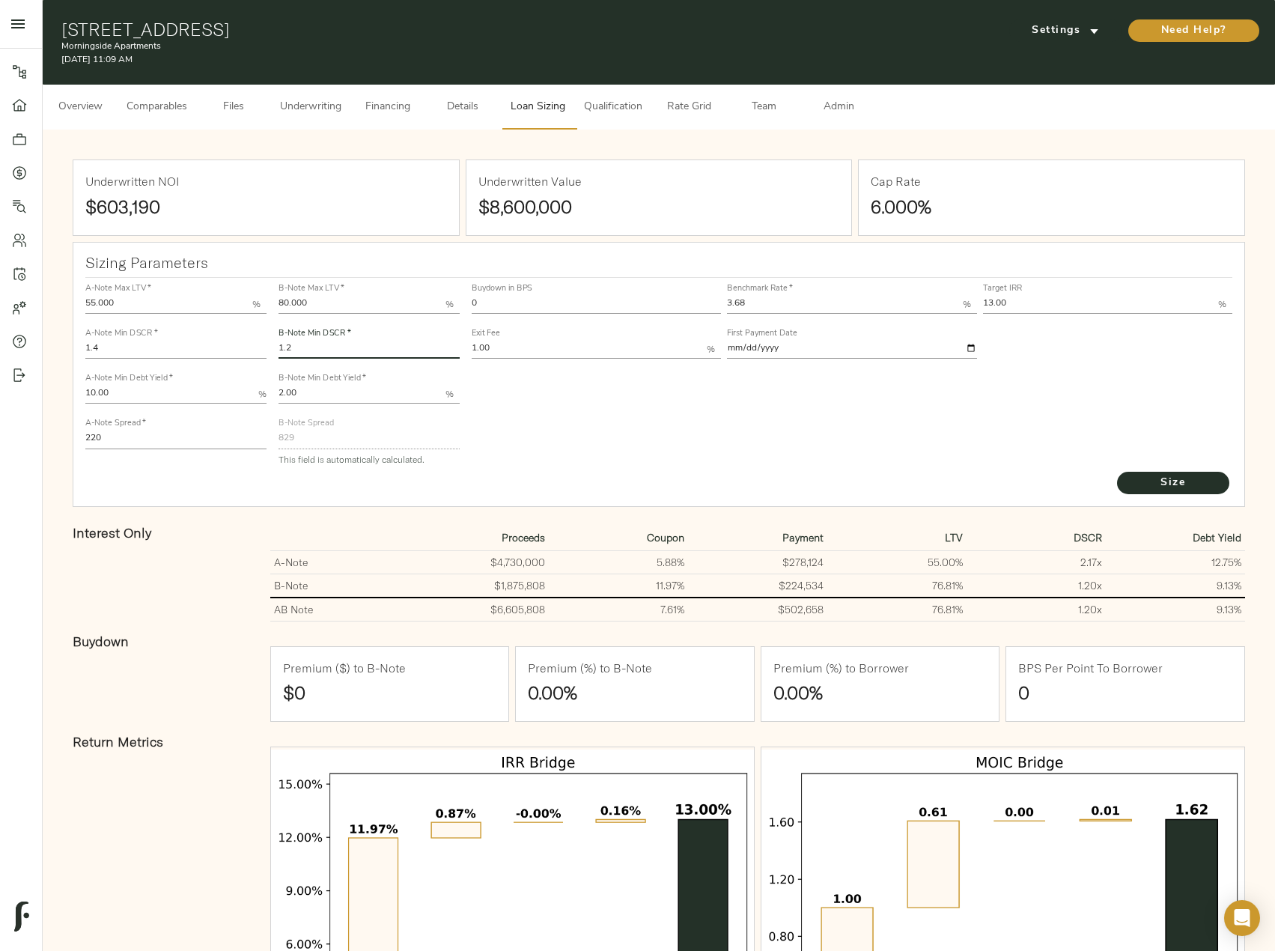
drag, startPoint x: 315, startPoint y: 341, endPoint x: 252, endPoint y: 341, distance: 62.9
click at [252, 341] on div "A-Note Max LTV   * 55.000 % A-Note Min DSCR   * 1.4 A-Note Min Debt Yield   * 1…" at bounding box center [659, 374] width 1160 height 204
click at [1117, 472] on button "Size" at bounding box center [1173, 483] width 112 height 22
drag, startPoint x: 326, startPoint y: 347, endPoint x: 242, endPoint y: 346, distance: 84.6
click at [242, 346] on div "A-Note Max LTV   * 55.000 % A-Note Min DSCR   * 1.4 A-Note Min Debt Yield   * 1…" at bounding box center [659, 374] width 1160 height 204
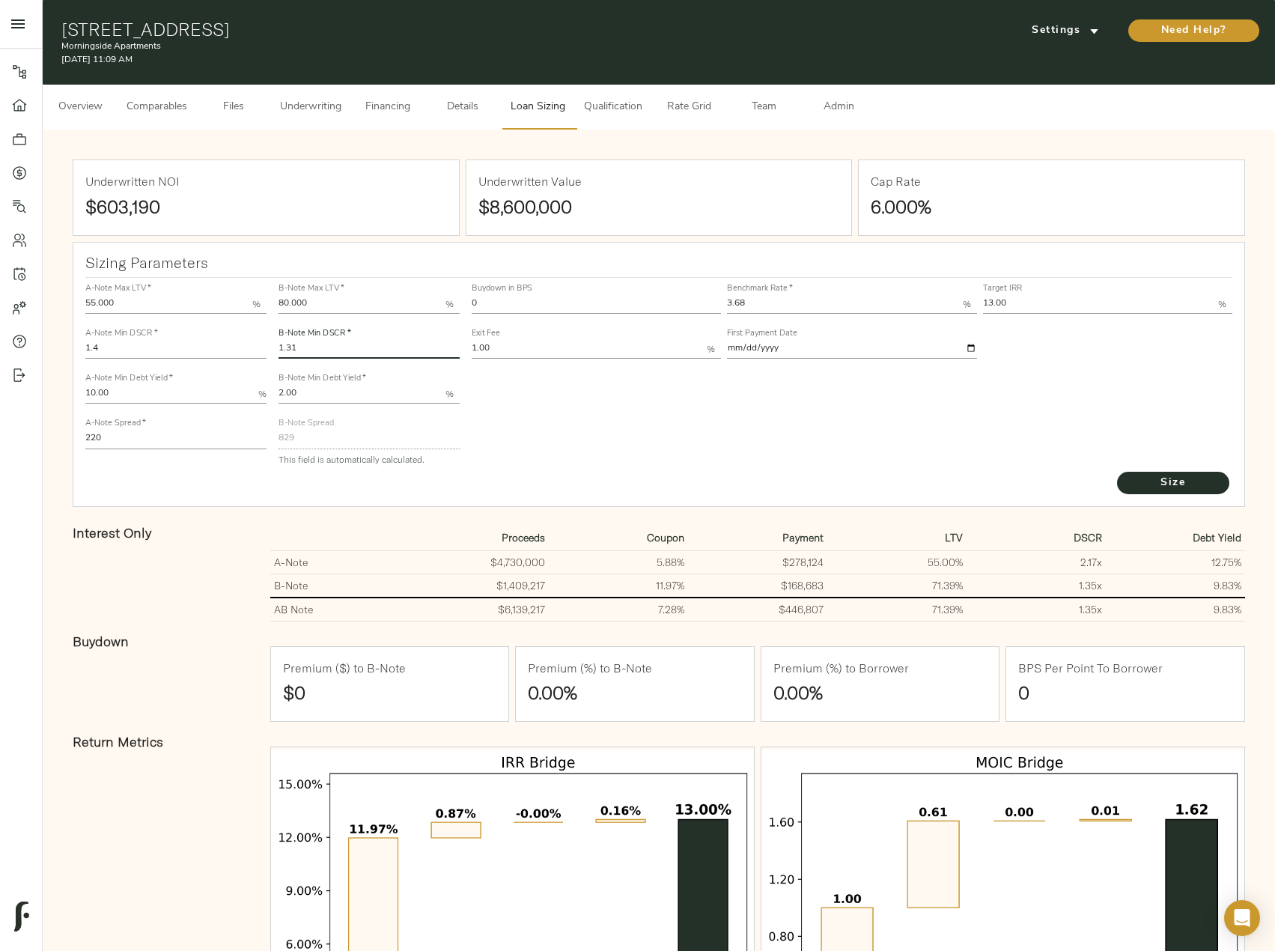
type input "1.31"
click at [1117, 472] on button "Size" at bounding box center [1173, 483] width 112 height 22
click at [1169, 490] on span "Size" at bounding box center [1173, 483] width 82 height 19
click at [100, 103] on span "Overview" at bounding box center [80, 107] width 57 height 19
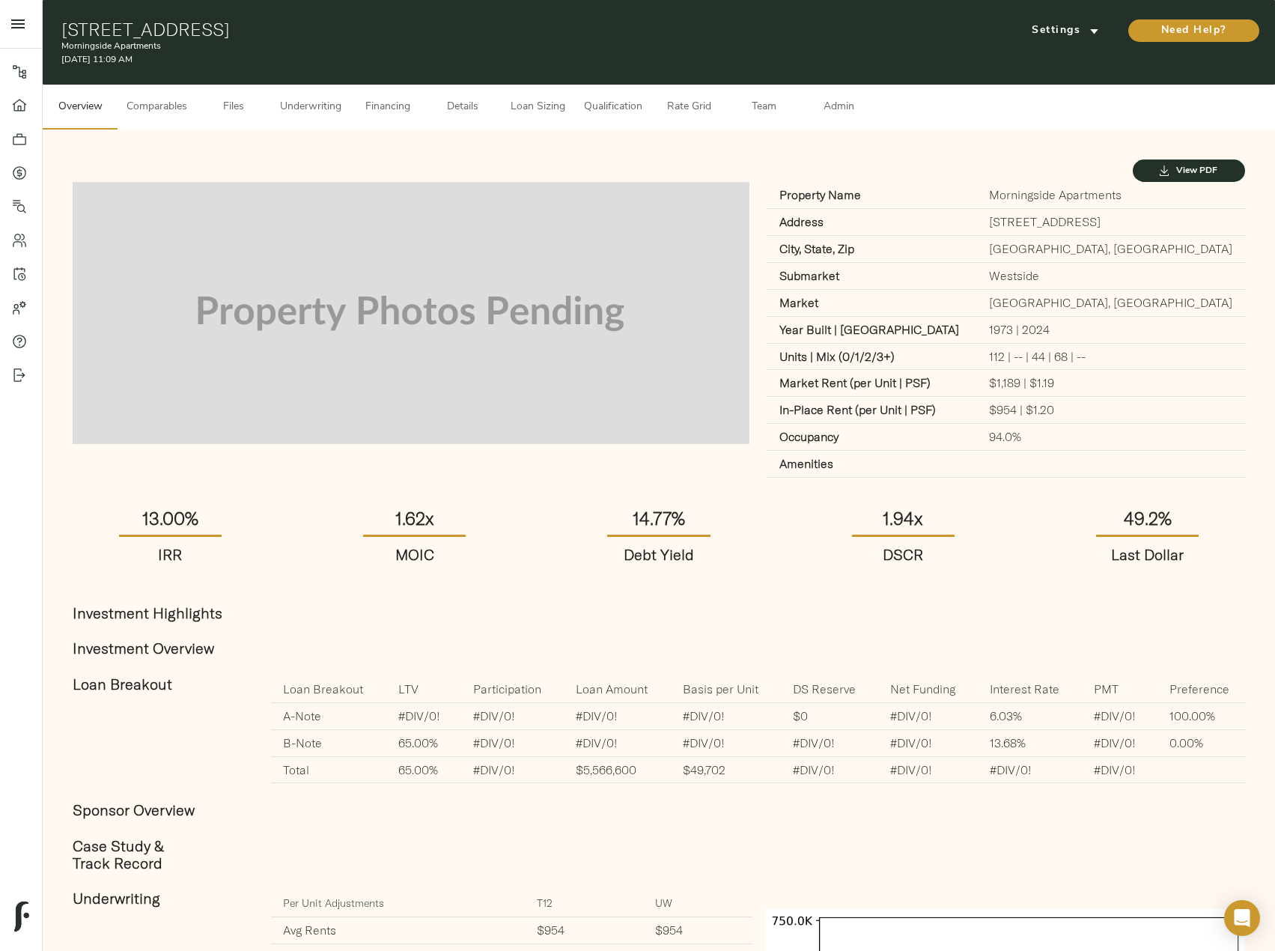
drag, startPoint x: 58, startPoint y: 25, endPoint x: 398, endPoint y: 28, distance: 340.0
click at [398, 28] on div "2401 Jammes Rd, Jacksonville, FL 32210 Morningside Apartments October 2, 2025 1…" at bounding box center [659, 42] width 1233 height 85
copy h1 "2401 Jammes Rd, Jacksonville, FL 32210"
click at [466, 106] on span "Details" at bounding box center [462, 107] width 57 height 19
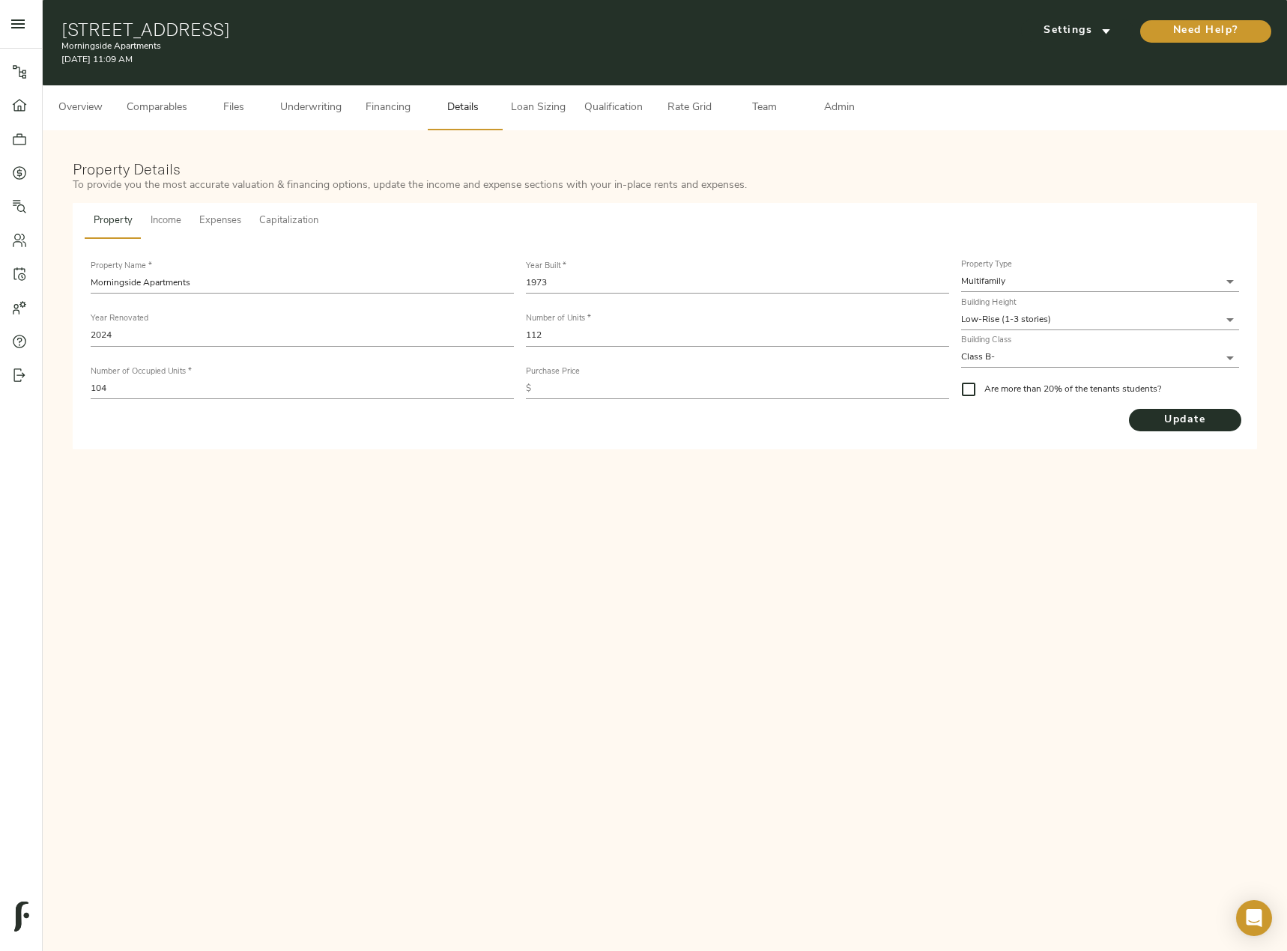
click at [374, 99] on span "Financing" at bounding box center [387, 108] width 57 height 19
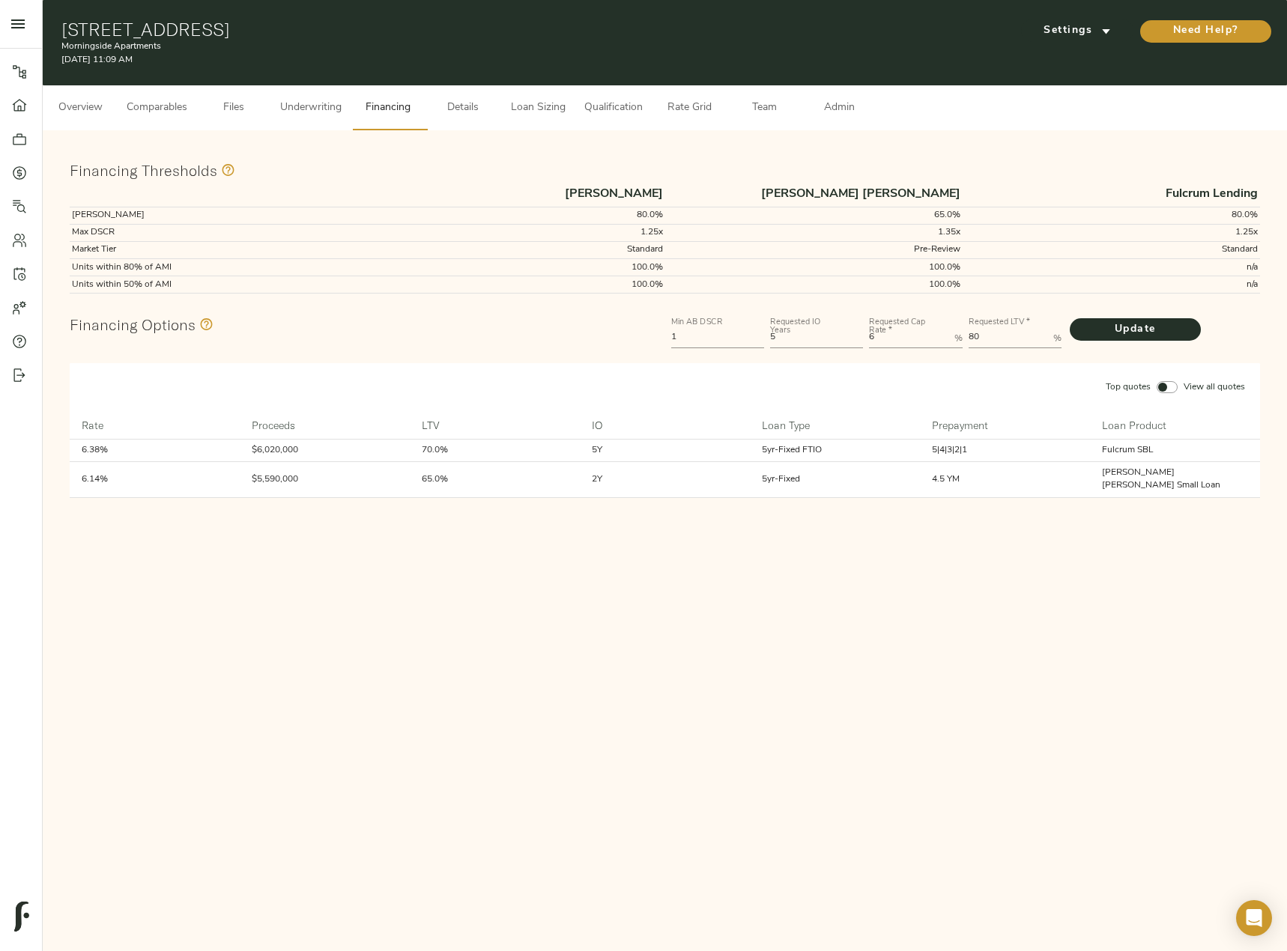
click at [67, 108] on span "Overview" at bounding box center [80, 108] width 57 height 19
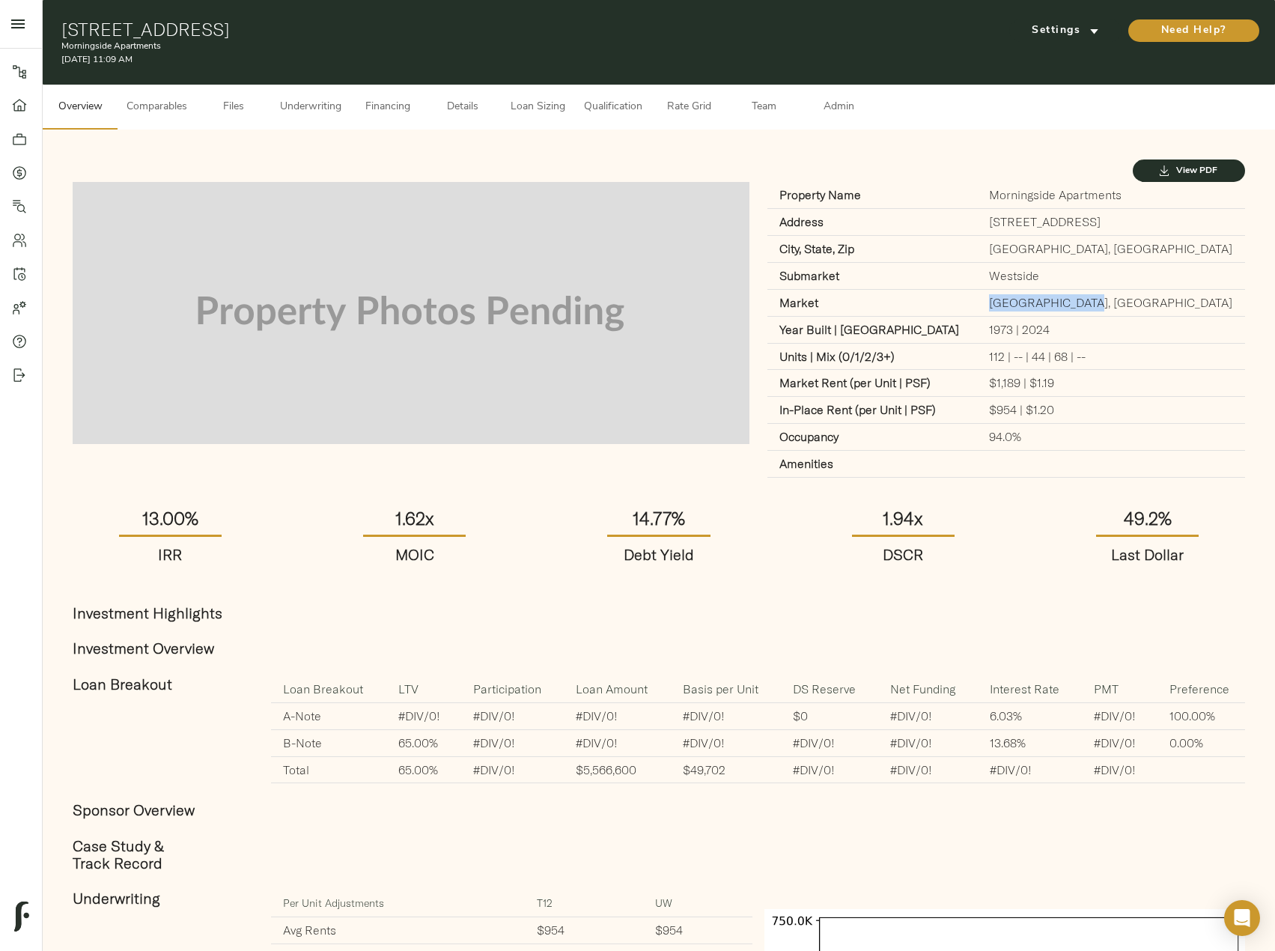
drag, startPoint x: 1029, startPoint y: 300, endPoint x: 1137, endPoint y: 300, distance: 107.8
click at [1137, 300] on td "Jacksonville, FL" at bounding box center [1111, 302] width 268 height 27
copy td "Jacksonville, FL"
click at [371, 112] on span "Financing" at bounding box center [387, 107] width 57 height 19
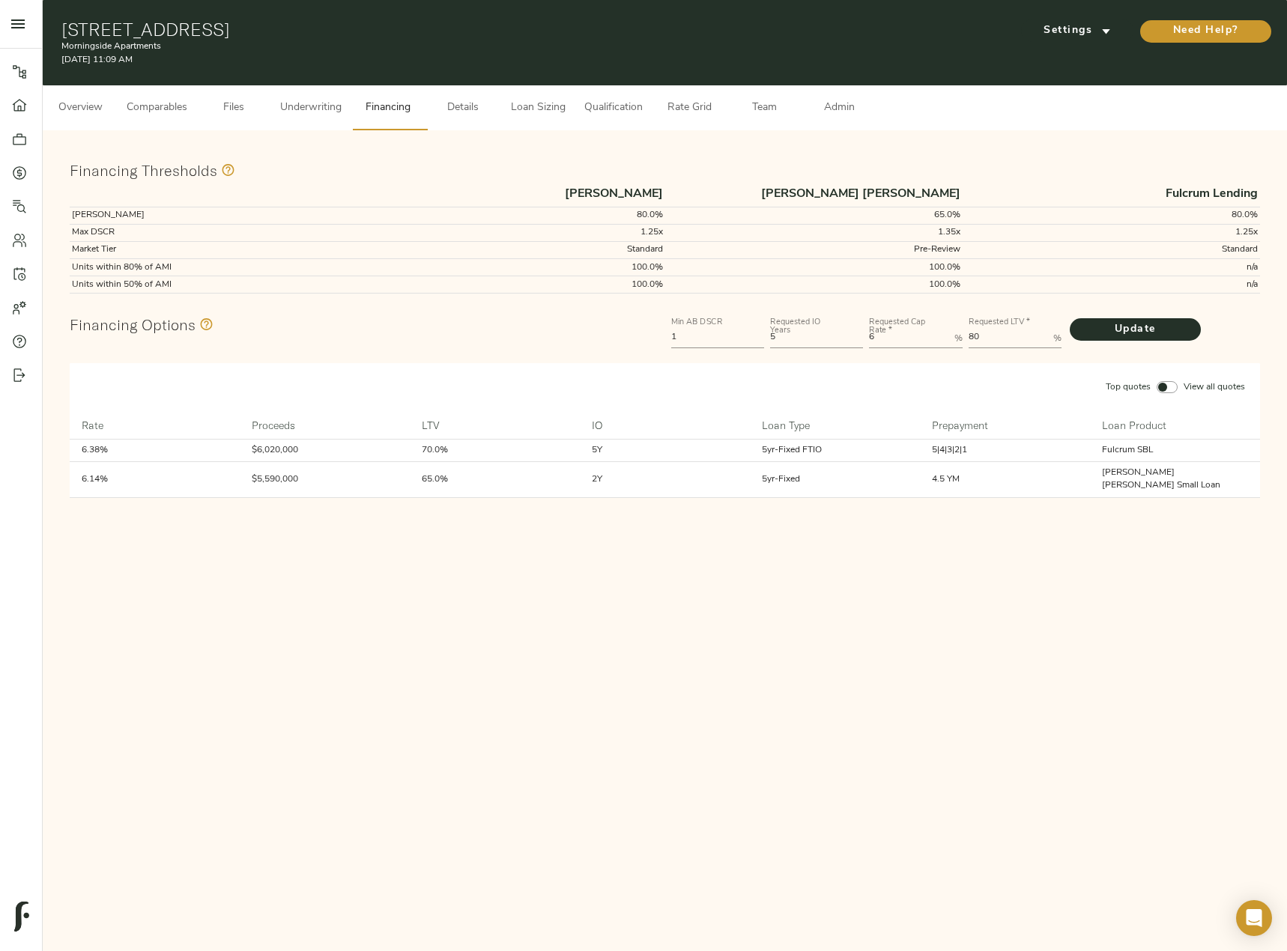
drag, startPoint x: 174, startPoint y: 111, endPoint x: 189, endPoint y: 121, distance: 17.7
click at [174, 110] on span "Comparables" at bounding box center [157, 108] width 61 height 19
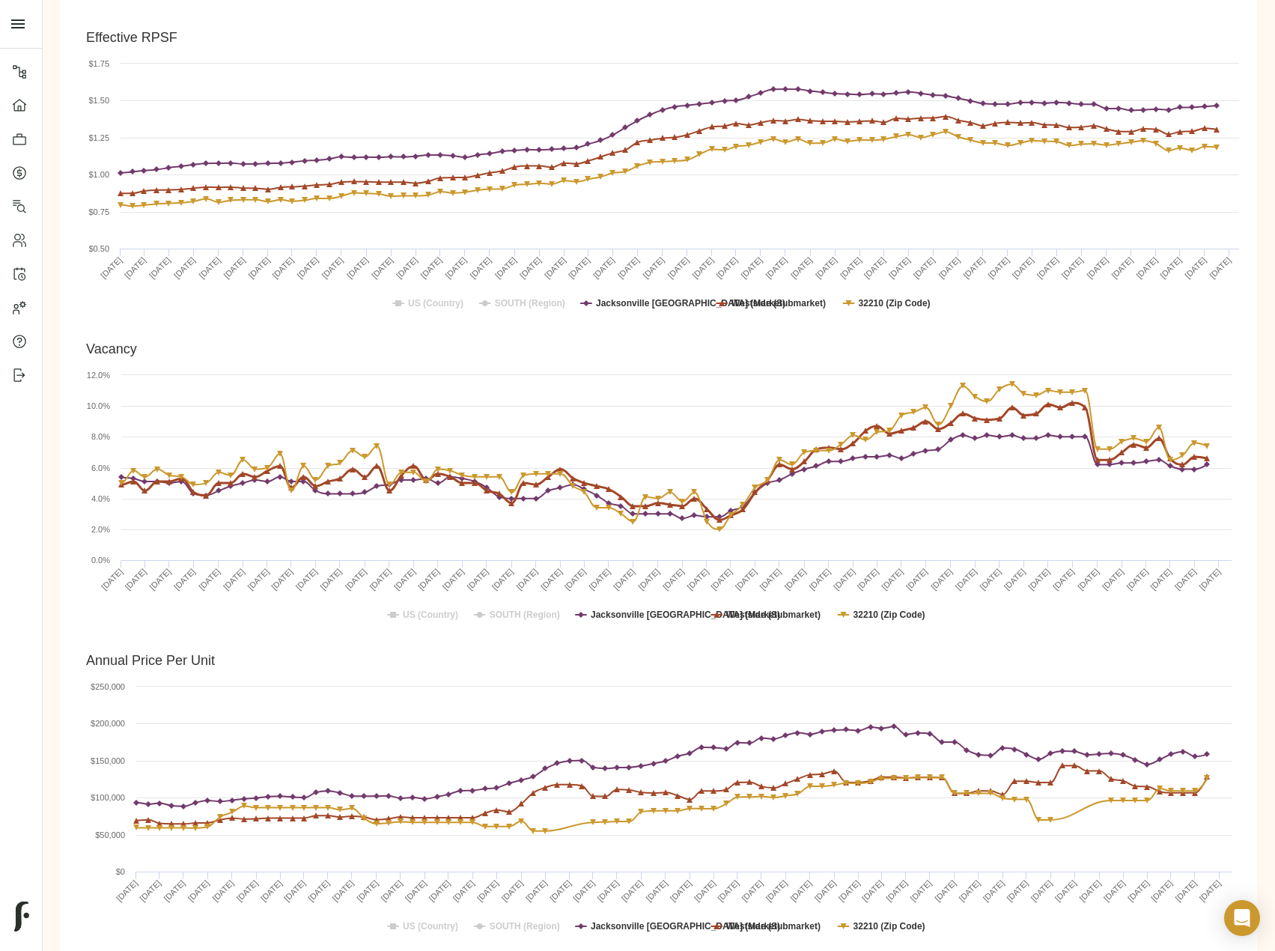
scroll to position [749, 0]
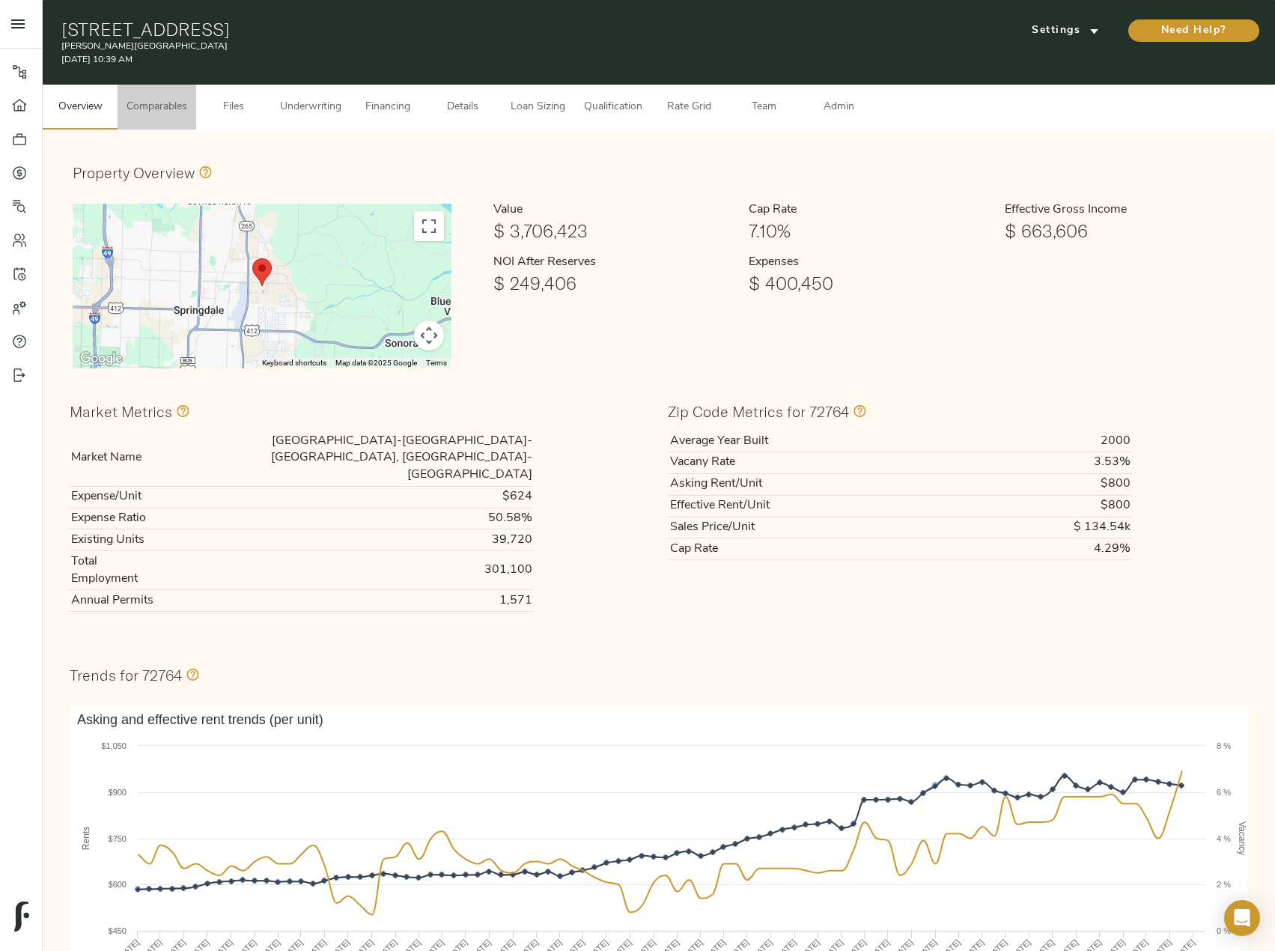
click at [180, 108] on span "Comparables" at bounding box center [157, 107] width 61 height 19
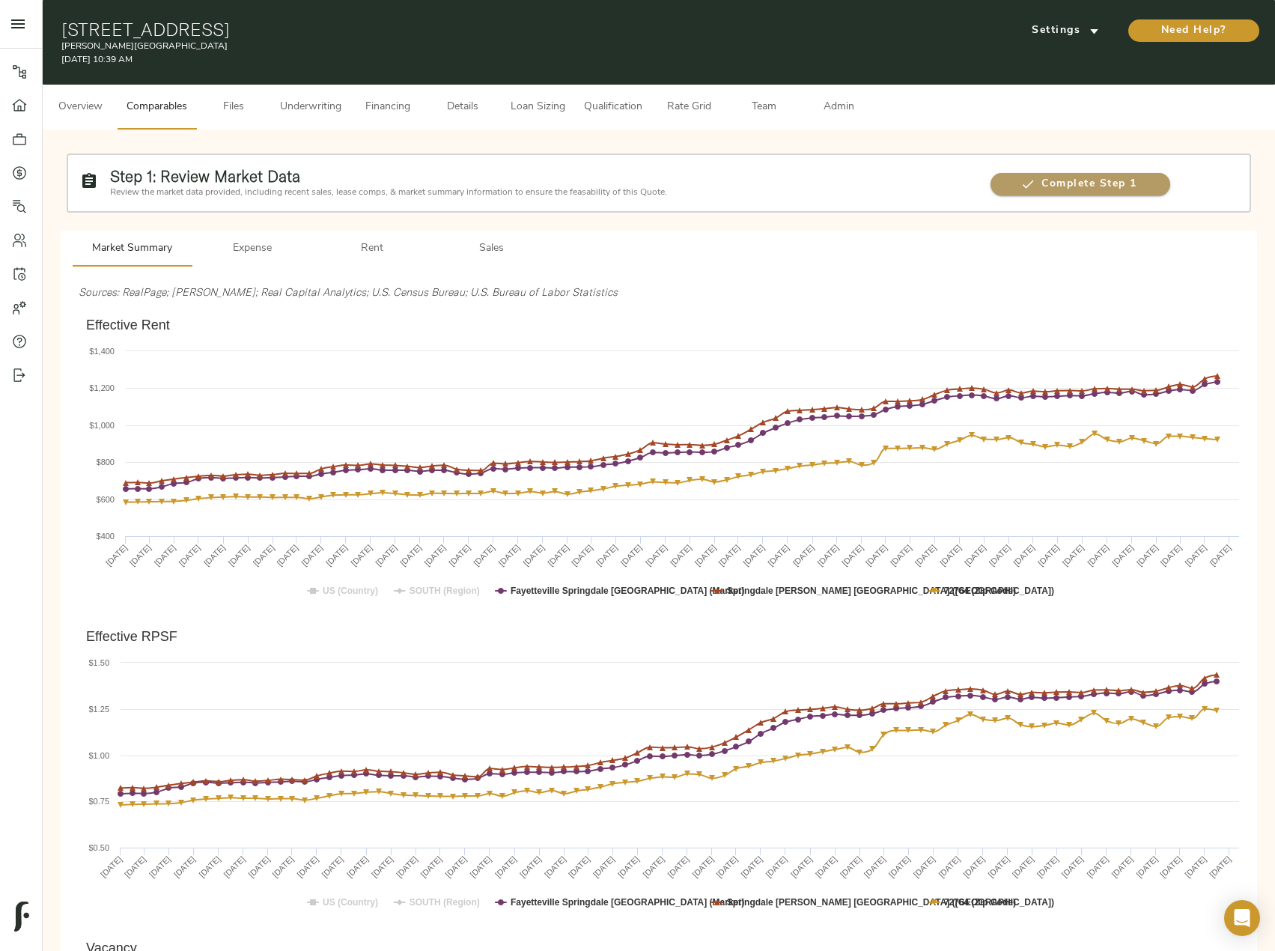
click at [1034, 183] on icon "button" at bounding box center [1028, 184] width 15 height 15
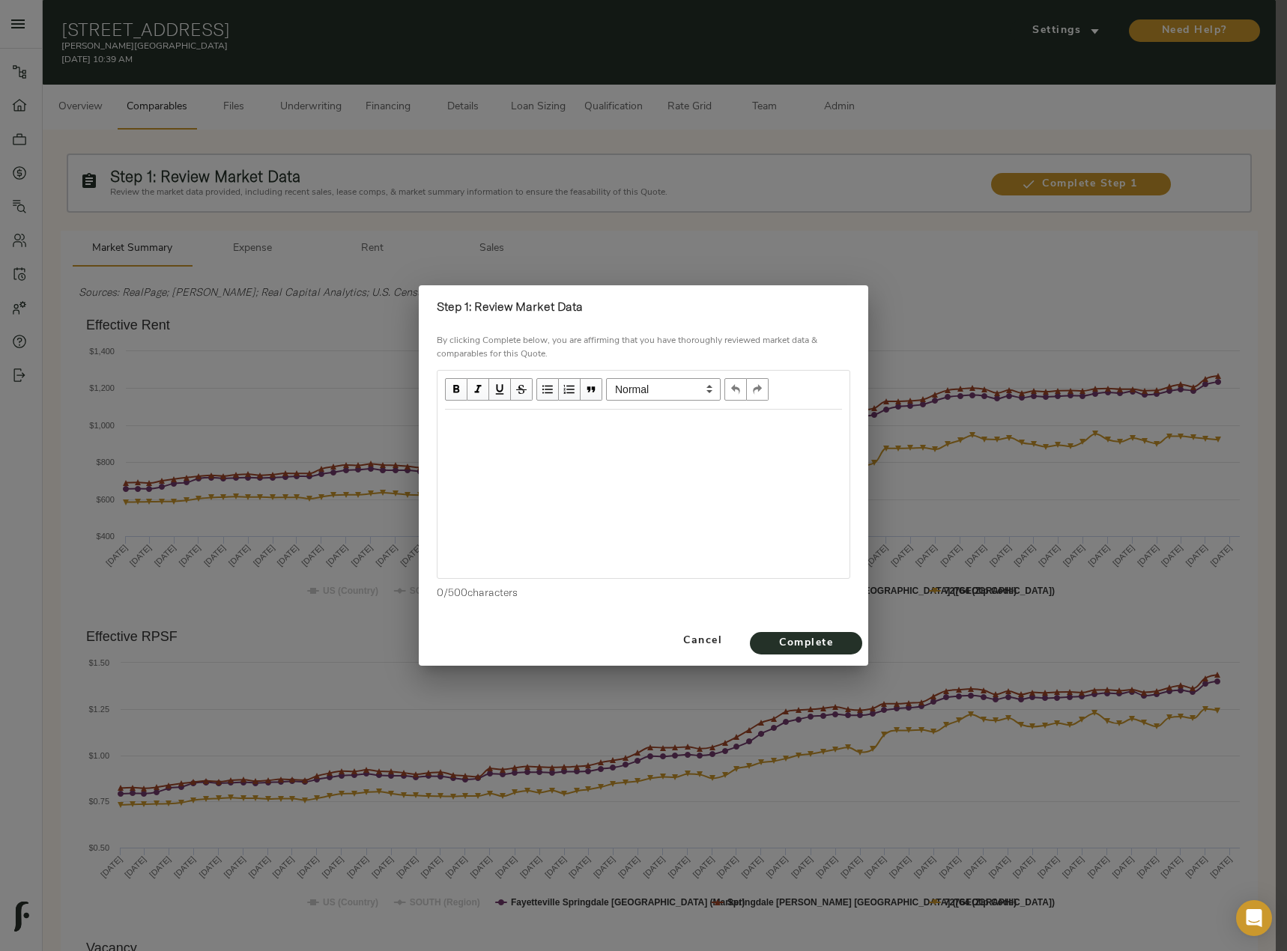
click at [538, 458] on div at bounding box center [643, 494] width 412 height 168
click at [523, 432] on div "Edit text" at bounding box center [643, 425] width 397 height 17
click at [637, 426] on div "Effective Rent Trending Upwards" at bounding box center [643, 425] width 397 height 17
click at [550, 485] on div "Effective Rent Trending Upwards - Zip code lower than Submarket (should check C…" at bounding box center [643, 494] width 412 height 168
click at [538, 443] on div "Effective Rent Trending Upwards - Zip code lower than Submarket (should check C…" at bounding box center [643, 434] width 397 height 34
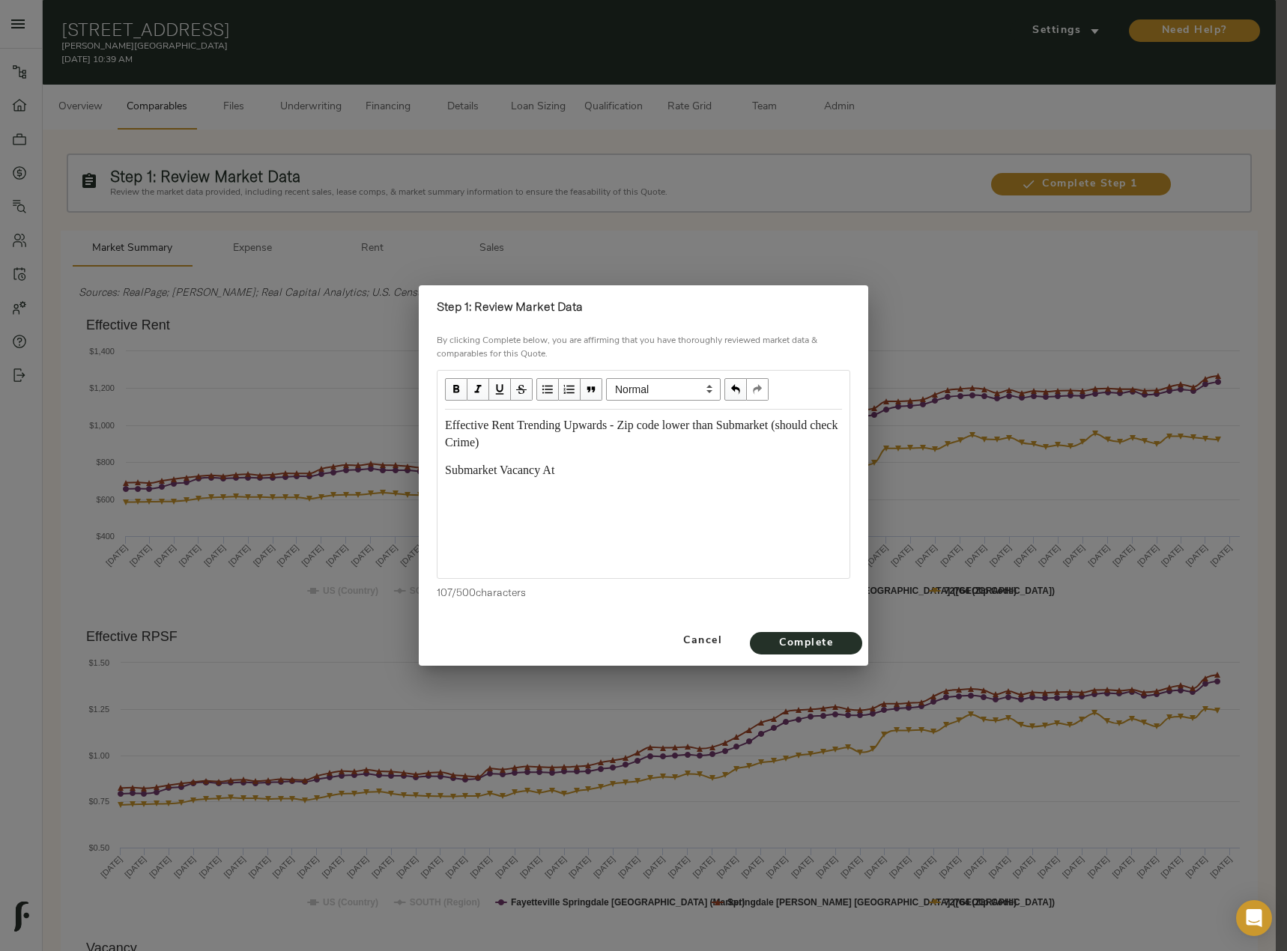
click at [583, 470] on div "Submarket Vacancy At" at bounding box center [643, 470] width 397 height 17
click at [590, 471] on div "Submarket Vacancy At" at bounding box center [643, 470] width 397 height 17
click at [624, 476] on div "Submarket Vacancy At 4.4%" at bounding box center [643, 470] width 397 height 17
click at [645, 507] on div "Effective Rent Trending Upwards - Zip code lower than Submarket (should check C…" at bounding box center [643, 461] width 410 height 103
click at [649, 519] on div "Effective Rent Trending Upwards - Zip code lower than Submarket (should check C…" at bounding box center [643, 494] width 412 height 168
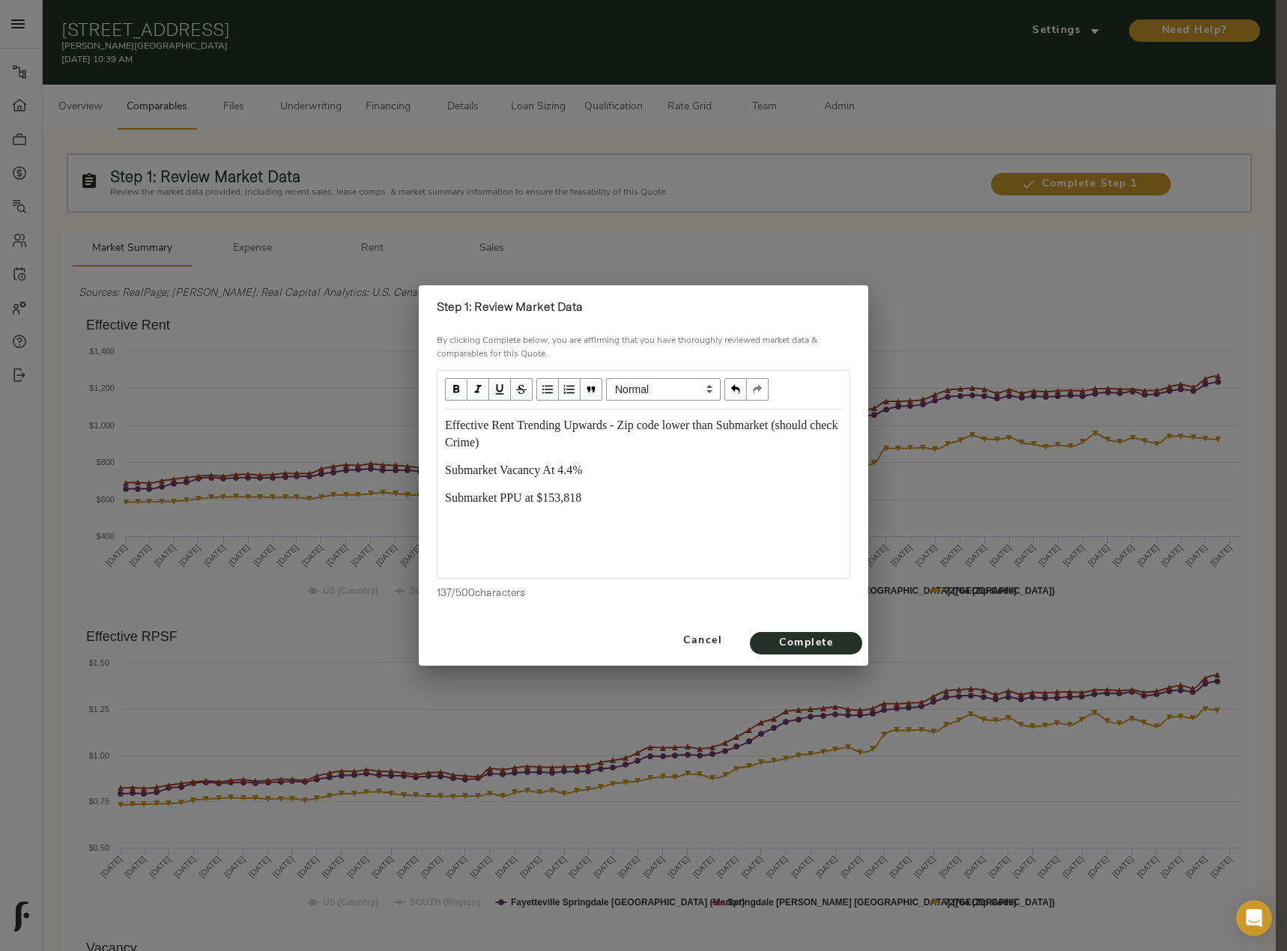
click at [615, 501] on div "Submarket PPU at $153,818" at bounding box center [643, 498] width 397 height 17
click at [842, 645] on span "Complete" at bounding box center [806, 643] width 82 height 19
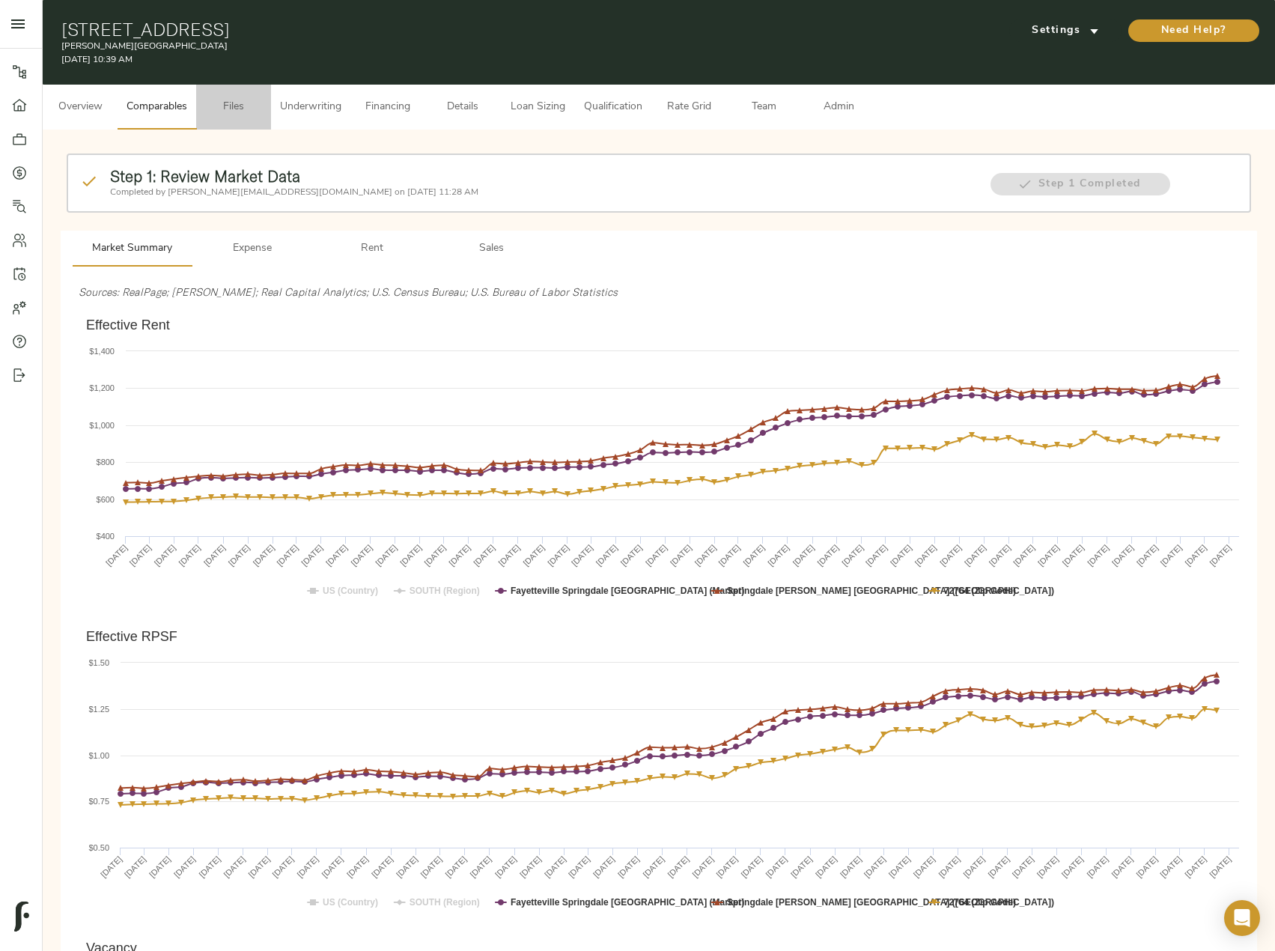
click at [238, 99] on span "Files" at bounding box center [233, 107] width 57 height 19
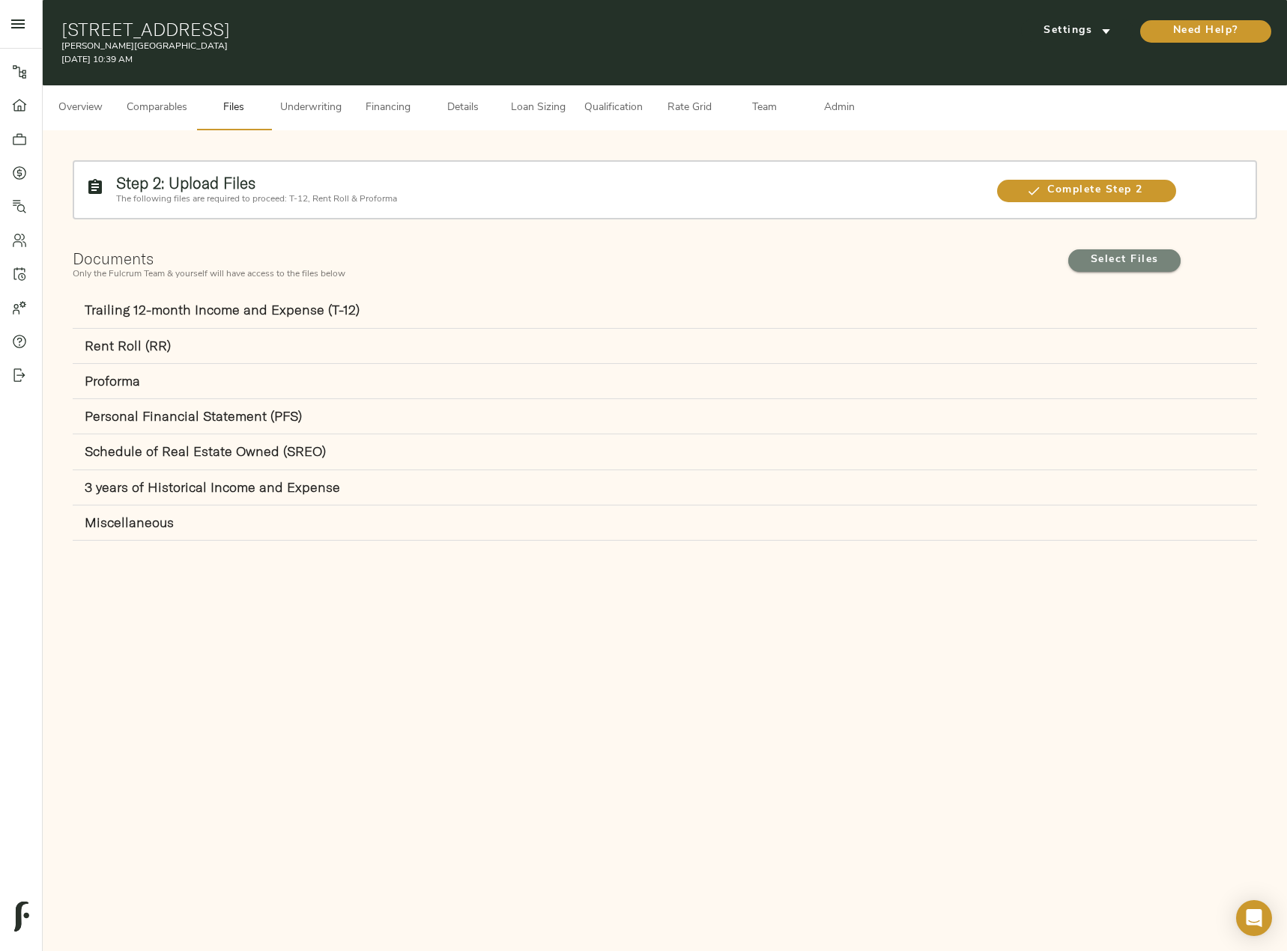
click at [1097, 253] on span "Select Files" at bounding box center [1124, 260] width 82 height 19
click at [0, 0] on input "Select Files" at bounding box center [0, 0] width 0 height 0
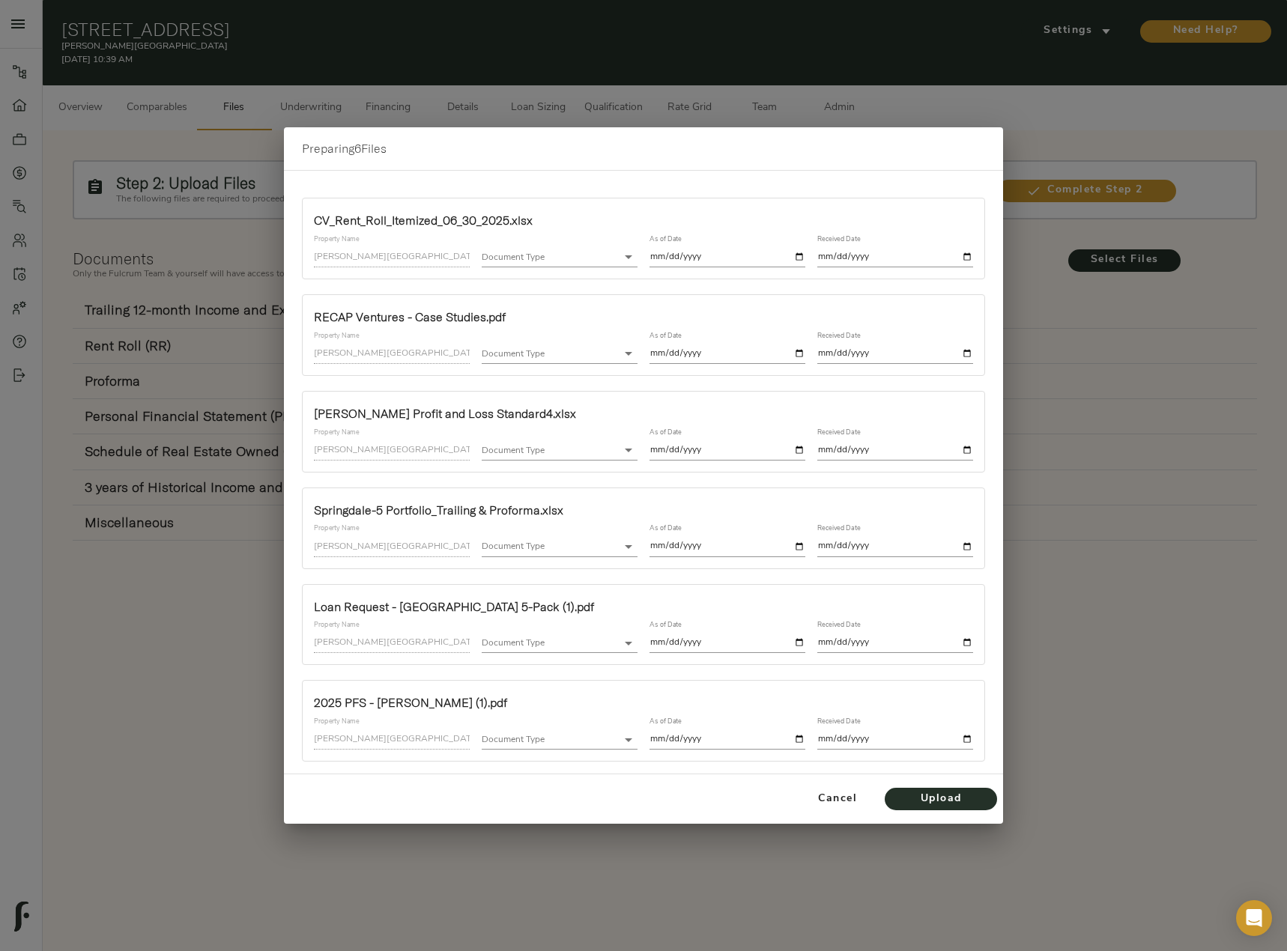
click at [614, 257] on body "Cheema Village - 1907 E Emma Ave, Springdale, AR 72764 Pipeline Dashboard Portf…" at bounding box center [643, 492] width 1287 height 985
click at [546, 278] on li "Rent Roll (RR)" at bounding box center [585, 279] width 207 height 22
type input "rent_roll"
click at [795, 254] on input "date" at bounding box center [727, 257] width 156 height 20
type input "2025-06-30"
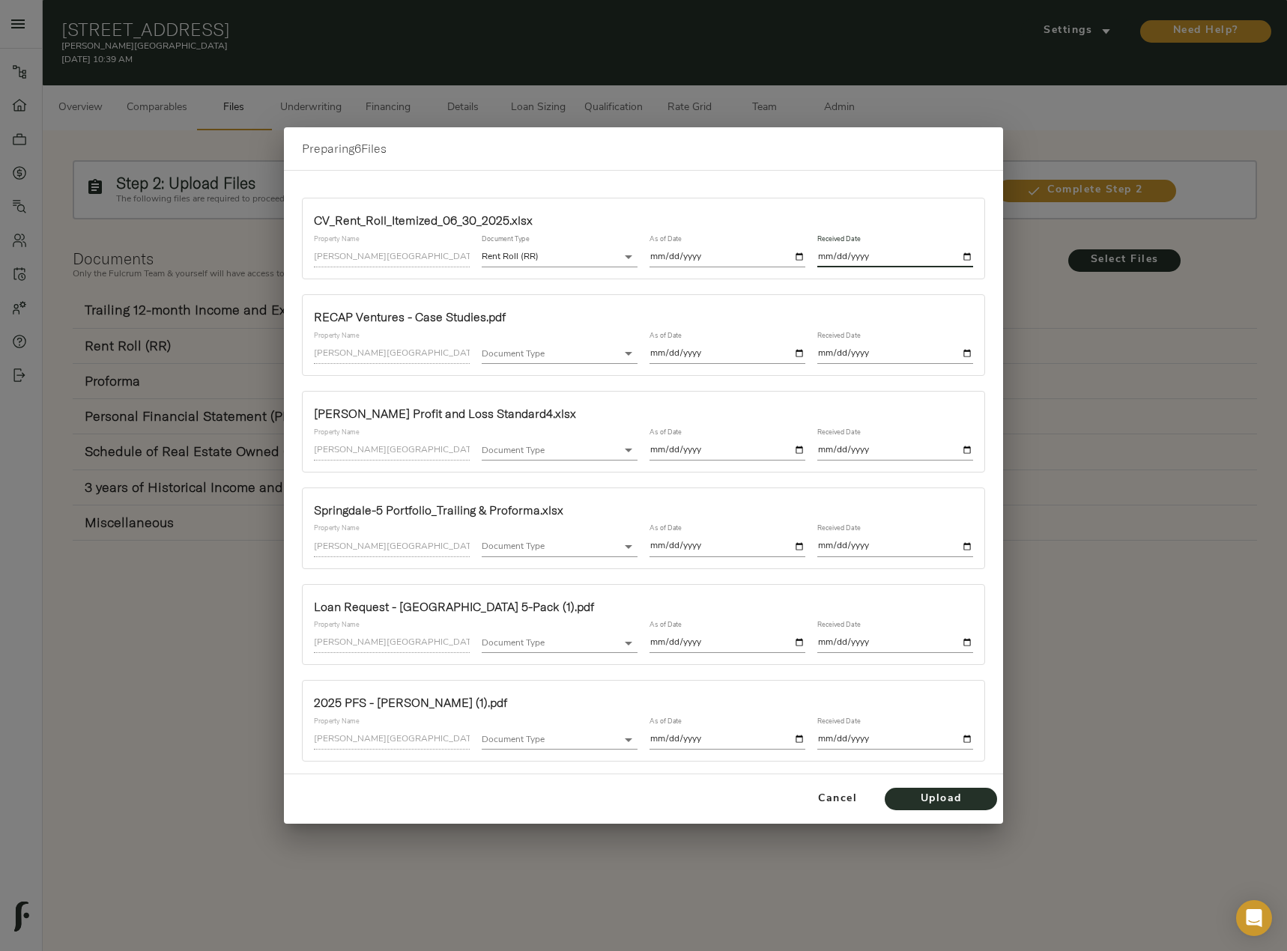
click at [965, 253] on input "date" at bounding box center [895, 257] width 156 height 20
type input "2025-10-01"
click at [505, 350] on body "Cheema Village - 1907 E Emma Ave, Springdale, AR 72764 Pipeline Dashboard Portf…" at bounding box center [643, 492] width 1287 height 985
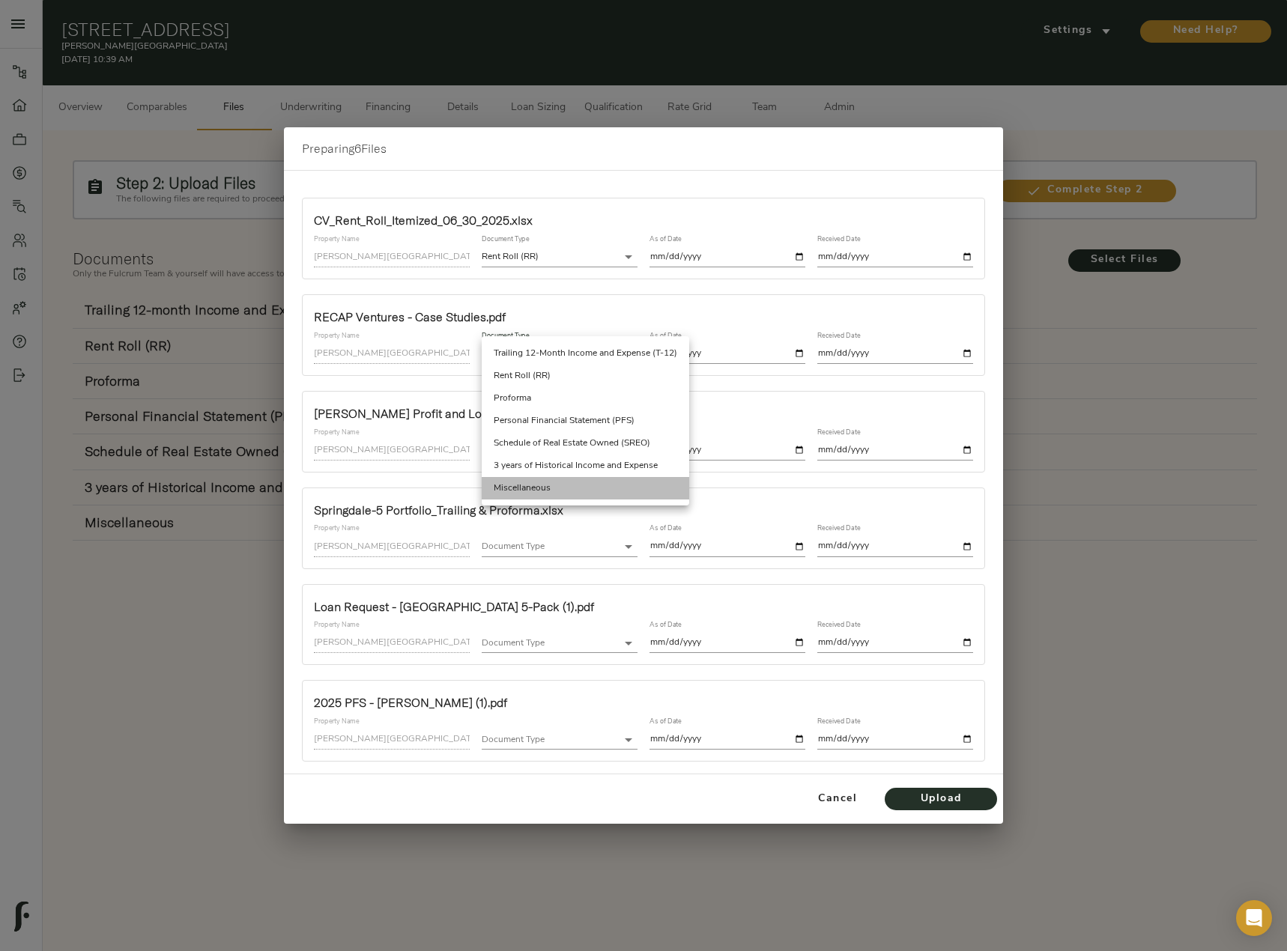
click at [552, 484] on li "Miscellaneous" at bounding box center [585, 488] width 207 height 22
type input "miscellaneous"
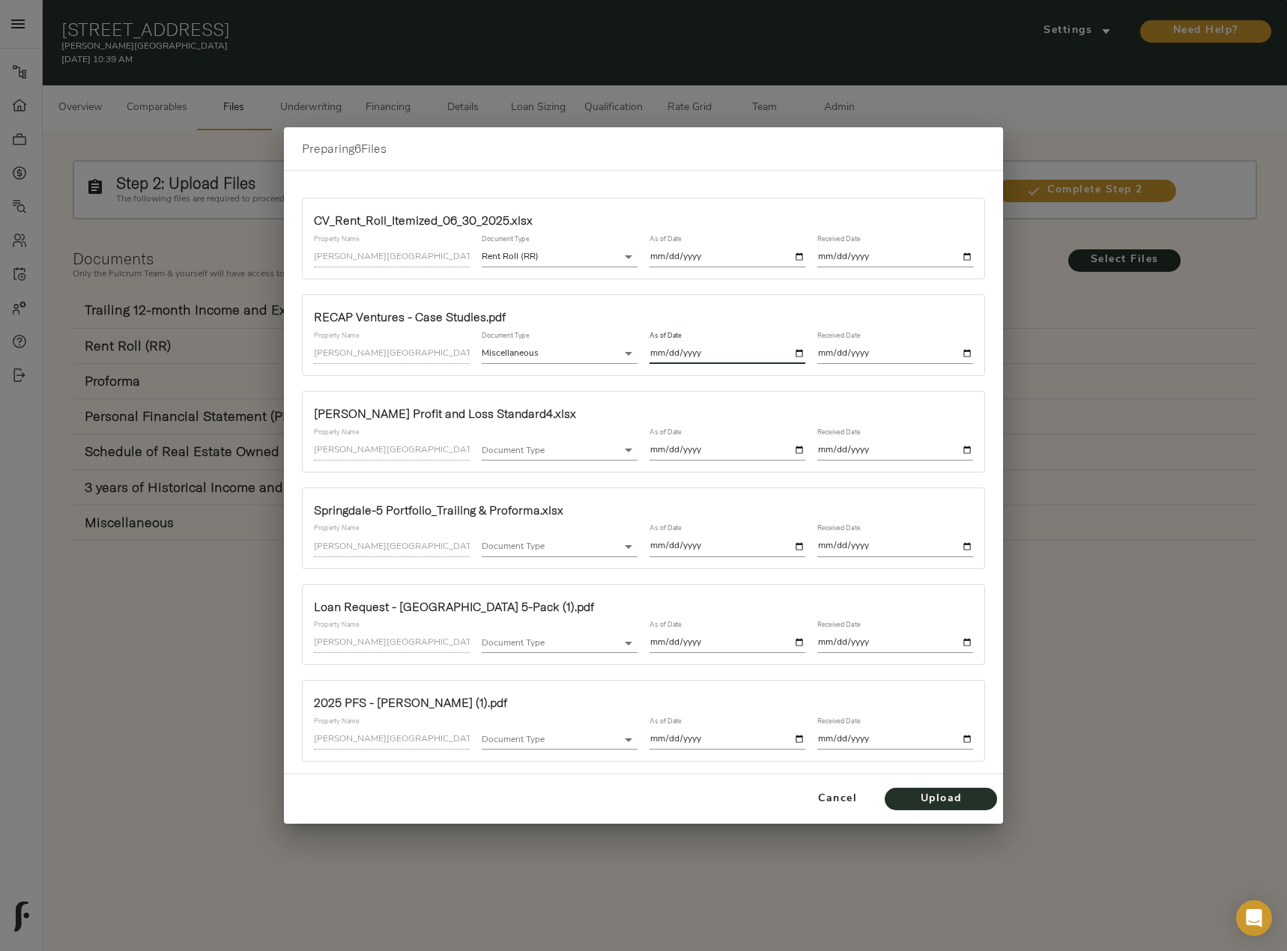
click at [801, 352] on input "date" at bounding box center [727, 354] width 156 height 20
type input "2025-10-02"
click at [968, 357] on input "date" at bounding box center [895, 354] width 156 height 20
type input "2025-10-01"
click at [801, 349] on input "2025-10-02" at bounding box center [727, 354] width 156 height 20
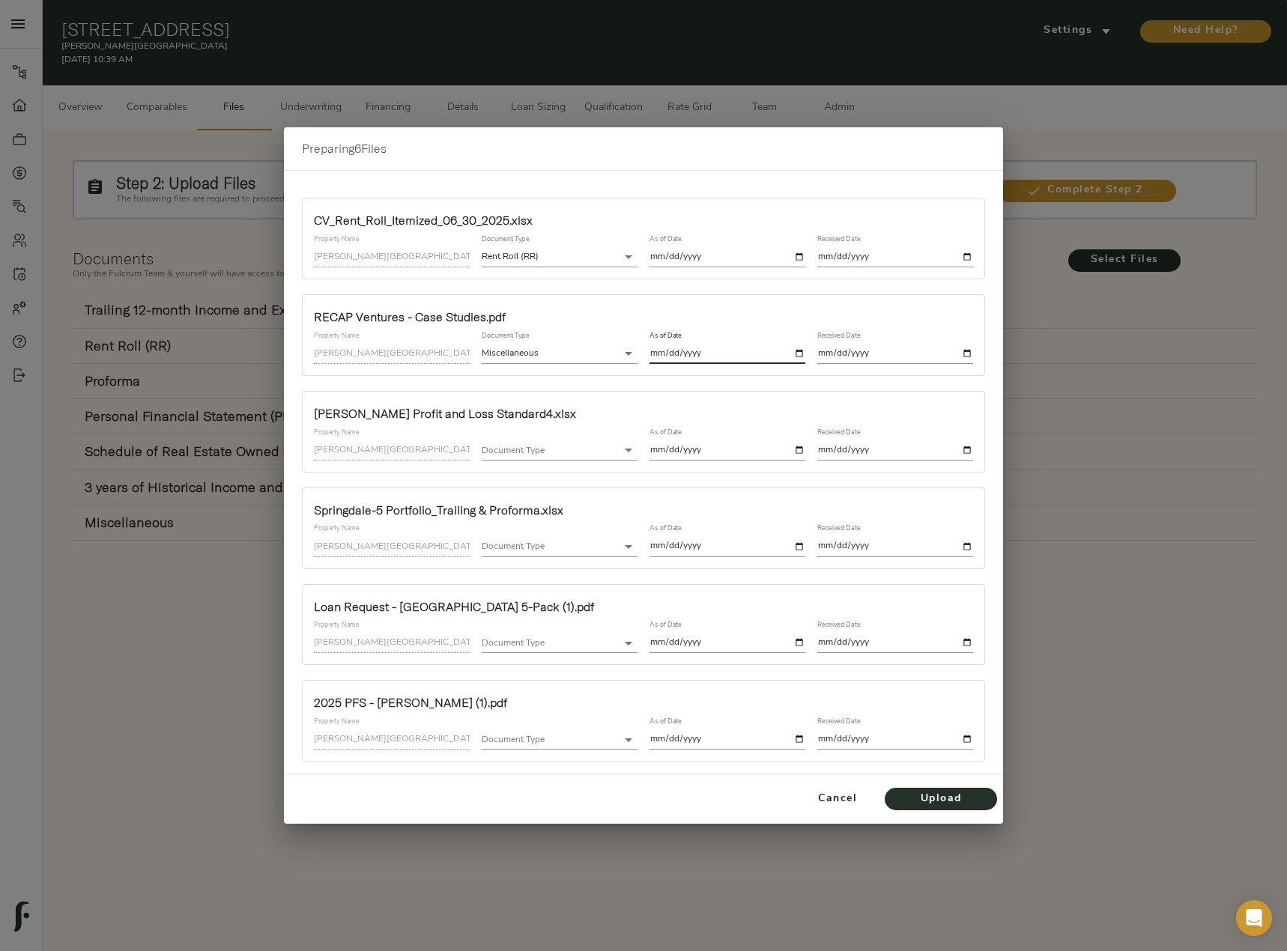
type input "2025-10-01"
click at [807, 449] on div "As of Date" at bounding box center [727, 444] width 168 height 44
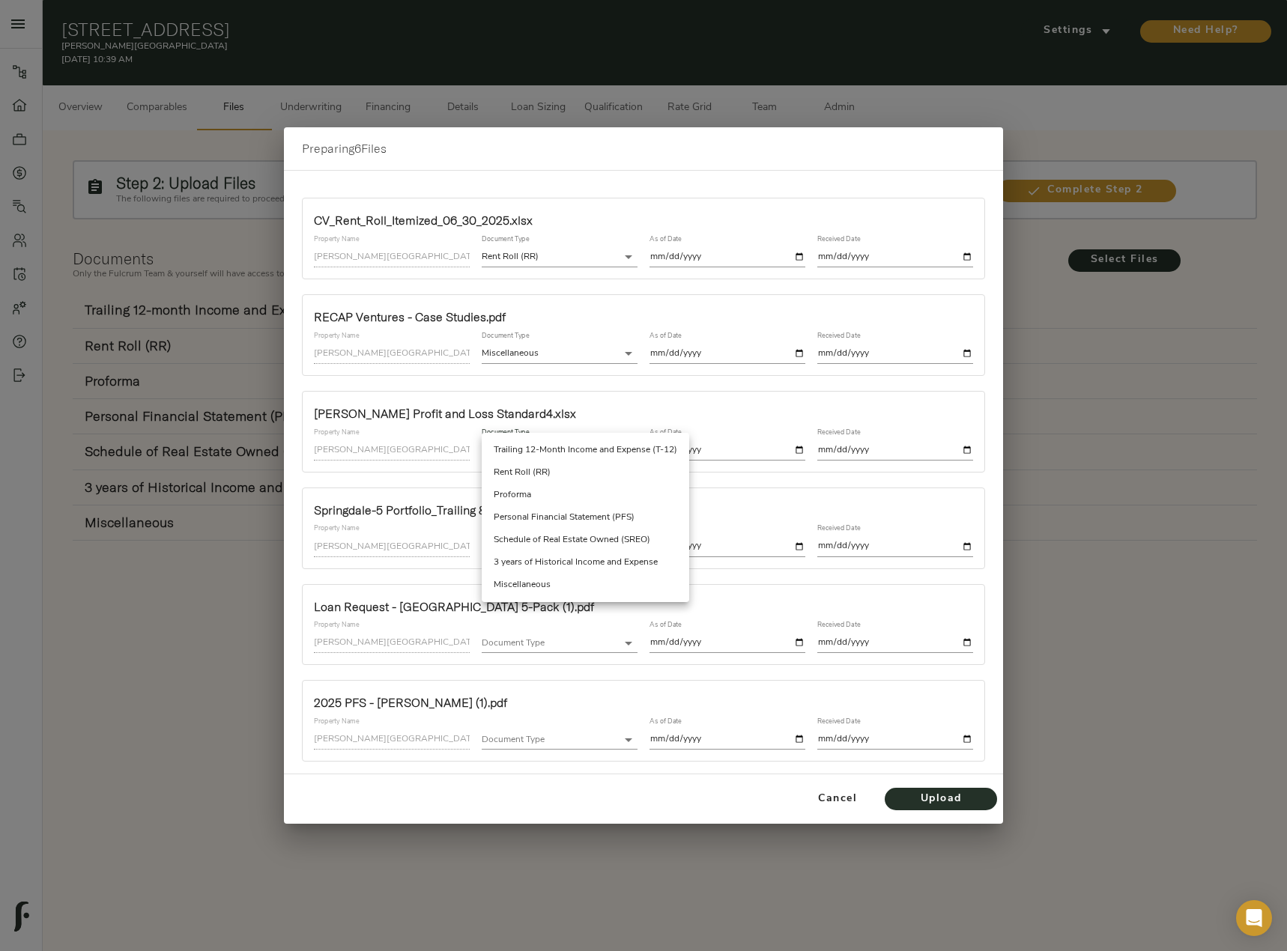
click at [526, 447] on body "Cheema Village - 1907 E Emma Ave, Springdale, AR 72764 Pipeline Dashboard Portf…" at bounding box center [643, 492] width 1287 height 985
click at [562, 452] on li "Trailing 12-Month Income and Expense (T-12)" at bounding box center [585, 450] width 207 height 22
type input "trailing_twelve"
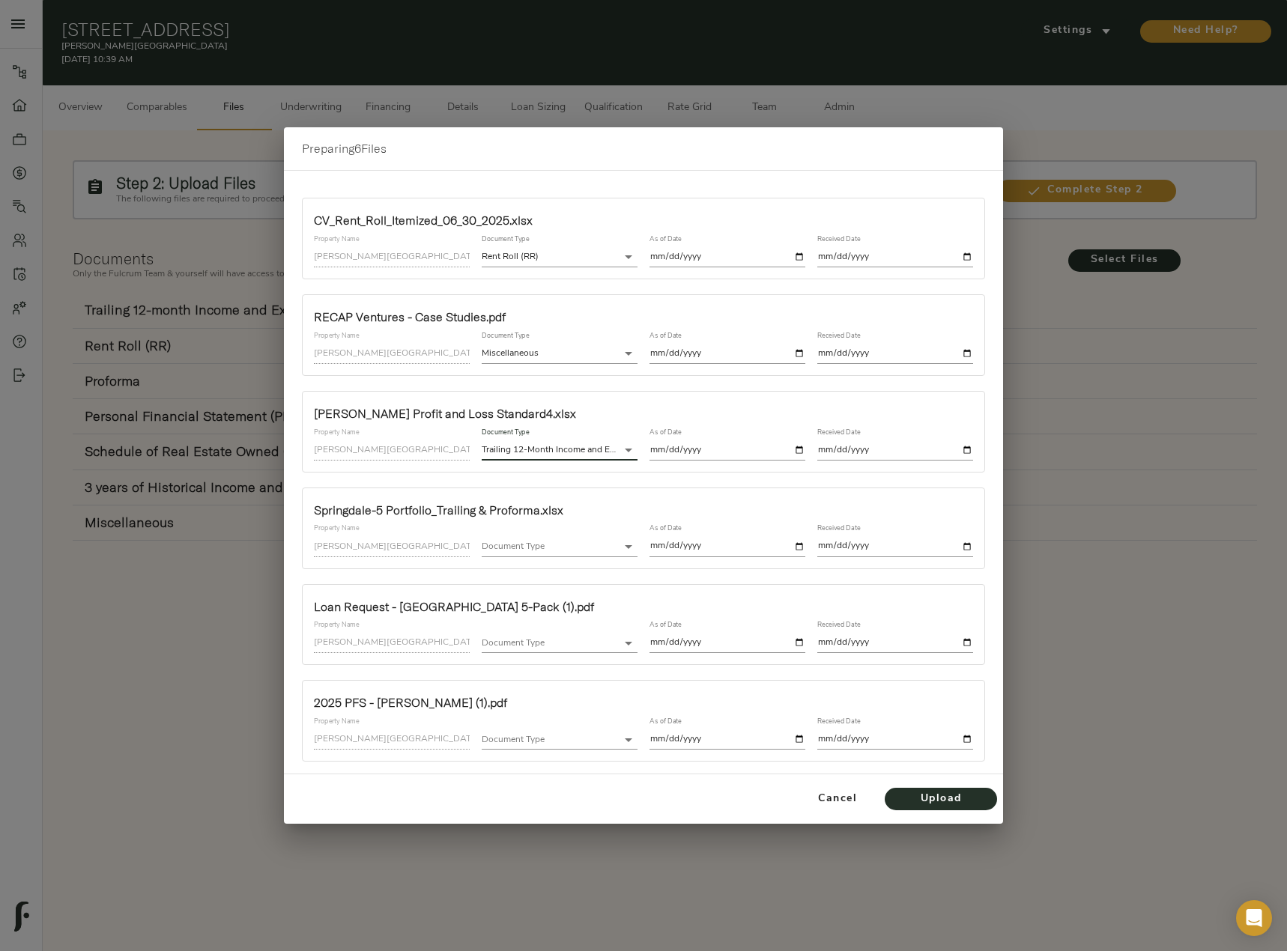
click at [795, 449] on input "date" at bounding box center [727, 450] width 156 height 20
type input "2025-06-30"
click at [963, 452] on input "date" at bounding box center [895, 450] width 156 height 20
type input "2025-10-01"
click at [555, 542] on body "Cheema Village - 1907 E Emma Ave, Springdale, AR 72764 Pipeline Dashboard Portf…" at bounding box center [643, 492] width 1287 height 985
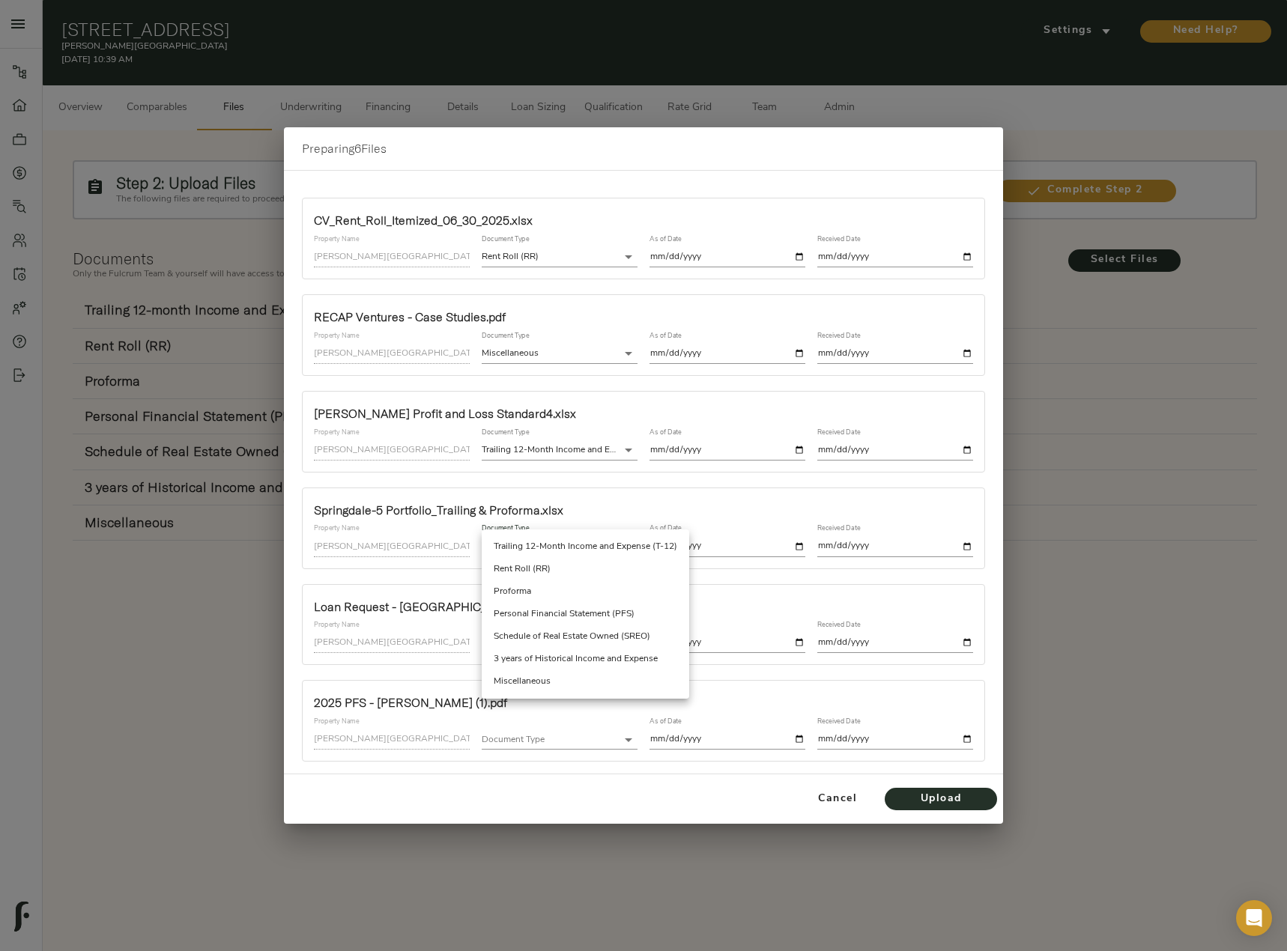
click at [536, 678] on li "Miscellaneous" at bounding box center [585, 681] width 207 height 22
type input "miscellaneous"
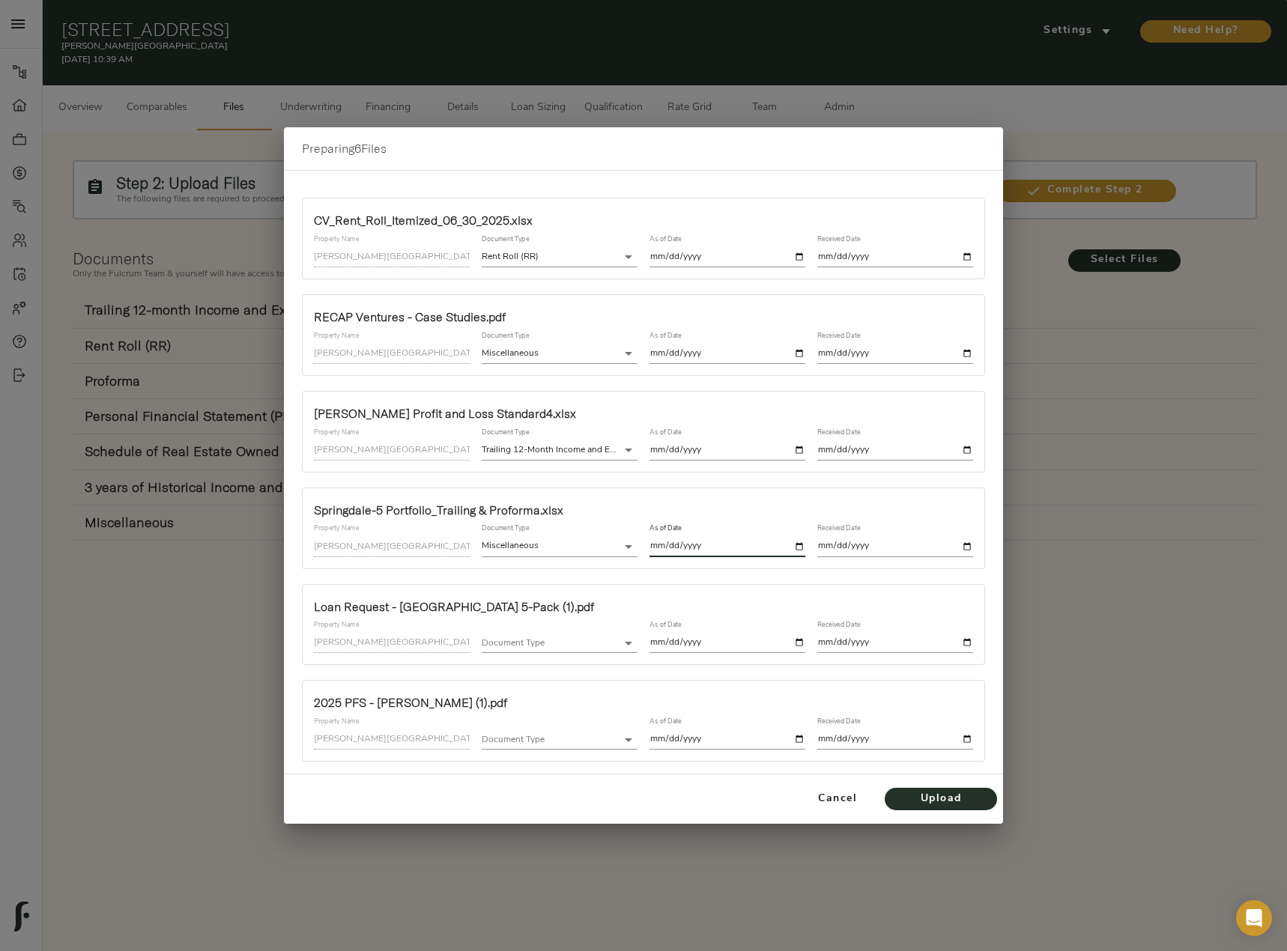
click at [799, 543] on input "date" at bounding box center [727, 546] width 156 height 20
type input "2025-06-30"
click at [965, 550] on input "date" at bounding box center [895, 546] width 156 height 20
type input "2025-10-01"
click at [538, 647] on body "Cheema Village - 1907 E Emma Ave, Springdale, AR 72764 Pipeline Dashboard Portf…" at bounding box center [643, 492] width 1287 height 985
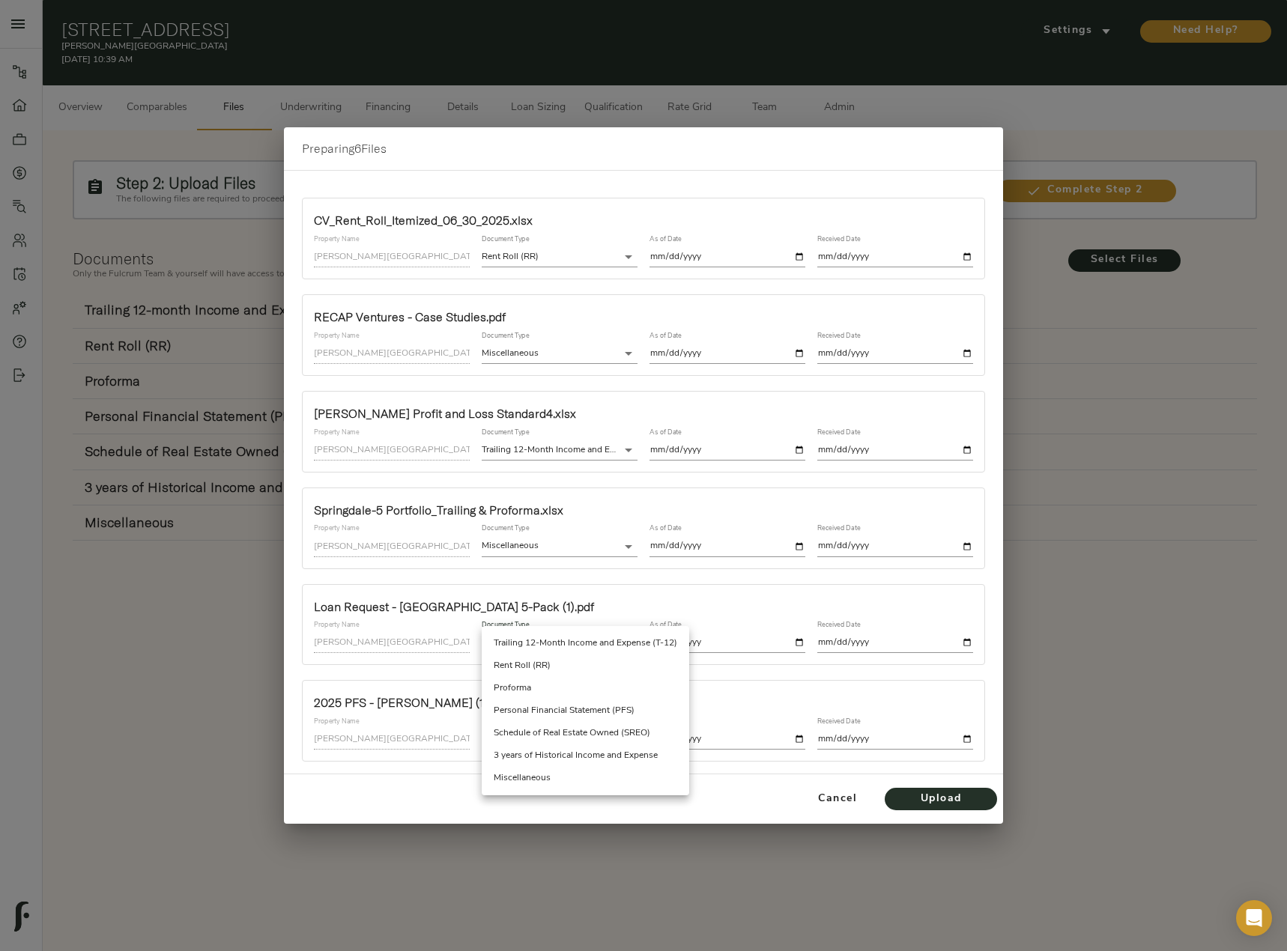
click at [548, 774] on li "Miscellaneous" at bounding box center [585, 778] width 207 height 22
type input "miscellaneous"
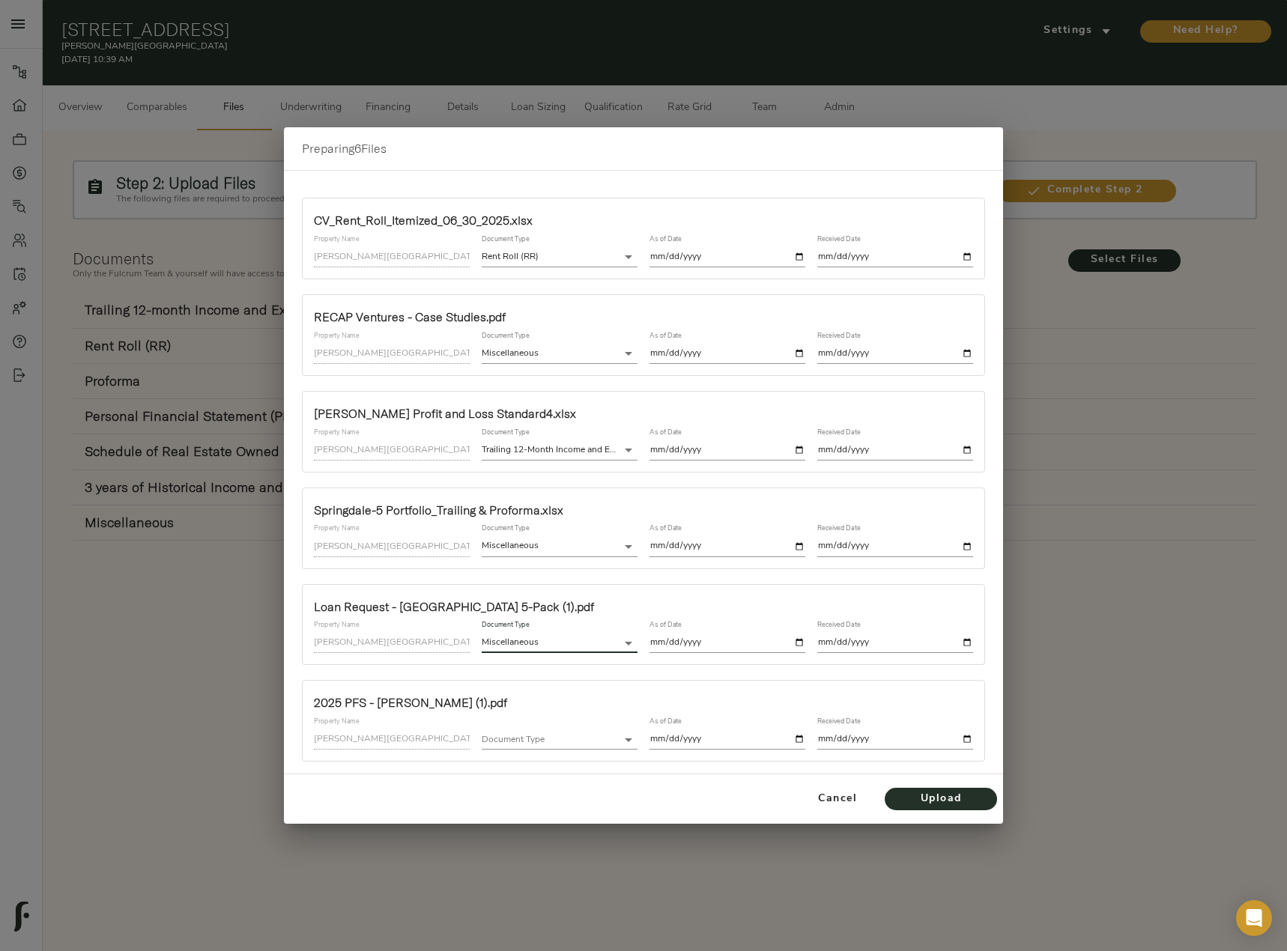
click at [795, 643] on input "date" at bounding box center [727, 643] width 156 height 20
type input "2025-10-01"
click at [966, 645] on input "date" at bounding box center [895, 643] width 156 height 20
type input "2025-10-01"
click at [553, 742] on body "Cheema Village - 1907 E Emma Ave, Springdale, AR 72764 Pipeline Dashboard Portf…" at bounding box center [643, 492] width 1287 height 985
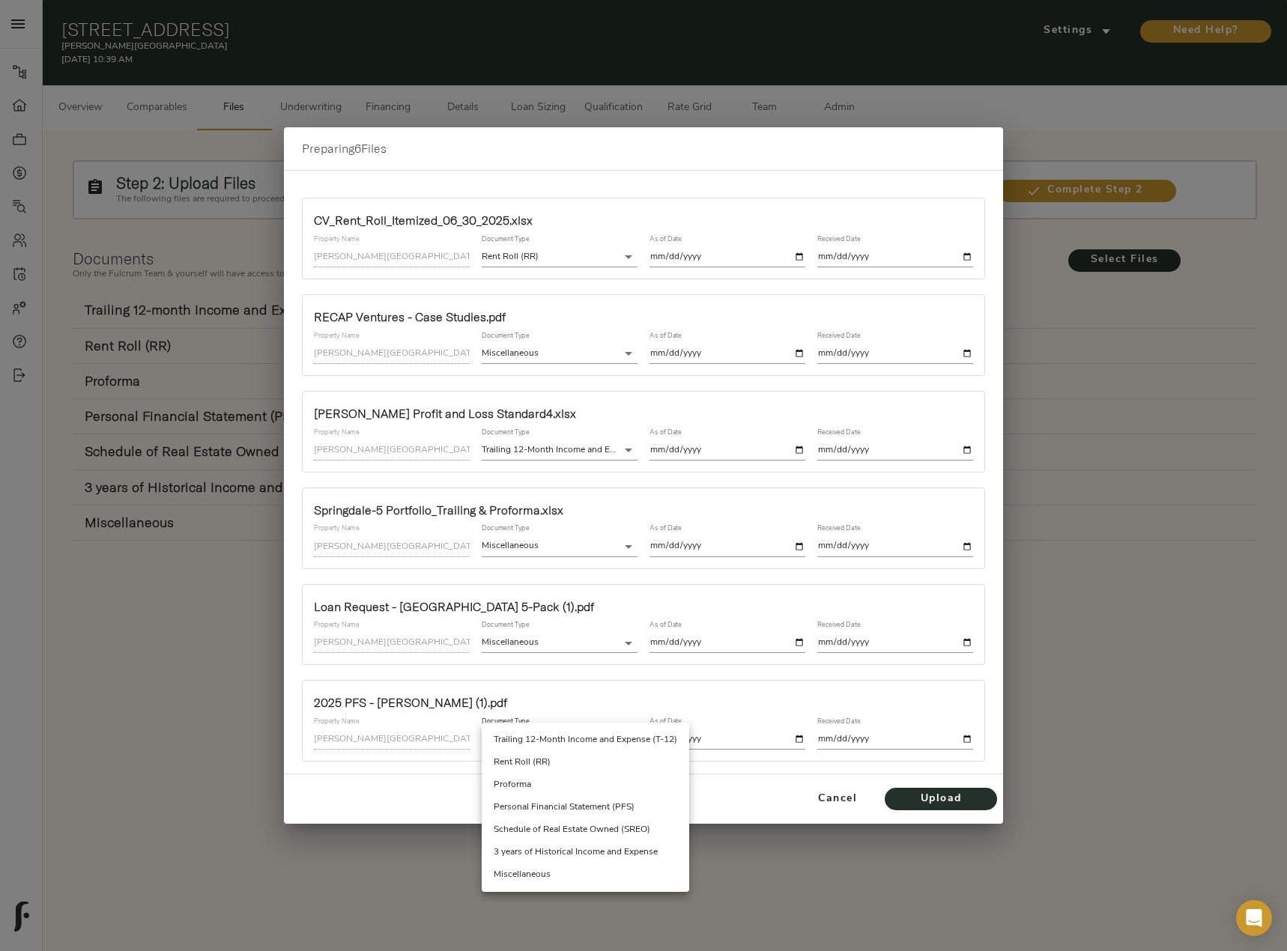
click at [577, 806] on li "Personal Financial Statement (PFS)" at bounding box center [585, 807] width 207 height 22
type input "personal_financial_statement"
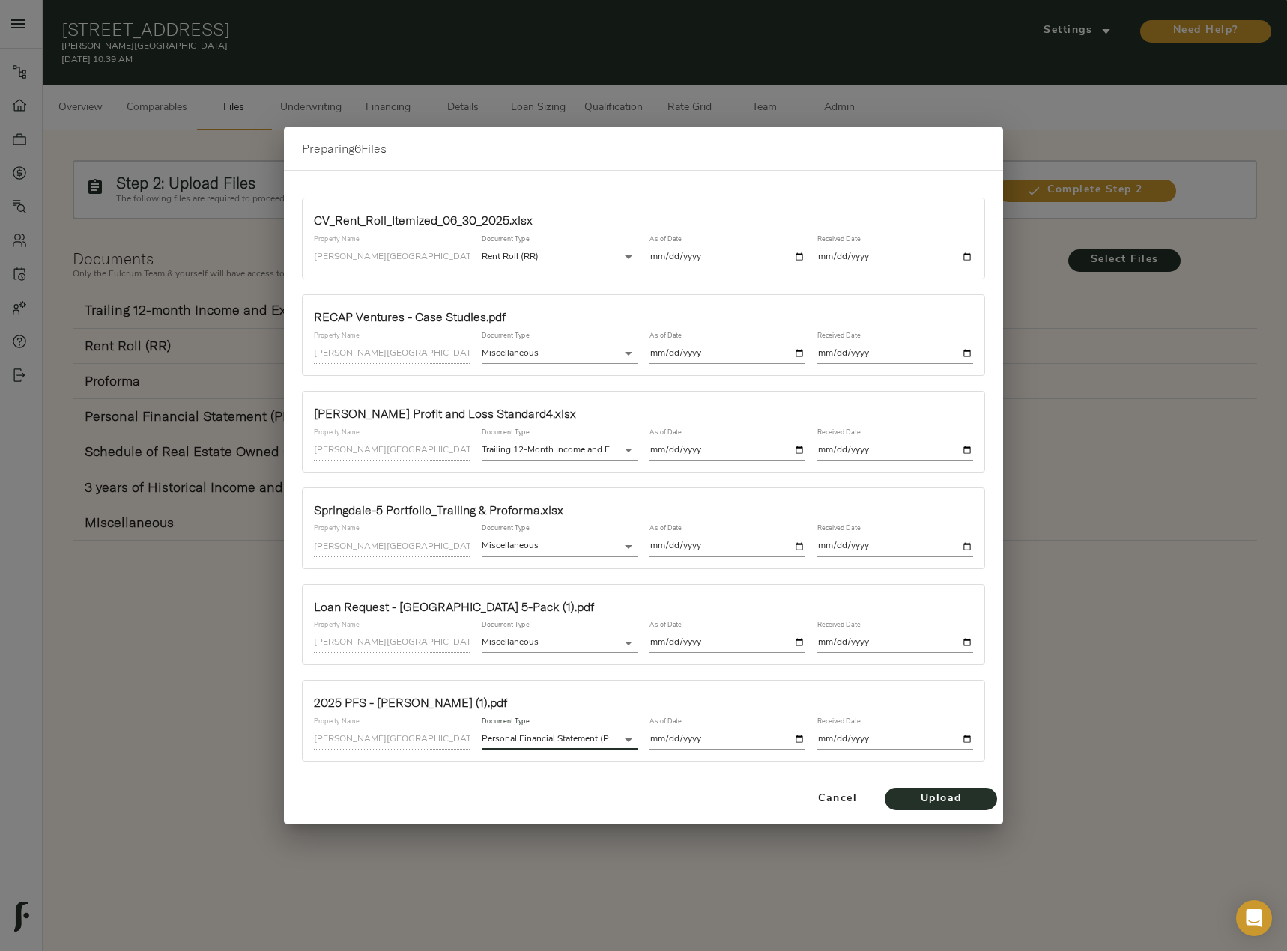
click at [801, 735] on input "date" at bounding box center [727, 739] width 156 height 20
type input "2025-02-02"
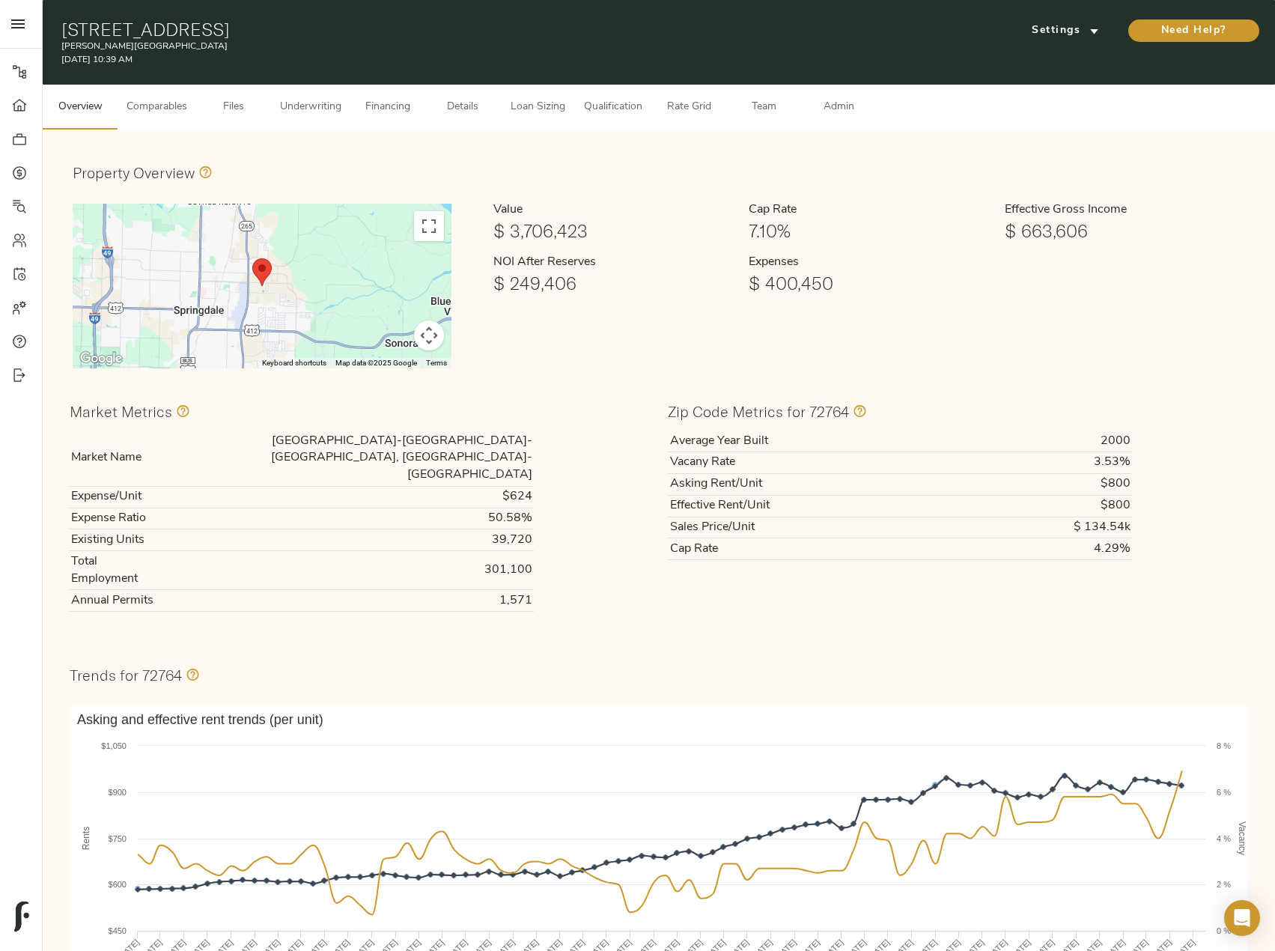
drag, startPoint x: 157, startPoint y: 106, endPoint x: 365, endPoint y: 55, distance: 215.2
click at [157, 106] on span "Comparables" at bounding box center [157, 107] width 61 height 19
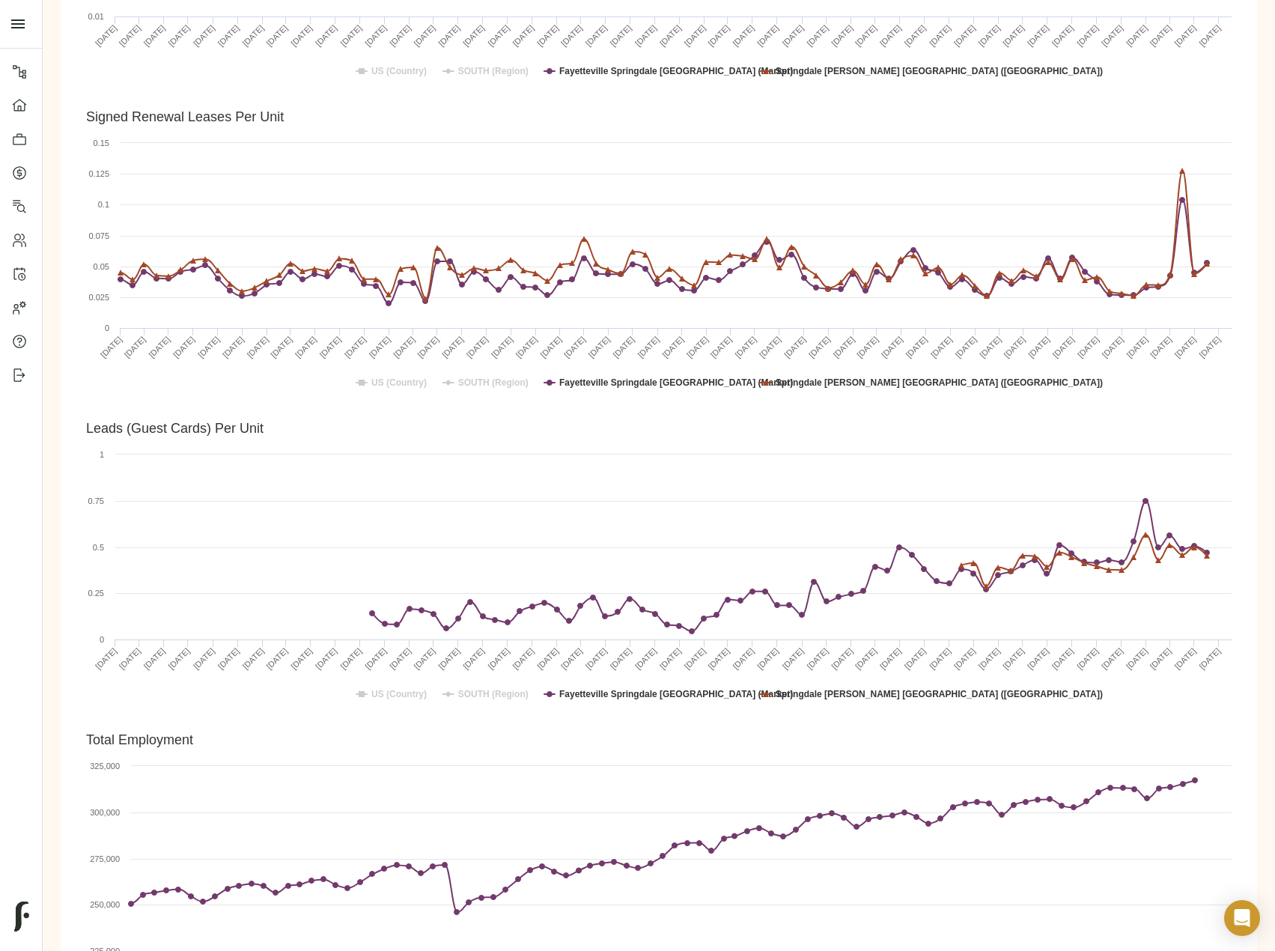
scroll to position [1715, 0]
